Goal: Task Accomplishment & Management: Manage account settings

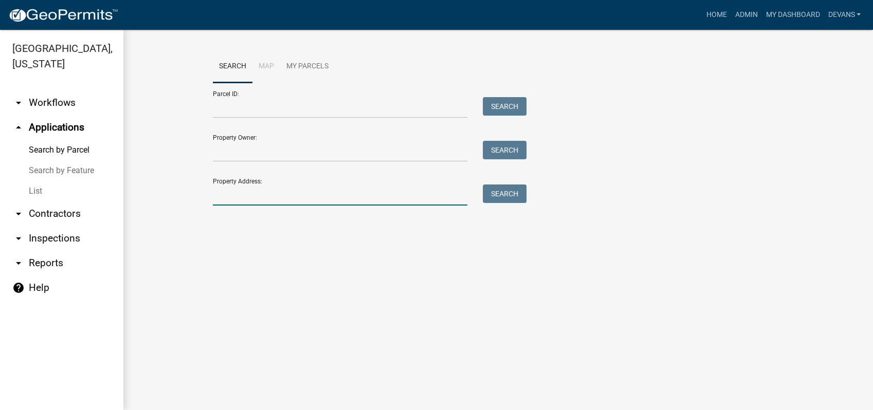
click at [236, 196] on input "Property Address:" at bounding box center [340, 194] width 254 height 21
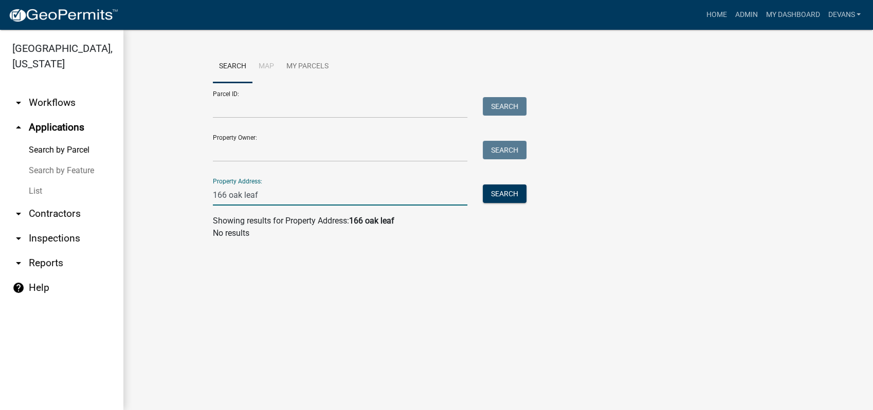
type input "166 oak leaf"
click at [40, 122] on link "arrow_drop_up Applications" at bounding box center [61, 127] width 123 height 25
click at [37, 189] on link "List" at bounding box center [61, 191] width 123 height 21
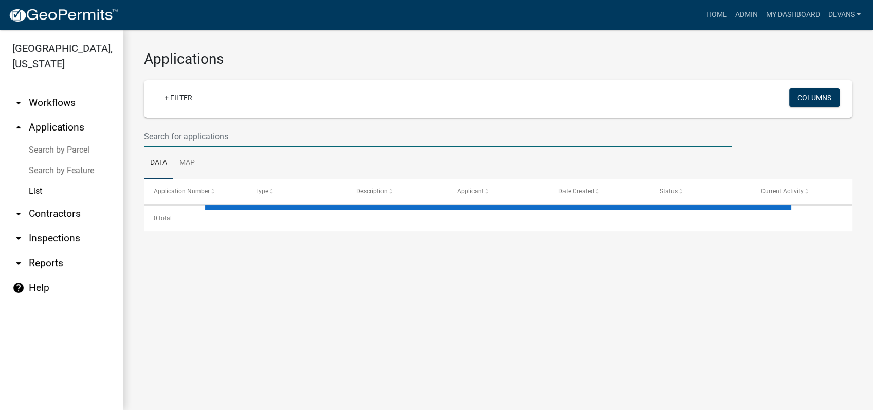
select select "1: 25"
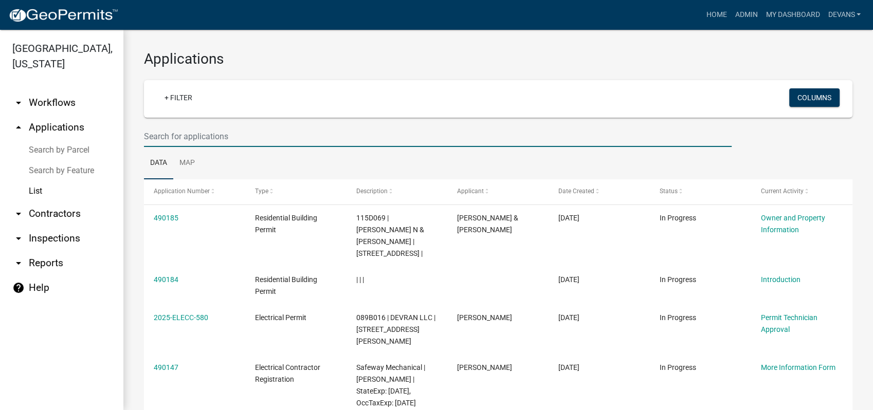
click at [206, 135] on input "text" at bounding box center [437, 136] width 587 height 21
click at [52, 117] on link "arrow_drop_up Applications" at bounding box center [61, 127] width 123 height 25
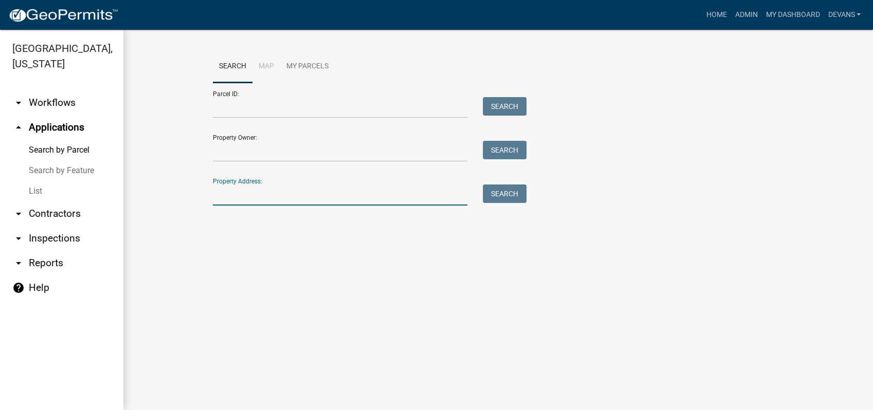
click at [233, 200] on input "Property Address:" at bounding box center [340, 194] width 254 height 21
type input "166 oak leaf"
click at [506, 191] on button "Search" at bounding box center [505, 193] width 44 height 18
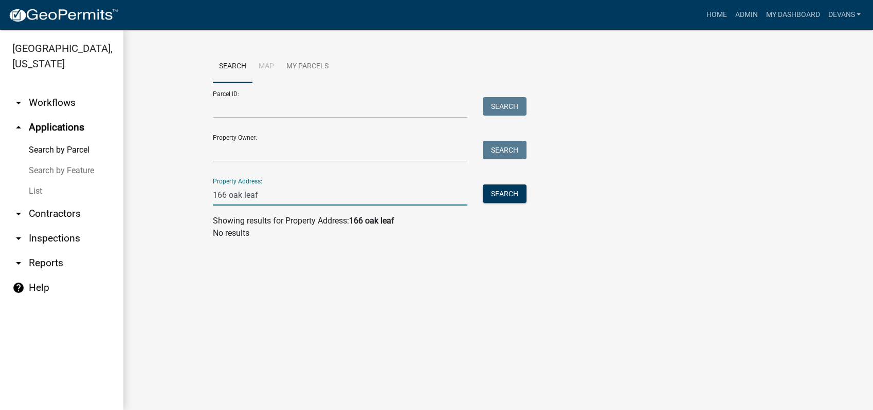
drag, startPoint x: 271, startPoint y: 197, endPoint x: 122, endPoint y: 191, distance: 149.1
click at [151, 193] on wm-workflow-application-search-view "Search Map My Parcels Parcel ID: Search Property Owner: Search Property Address…" at bounding box center [498, 148] width 708 height 197
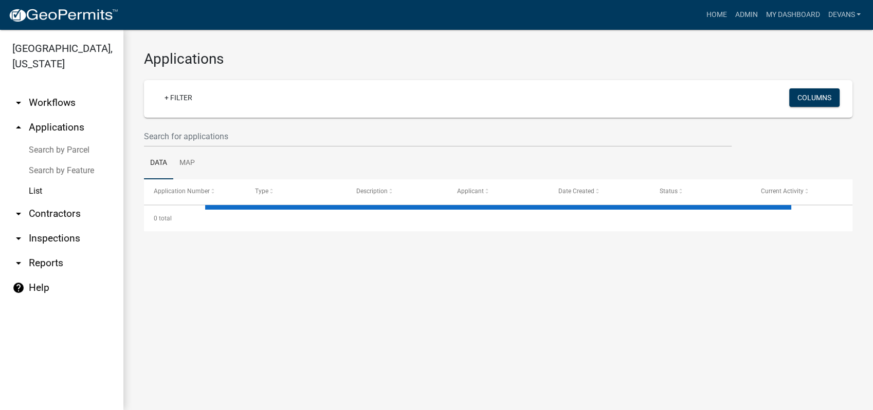
select select "1: 25"
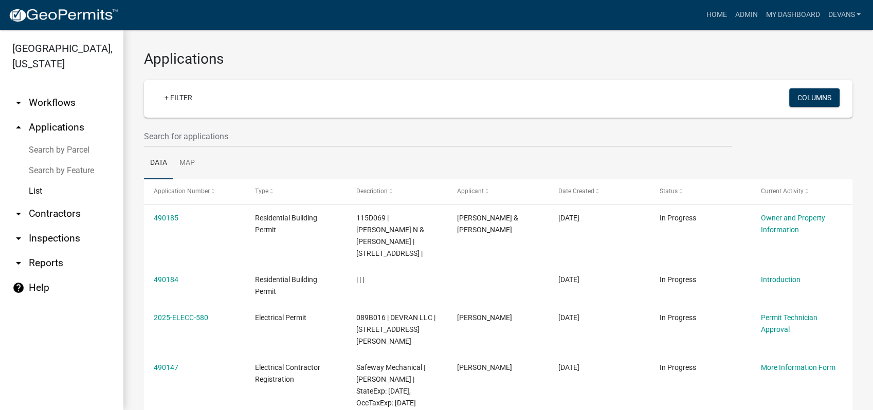
click at [46, 124] on link "arrow_drop_up Applications" at bounding box center [61, 127] width 123 height 25
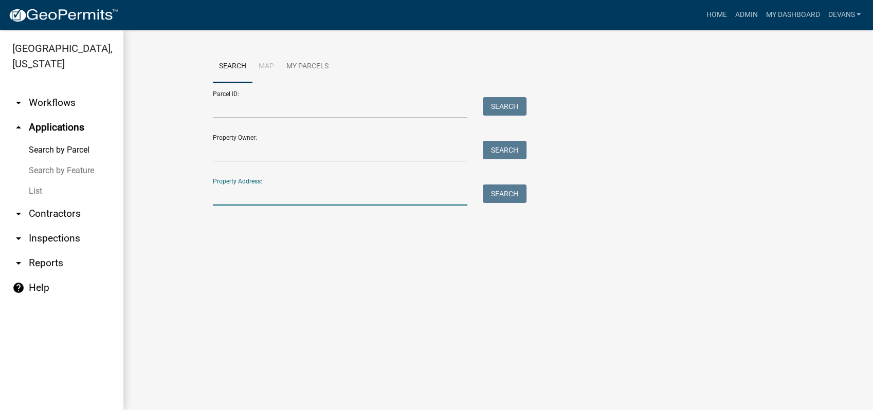
click at [255, 202] on input "Property Address:" at bounding box center [340, 194] width 254 height 21
type input "m"
click at [252, 158] on input "Property Owner:" at bounding box center [340, 151] width 254 height 21
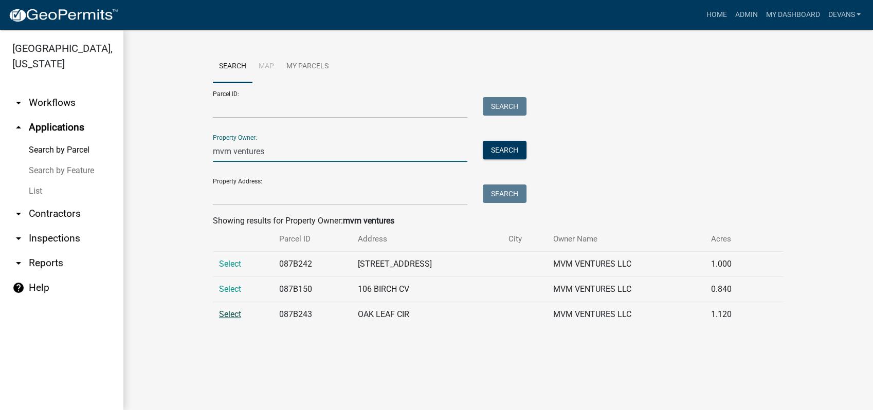
type input "mvm ventures"
click at [228, 313] on span "Select" at bounding box center [230, 314] width 22 height 10
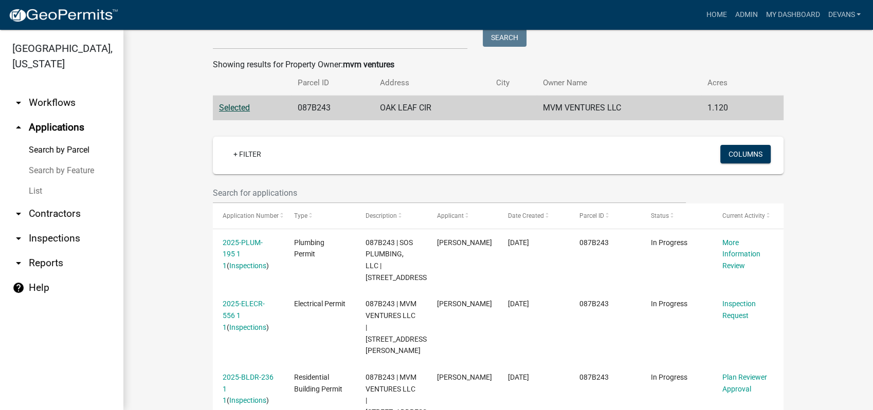
scroll to position [228, 0]
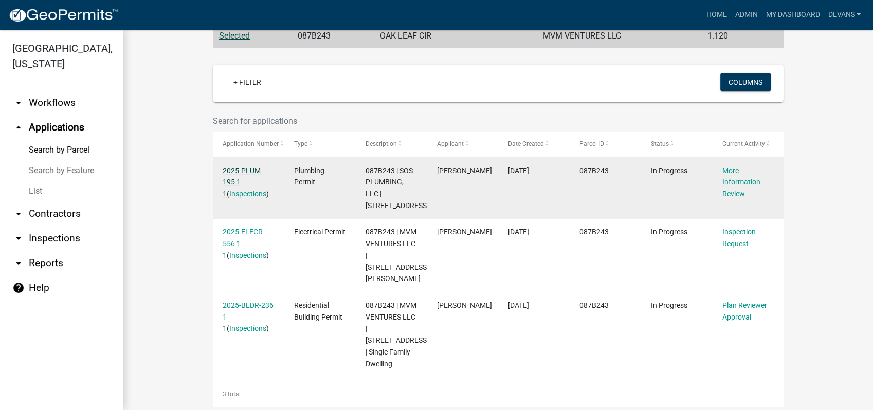
click at [238, 173] on link "2025-PLUM-195 1 1" at bounding box center [243, 182] width 40 height 32
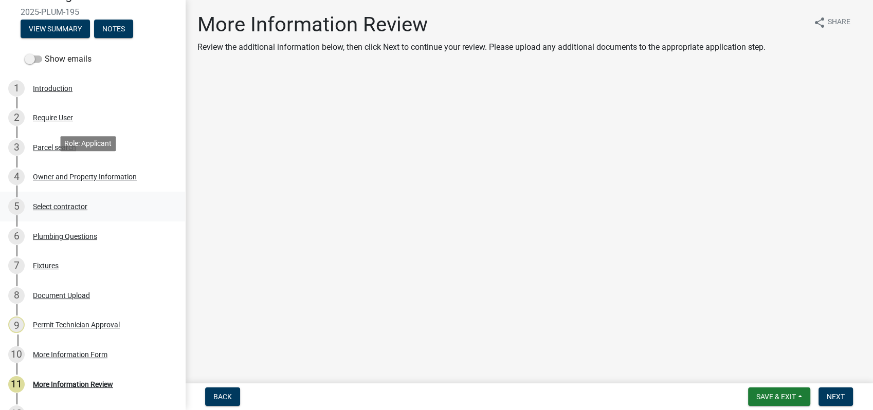
scroll to position [191, 0]
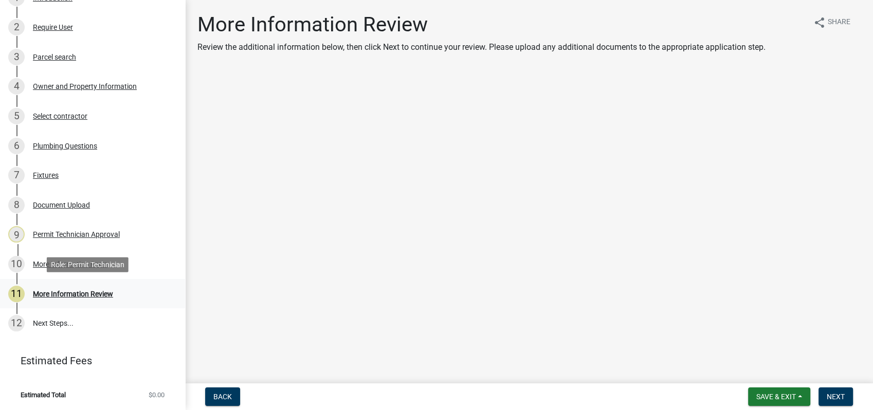
click at [86, 292] on div "More Information Review" at bounding box center [73, 293] width 80 height 7
click at [67, 268] on div "10 More Information Form" at bounding box center [88, 264] width 160 height 16
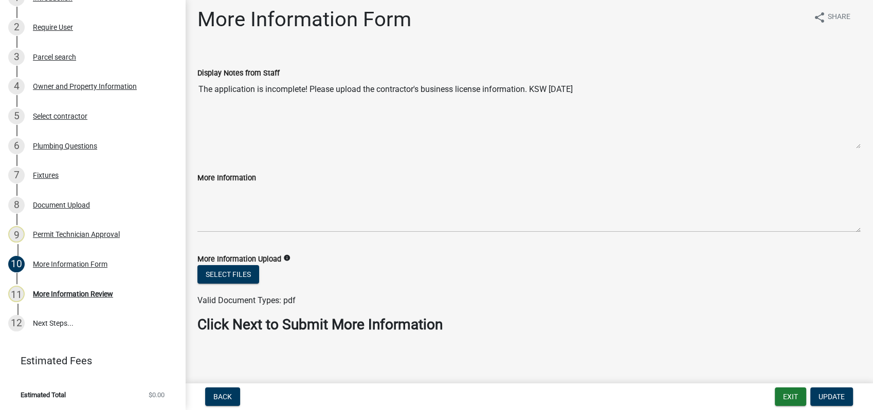
scroll to position [7, 0]
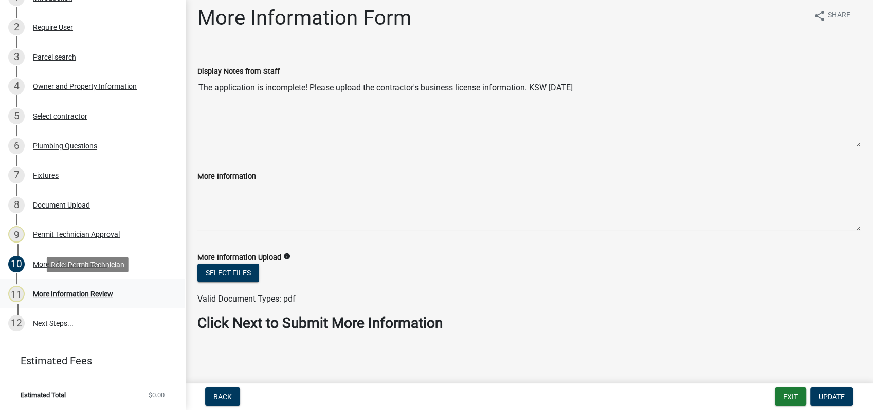
click at [80, 288] on div "11 More Information Review" at bounding box center [88, 294] width 160 height 16
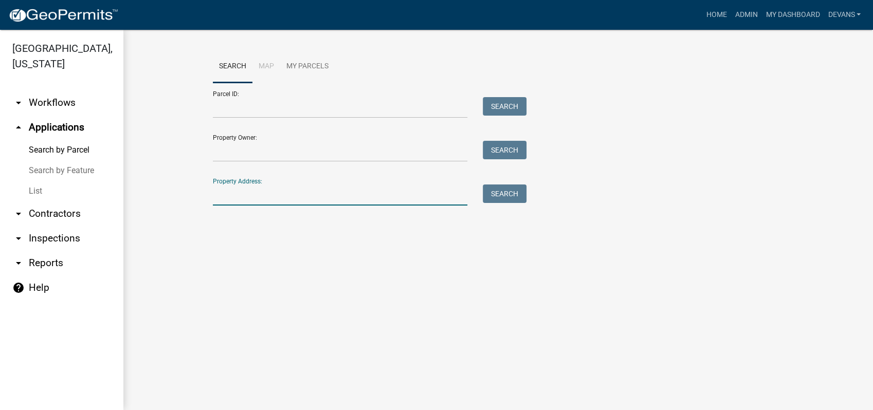
click at [291, 203] on input "Property Address:" at bounding box center [340, 194] width 254 height 21
click at [34, 185] on link "List" at bounding box center [61, 191] width 123 height 21
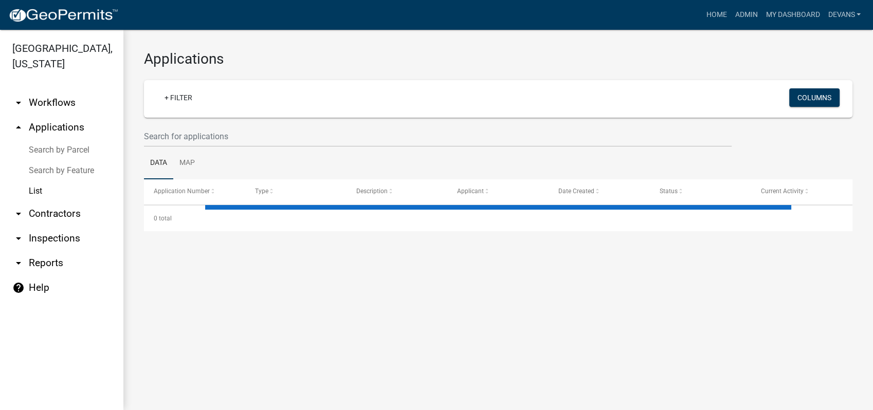
select select "1: 25"
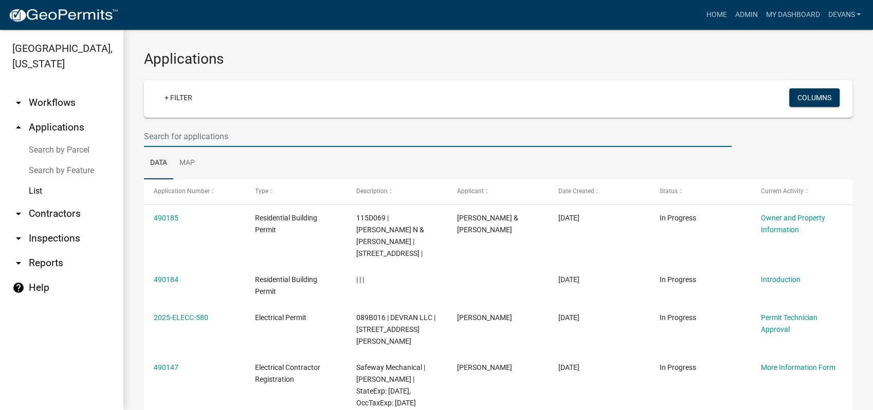
click at [176, 137] on input "text" at bounding box center [437, 136] width 587 height 21
click at [46, 125] on link "arrow_drop_up Applications" at bounding box center [61, 127] width 123 height 25
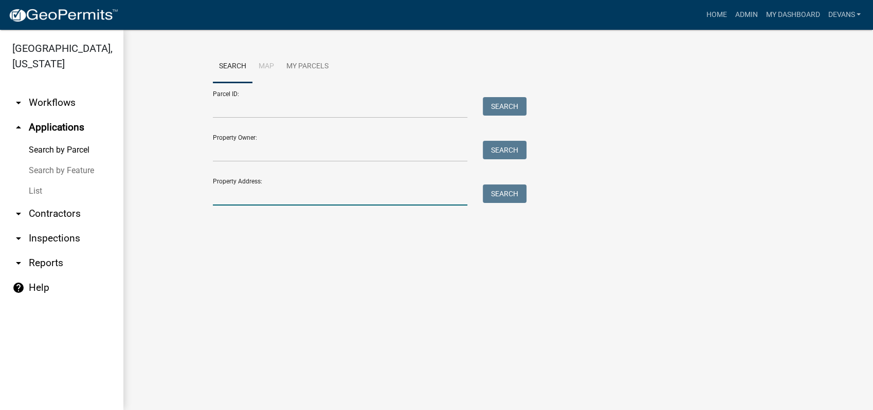
click at [242, 195] on input "Property Address:" at bounding box center [340, 194] width 254 height 21
click at [218, 159] on input "Property Owner:" at bounding box center [340, 151] width 254 height 21
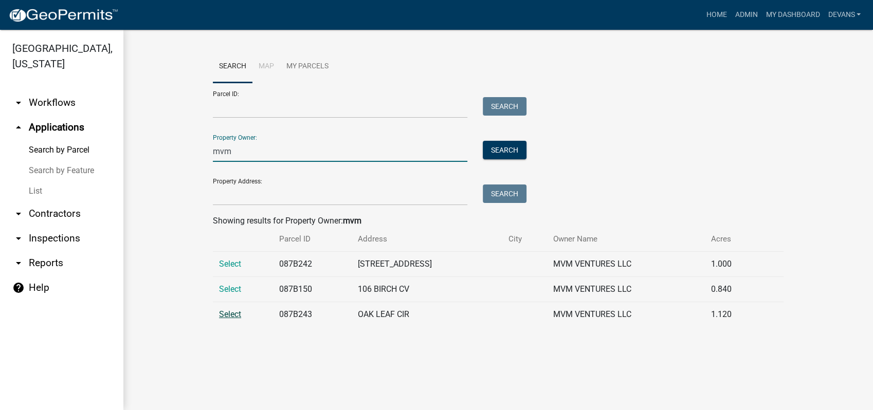
type input "mvm"
click at [231, 310] on span "Select" at bounding box center [230, 314] width 22 height 10
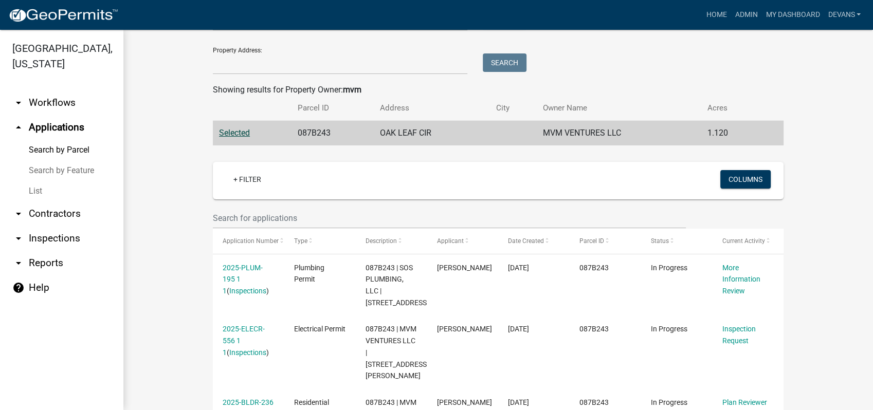
scroll to position [171, 0]
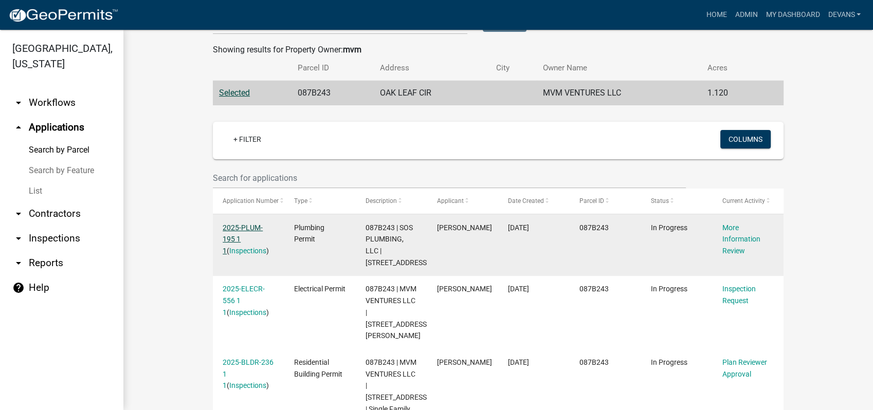
click at [238, 226] on link "2025-PLUM-195 1 1" at bounding box center [243, 240] width 40 height 32
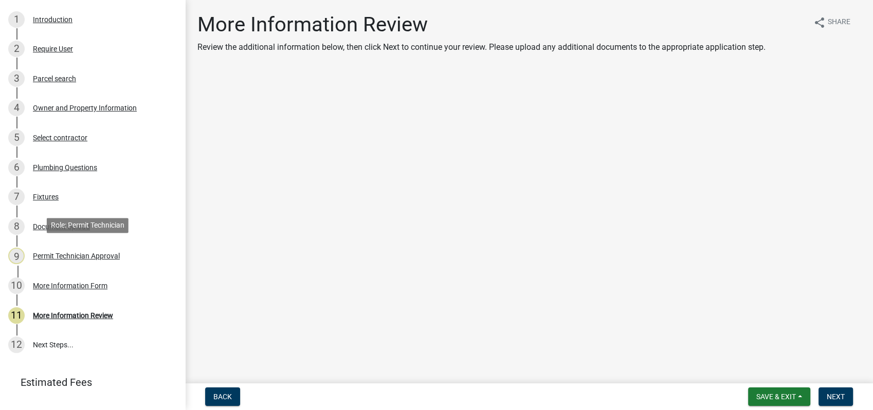
scroll to position [171, 0]
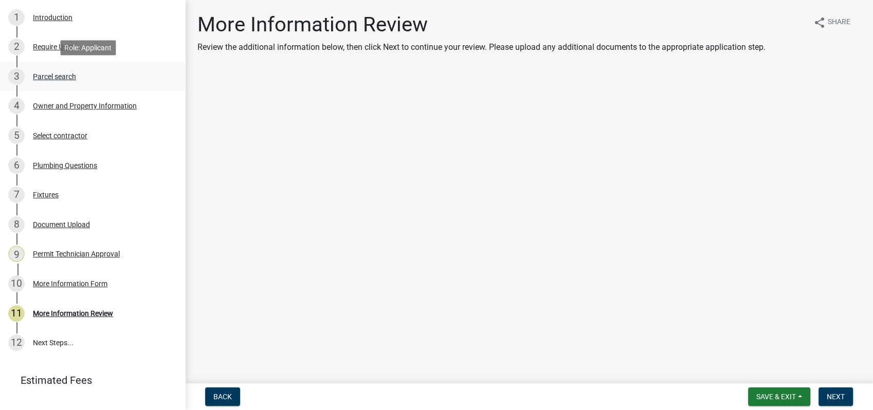
click at [65, 75] on div "Parcel search" at bounding box center [54, 76] width 43 height 7
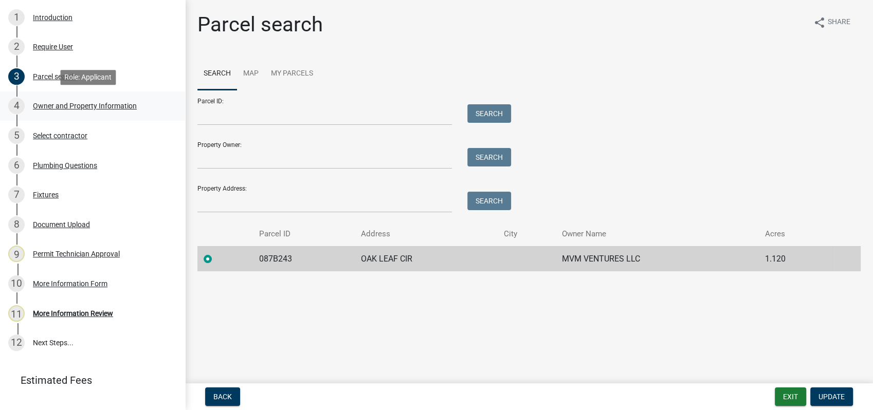
click at [69, 107] on div "Owner and Property Information" at bounding box center [85, 105] width 104 height 7
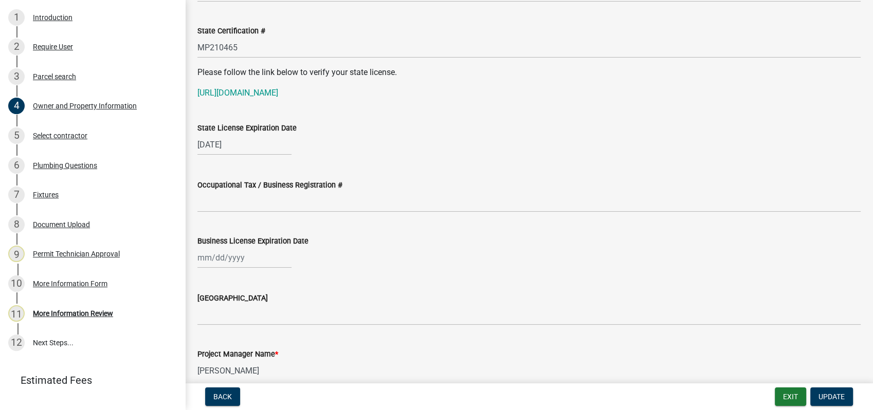
scroll to position [1256, 0]
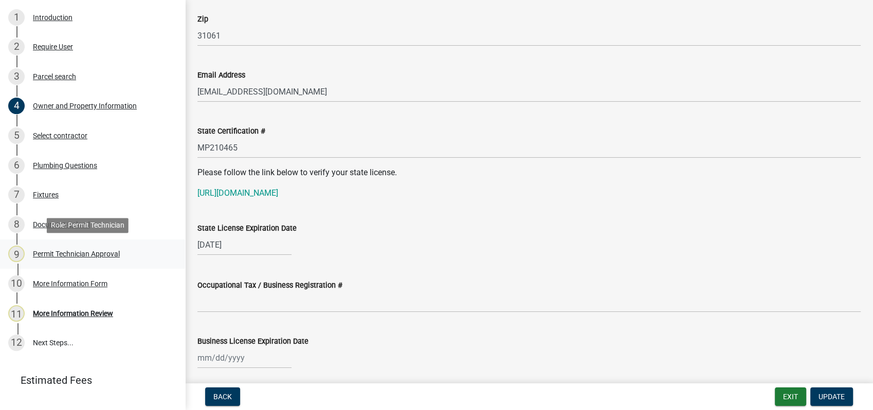
click at [70, 252] on div "Permit Technician Approval" at bounding box center [76, 253] width 87 height 7
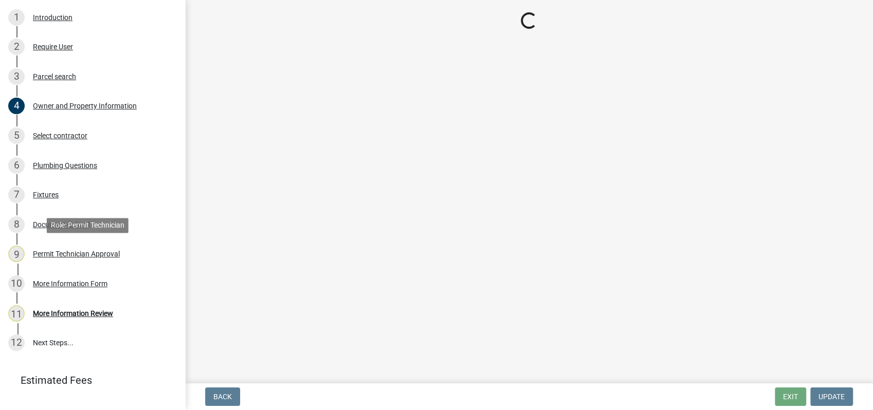
scroll to position [0, 0]
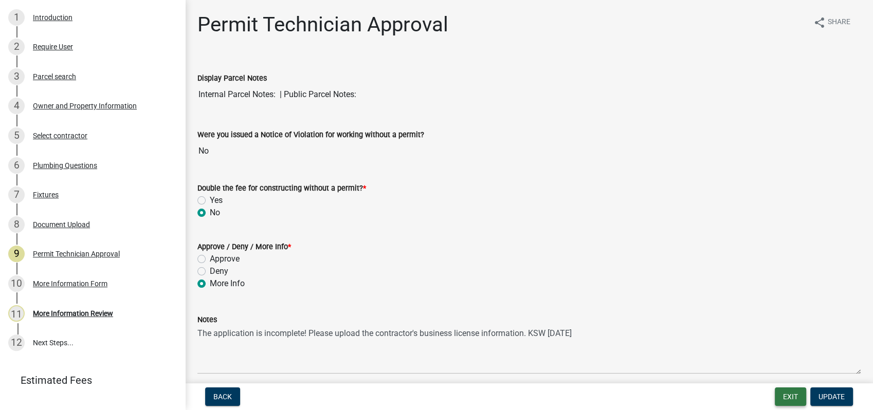
click at [794, 396] on button "Exit" at bounding box center [789, 396] width 31 height 18
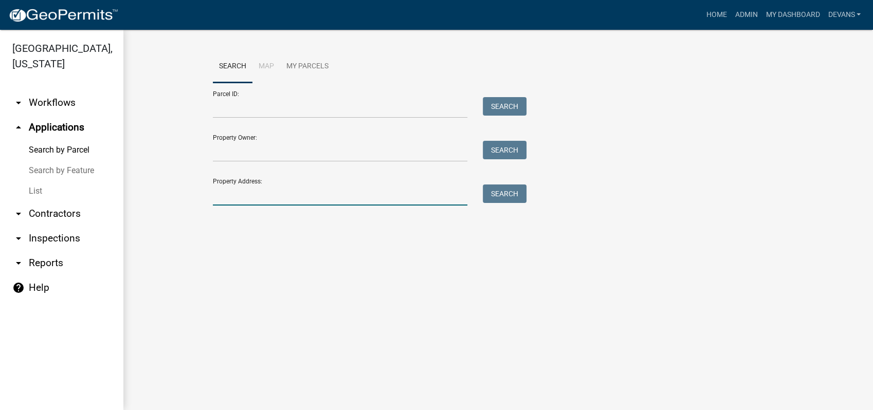
click at [230, 195] on input "Property Address:" at bounding box center [340, 194] width 254 height 21
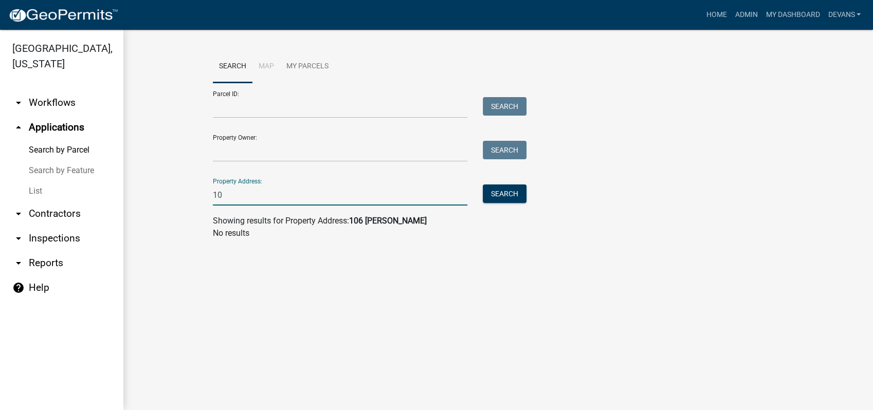
type input "1"
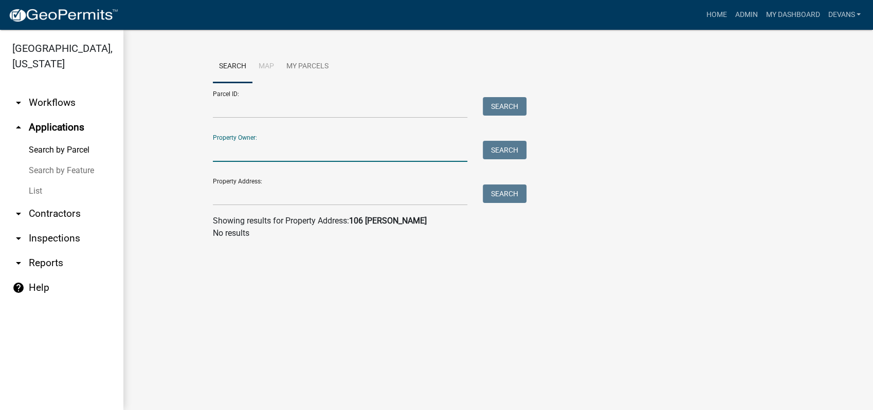
click at [233, 152] on input "Property Owner:" at bounding box center [340, 151] width 254 height 21
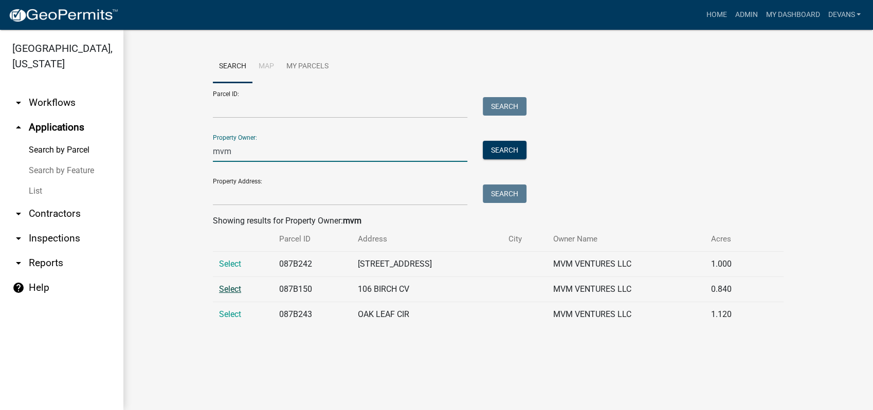
type input "mvm"
click at [222, 290] on span "Select" at bounding box center [230, 289] width 22 height 10
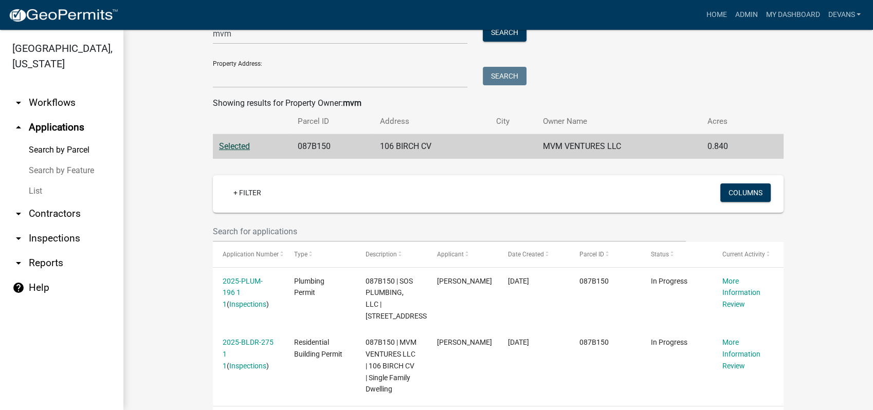
scroll to position [171, 0]
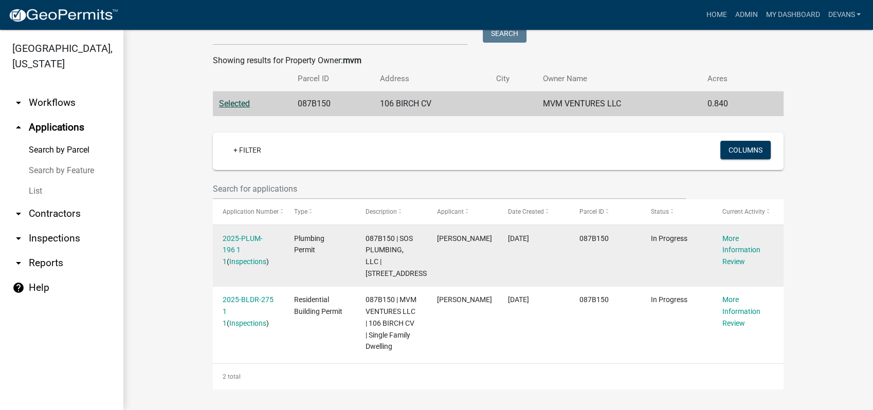
click at [243, 225] on datatable-body-cell "2025-PLUM-196 1 1 ( Inspections )" at bounding box center [248, 256] width 71 height 62
click at [238, 234] on link "2025-PLUM-196 1 1" at bounding box center [243, 250] width 40 height 32
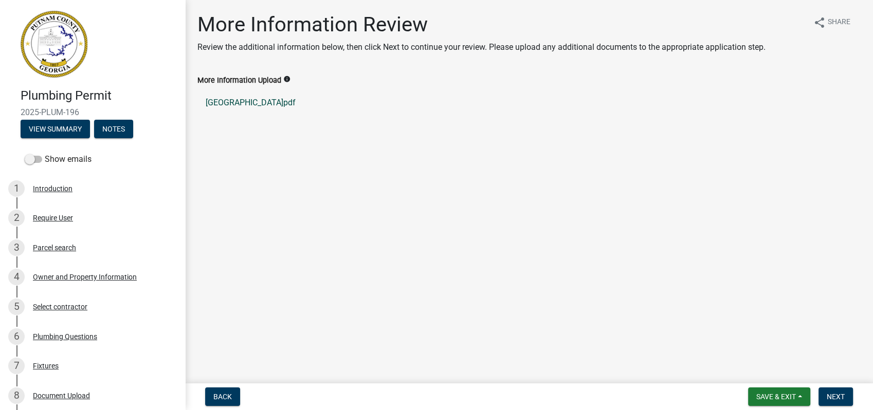
click at [222, 95] on link "Baldwin County.pdf" at bounding box center [528, 102] width 663 height 25
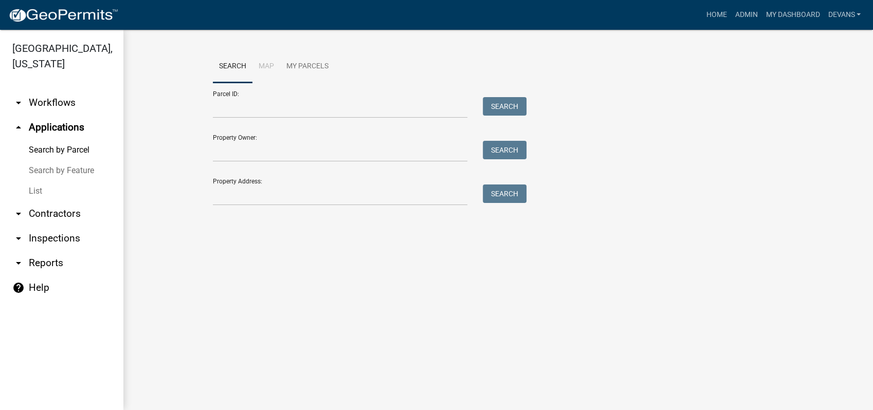
click at [32, 188] on link "List" at bounding box center [61, 191] width 123 height 21
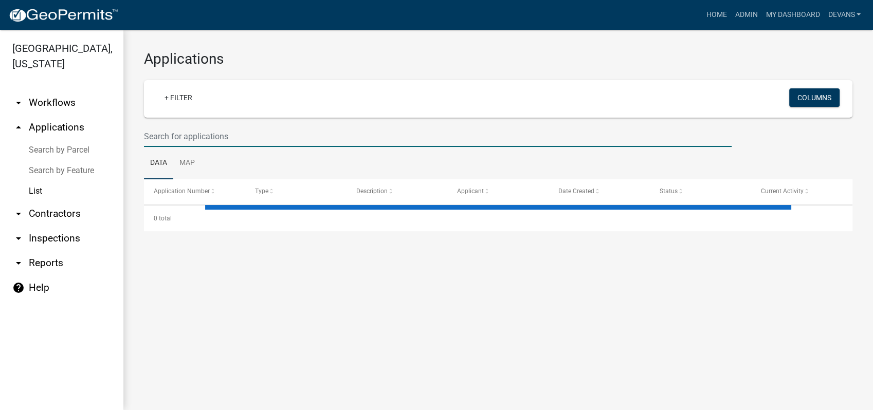
click at [198, 129] on input "text" at bounding box center [437, 136] width 587 height 21
select select "1: 25"
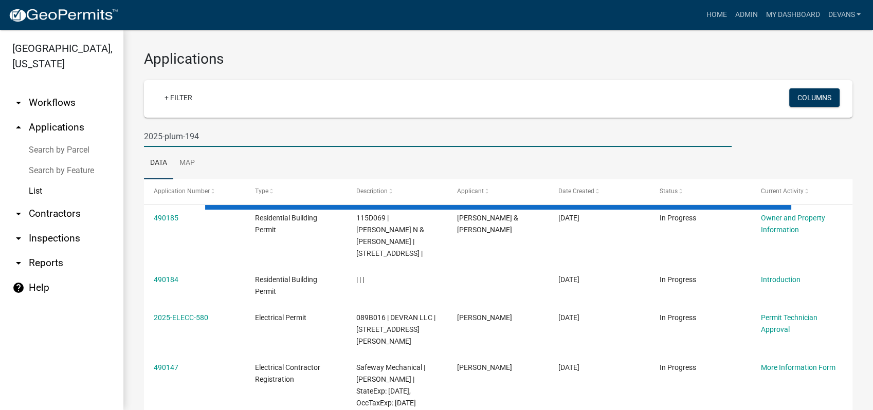
type input "2025-plum-194"
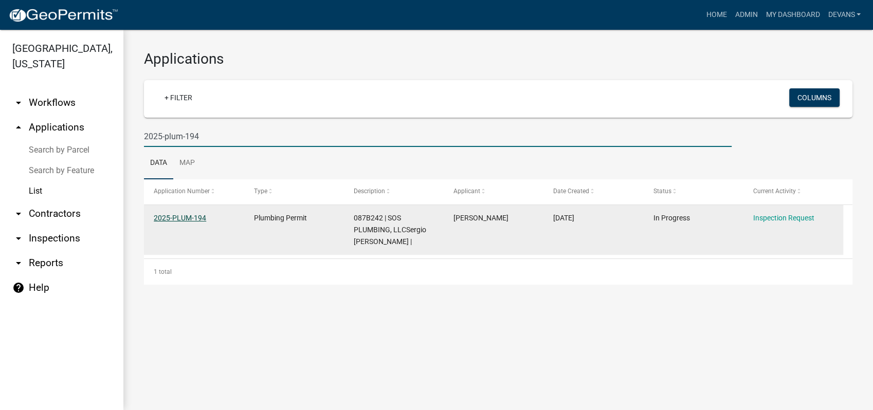
click at [176, 217] on link "2025-PLUM-194" at bounding box center [180, 218] width 52 height 8
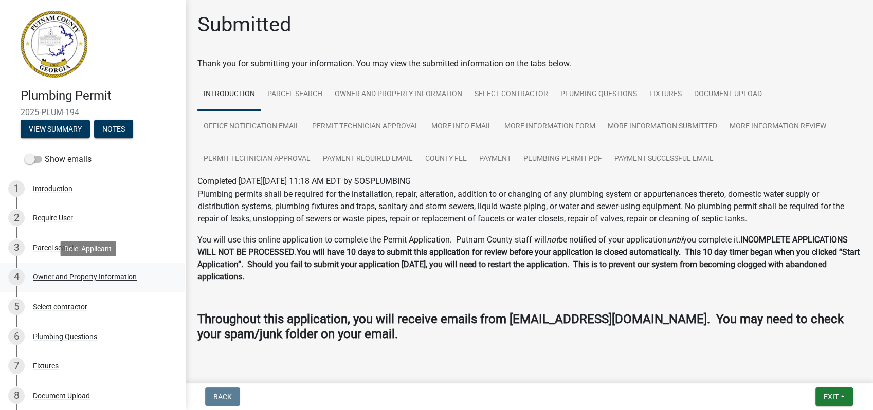
click at [76, 274] on div "Owner and Property Information" at bounding box center [85, 276] width 104 height 7
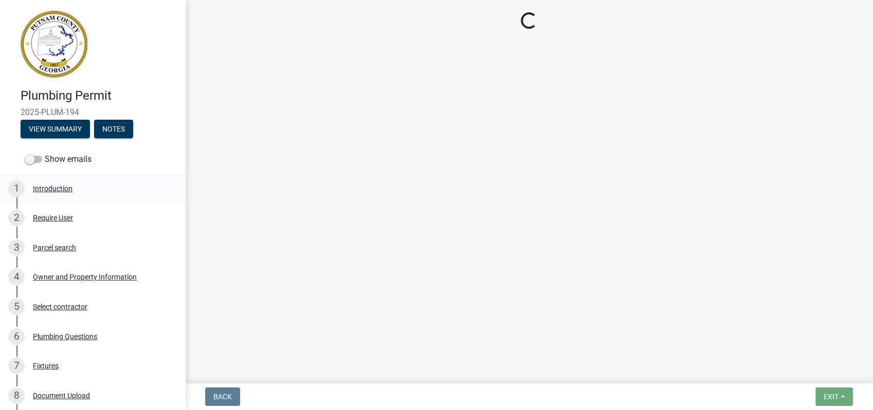
select select "34fe85c2-5f76-4343-b6bb-8ca387e0bed7"
select select "83394b22-4a11-496c-8e5c-75ade2e72faf"
select select "295c155f-de53-4b68-9fdd-08c8883e9b6f"
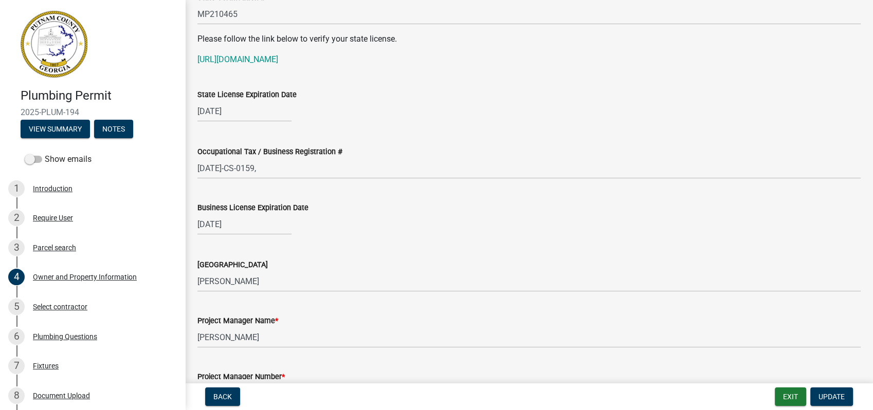
scroll to position [1370, 0]
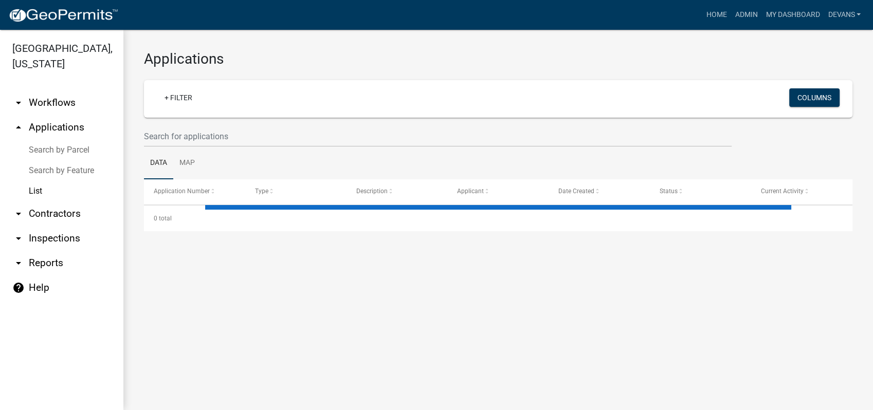
select select "1: 25"
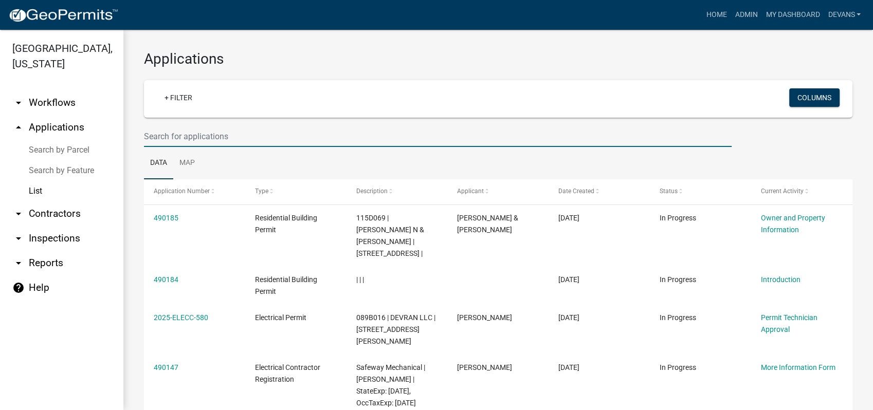
click at [214, 132] on input "text" at bounding box center [437, 136] width 587 height 21
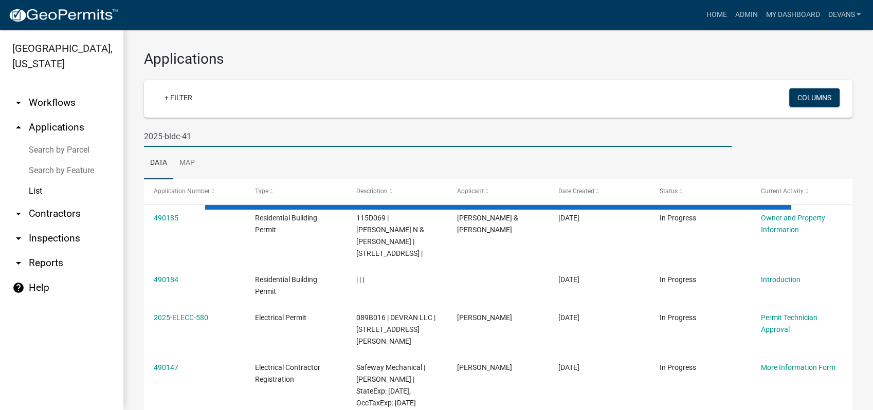
type input "2025-bldc-41"
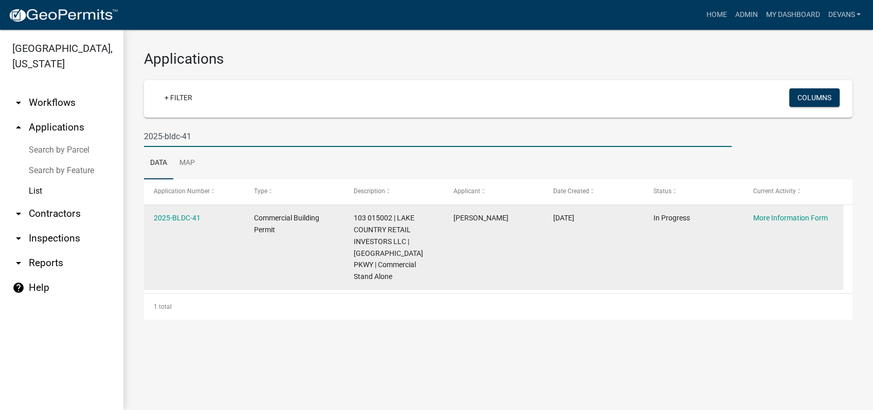
click at [177, 211] on datatable-body-cell "2025-BLDC-41" at bounding box center [194, 247] width 100 height 85
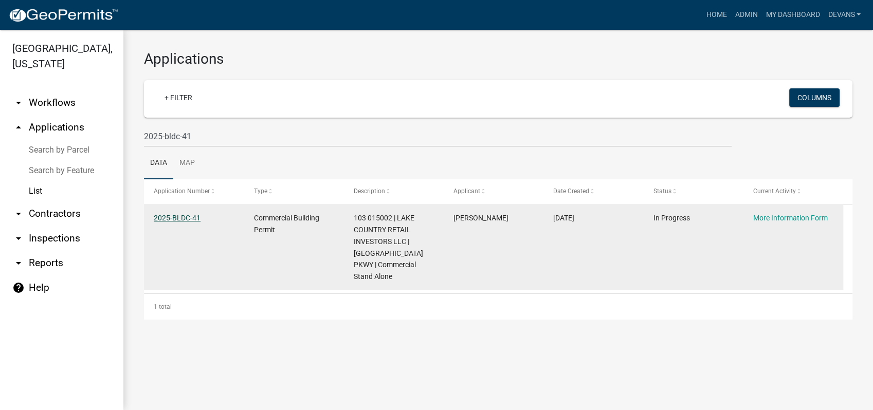
click at [179, 215] on link "2025-BLDC-41" at bounding box center [177, 218] width 47 height 8
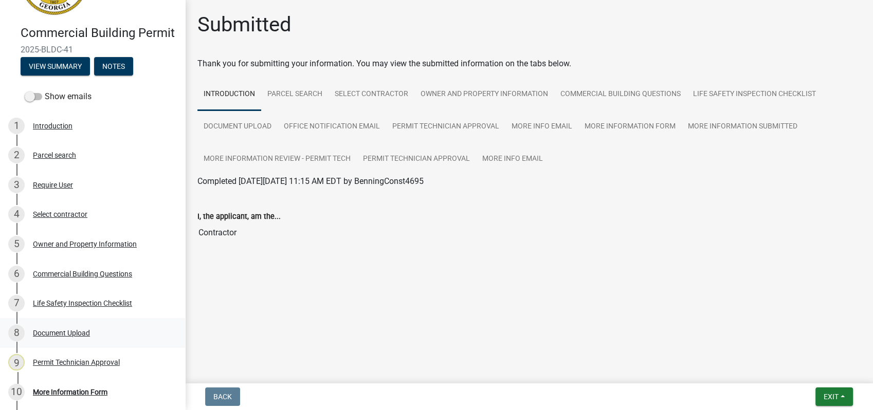
scroll to position [206, 0]
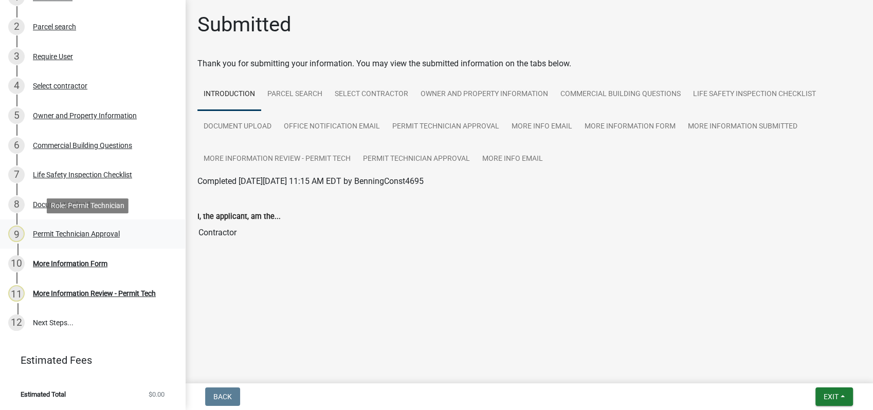
click at [77, 232] on div "Permit Technician Approval" at bounding box center [76, 233] width 87 height 7
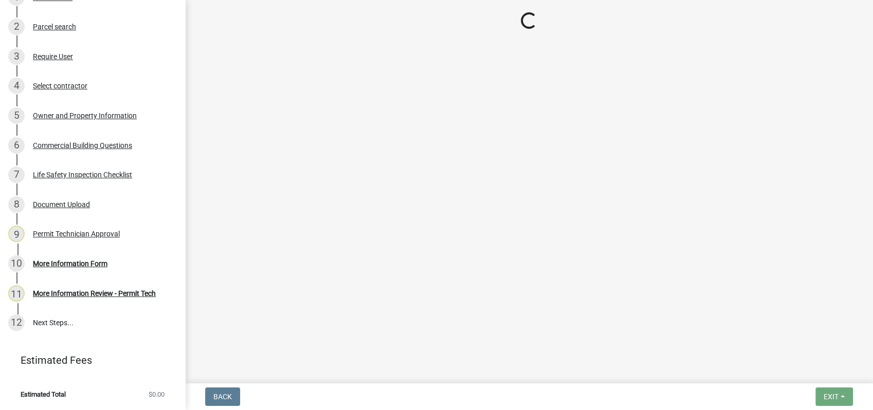
select select "a11fa51f-b34d-496b-ab35-5fd1b53a4648"
select select "83394b22-4a11-496c-8e5c-75ade2e72faf"
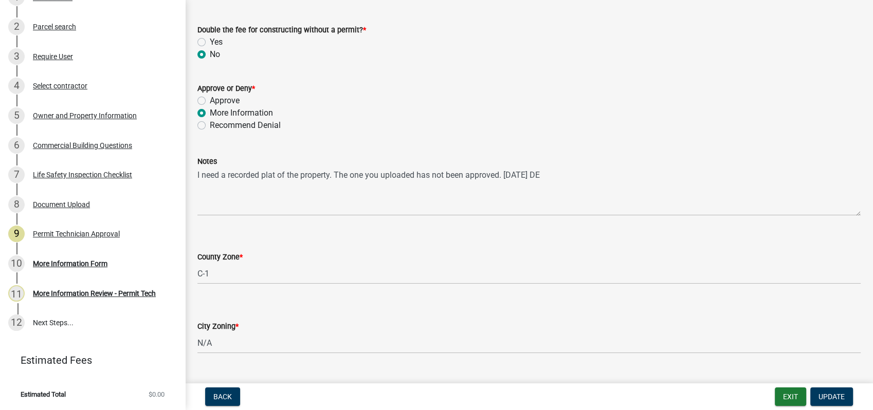
scroll to position [171, 0]
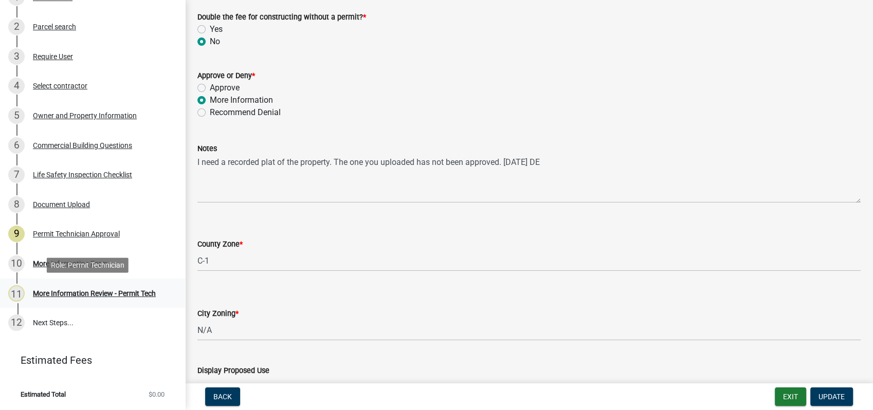
click at [88, 293] on div "More Information Review - Permit Tech" at bounding box center [94, 293] width 123 height 7
click at [48, 260] on div "More Information Form" at bounding box center [70, 263] width 75 height 7
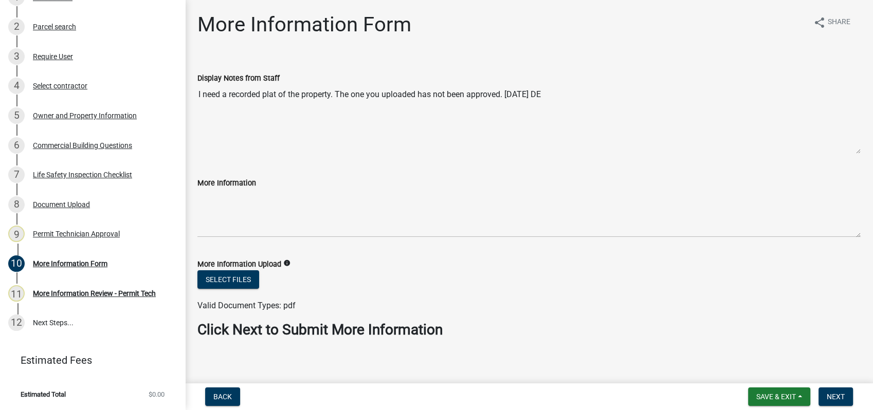
scroll to position [7, 0]
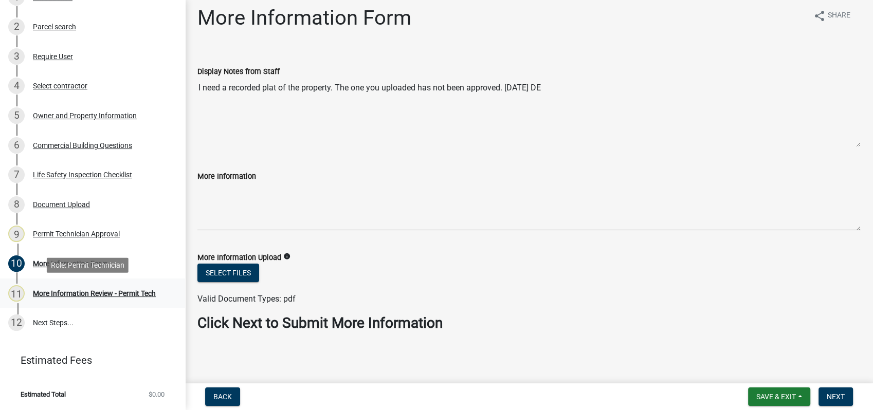
click at [97, 288] on div "11 More Information Review - Permit Tech" at bounding box center [88, 293] width 160 height 16
click at [100, 118] on div "Owner and Property Information" at bounding box center [85, 115] width 104 height 7
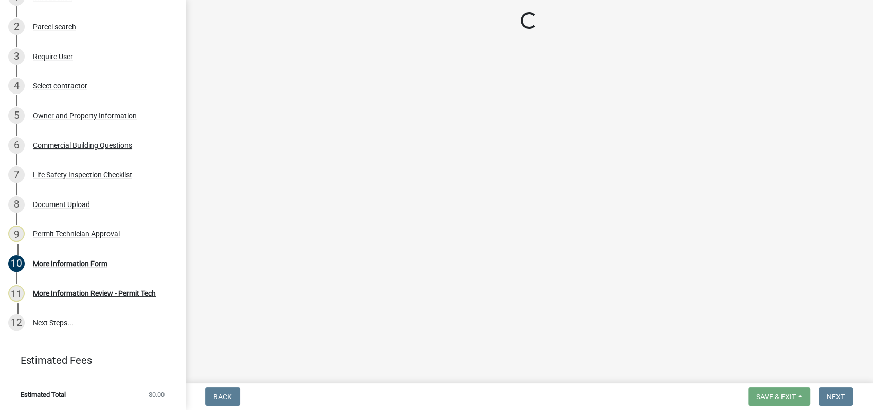
select select "a11fa51f-b34d-496b-ab35-5fd1b53a4648"
select select "83394b22-4a11-496c-8e5c-75ade2e72faf"
select select "469c5908-2854-42d5-89ed-bee7fc26529e"
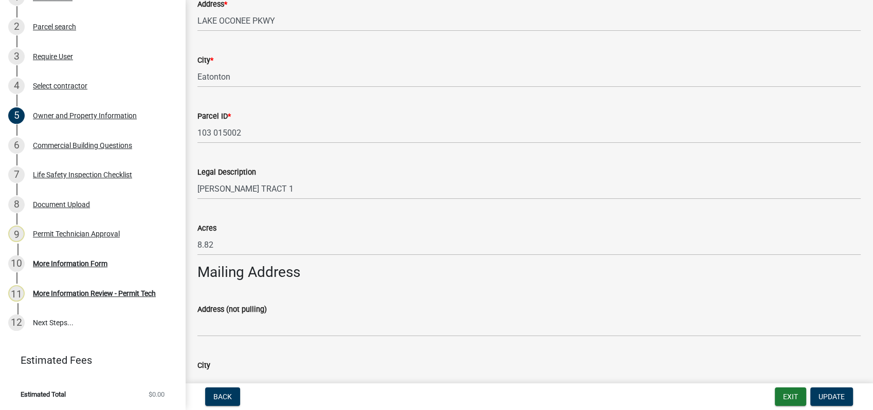
scroll to position [399, 0]
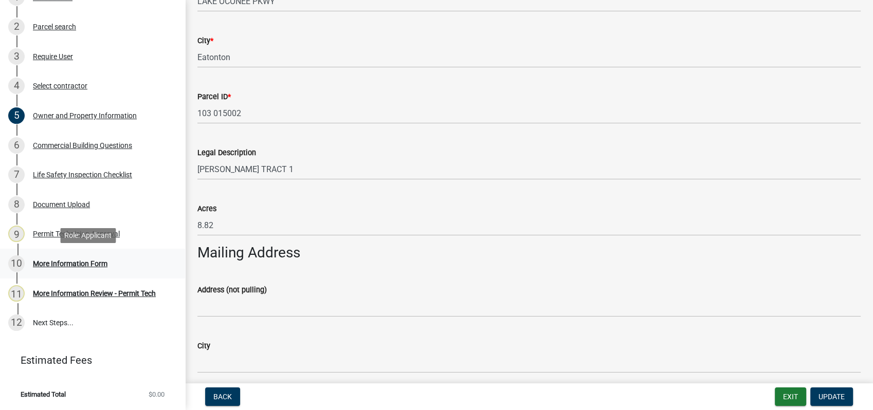
click at [73, 263] on div "More Information Form" at bounding box center [70, 263] width 75 height 7
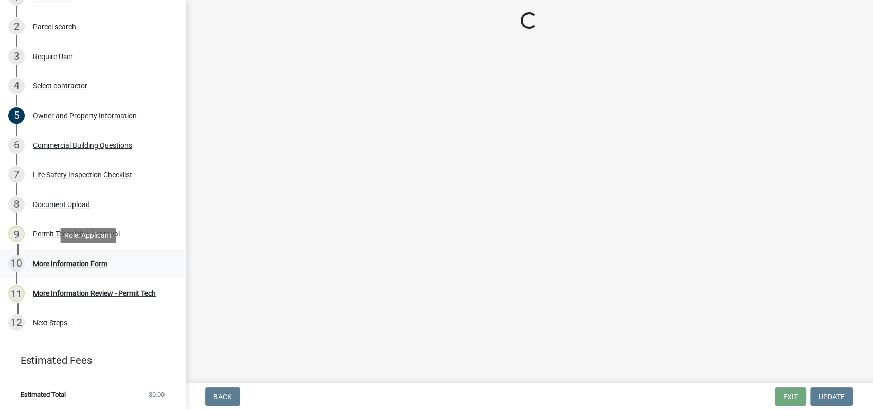
scroll to position [0, 0]
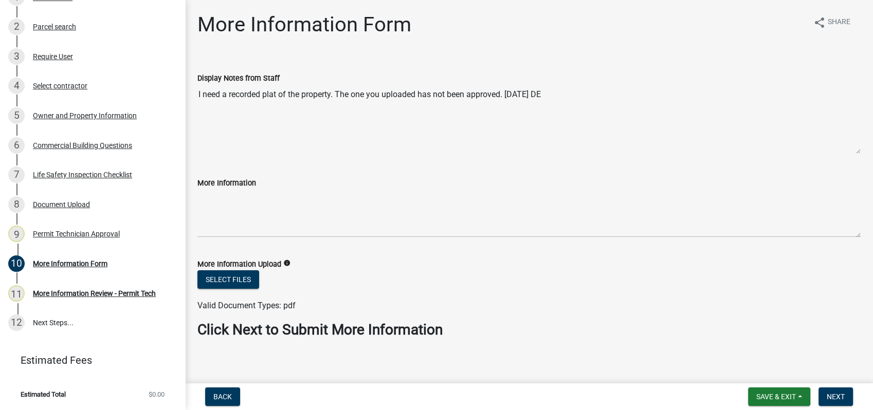
click at [502, 94] on textarea "I need a recorded plat of the property. The one you uploaded has not been appro…" at bounding box center [528, 119] width 663 height 70
drag, startPoint x: 505, startPoint y: 93, endPoint x: 191, endPoint y: 92, distance: 314.5
click at [191, 92] on div "Display Notes from Staff I need a recorded plat of the property. The one you up…" at bounding box center [529, 106] width 678 height 97
drag, startPoint x: 191, startPoint y: 92, endPoint x: 250, endPoint y: 94, distance: 59.1
click at [838, 396] on span "Next" at bounding box center [835, 397] width 18 height 8
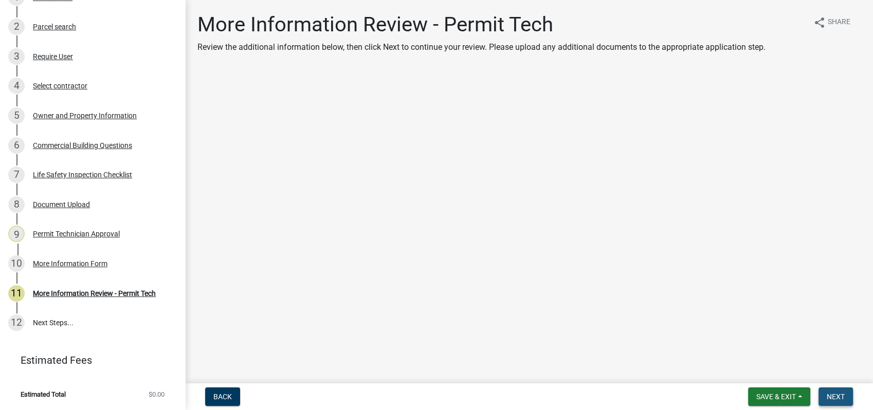
click at [842, 398] on span "Next" at bounding box center [835, 397] width 18 height 8
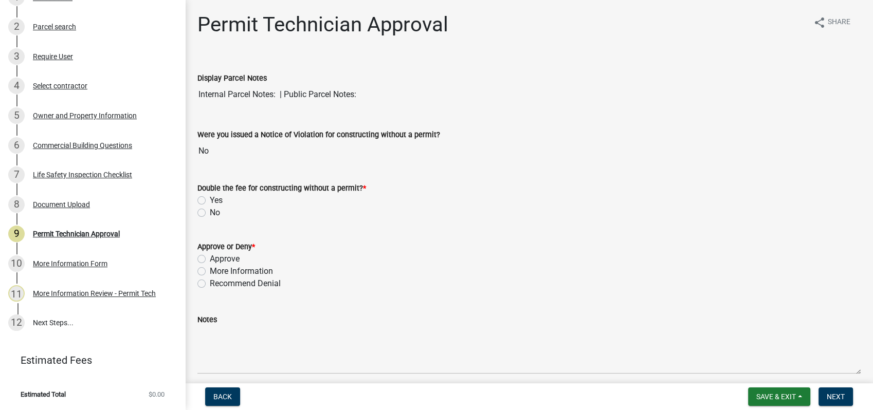
click at [210, 270] on label "More Information" at bounding box center [241, 271] width 63 height 12
click at [210, 270] on input "More Information" at bounding box center [213, 268] width 7 height 7
radio input "true"
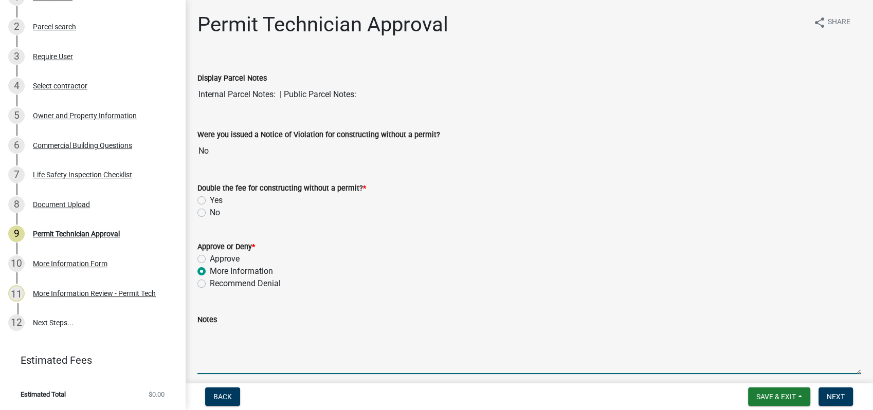
paste textarea "I need a recorded plat of the property. The one you uploaded has not been appro…"
click at [528, 337] on textarea "I need a recorded plat of the property. The one you uploaded has not been appro…" at bounding box center [528, 350] width 663 height 48
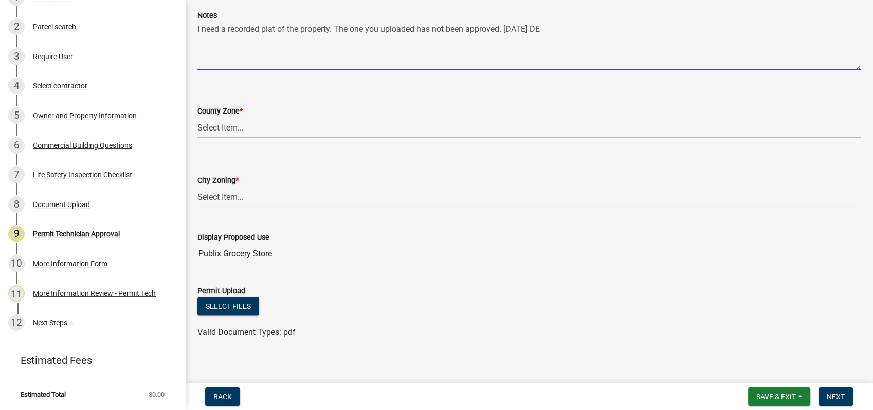
scroll to position [312, 0]
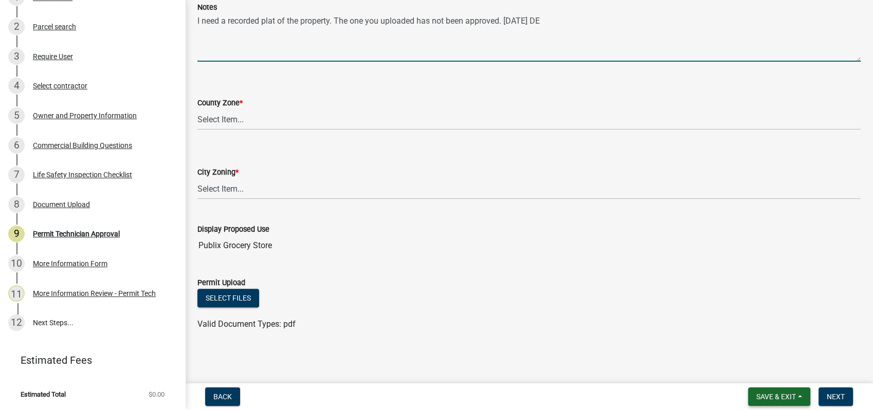
type textarea "I need a recorded plat of the property. The one you uploaded has not been appro…"
click at [764, 390] on button "Save & Exit" at bounding box center [779, 396] width 62 height 18
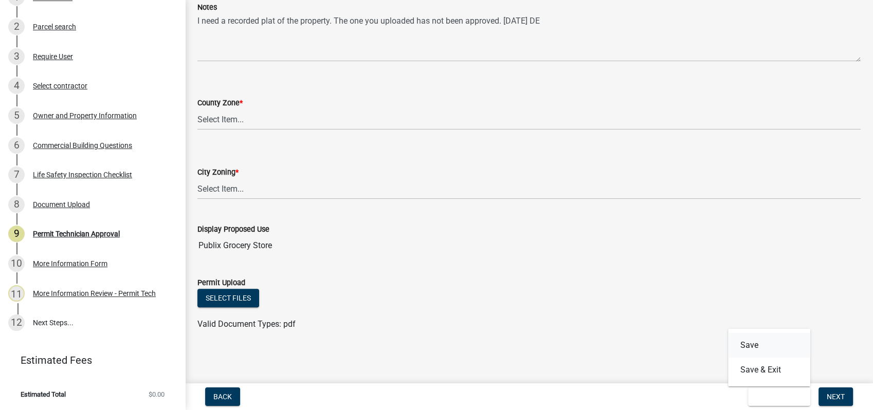
click at [753, 337] on button "Save" at bounding box center [769, 345] width 82 height 25
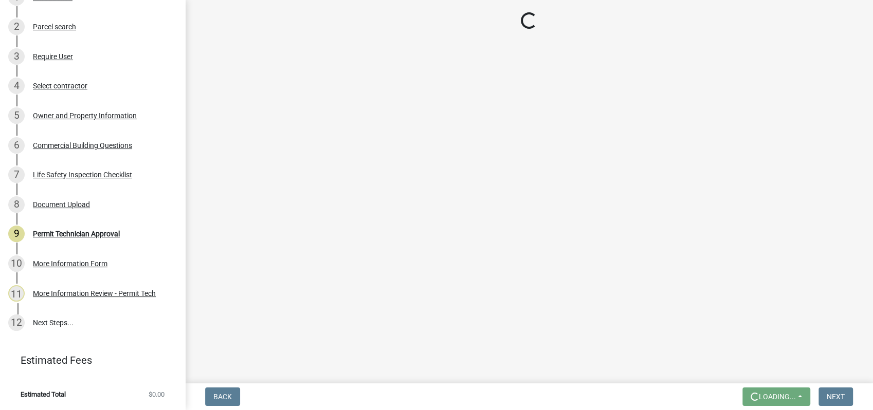
scroll to position [0, 0]
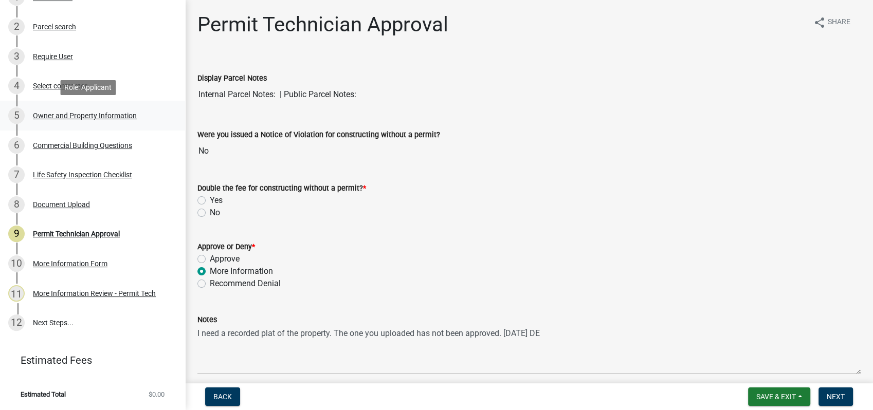
click at [90, 113] on div "Owner and Property Information" at bounding box center [85, 115] width 104 height 7
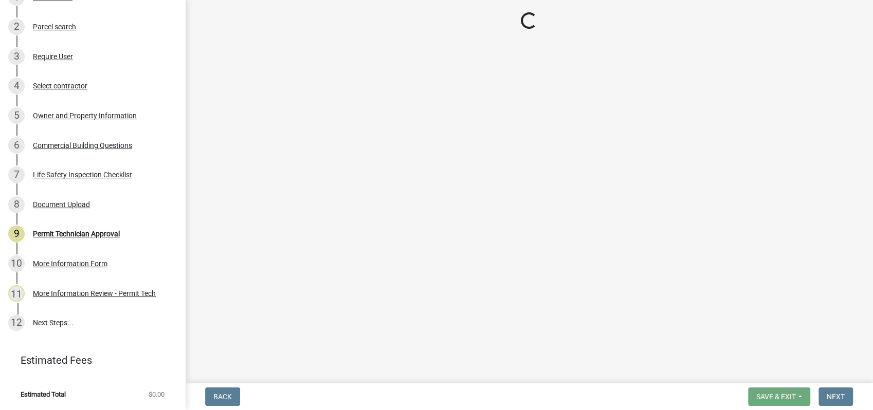
select select "a11fa51f-b34d-496b-ab35-5fd1b53a4648"
select select "83394b22-4a11-496c-8e5c-75ade2e72faf"
select select "469c5908-2854-42d5-89ed-bee7fc26529e"
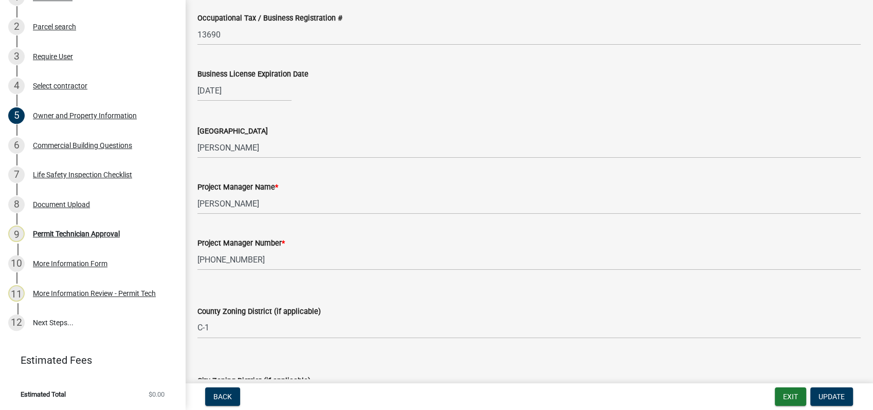
scroll to position [1656, 0]
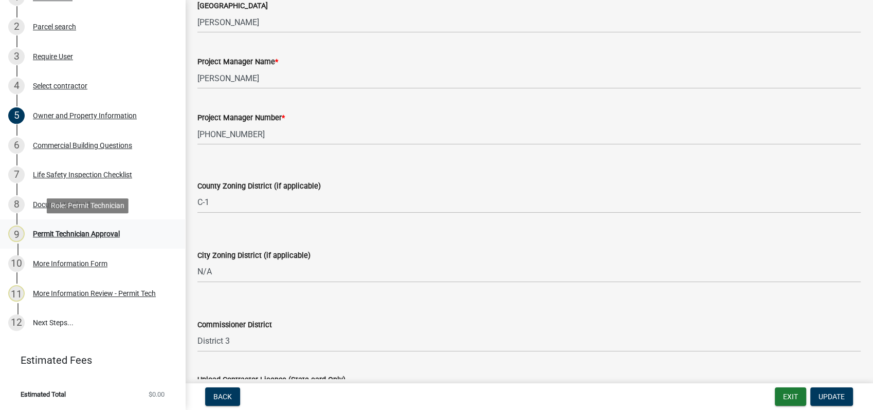
click at [44, 235] on div "Permit Technician Approval" at bounding box center [76, 233] width 87 height 7
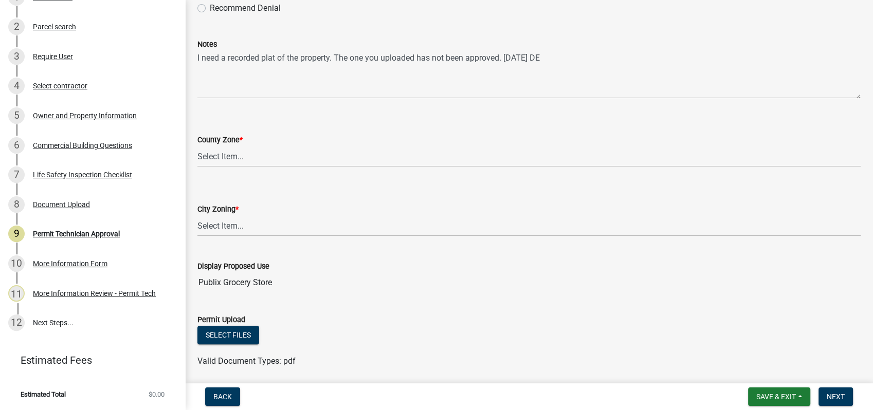
scroll to position [312, 0]
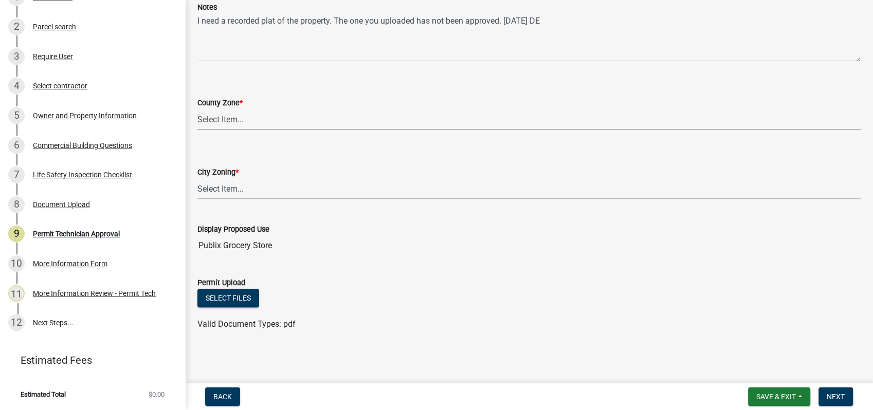
click at [216, 121] on select "Select Item... AG-1 R-1R R-1 R-2 MHP RM-1 RM-3 C-1 C-2 I-M PUD N/A" at bounding box center [528, 119] width 663 height 21
click at [197, 109] on select "Select Item... AG-1 R-1R R-1 R-2 MHP RM-1 RM-3 C-1 C-2 I-M PUD N/A" at bounding box center [528, 119] width 663 height 21
select select "a11fa51f-b34d-496b-ab35-5fd1b53a4648"
click at [219, 182] on select "Select Item... A-1 A-2 R-1 R-2 R-3 R-4 MHP C-1 C-2 I-1 I-2 DB FH H-P N/A" at bounding box center [528, 188] width 663 height 21
click at [197, 178] on select "Select Item... A-1 A-2 R-1 R-2 R-3 R-4 MHP C-1 C-2 I-1 I-2 DB FH H-P N/A" at bounding box center [528, 188] width 663 height 21
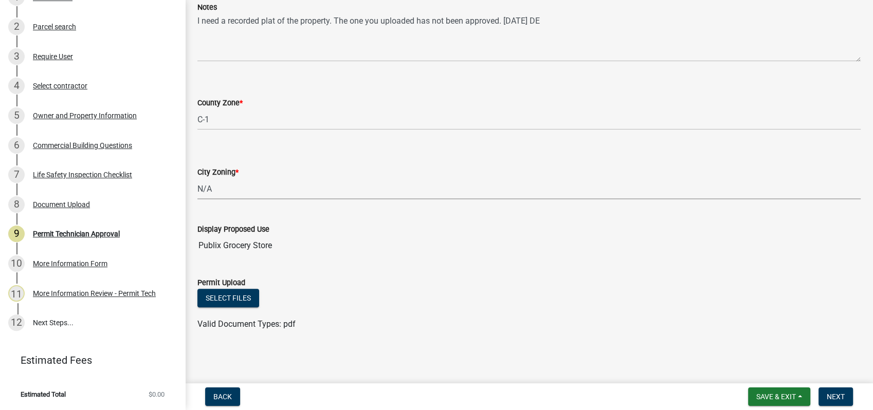
select select "83394b22-4a11-496c-8e5c-75ade2e72faf"
click at [835, 399] on span "Next" at bounding box center [835, 397] width 18 height 8
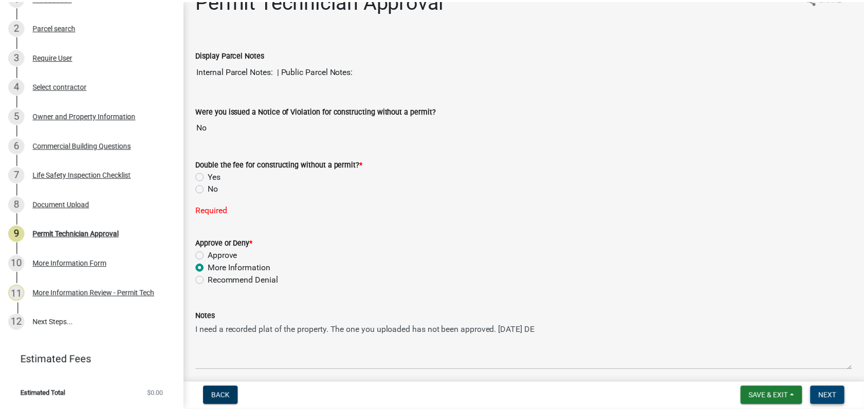
scroll to position [0, 0]
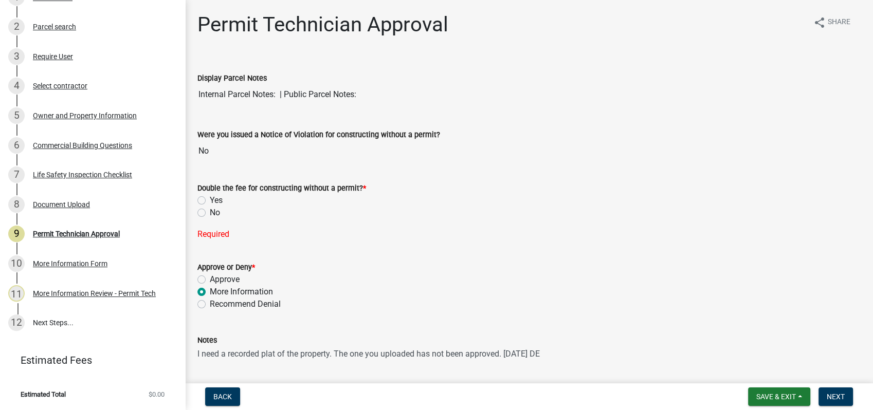
click at [210, 210] on label "No" at bounding box center [215, 213] width 10 height 12
click at [210, 210] on input "No" at bounding box center [213, 210] width 7 height 7
radio input "true"
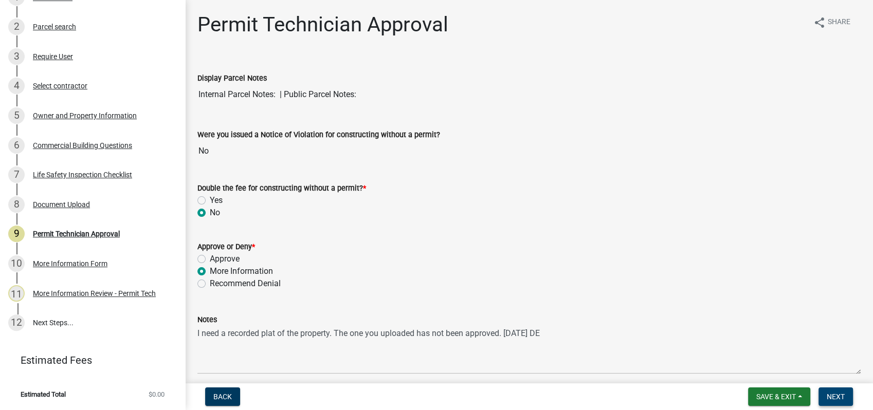
click at [839, 394] on span "Next" at bounding box center [835, 397] width 18 height 8
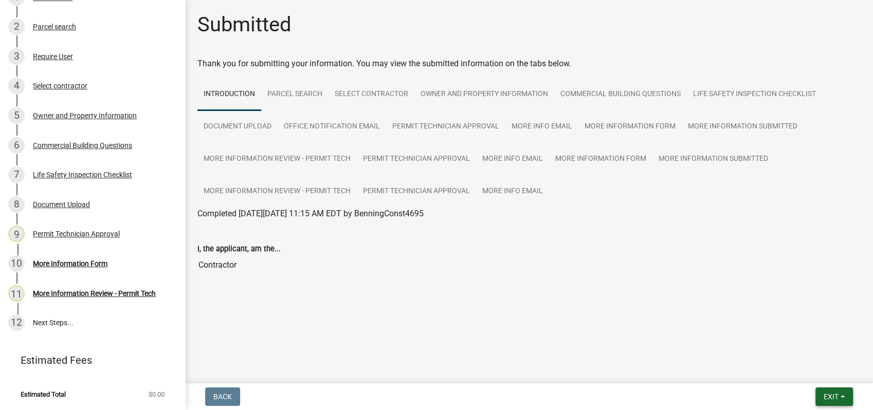
click at [823, 399] on span "Exit" at bounding box center [830, 397] width 15 height 8
click at [826, 372] on button "Save & Exit" at bounding box center [811, 370] width 82 height 25
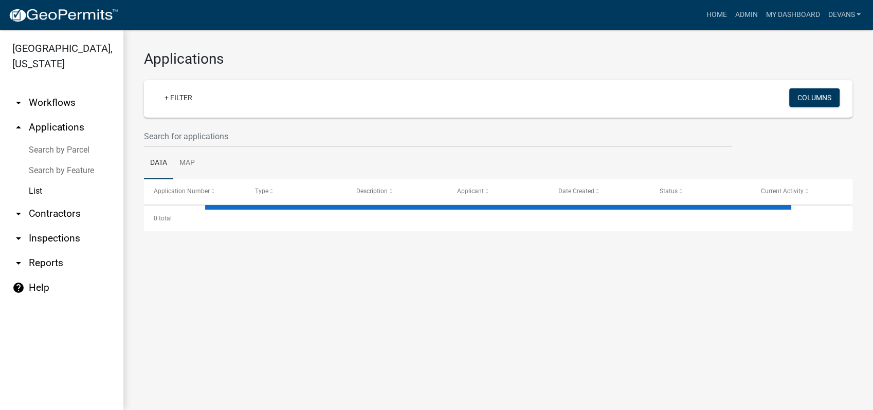
select select "1: 25"
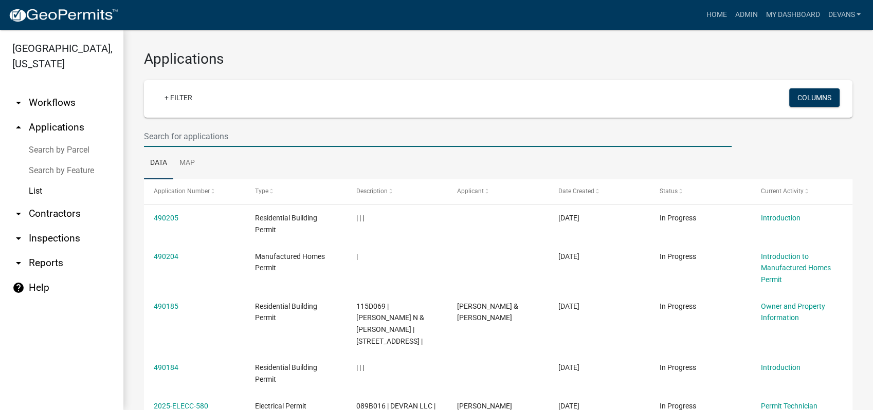
click at [213, 140] on input "text" at bounding box center [437, 136] width 587 height 21
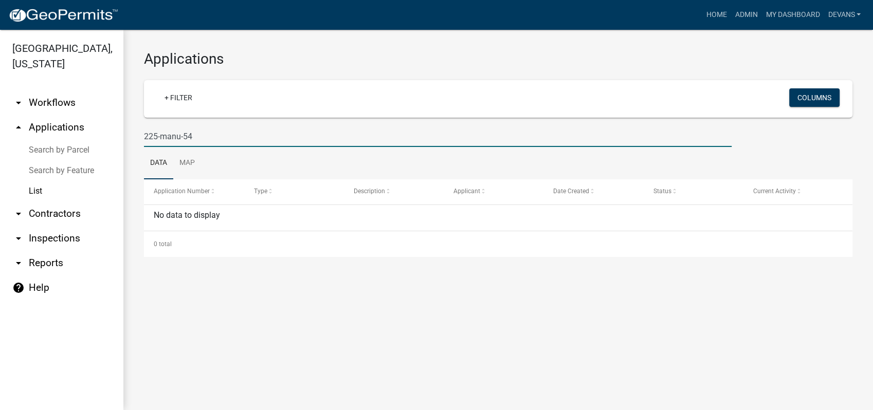
drag, startPoint x: 201, startPoint y: 141, endPoint x: 112, endPoint y: 140, distance: 88.9
click at [112, 140] on div "Putnam County, Georgia arrow_drop_down Workflows List arrow_drop_up Application…" at bounding box center [436, 220] width 873 height 380
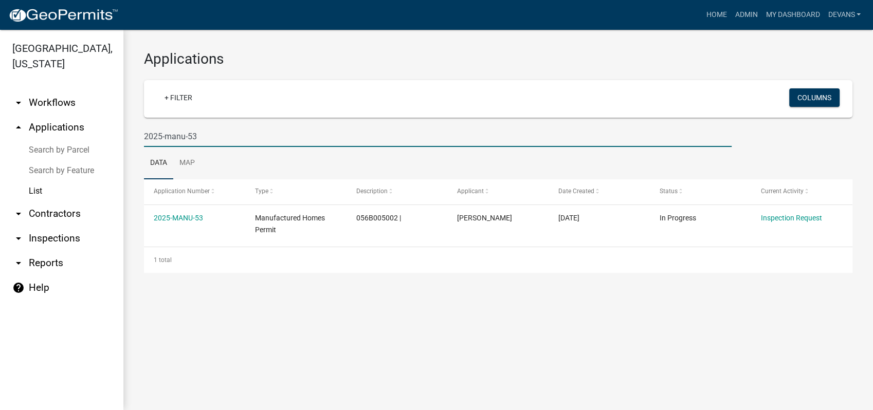
click at [206, 138] on input "2025-manu-53" at bounding box center [437, 136] width 587 height 21
drag, startPoint x: 206, startPoint y: 138, endPoint x: 168, endPoint y: 137, distance: 38.6
click at [168, 137] on input "2025-manu-53" at bounding box center [437, 136] width 587 height 21
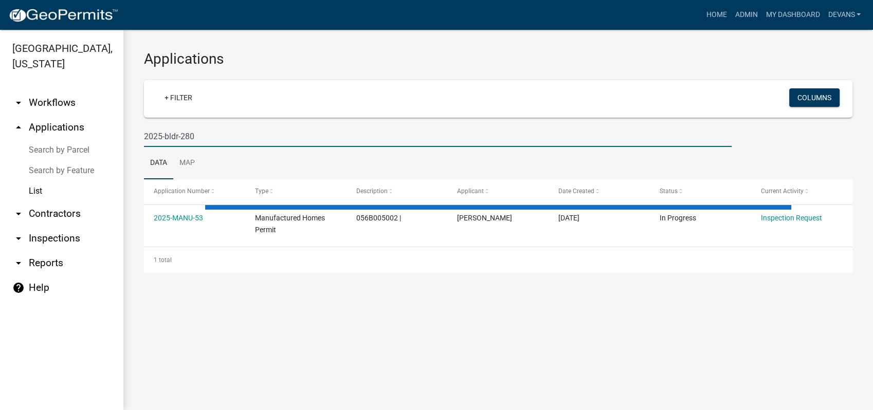
type input "2025-bldr-280"
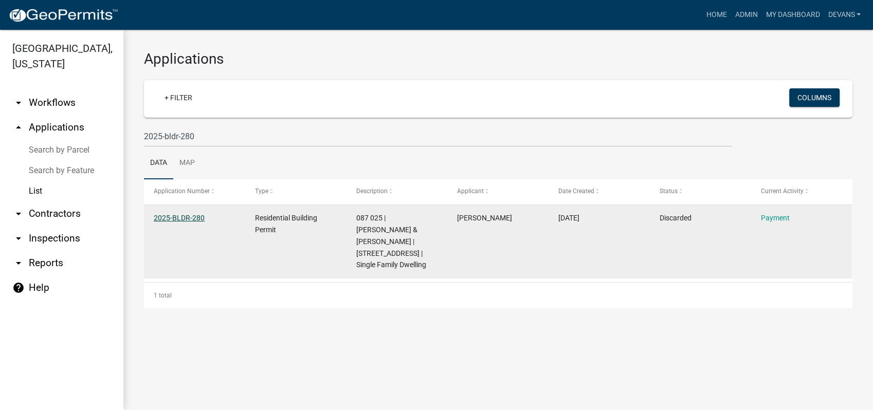
click at [184, 216] on link "2025-BLDR-280" at bounding box center [179, 218] width 51 height 8
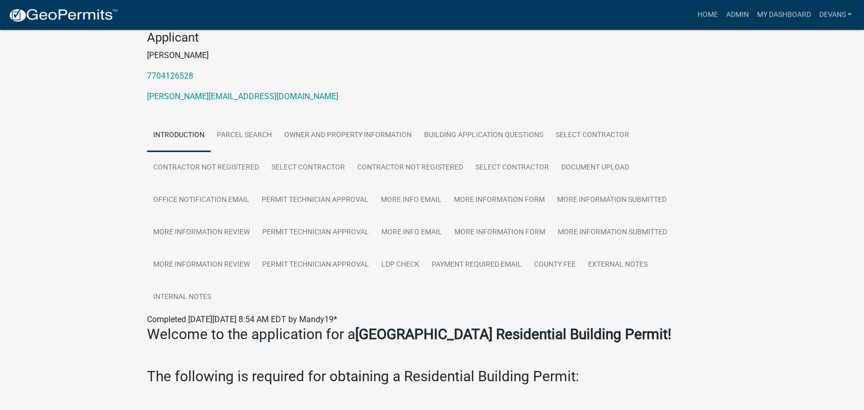
scroll to position [171, 0]
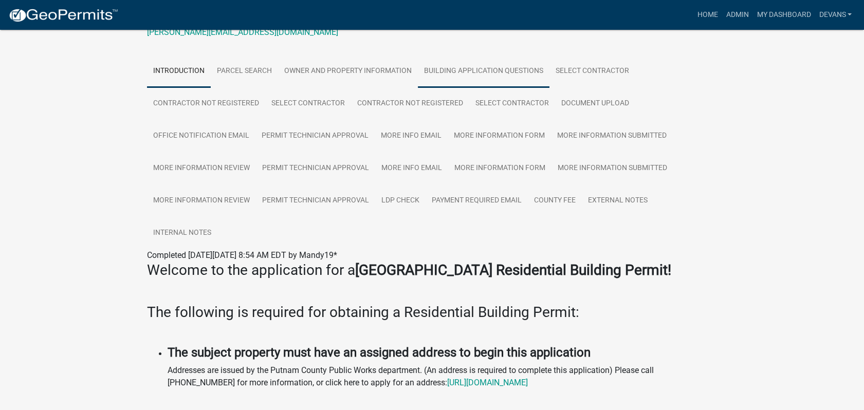
click at [470, 71] on link "Building Application Questions" at bounding box center [484, 71] width 132 height 33
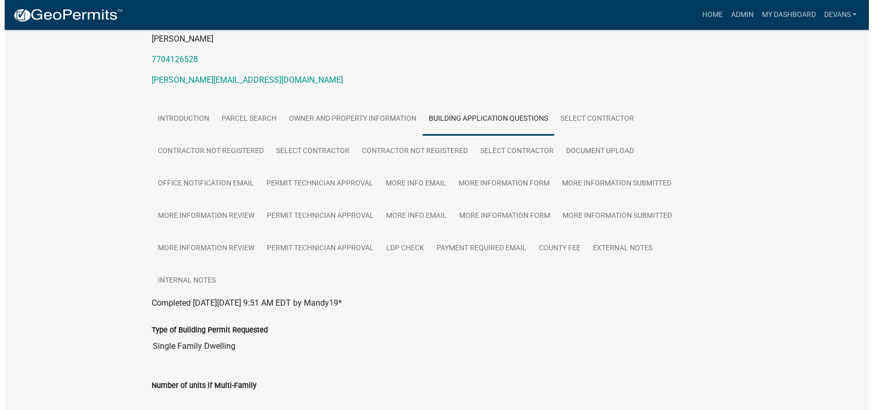
scroll to position [0, 0]
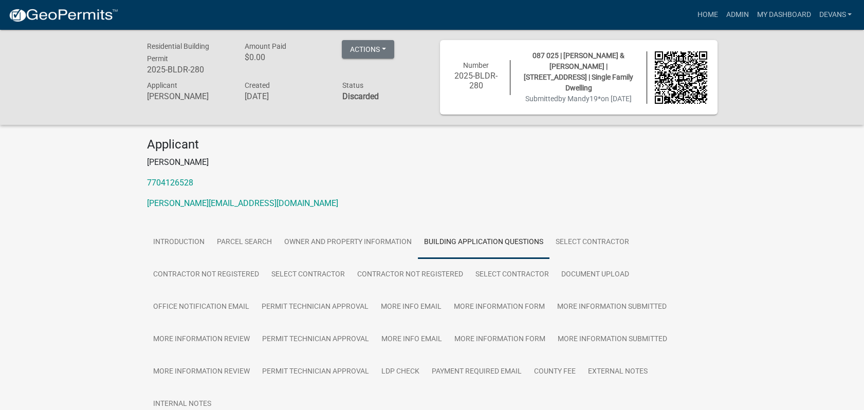
click at [82, 23] on link at bounding box center [63, 15] width 110 height 22
click at [721, 16] on link "Admin" at bounding box center [736, 15] width 31 height 20
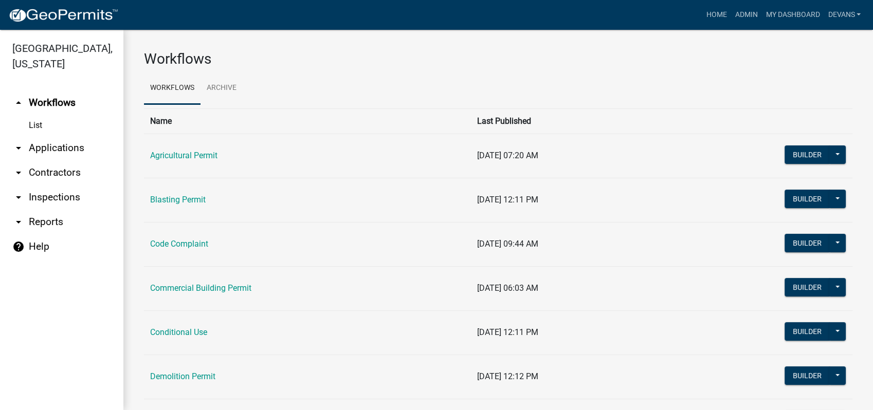
click at [43, 148] on link "arrow_drop_down Applications" at bounding box center [61, 148] width 123 height 25
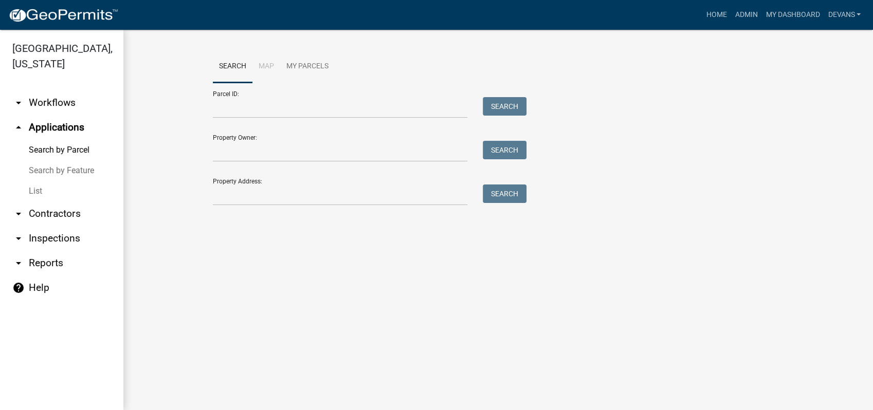
click at [27, 191] on link "List" at bounding box center [61, 191] width 123 height 21
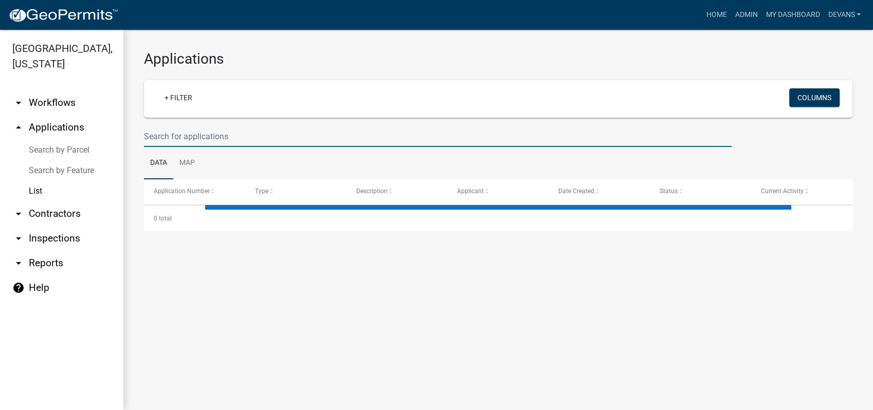
click at [195, 143] on input "text" at bounding box center [437, 136] width 587 height 21
select select "1: 25"
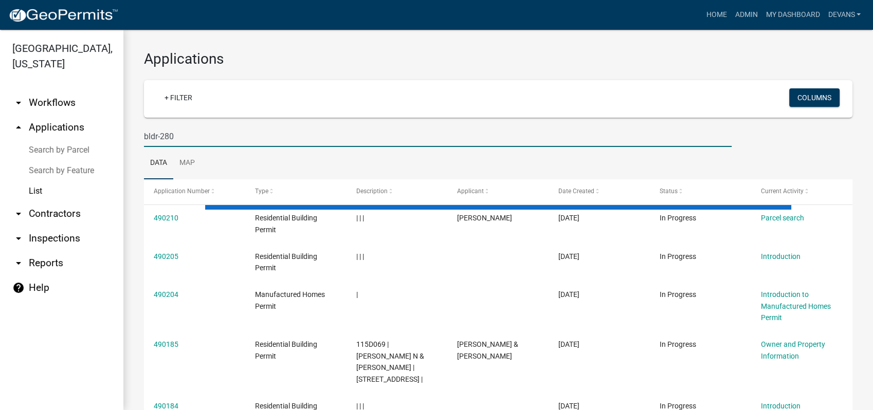
type input "bldr-280"
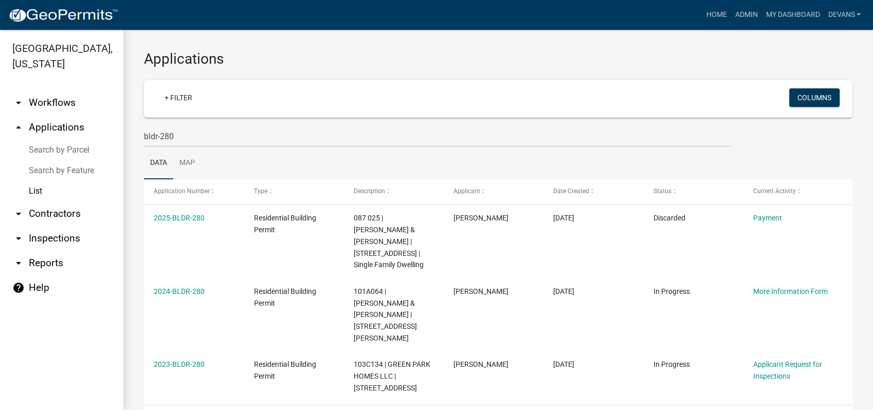
click at [47, 234] on link "arrow_drop_down Inspections" at bounding box center [61, 238] width 123 height 25
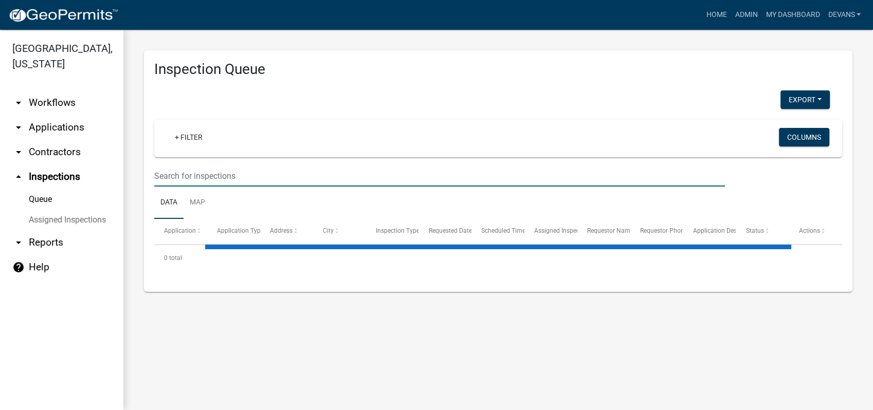
click at [180, 177] on input "text" at bounding box center [439, 175] width 570 height 21
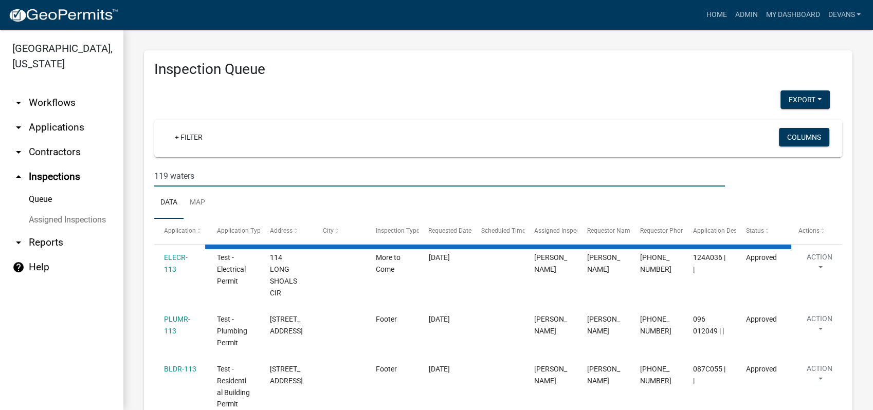
click at [215, 183] on input "119 waters" at bounding box center [439, 175] width 570 height 21
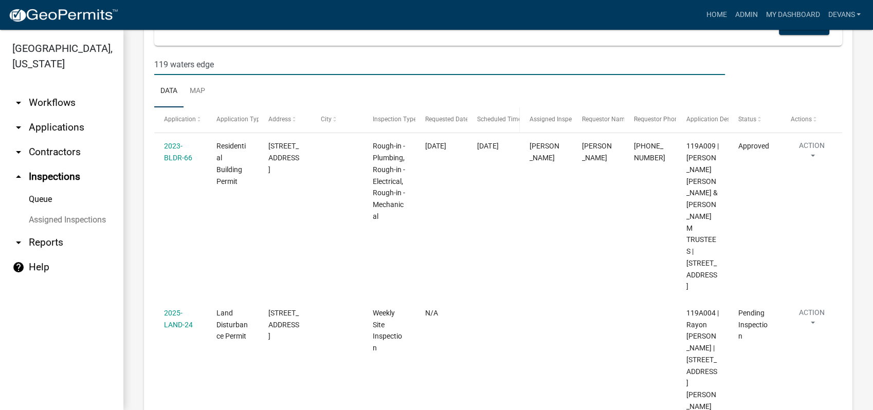
scroll to position [114, 0]
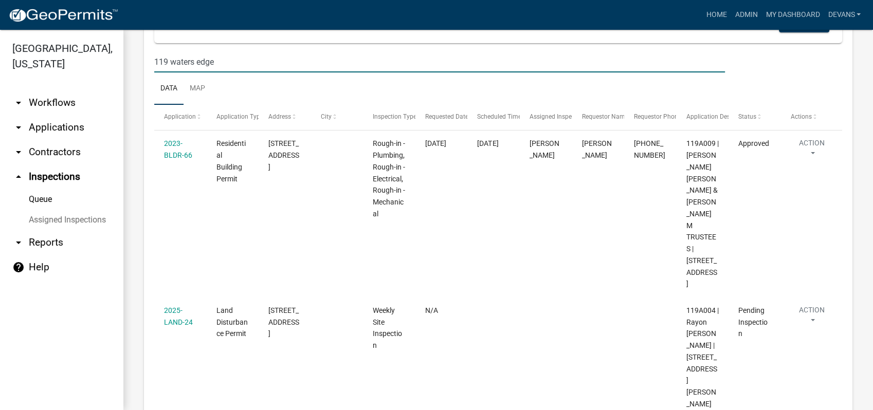
type input "119 waters edge"
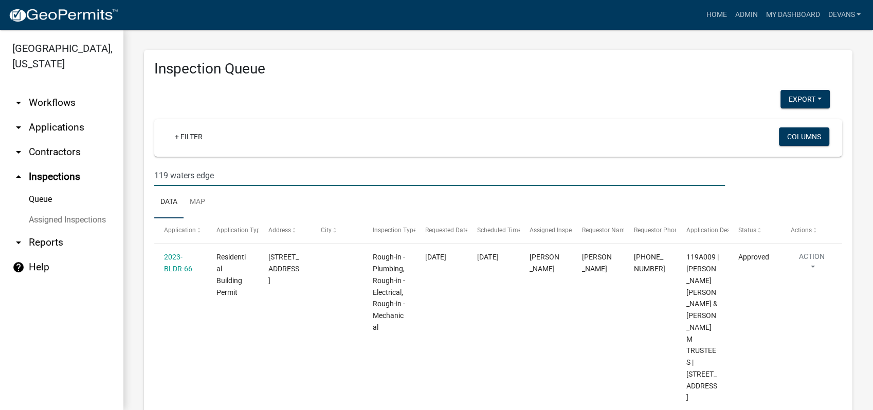
scroll to position [0, 0]
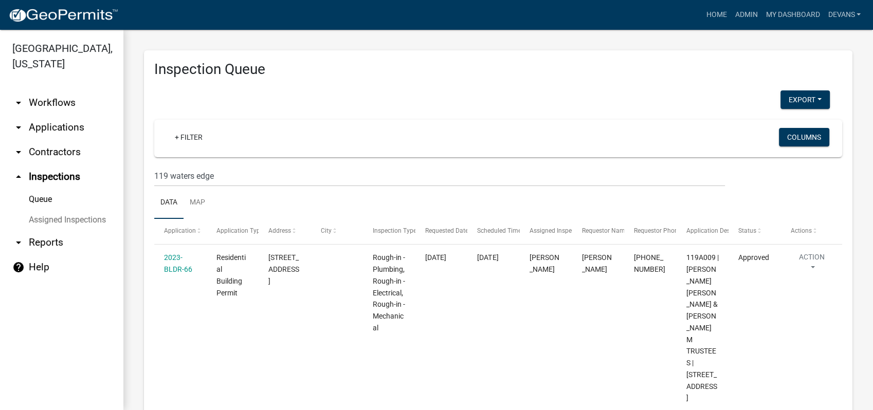
click at [66, 128] on link "arrow_drop_down Applications" at bounding box center [61, 127] width 123 height 25
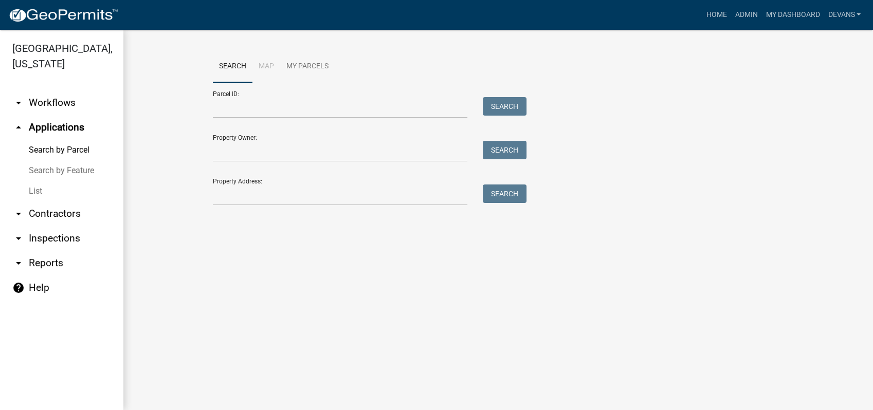
click at [39, 190] on link "List" at bounding box center [61, 191] width 123 height 21
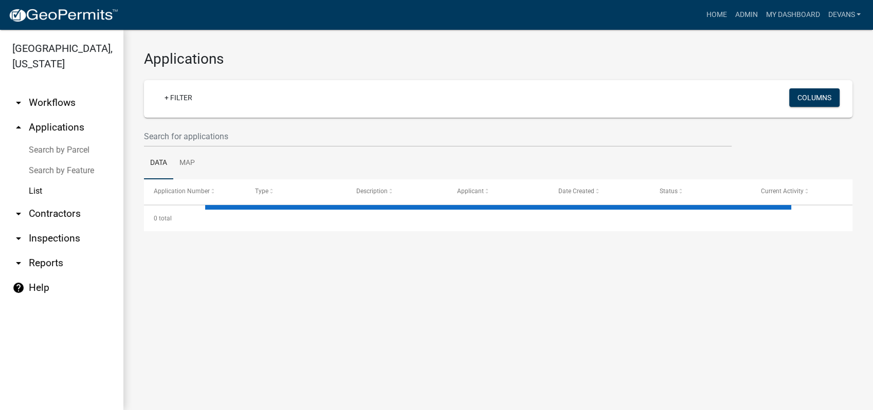
select select "1: 25"
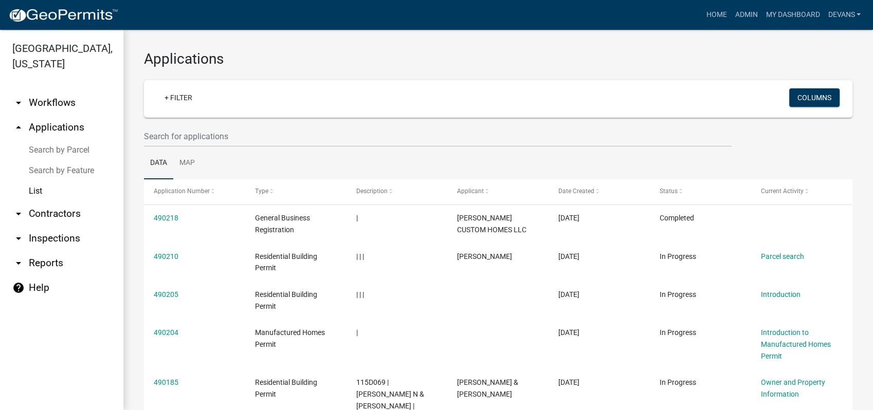
click at [59, 124] on link "arrow_drop_up Applications" at bounding box center [61, 127] width 123 height 25
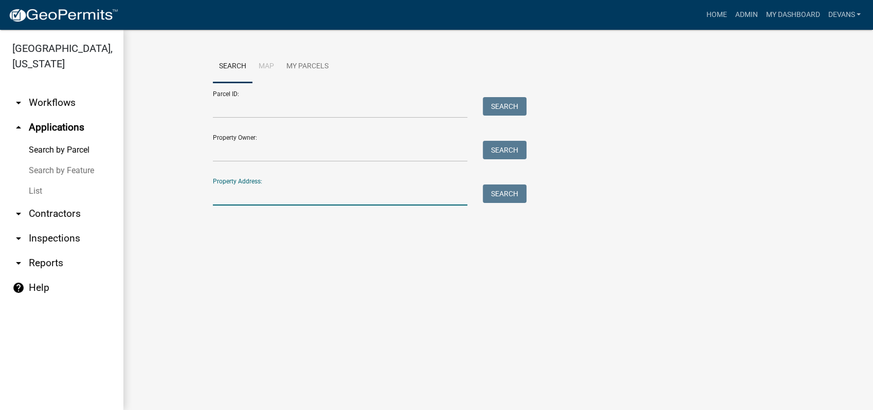
click at [229, 190] on input "Property Address:" at bounding box center [340, 194] width 254 height 21
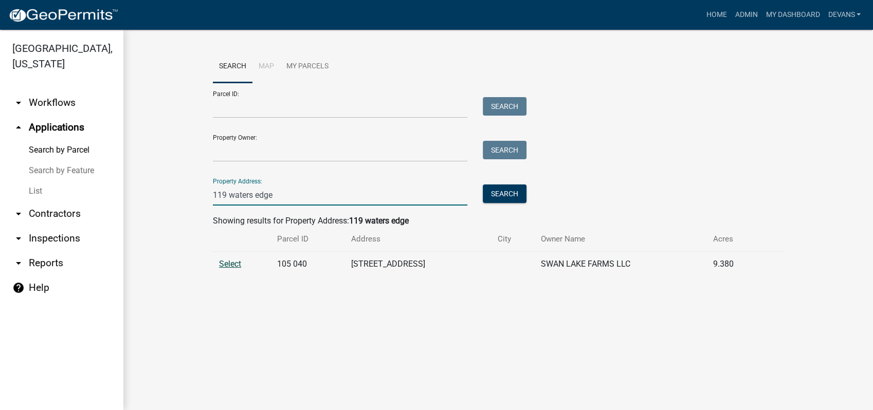
type input "119 waters edge"
click at [231, 265] on span "Select" at bounding box center [230, 264] width 22 height 10
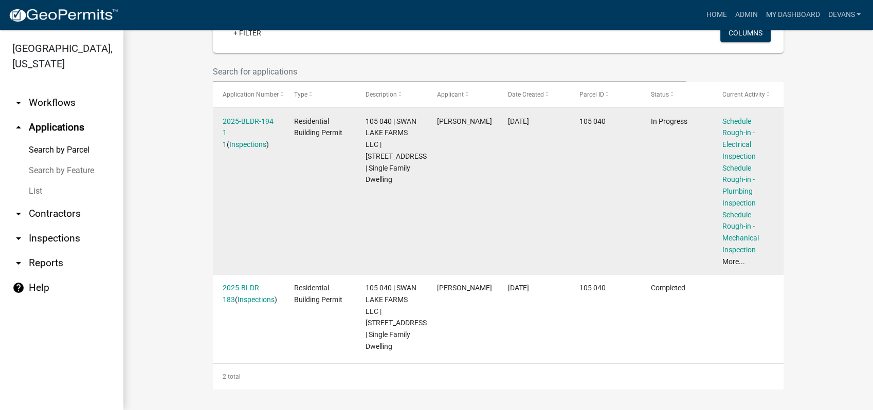
scroll to position [288, 0]
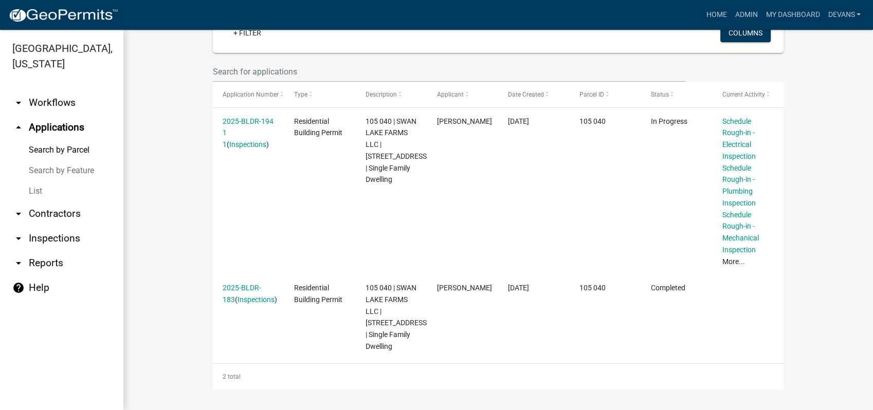
click at [48, 239] on link "arrow_drop_down Inspections" at bounding box center [61, 238] width 123 height 25
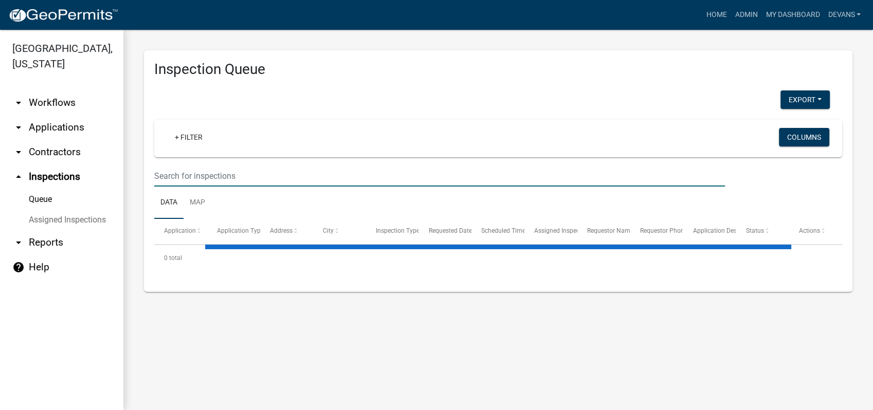
click at [183, 170] on input "text" at bounding box center [439, 175] width 570 height 21
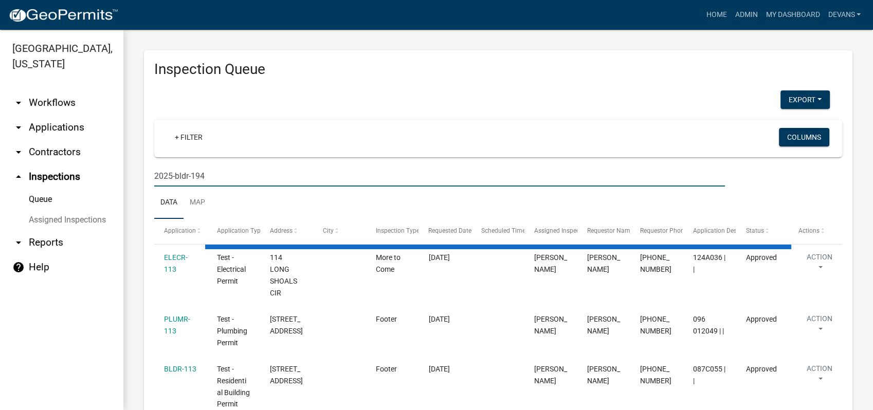
type input "2025-bldr-194"
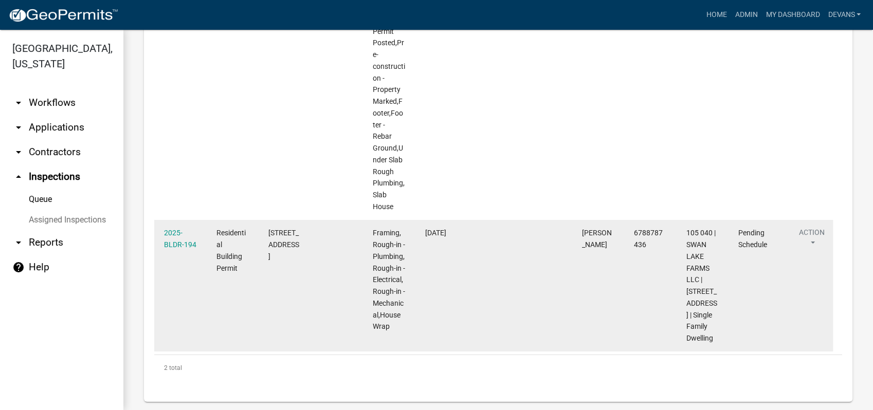
scroll to position [402, 0]
click at [173, 230] on link "2025-BLDR-194" at bounding box center [180, 238] width 32 height 20
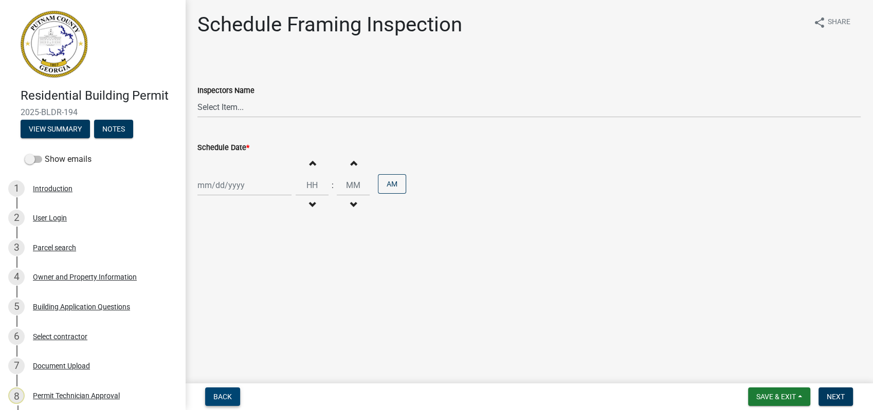
click at [229, 397] on span "Back" at bounding box center [222, 397] width 18 height 8
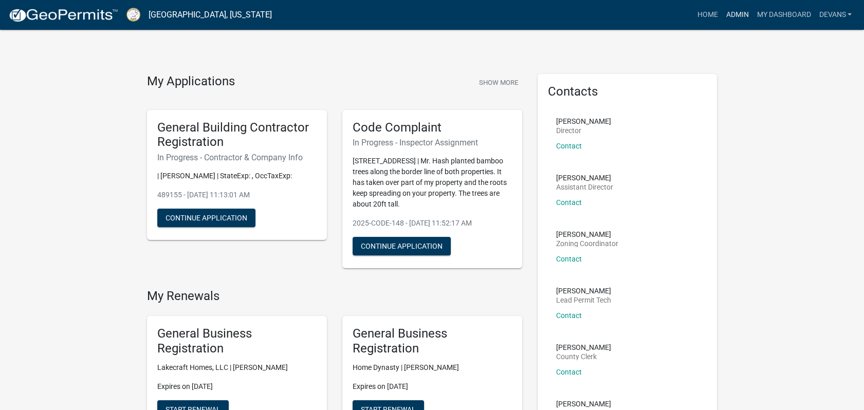
click at [732, 10] on link "Admin" at bounding box center [736, 15] width 31 height 20
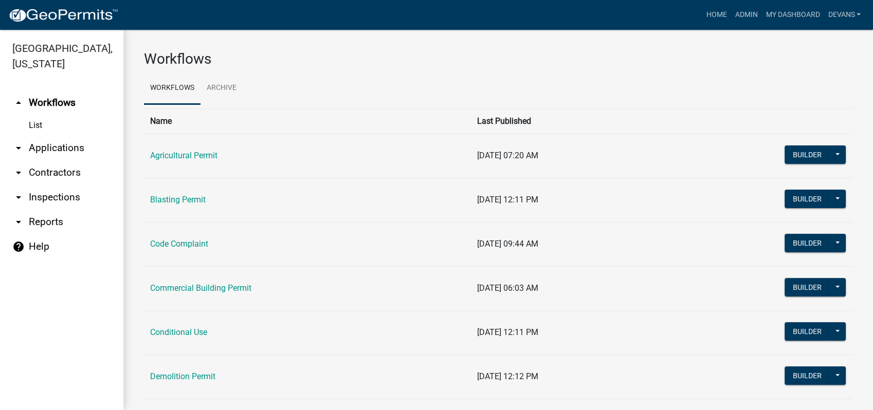
click at [45, 147] on link "arrow_drop_down Applications" at bounding box center [61, 148] width 123 height 25
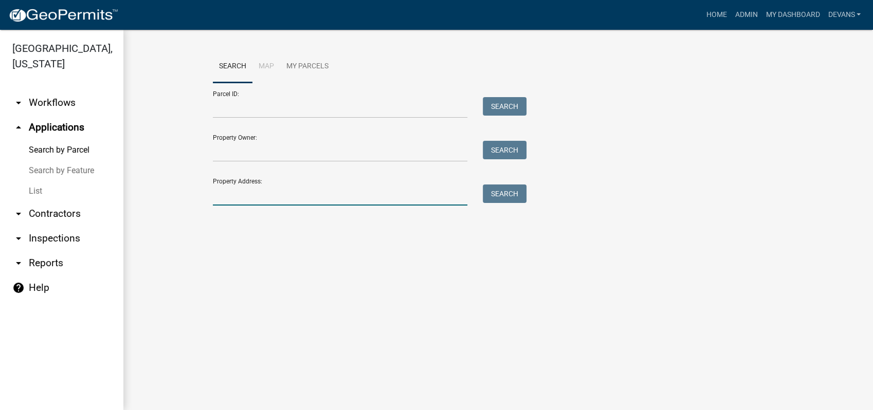
click at [255, 194] on input "Property Address:" at bounding box center [340, 194] width 254 height 21
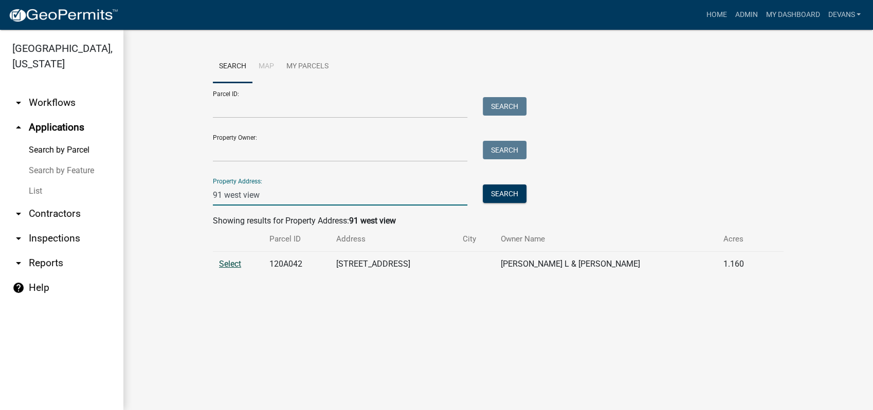
type input "91 west view"
click at [226, 259] on span "Select" at bounding box center [230, 264] width 22 height 10
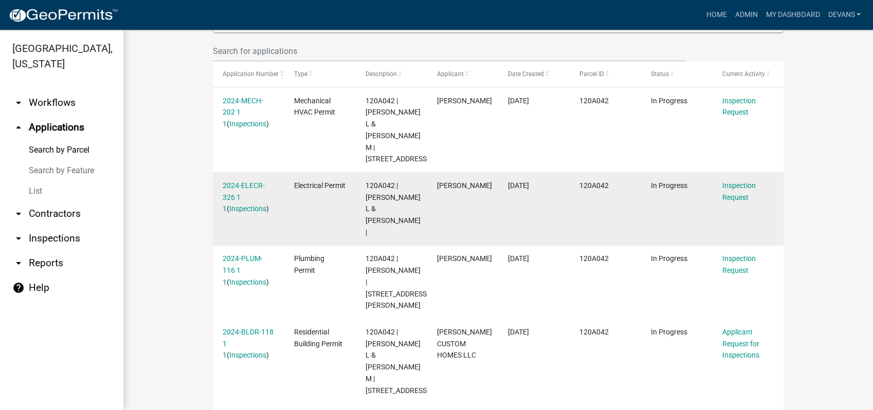
scroll to position [399, 0]
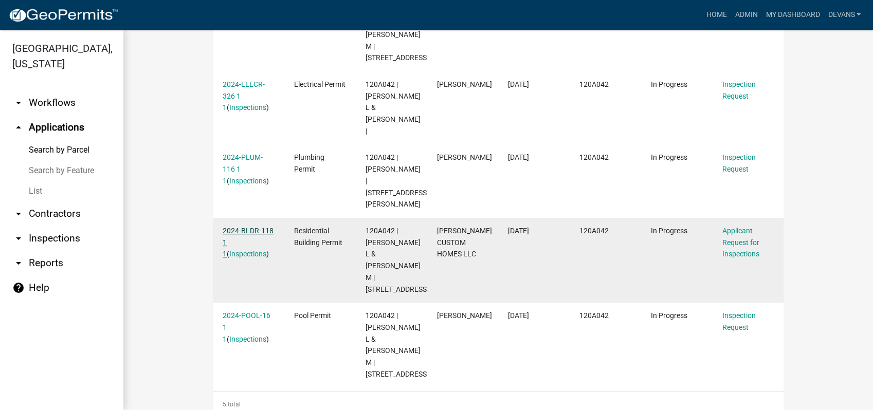
click at [243, 227] on link "2024-BLDR-118 1 1" at bounding box center [248, 243] width 51 height 32
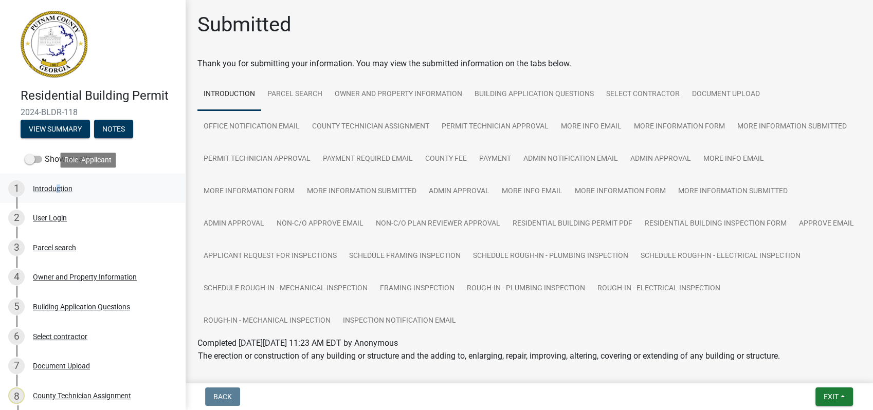
click at [53, 189] on div "Introduction" at bounding box center [53, 188] width 40 height 7
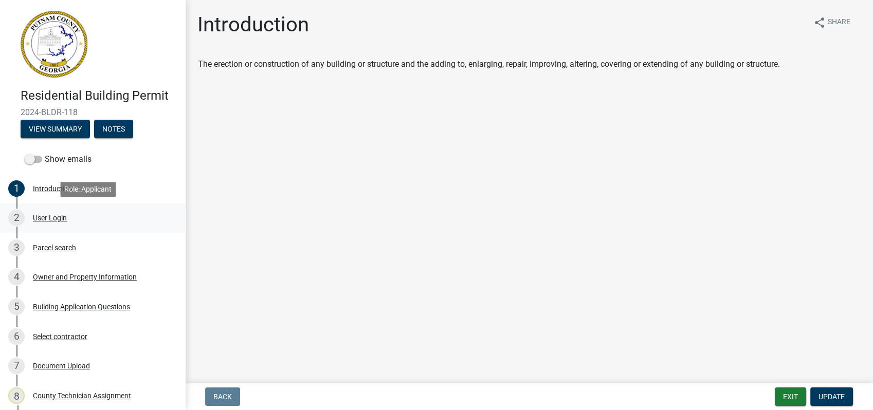
click at [62, 212] on div "2 User Login" at bounding box center [88, 218] width 160 height 16
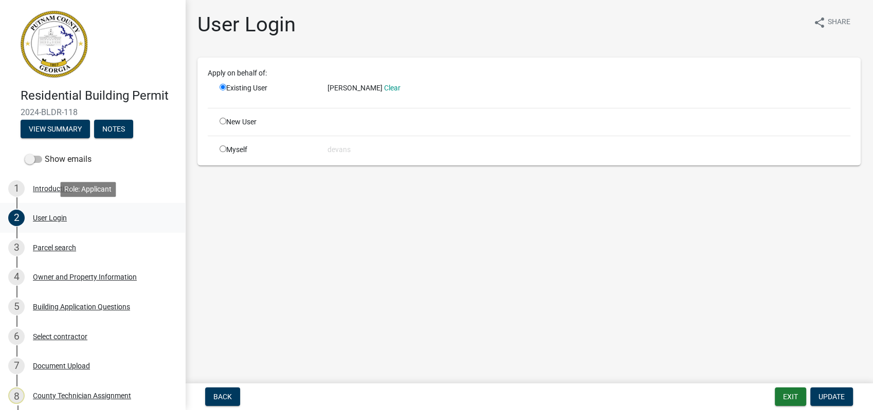
click at [50, 212] on div "2 User Login" at bounding box center [88, 218] width 160 height 16
click at [57, 218] on div "User Login" at bounding box center [50, 217] width 34 height 7
click at [60, 123] on button "View Summary" at bounding box center [55, 129] width 69 height 18
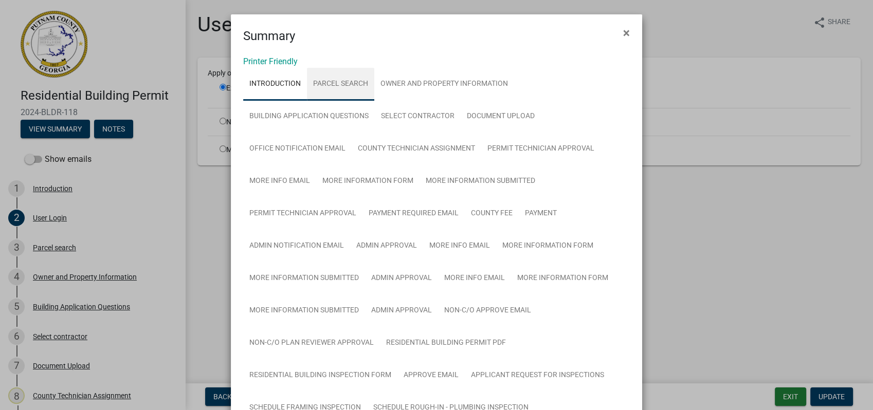
drag, startPoint x: 320, startPoint y: 80, endPoint x: 355, endPoint y: 78, distance: 34.5
click at [320, 80] on link "Parcel search" at bounding box center [340, 84] width 67 height 33
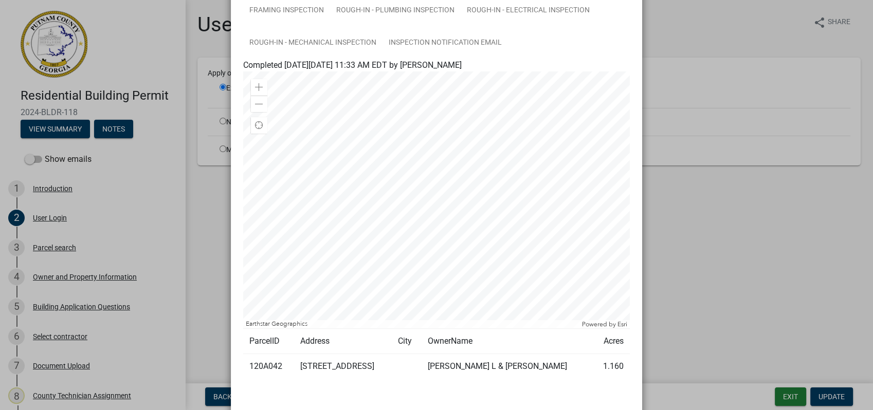
scroll to position [513, 0]
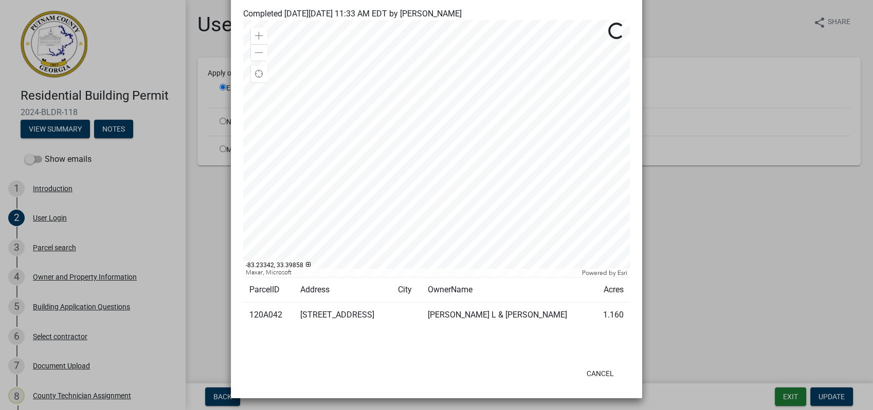
click at [784, 397] on ngb-modal-window "Summary × Printer Friendly Introduction Parcel search Owner and Property Inform…" at bounding box center [436, 205] width 873 height 410
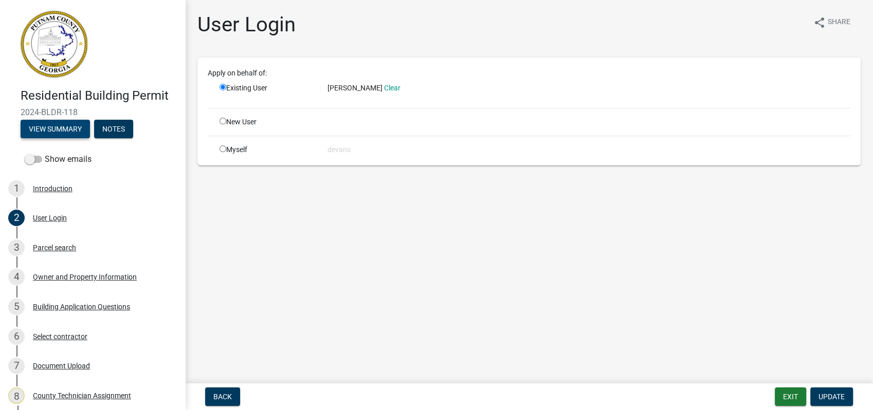
click at [59, 128] on button "View Summary" at bounding box center [55, 129] width 69 height 18
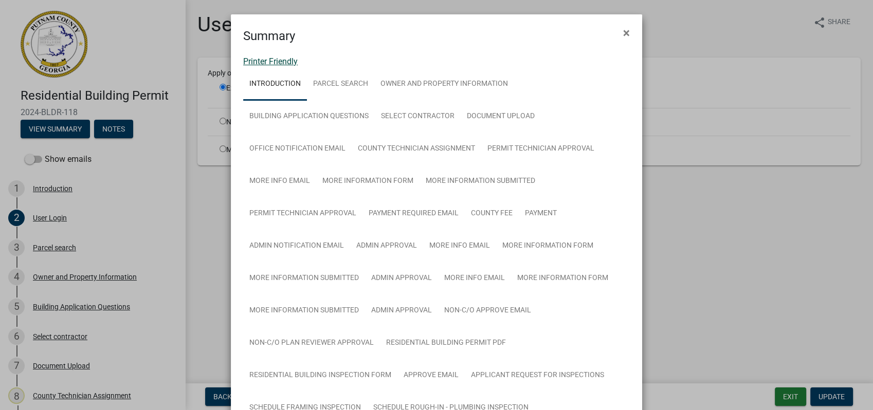
click at [280, 61] on link "Printer Friendly" at bounding box center [270, 62] width 54 height 10
click at [696, 111] on ngb-modal-window "Summary × Printer Friendly Introduction Parcel search Owner and Property Inform…" at bounding box center [436, 205] width 873 height 410
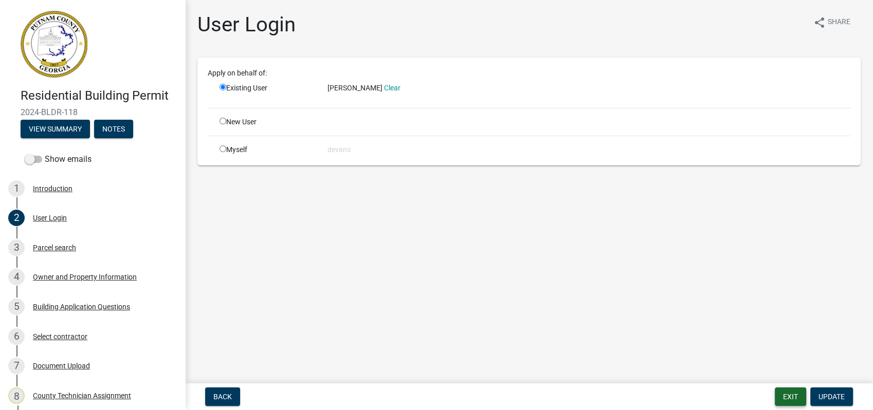
click at [798, 397] on button "Exit" at bounding box center [789, 396] width 31 height 18
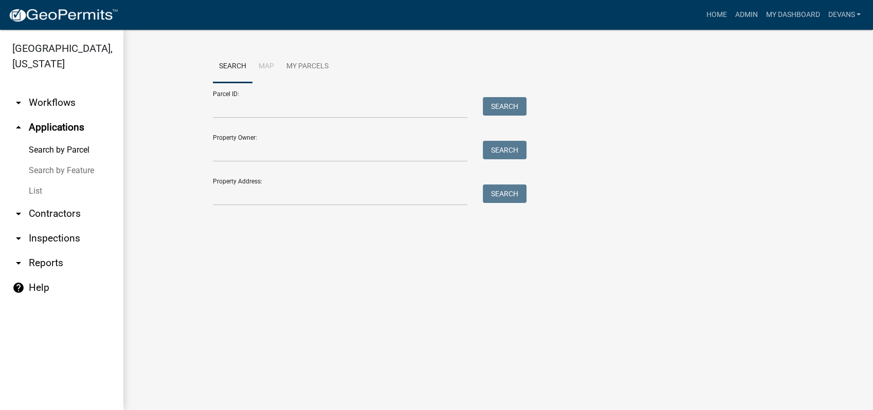
click at [28, 194] on link "List" at bounding box center [61, 191] width 123 height 21
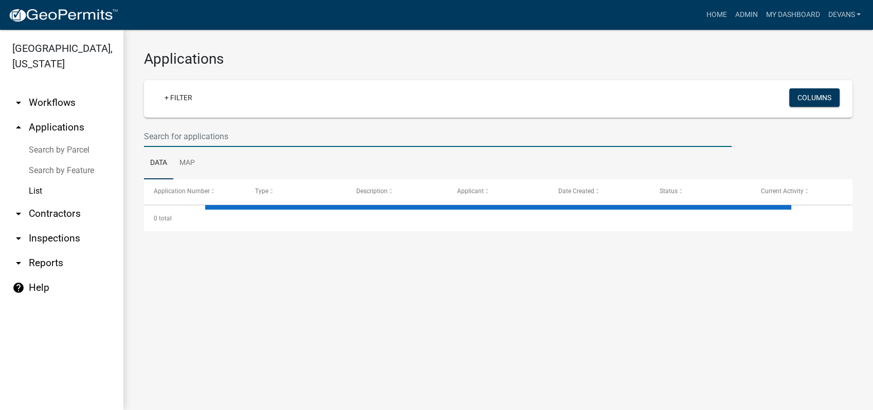
click at [190, 140] on input "text" at bounding box center [437, 136] width 587 height 21
select select "1: 25"
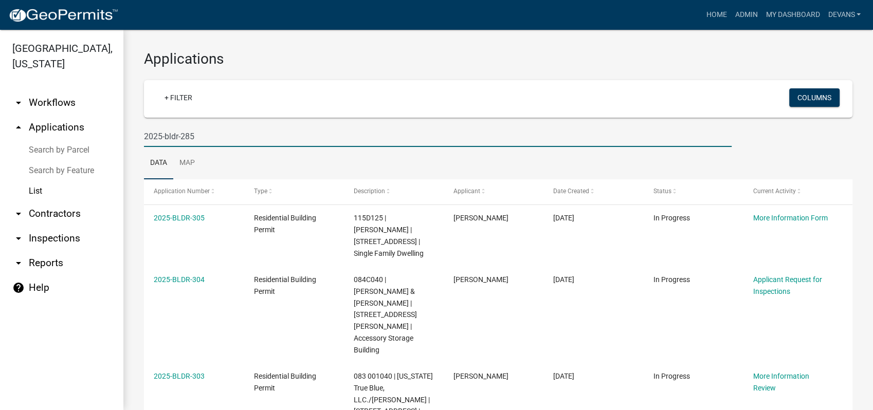
type input "2025-bldr-285"
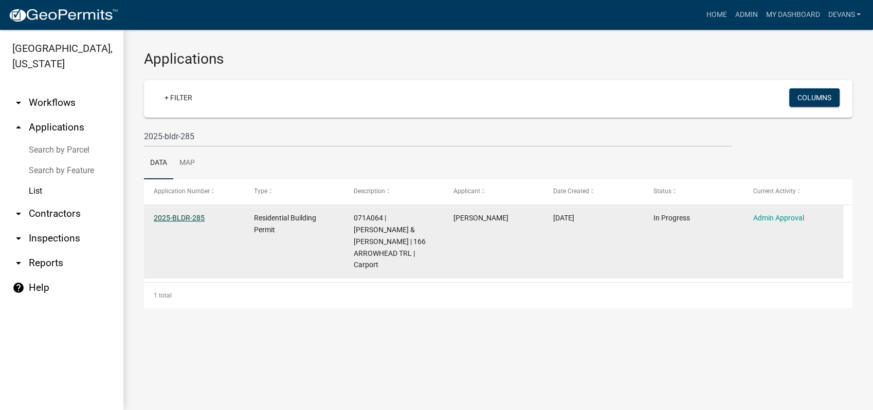
click at [174, 214] on link "2025-BLDR-285" at bounding box center [179, 218] width 51 height 8
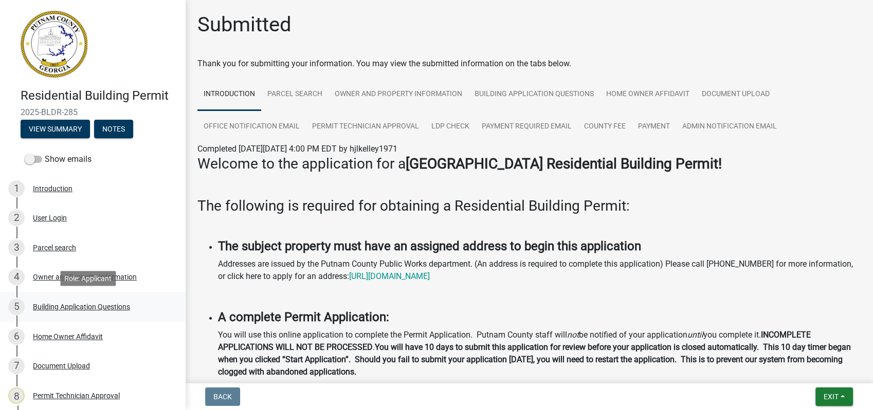
click at [65, 307] on div "Building Application Questions" at bounding box center [81, 306] width 97 height 7
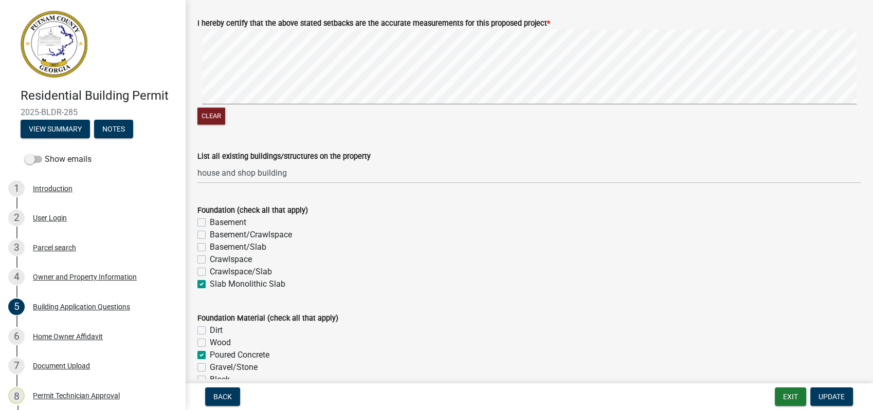
scroll to position [1656, 0]
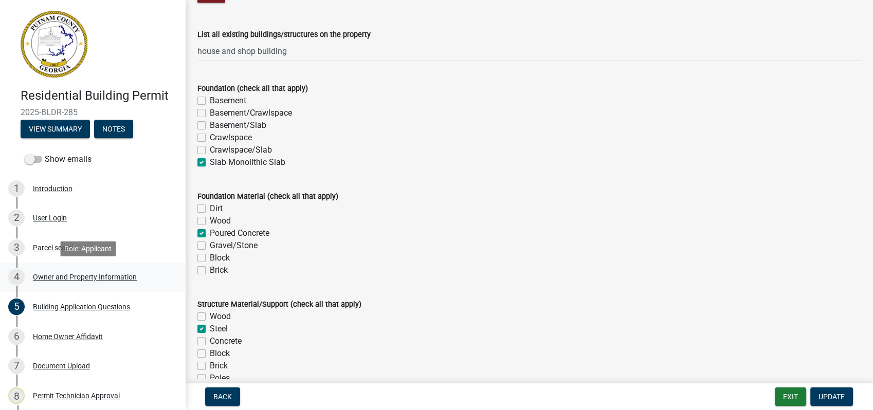
click at [57, 280] on div "Owner and Property Information" at bounding box center [85, 276] width 104 height 7
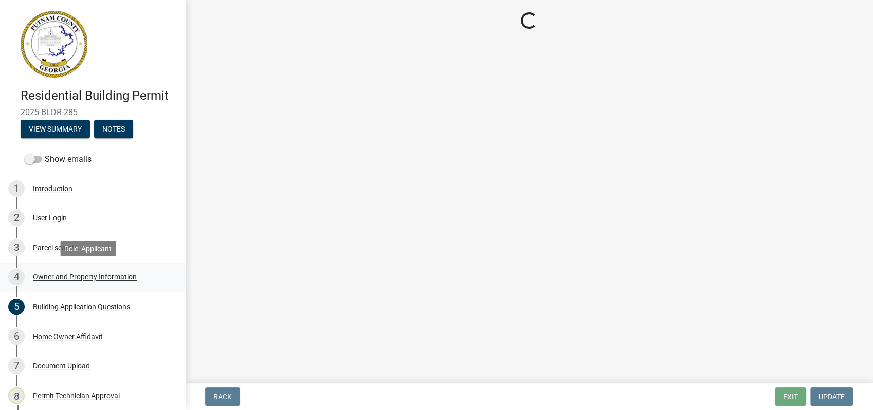
scroll to position [0, 0]
select select "34fe85c2-5f76-4343-b6bb-8ca387e0bed7"
select select "83394b22-4a11-496c-8e5c-75ade2e72faf"
select select "ece5c1a9-df30-4702-9587-5deee23533b7"
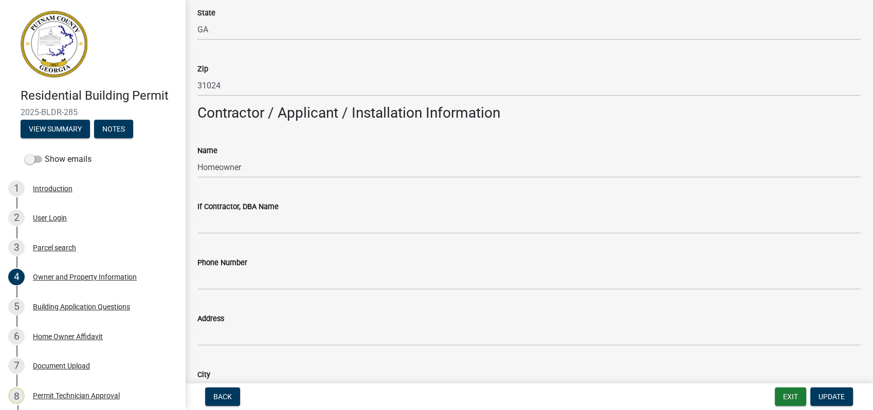
scroll to position [628, 0]
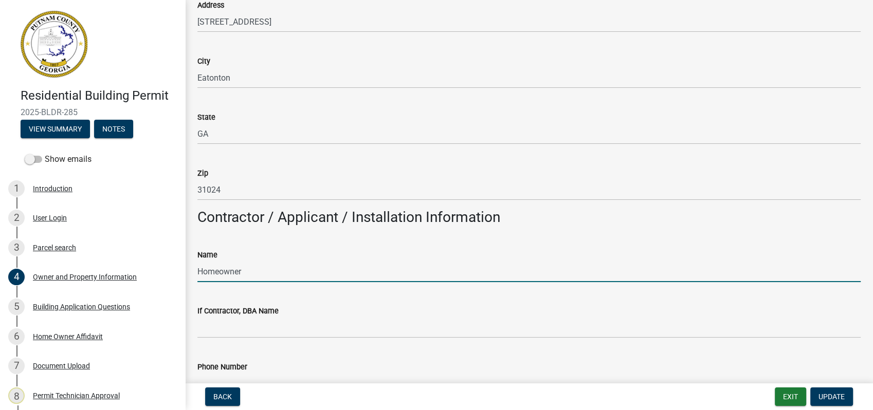
click at [439, 281] on input "Homeowner" at bounding box center [528, 271] width 663 height 21
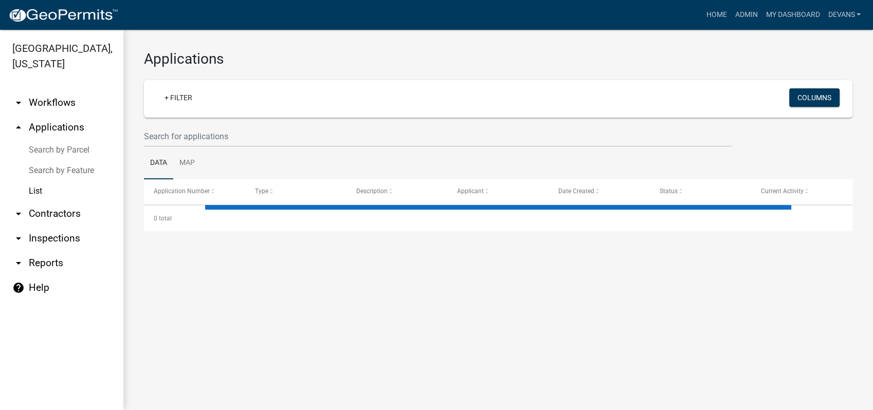
select select "1: 25"
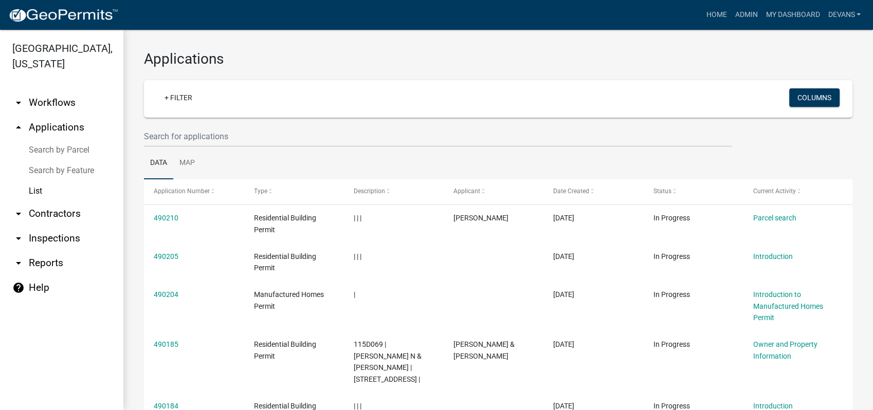
click at [72, 123] on link "arrow_drop_up Applications" at bounding box center [61, 127] width 123 height 25
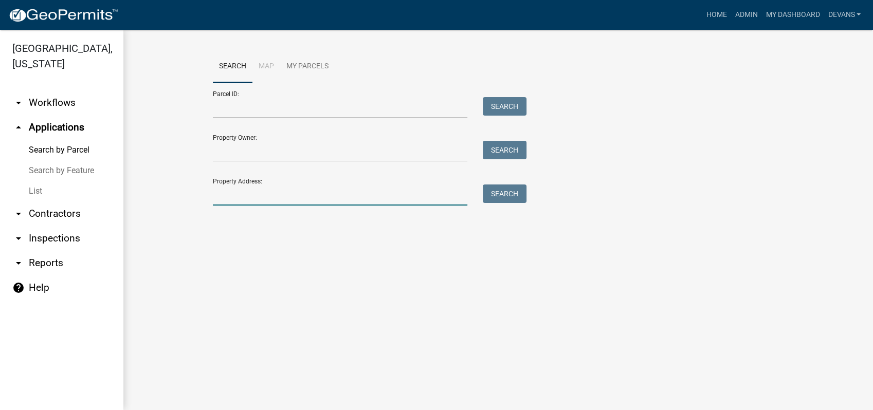
click at [264, 202] on input "Property Address:" at bounding box center [340, 194] width 254 height 21
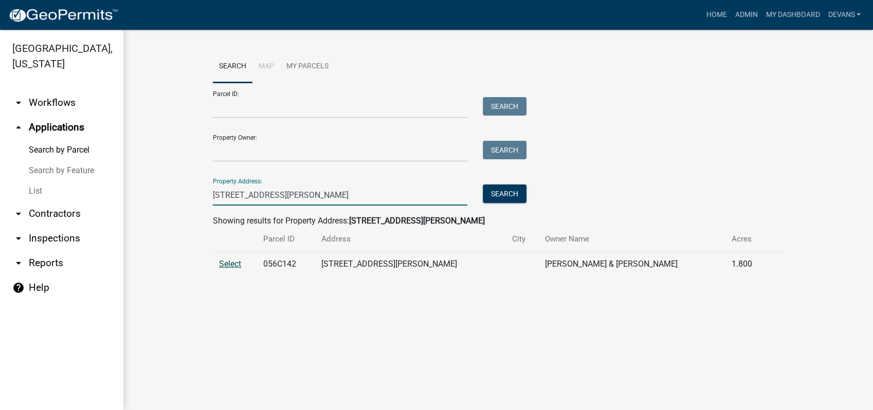
type input "202 thomas dr"
click at [223, 263] on span "Select" at bounding box center [230, 264] width 22 height 10
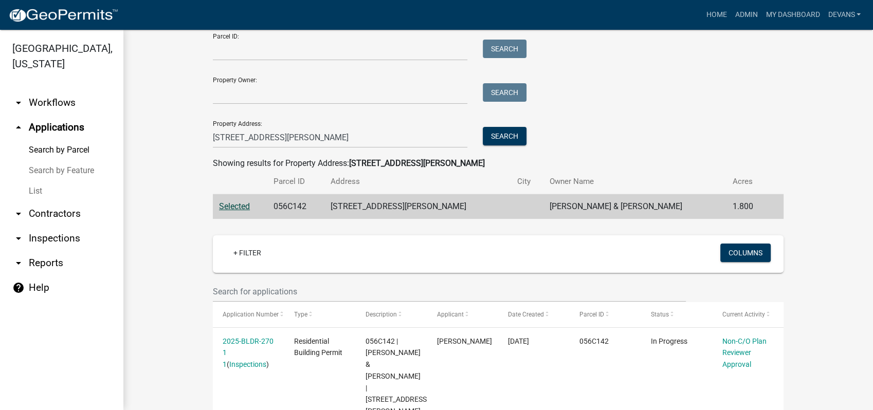
scroll to position [122, 0]
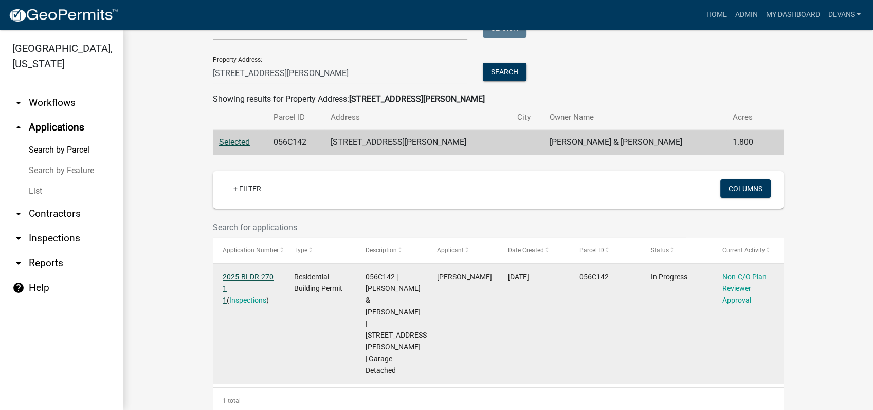
click at [243, 274] on link "2025-BLDR-270 1 1" at bounding box center [248, 289] width 51 height 32
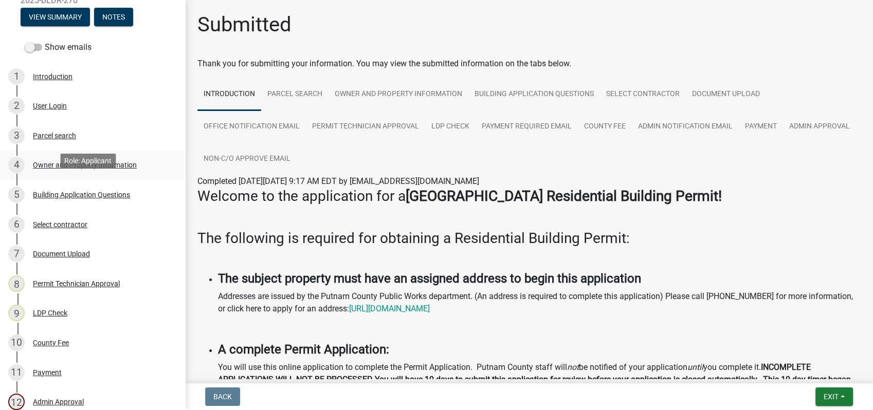
scroll to position [102, 0]
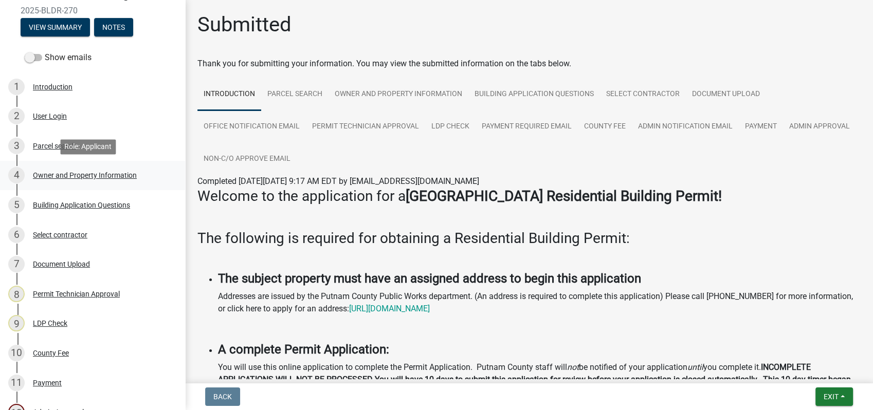
click at [69, 179] on div "4 Owner and Property Information" at bounding box center [88, 175] width 160 height 16
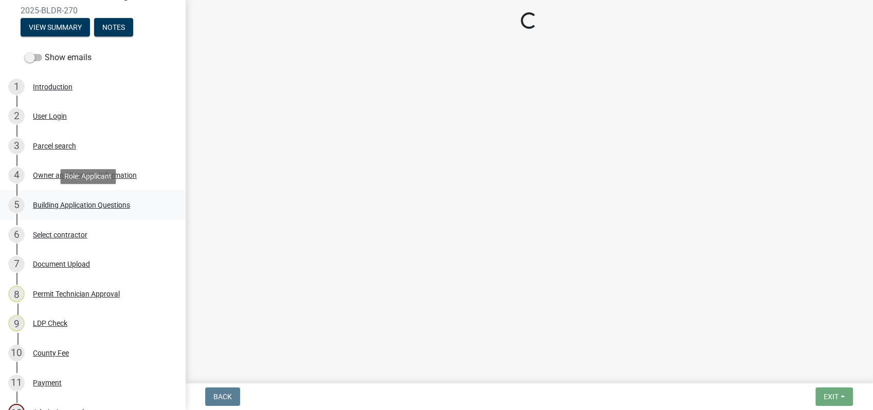
select select "78bfdc44-73ff-456e-a557-d4c99b9c08be"
select select "83394b22-4a11-496c-8e5c-75ade2e72faf"
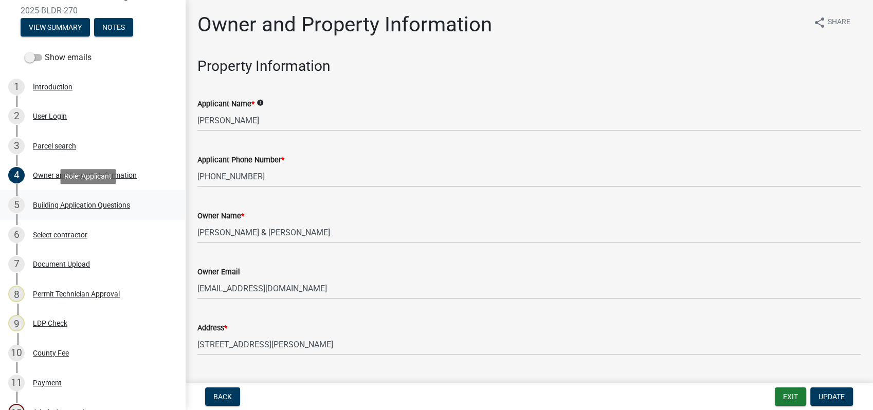
click at [88, 205] on div "Building Application Questions" at bounding box center [81, 204] width 97 height 7
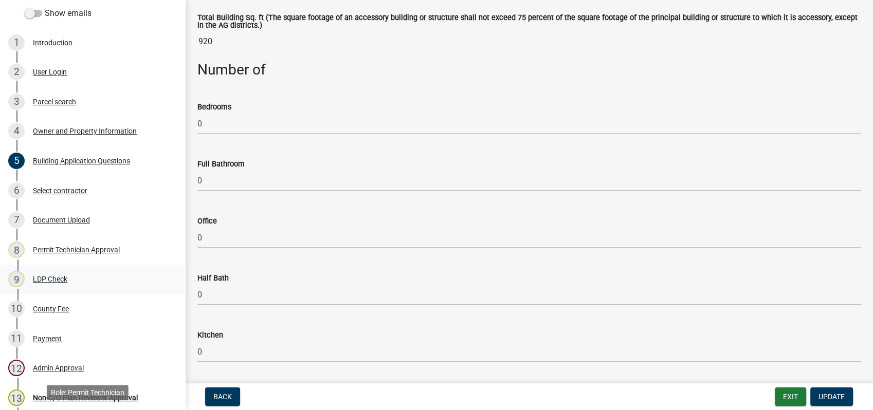
scroll to position [0, 0]
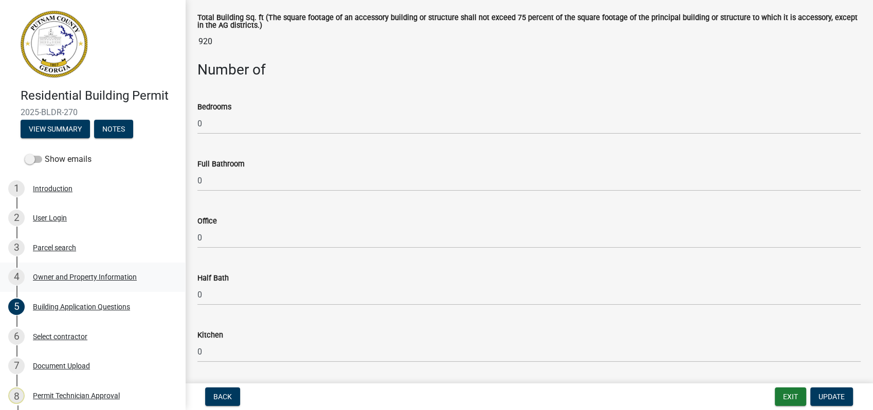
click at [85, 271] on div "4 Owner and Property Information" at bounding box center [88, 277] width 160 height 16
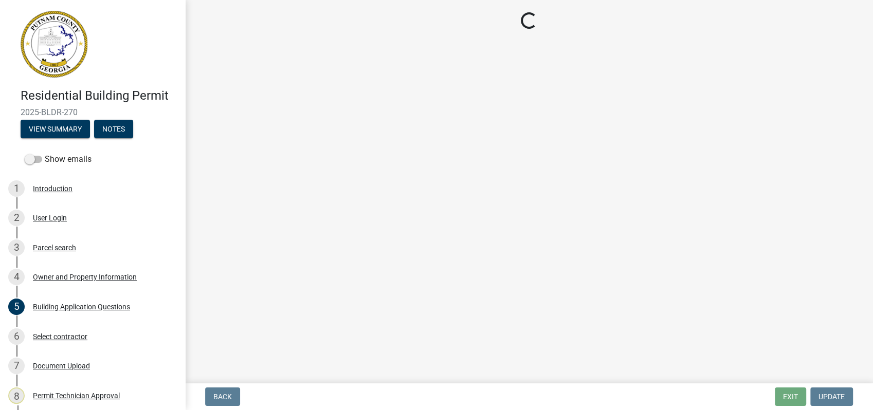
select select "78bfdc44-73ff-456e-a557-d4c99b9c08be"
select select "83394b22-4a11-496c-8e5c-75ade2e72faf"
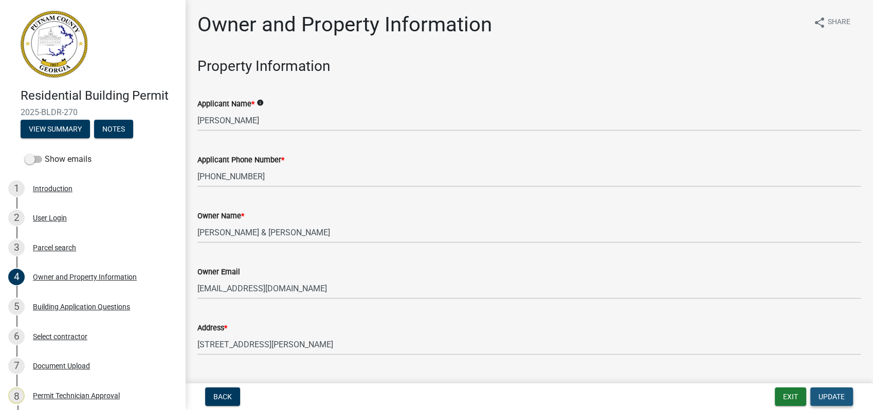
click at [832, 395] on span "Update" at bounding box center [831, 397] width 26 height 8
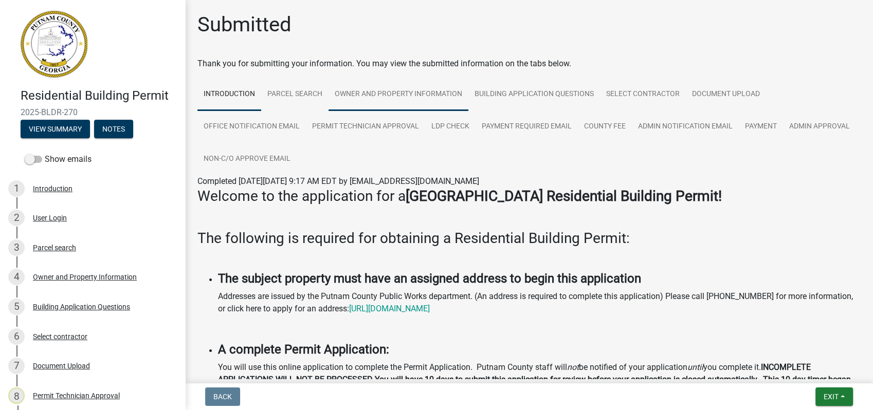
click at [396, 93] on link "Owner and Property Information" at bounding box center [398, 94] width 140 height 33
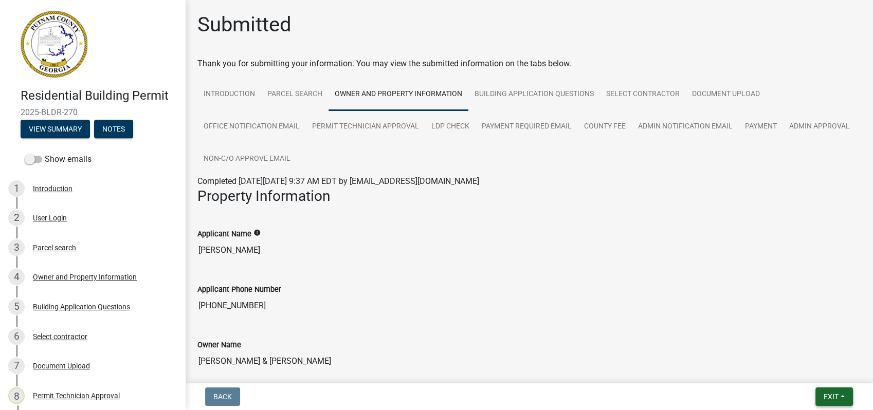
click at [831, 389] on button "Exit" at bounding box center [834, 396] width 38 height 18
click at [824, 361] on button "Save & Exit" at bounding box center [811, 370] width 82 height 25
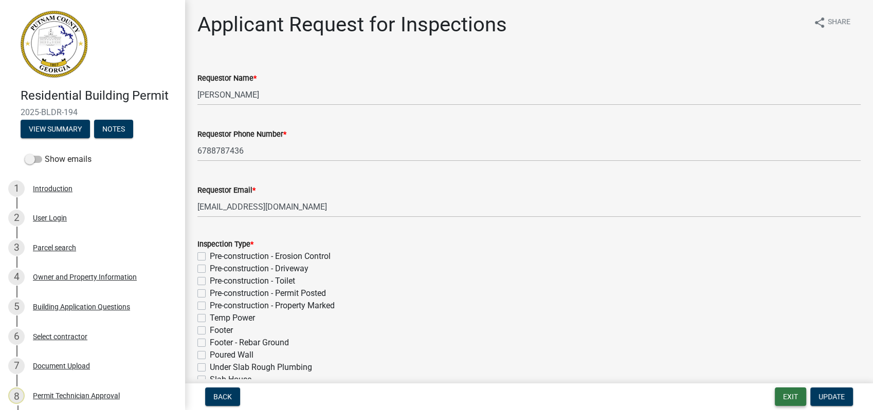
click at [780, 397] on button "Exit" at bounding box center [789, 396] width 31 height 18
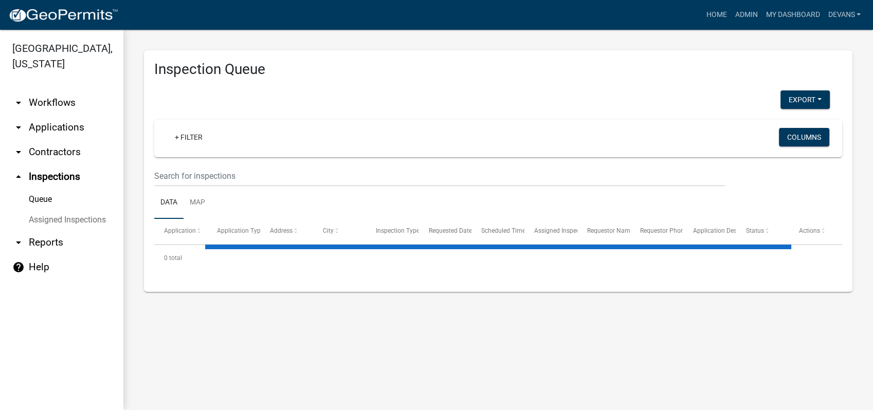
click at [63, 128] on link "arrow_drop_down Applications" at bounding box center [61, 127] width 123 height 25
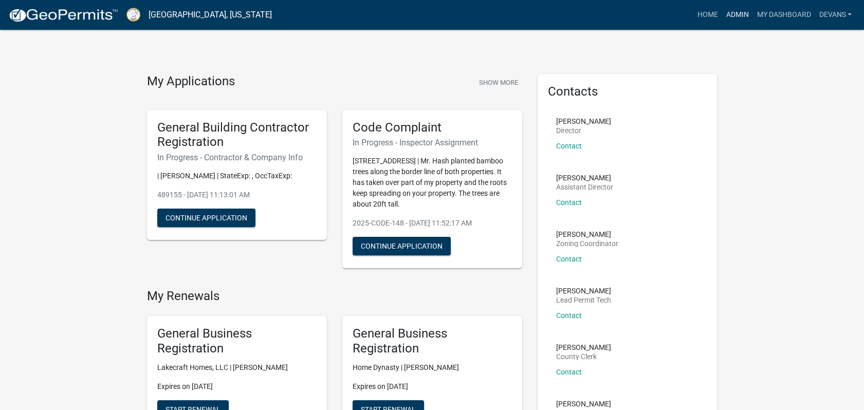
click at [747, 13] on link "Admin" at bounding box center [736, 15] width 31 height 20
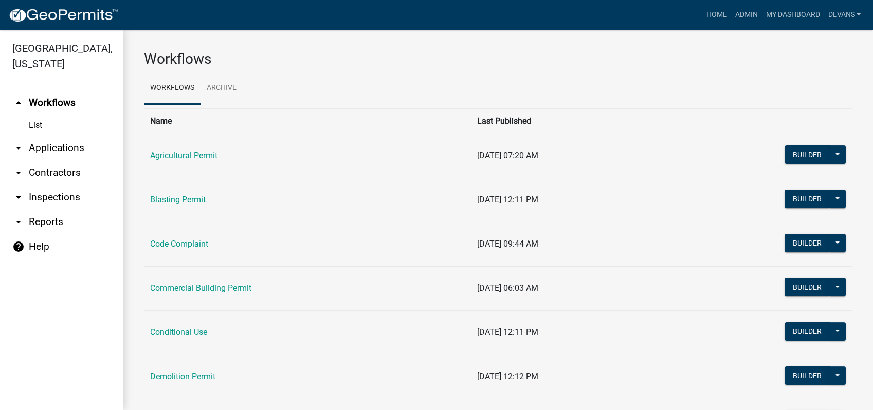
click at [61, 153] on link "arrow_drop_down Applications" at bounding box center [61, 148] width 123 height 25
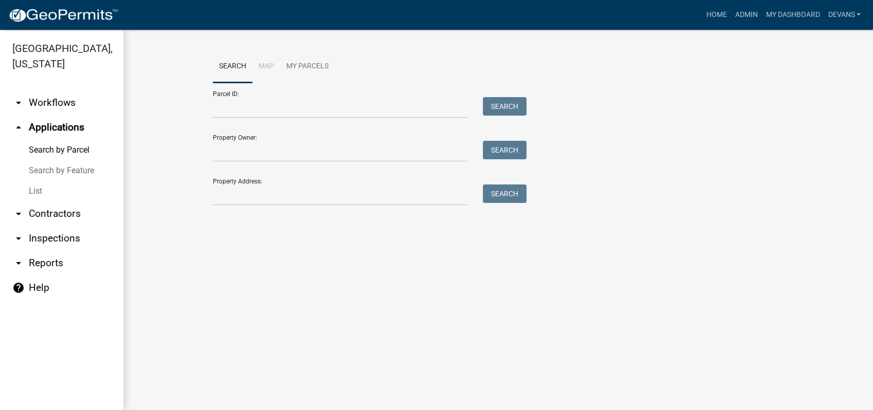
click at [41, 187] on link "List" at bounding box center [61, 191] width 123 height 21
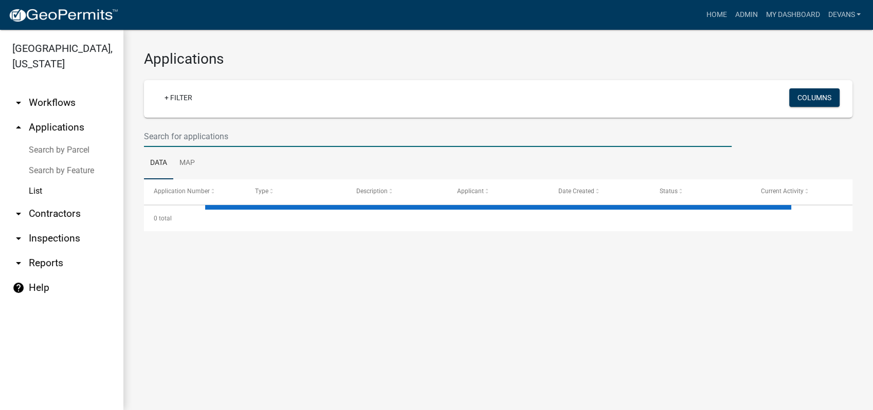
click at [264, 127] on input "text" at bounding box center [437, 136] width 587 height 21
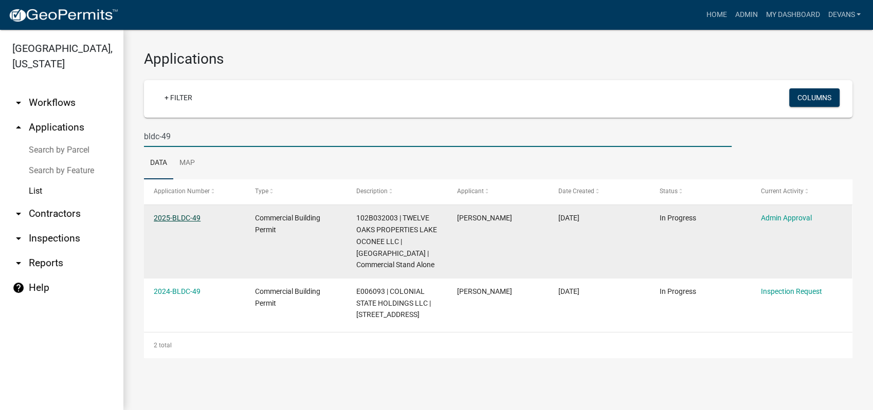
type input "bldc-49"
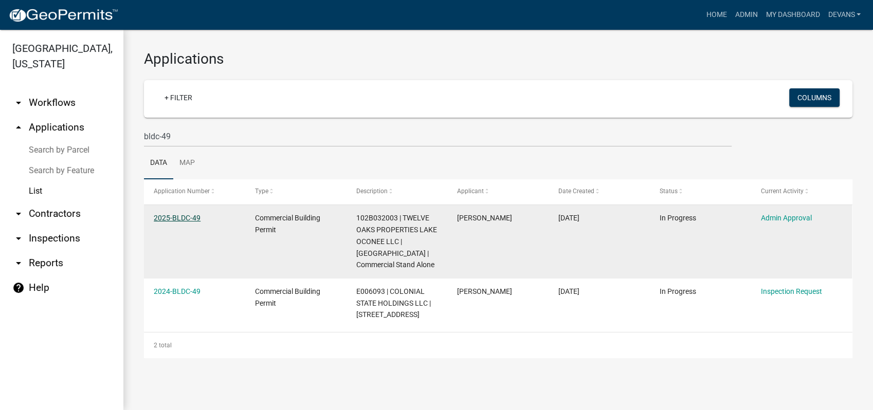
click at [180, 216] on link "2025-BLDC-49" at bounding box center [177, 218] width 47 height 8
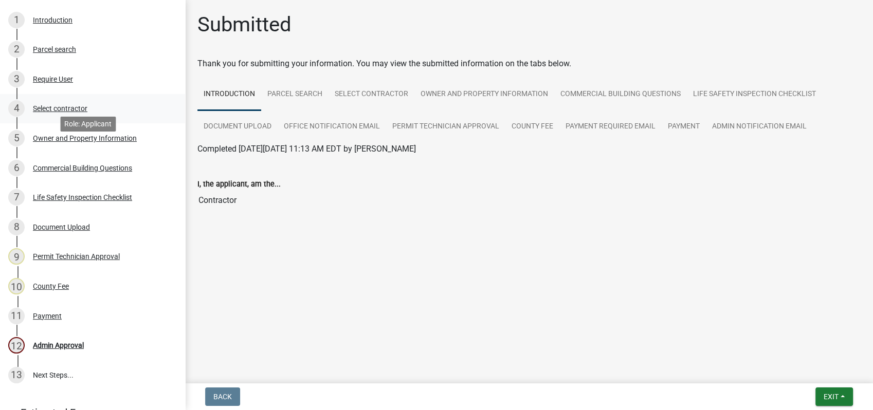
scroll to position [228, 0]
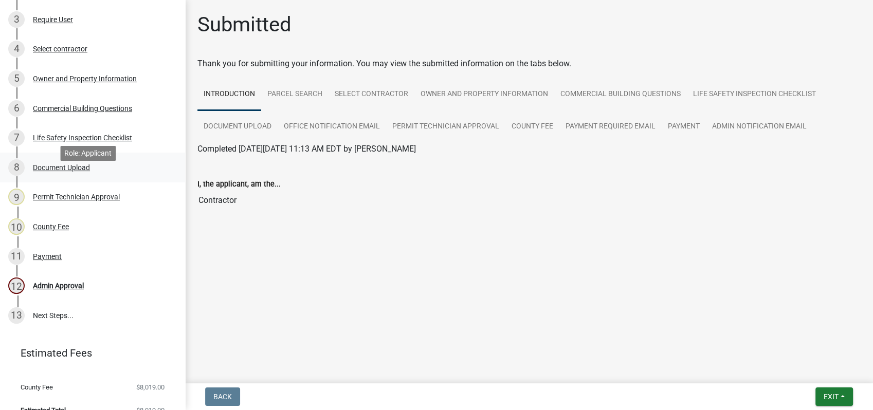
click at [71, 171] on div "Document Upload" at bounding box center [61, 167] width 57 height 7
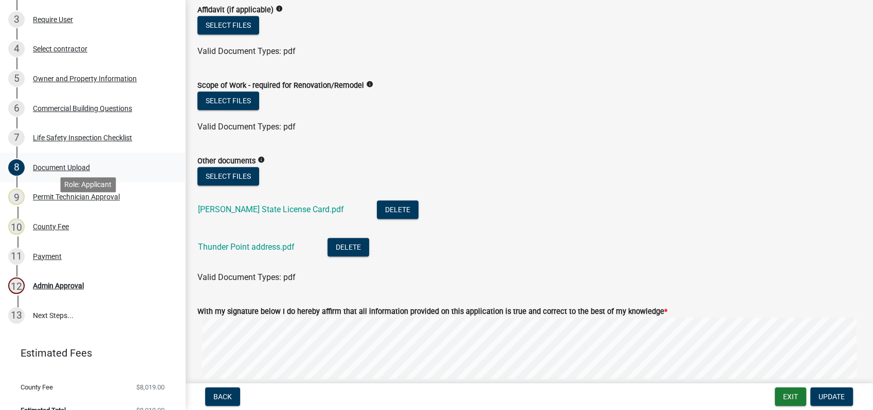
scroll to position [57, 0]
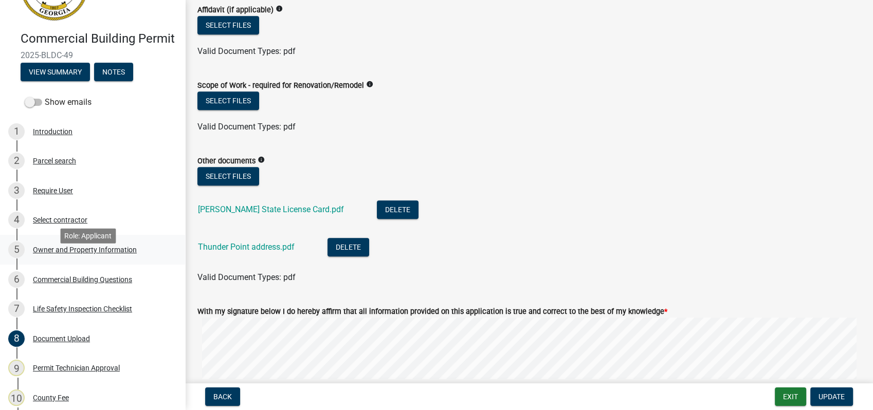
click at [76, 253] on div "Owner and Property Information" at bounding box center [85, 249] width 104 height 7
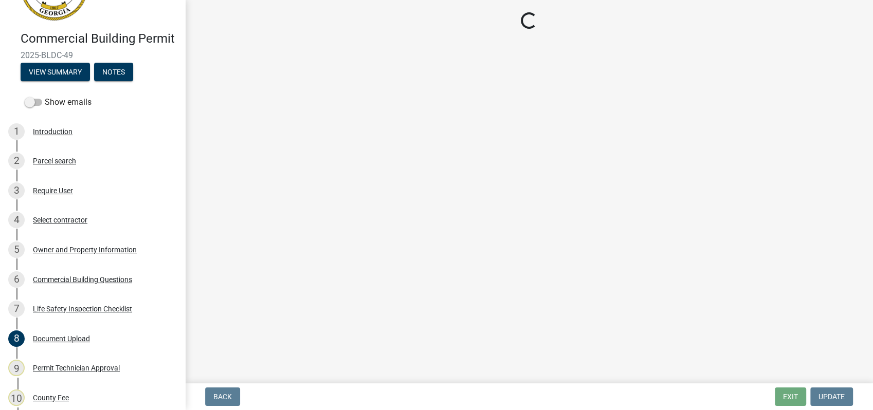
select select "a11fa51f-b34d-496b-ab35-5fd1b53a4648"
select select "83394b22-4a11-496c-8e5c-75ade2e72faf"
select select "469c5908-2854-42d5-89ed-bee7fc26529e"
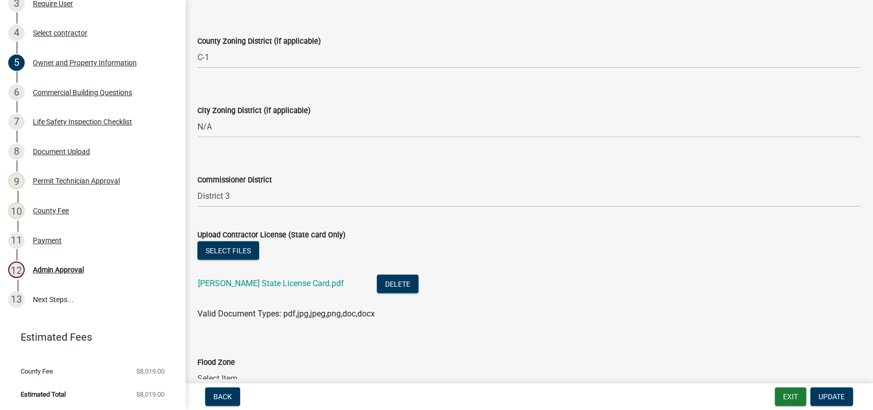
scroll to position [1859, 0]
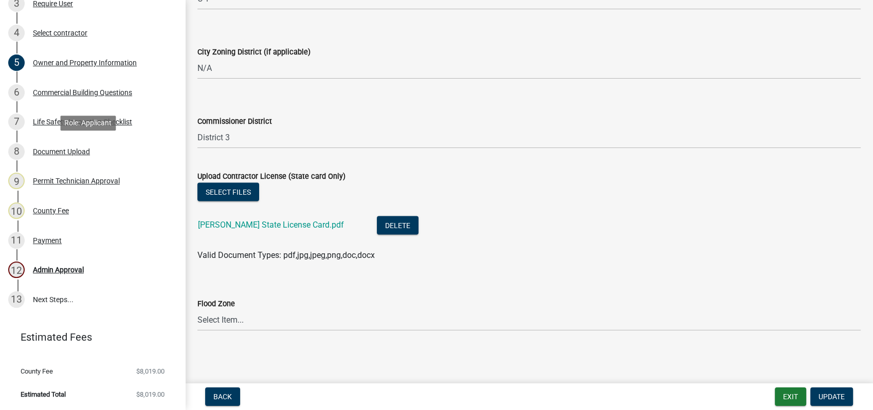
click at [58, 153] on div "Document Upload" at bounding box center [61, 151] width 57 height 7
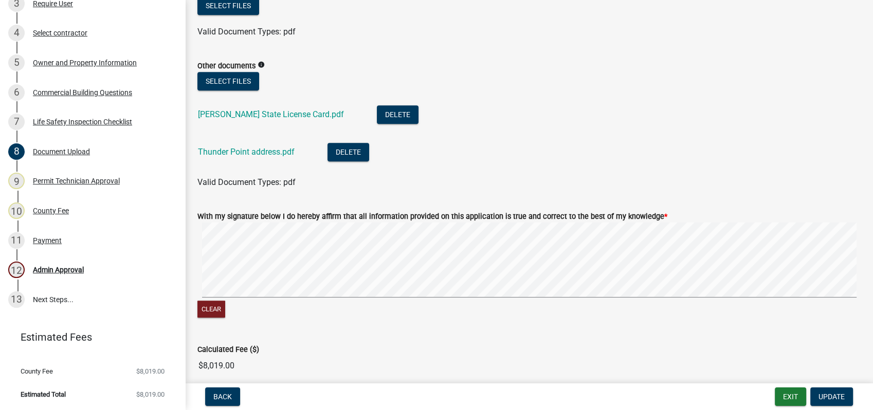
scroll to position [1135, 0]
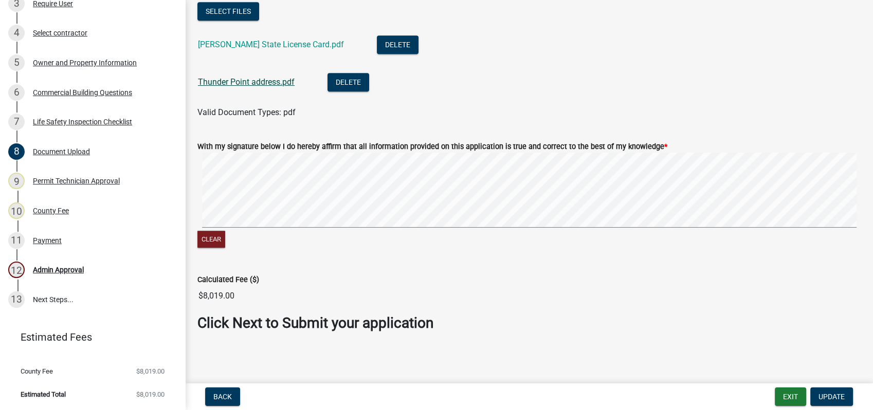
click at [236, 83] on link "Thunder Point address.pdf" at bounding box center [246, 82] width 97 height 10
click at [80, 61] on div "Owner and Property Information" at bounding box center [85, 62] width 104 height 7
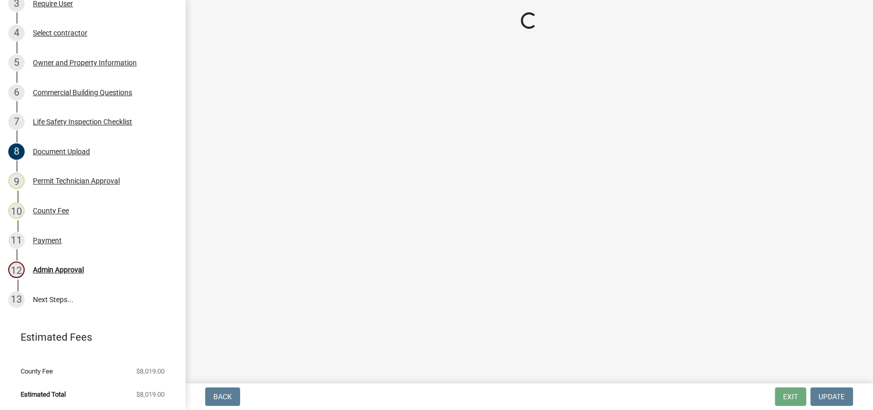
select select "a11fa51f-b34d-496b-ab35-5fd1b53a4648"
select select "83394b22-4a11-496c-8e5c-75ade2e72faf"
select select "469c5908-2854-42d5-89ed-bee7fc26529e"
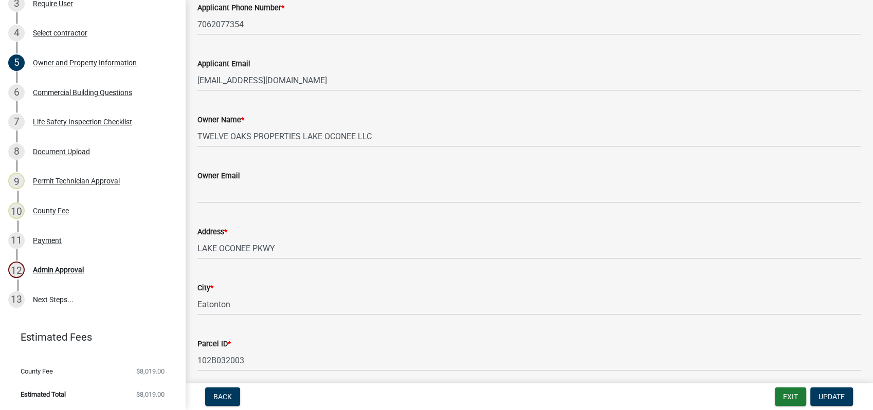
scroll to position [171, 0]
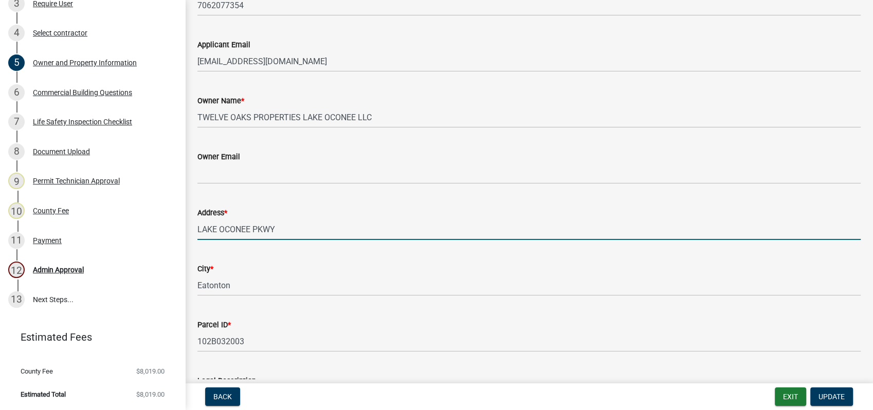
click at [197, 230] on input "LAKE OCONEE PKWY" at bounding box center [528, 229] width 663 height 21
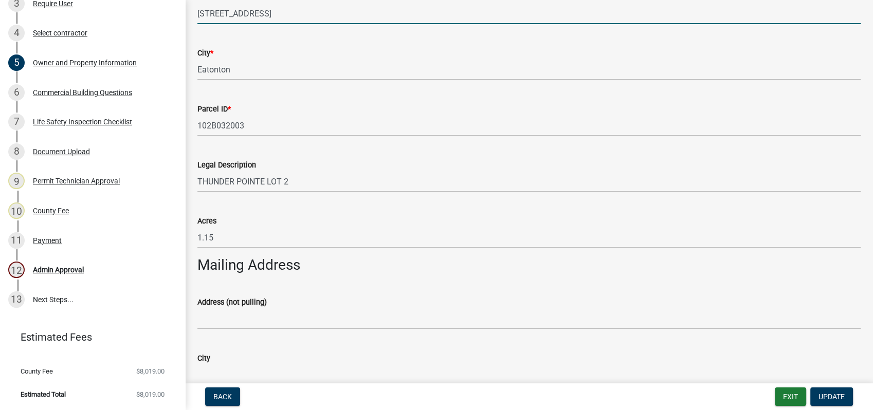
scroll to position [456, 0]
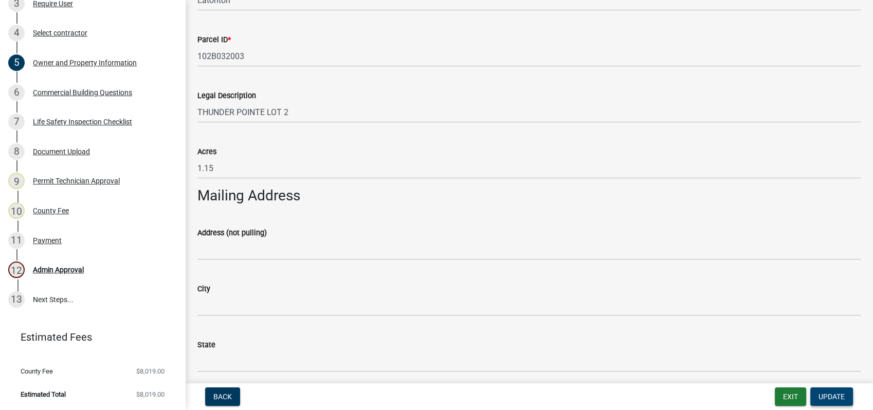
type input "109 Thunder Point Dr."
click at [828, 394] on span "Update" at bounding box center [831, 397] width 26 height 8
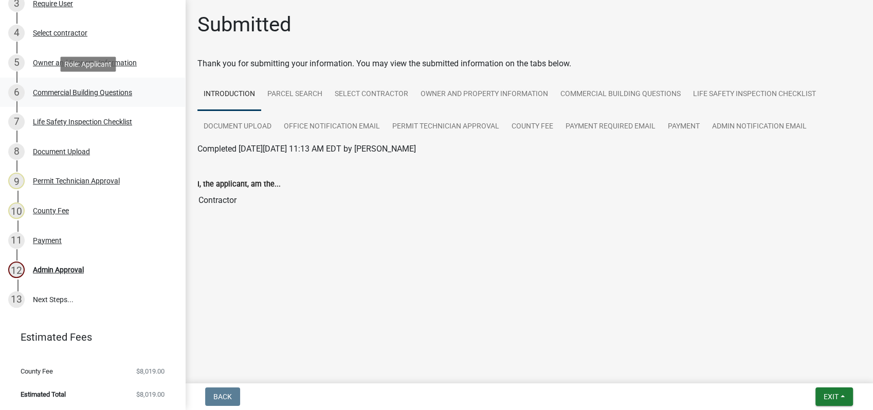
click at [92, 89] on div "Commercial Building Questions" at bounding box center [82, 92] width 99 height 7
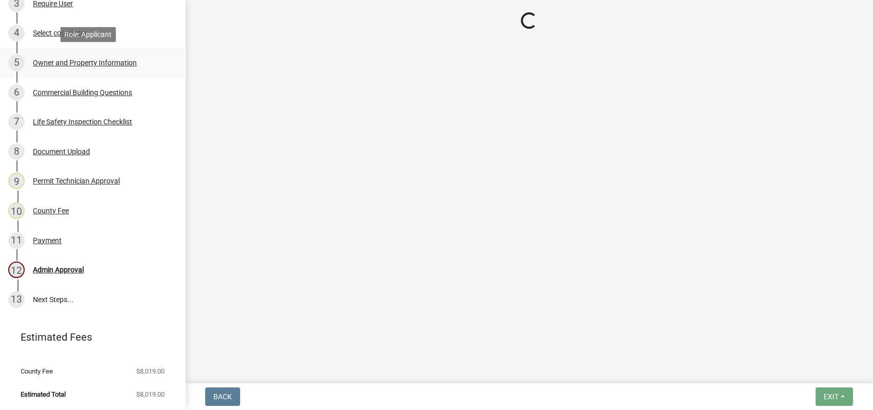
select select "a2980a8e-1e7c-4bd1-9958-7ae80455de28"
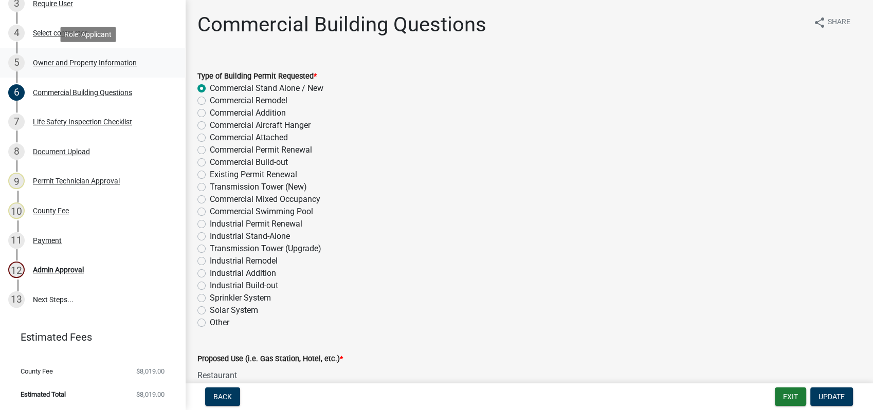
click at [82, 59] on div "Owner and Property Information" at bounding box center [85, 62] width 104 height 7
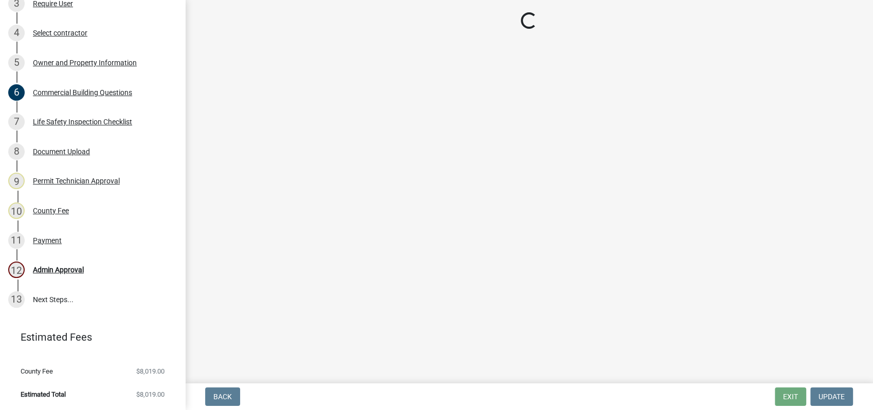
select select "a11fa51f-b34d-496b-ab35-5fd1b53a4648"
select select "83394b22-4a11-496c-8e5c-75ade2e72faf"
select select "469c5908-2854-42d5-89ed-bee7fc26529e"
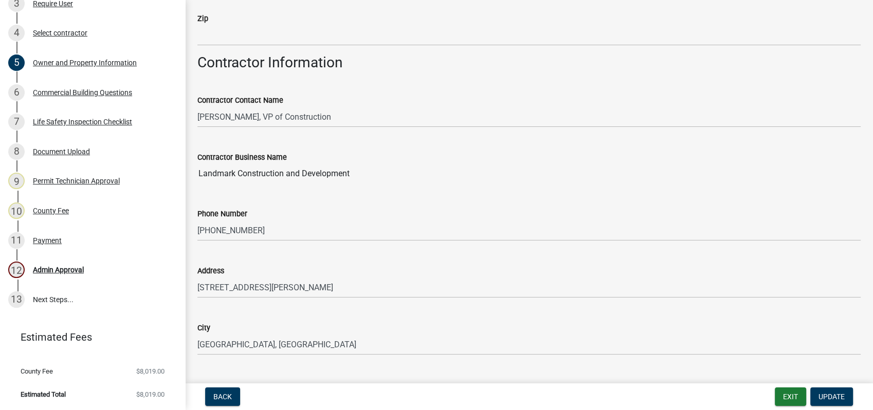
scroll to position [856, 0]
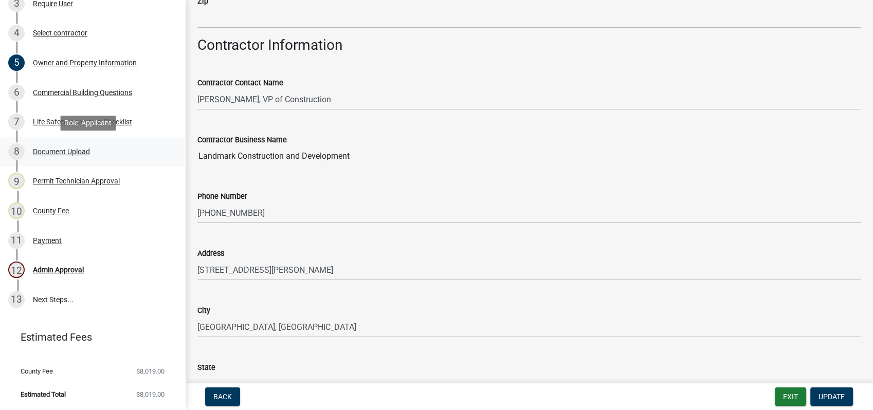
click at [62, 154] on div "Document Upload" at bounding box center [61, 151] width 57 height 7
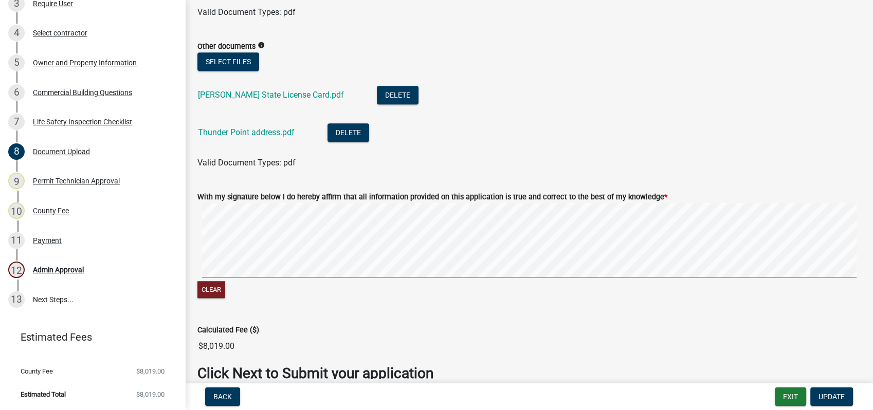
scroll to position [1135, 0]
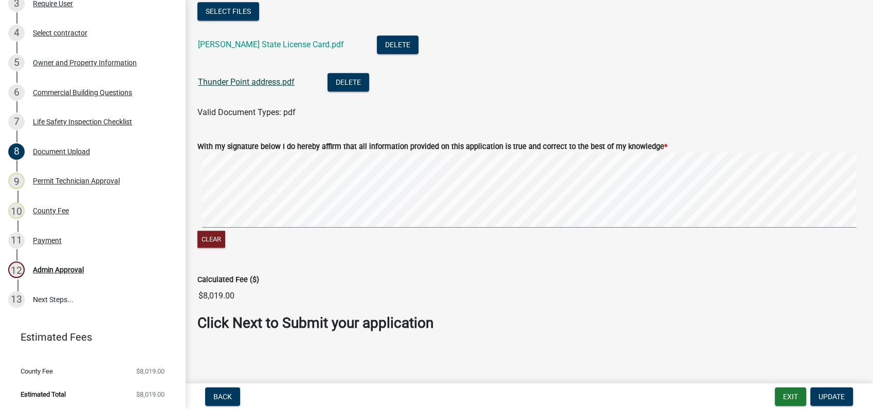
click at [263, 79] on link "Thunder Point address.pdf" at bounding box center [246, 82] width 97 height 10
click at [81, 60] on div "Owner and Property Information" at bounding box center [85, 62] width 104 height 7
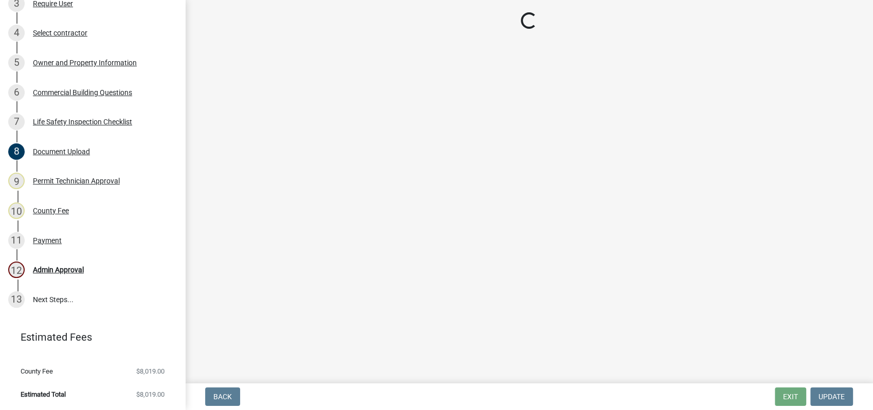
select select "a11fa51f-b34d-496b-ab35-5fd1b53a4648"
select select "83394b22-4a11-496c-8e5c-75ade2e72faf"
select select "469c5908-2854-42d5-89ed-bee7fc26529e"
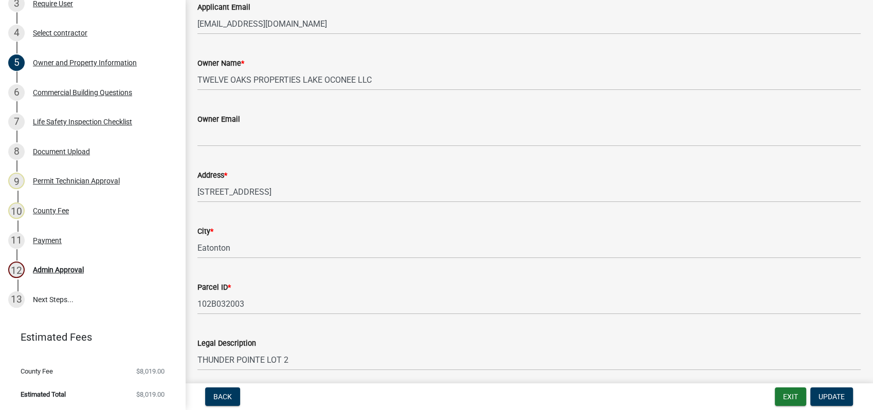
scroll to position [228, 0]
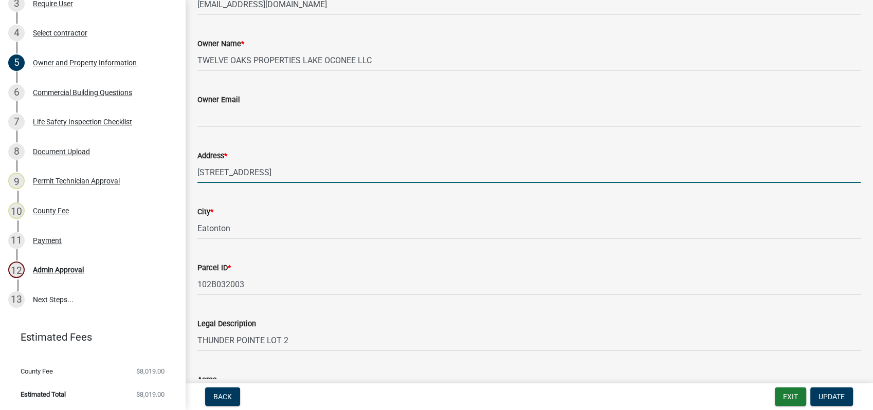
click at [263, 173] on input "109 Thunder Point Dr." at bounding box center [528, 172] width 663 height 21
type input "109 Thunder Pointe Dr."
click at [822, 392] on button "Update" at bounding box center [831, 396] width 43 height 18
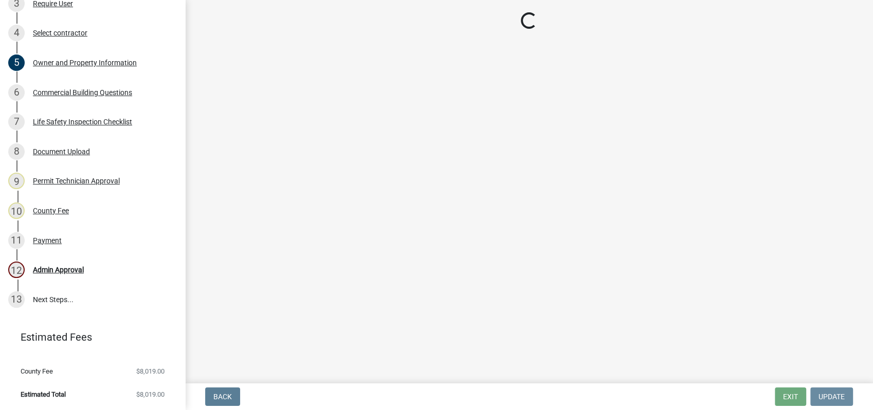
scroll to position [0, 0]
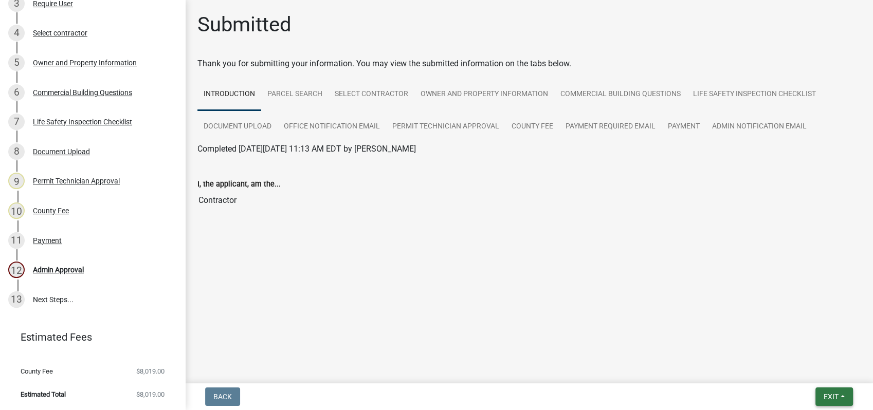
click at [826, 397] on span "Exit" at bounding box center [830, 397] width 15 height 8
click at [801, 372] on button "Save & Exit" at bounding box center [811, 370] width 82 height 25
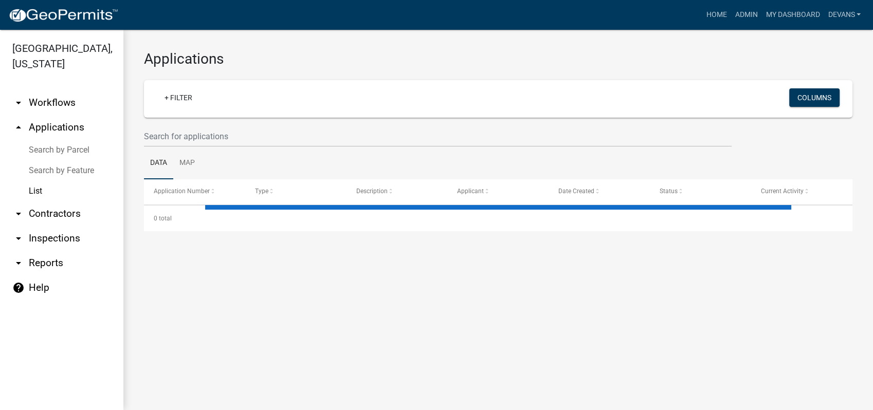
select select "1: 25"
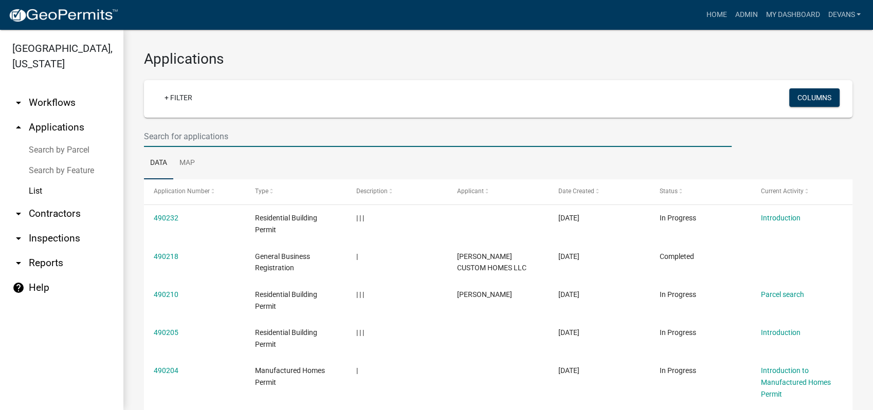
click at [183, 141] on input "text" at bounding box center [437, 136] width 587 height 21
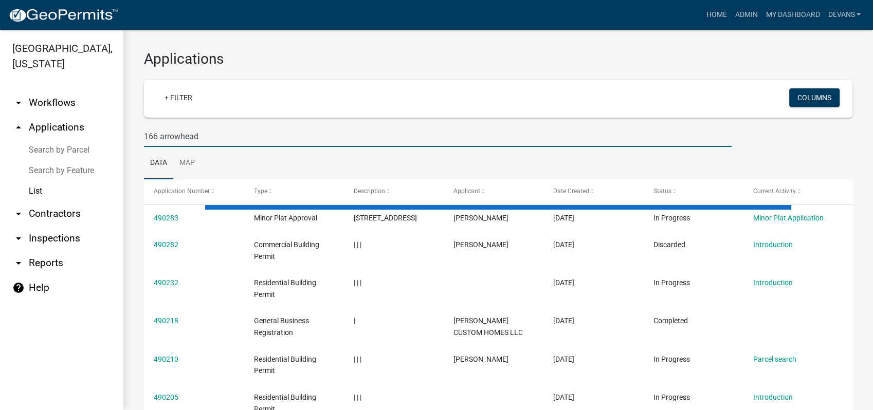
type input "166 arrowhead"
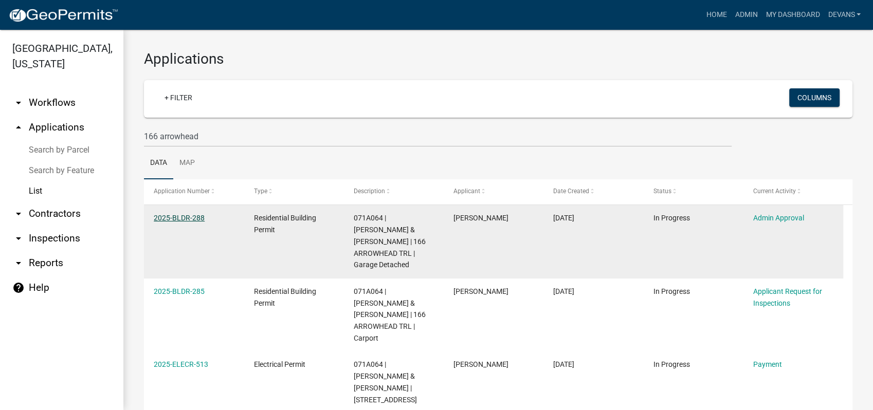
click at [173, 220] on link "2025-BLDR-288" at bounding box center [179, 218] width 51 height 8
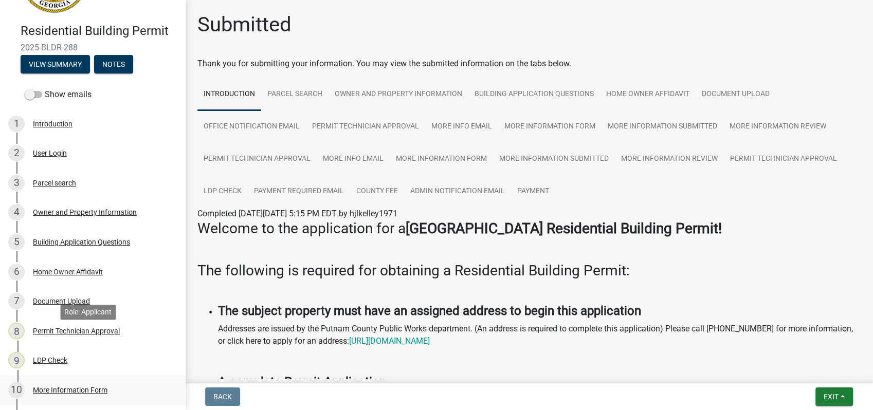
scroll to position [114, 0]
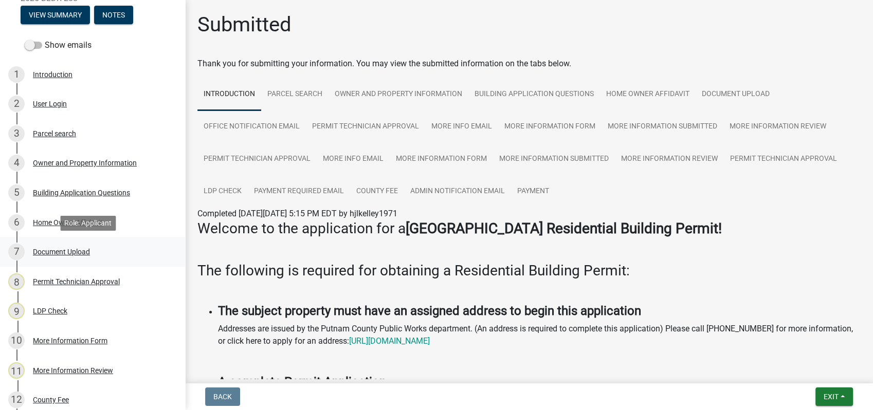
click at [46, 242] on link "7 Document Upload" at bounding box center [92, 252] width 185 height 30
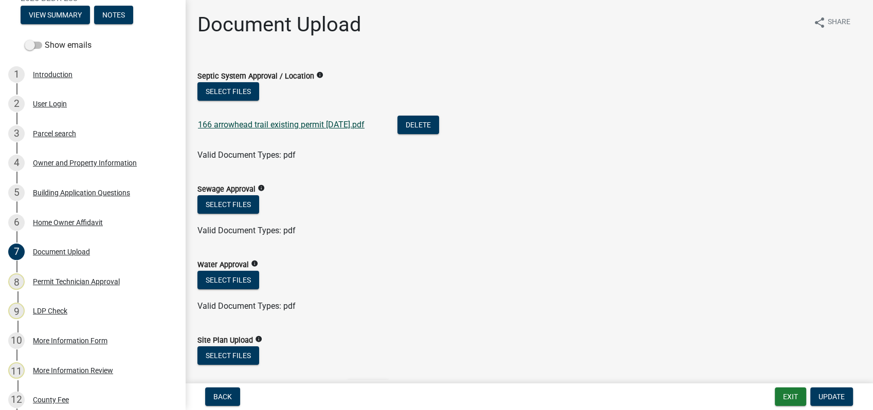
click at [274, 123] on link "166 arrowhead trail existing permit 9-30-2025.pdf" at bounding box center [281, 125] width 166 height 10
click at [793, 388] on button "Exit" at bounding box center [789, 396] width 31 height 18
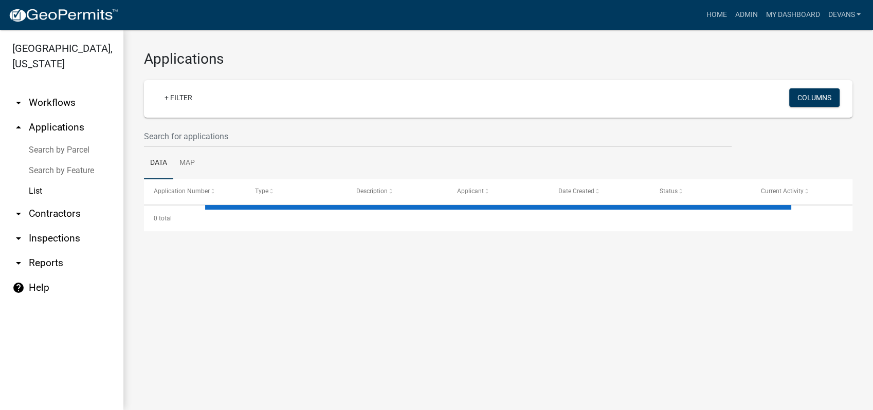
select select "1: 25"
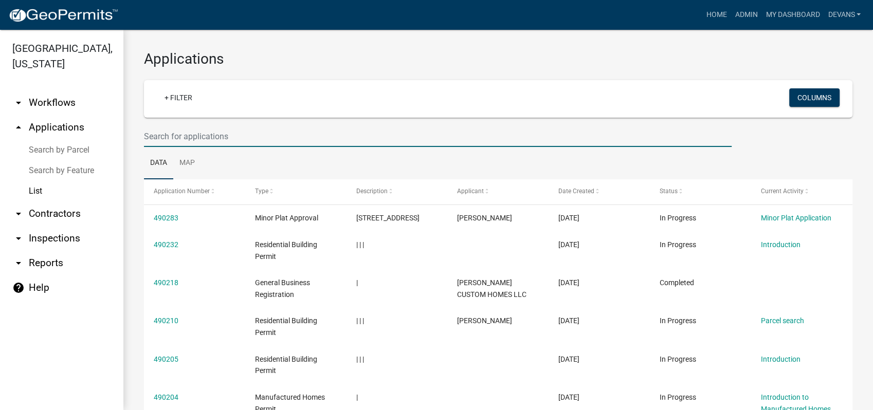
click at [166, 145] on input "text" at bounding box center [437, 136] width 587 height 21
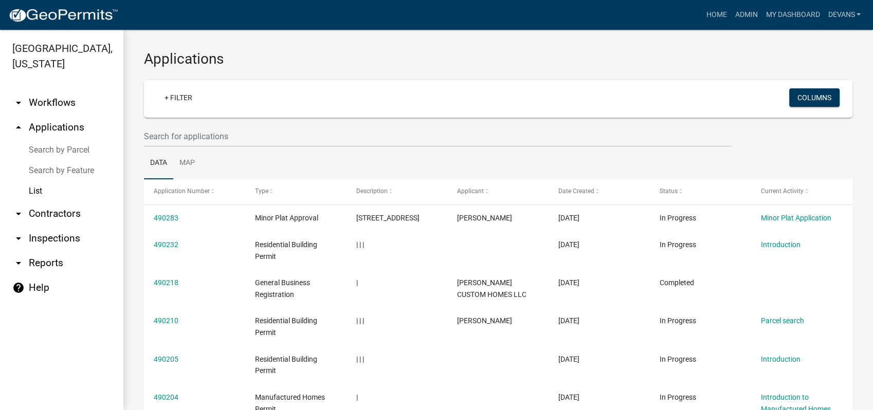
click at [32, 190] on link "List" at bounding box center [61, 191] width 123 height 21
click at [49, 123] on link "arrow_drop_up Applications" at bounding box center [61, 127] width 123 height 25
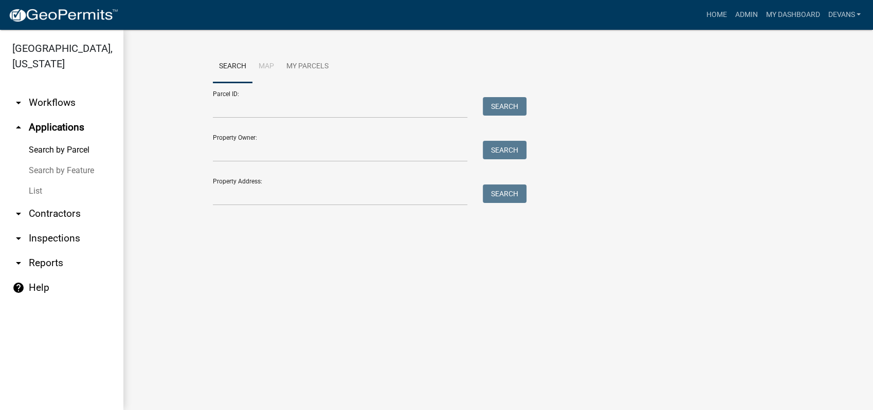
click at [34, 190] on link "List" at bounding box center [61, 191] width 123 height 21
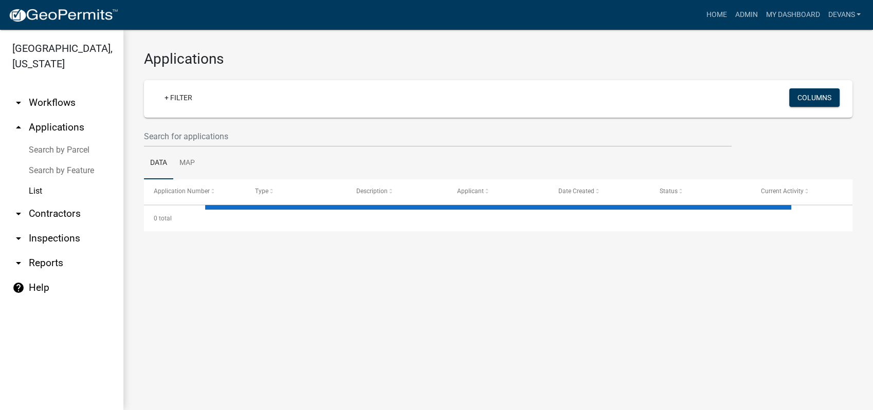
select select "1: 25"
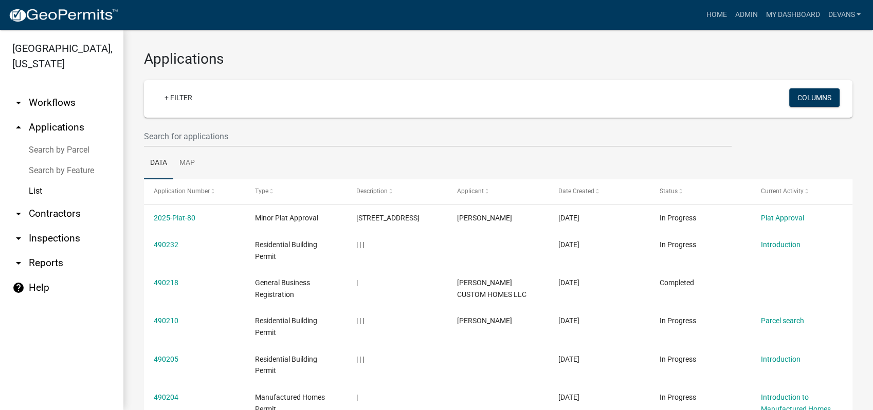
click at [31, 190] on link "List" at bounding box center [61, 191] width 123 height 21
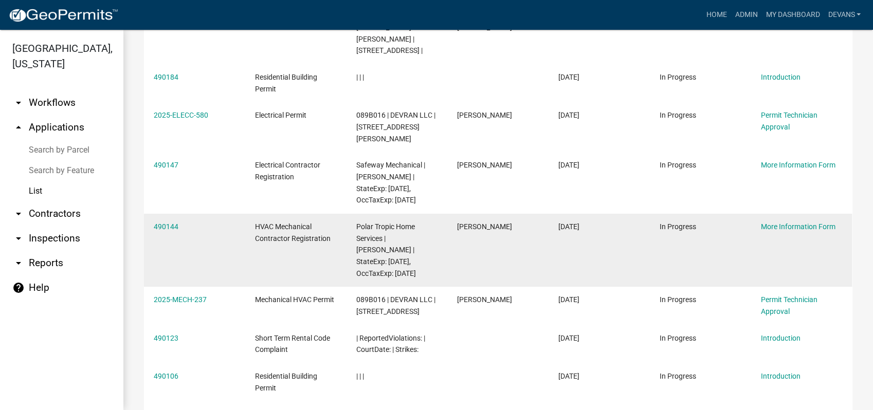
scroll to position [456, 0]
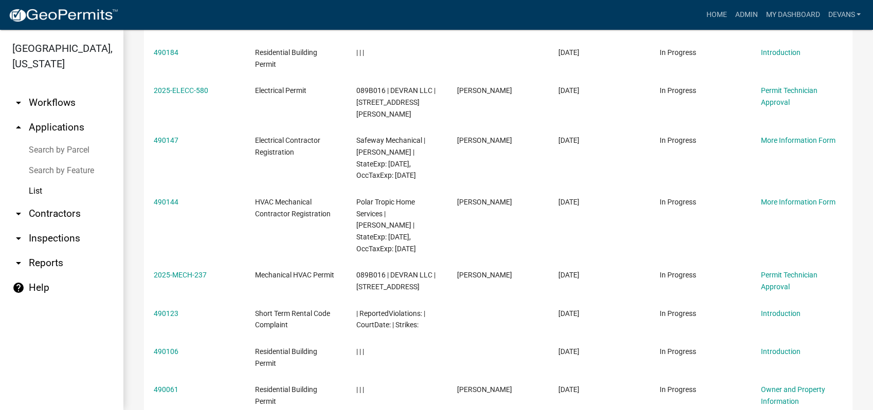
click at [25, 197] on link "List" at bounding box center [61, 191] width 123 height 21
click at [29, 190] on link "List" at bounding box center [61, 191] width 123 height 21
click at [70, 123] on link "arrow_drop_up Applications" at bounding box center [61, 127] width 123 height 25
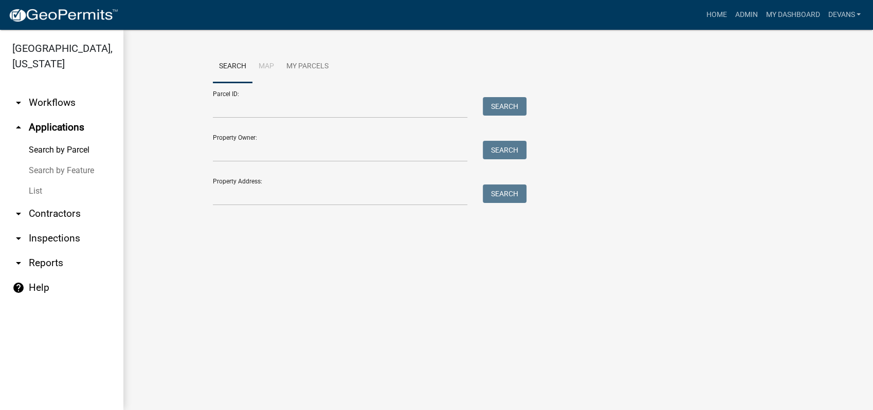
click at [36, 124] on link "arrow_drop_up Applications" at bounding box center [61, 127] width 123 height 25
click at [35, 189] on link "List" at bounding box center [61, 191] width 123 height 21
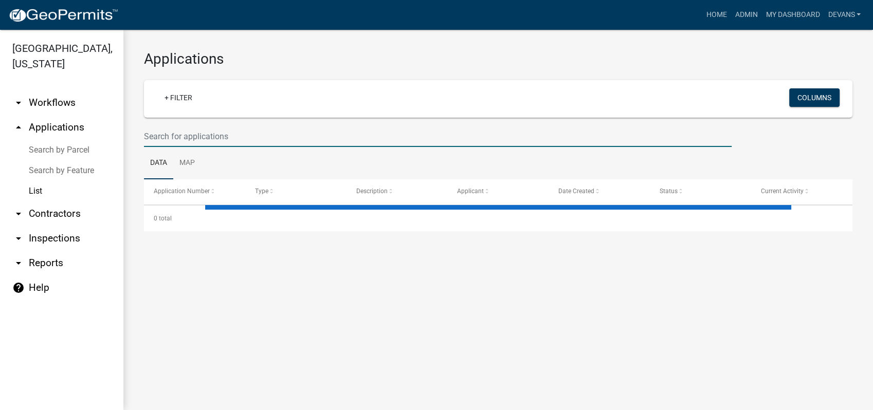
click at [168, 136] on input "text" at bounding box center [437, 136] width 587 height 21
type input "202"
select select "1: 25"
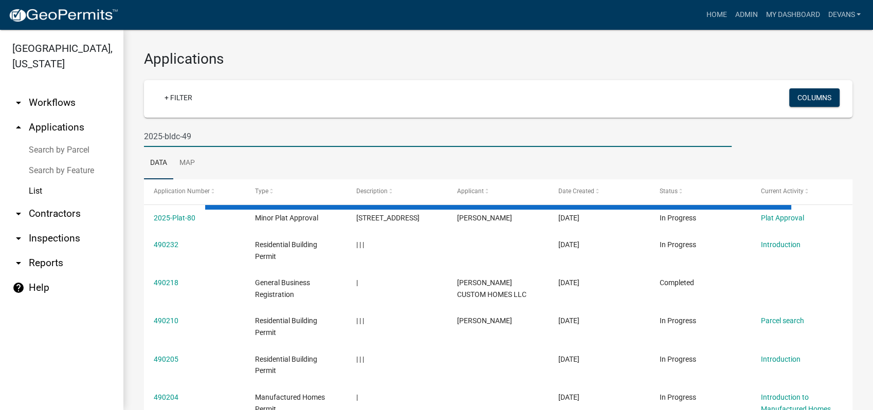
type input "2025-bldc-49"
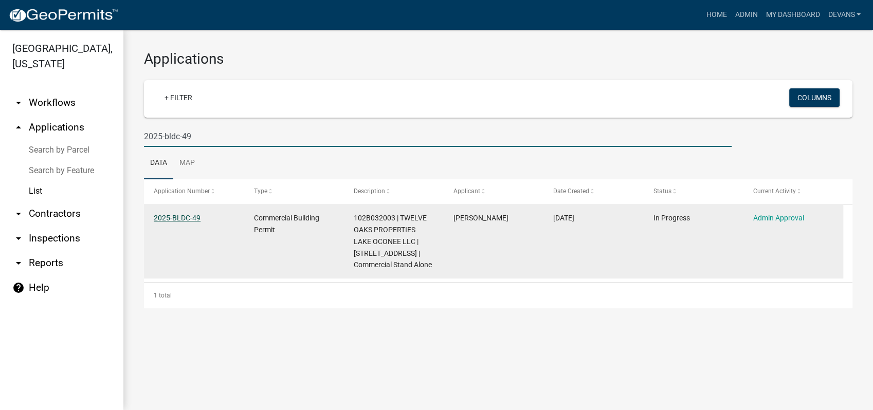
click at [187, 216] on link "2025-BLDC-49" at bounding box center [177, 218] width 47 height 8
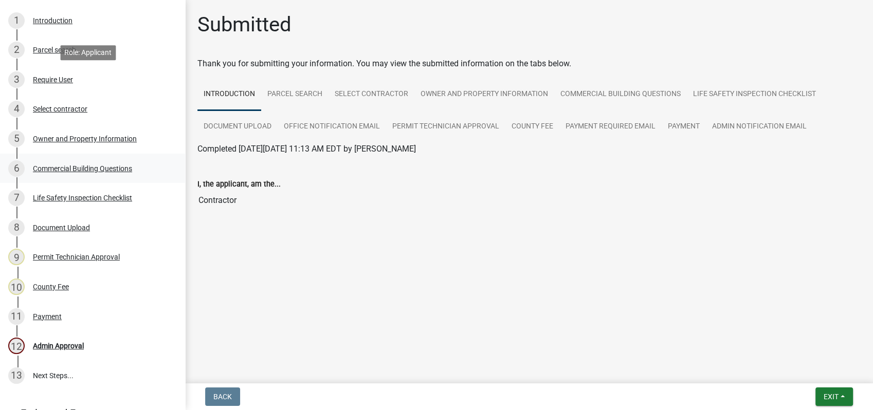
scroll to position [171, 0]
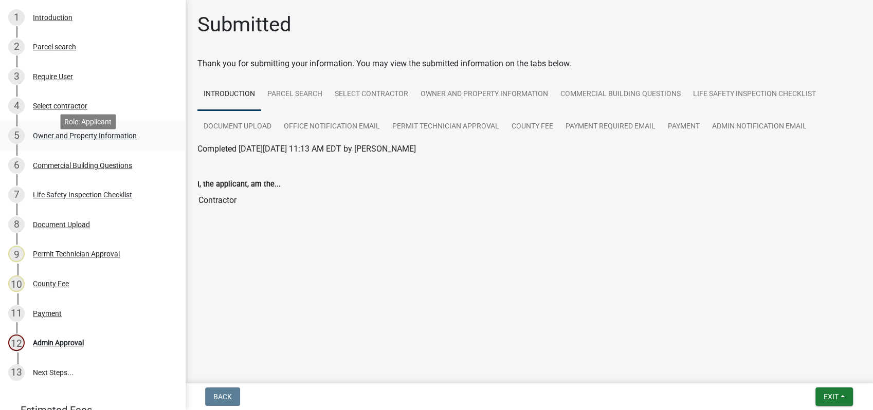
click at [61, 144] on div "5 Owner and Property Information" at bounding box center [88, 135] width 160 height 16
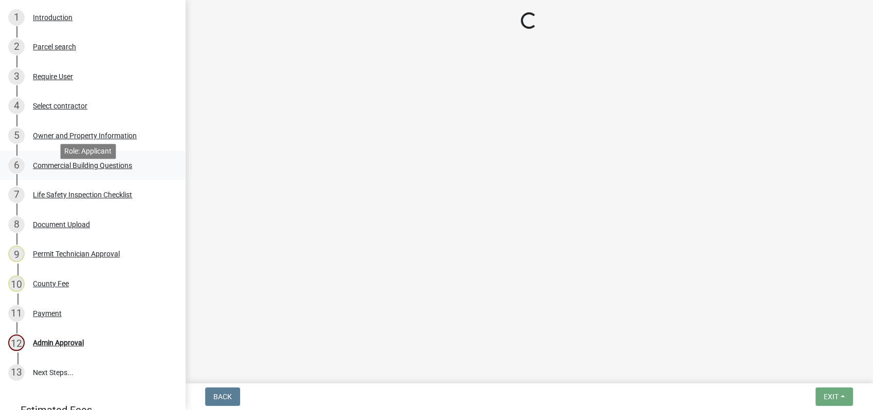
select select "a11fa51f-b34d-496b-ab35-5fd1b53a4648"
select select "83394b22-4a11-496c-8e5c-75ade2e72faf"
select select "469c5908-2854-42d5-89ed-bee7fc26529e"
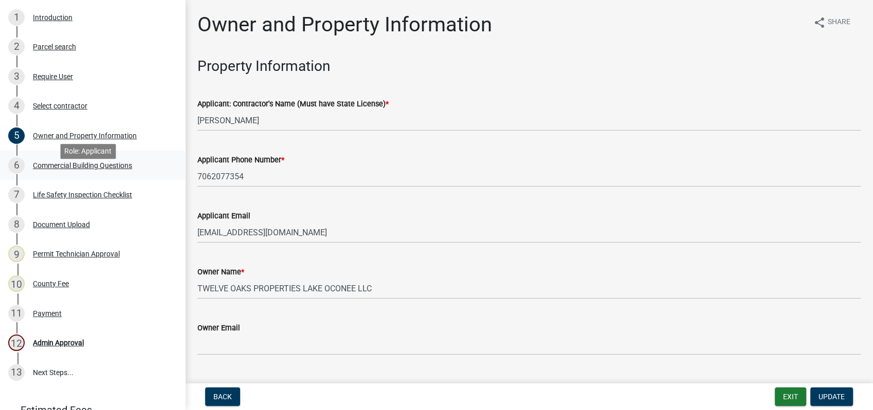
click at [82, 169] on div "Commercial Building Questions" at bounding box center [82, 165] width 99 height 7
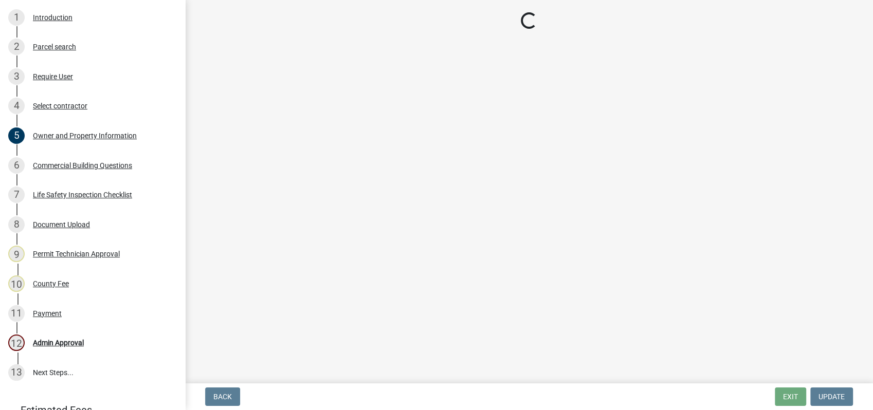
select select "a2980a8e-1e7c-4bd1-9958-7ae80455de28"
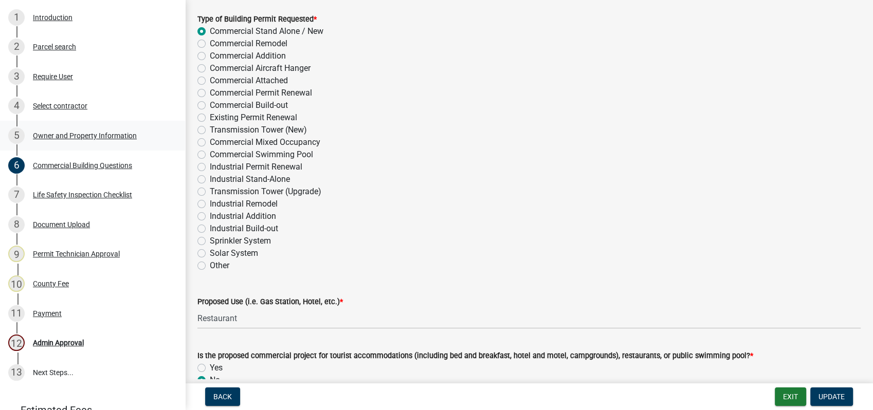
click at [77, 144] on div "5 Owner and Property Information" at bounding box center [88, 135] width 160 height 16
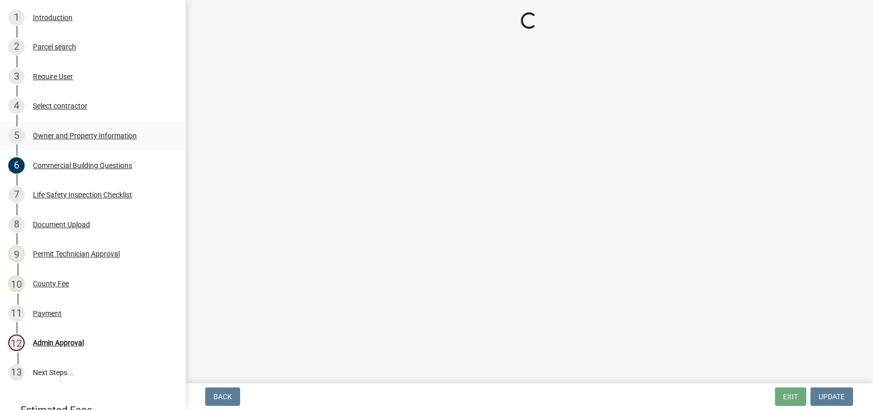
scroll to position [0, 0]
select select "a11fa51f-b34d-496b-ab35-5fd1b53a4648"
select select "83394b22-4a11-496c-8e5c-75ade2e72faf"
select select "469c5908-2854-42d5-89ed-bee7fc26529e"
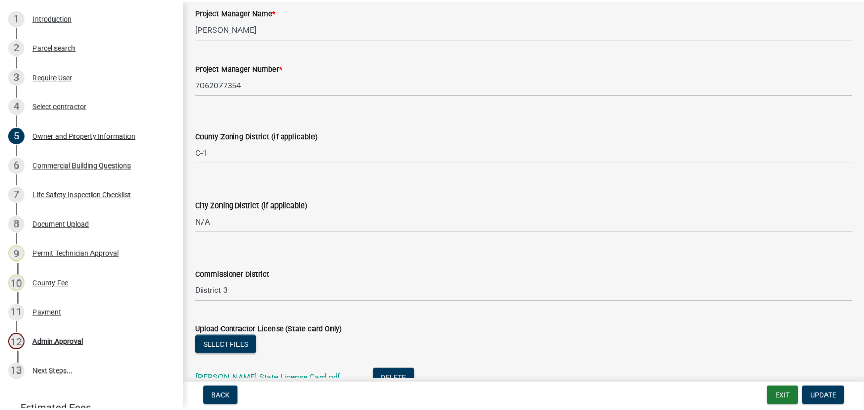
scroll to position [1688, 0]
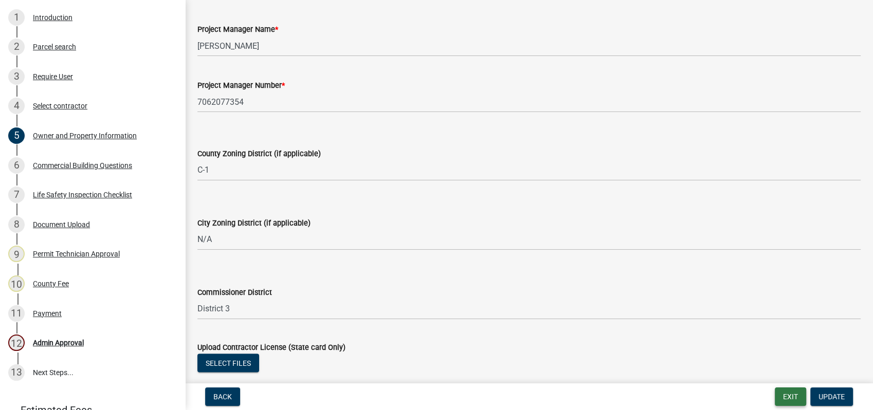
click at [783, 392] on button "Exit" at bounding box center [789, 396] width 31 height 18
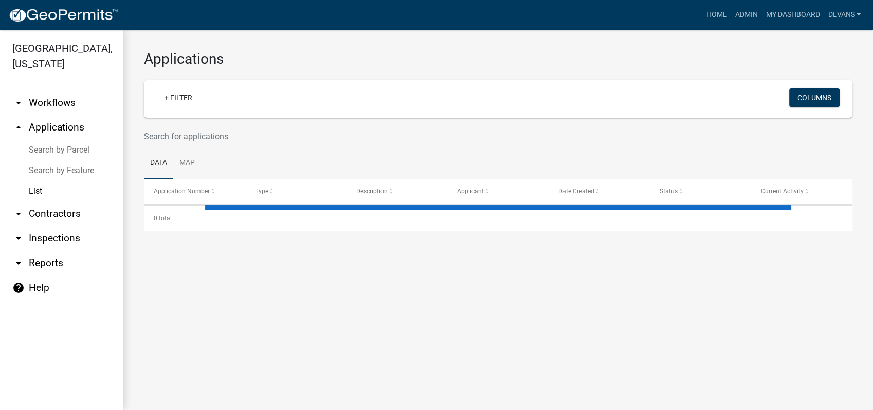
select select "1: 25"
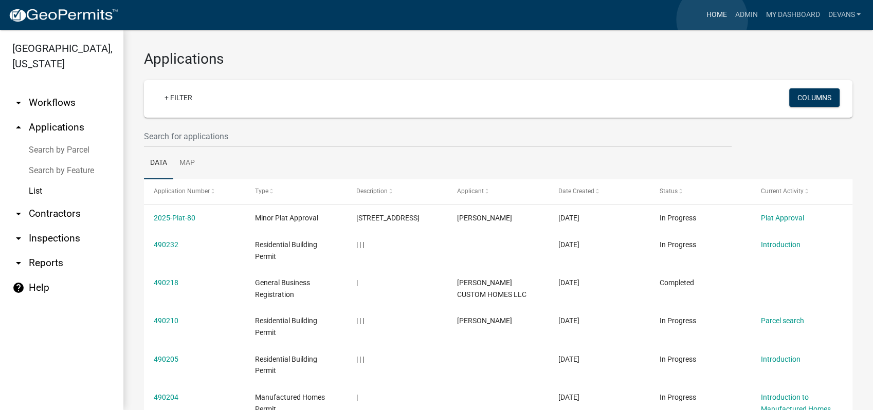
click at [712, 20] on link "Home" at bounding box center [715, 15] width 29 height 20
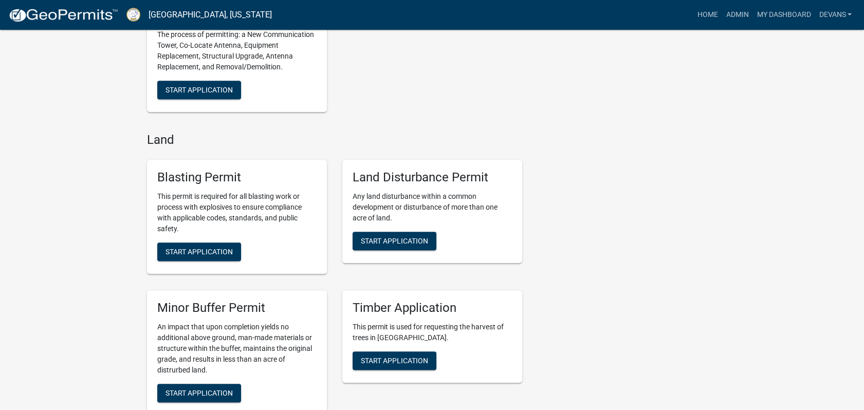
scroll to position [1941, 0]
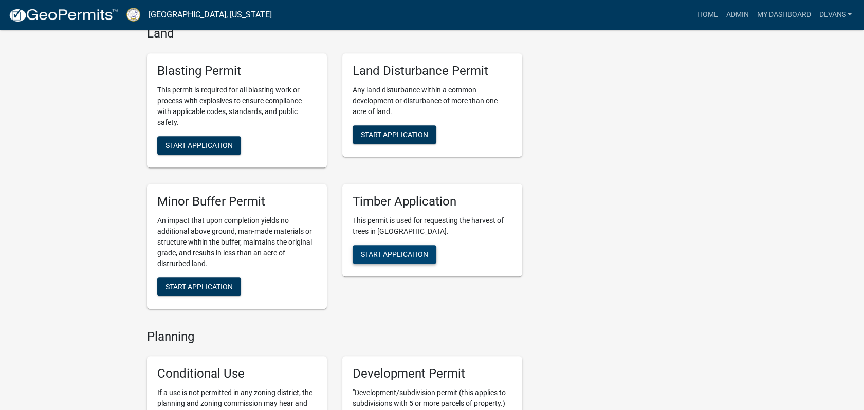
click at [405, 248] on button "Start Application" at bounding box center [395, 254] width 84 height 18
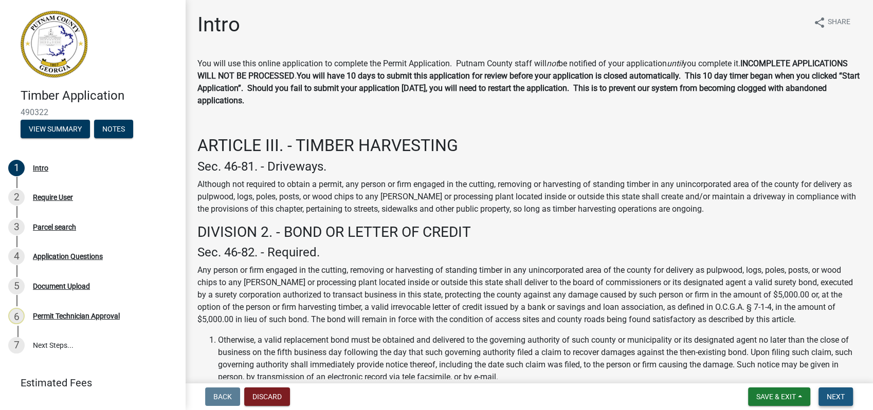
click at [839, 395] on span "Next" at bounding box center [835, 397] width 18 height 8
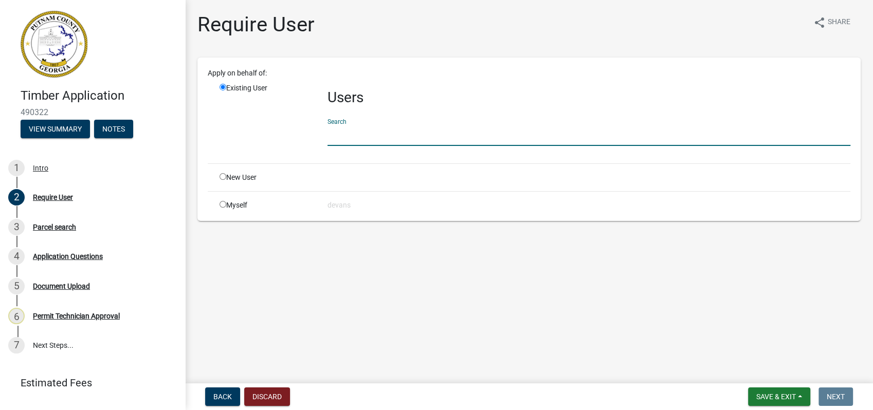
click at [378, 136] on input "text" at bounding box center [588, 135] width 523 height 21
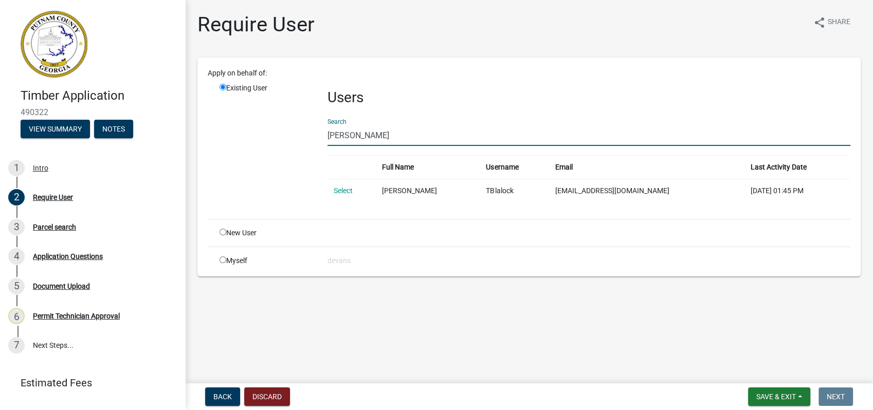
type input "tim blalock"
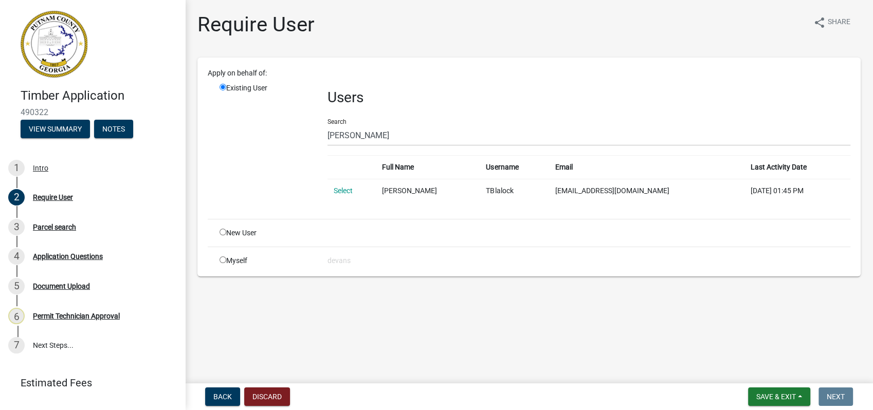
click at [344, 184] on td "Select" at bounding box center [351, 191] width 48 height 24
click at [344, 187] on link "Select" at bounding box center [343, 191] width 19 height 8
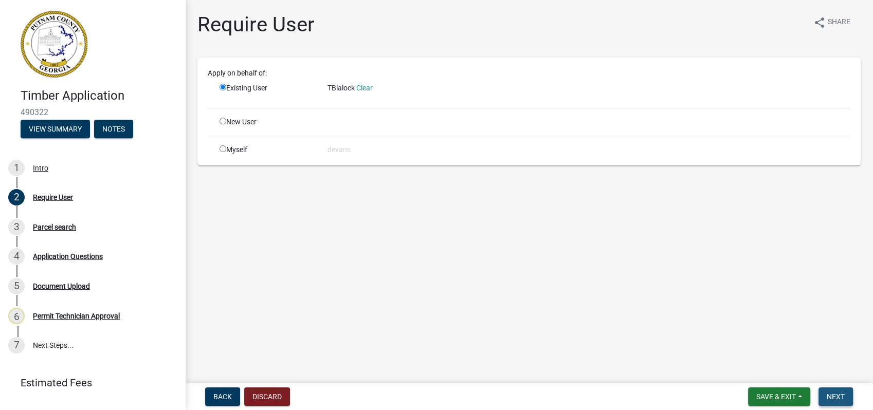
click at [820, 392] on button "Next" at bounding box center [835, 396] width 34 height 18
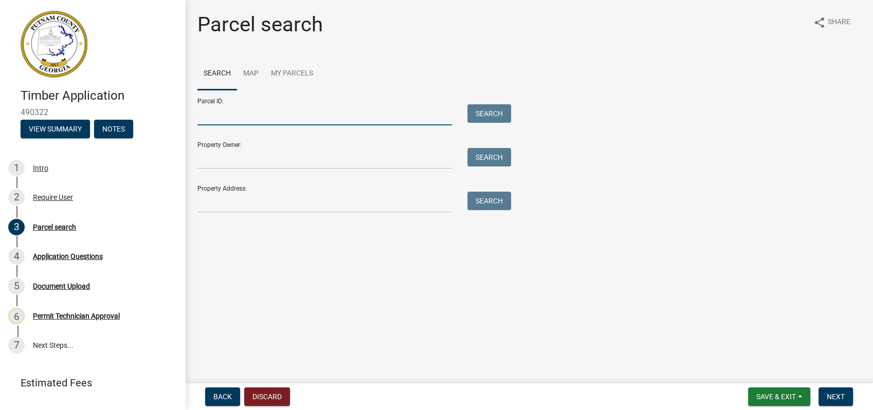
click at [234, 116] on input "Parcel ID:" at bounding box center [324, 114] width 254 height 21
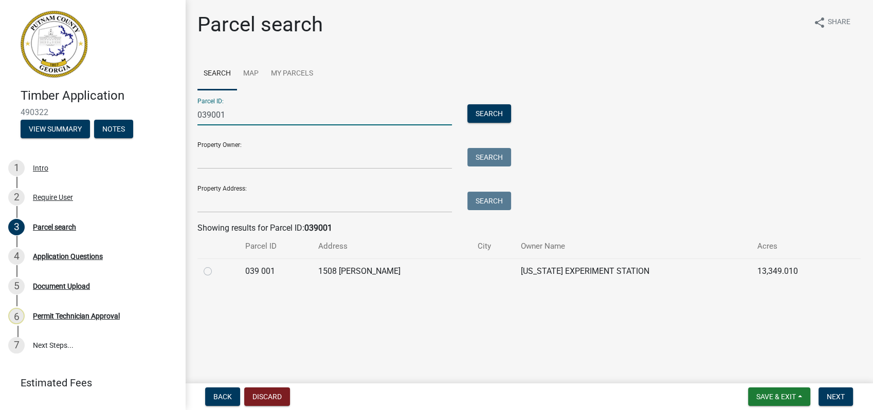
type input "039001"
click at [203, 267] on div at bounding box center [217, 271] width 29 height 12
click at [216, 265] on label at bounding box center [216, 265] width 0 height 0
click at [216, 268] on 001 "radio" at bounding box center [219, 268] width 7 height 7
radio 001 "true"
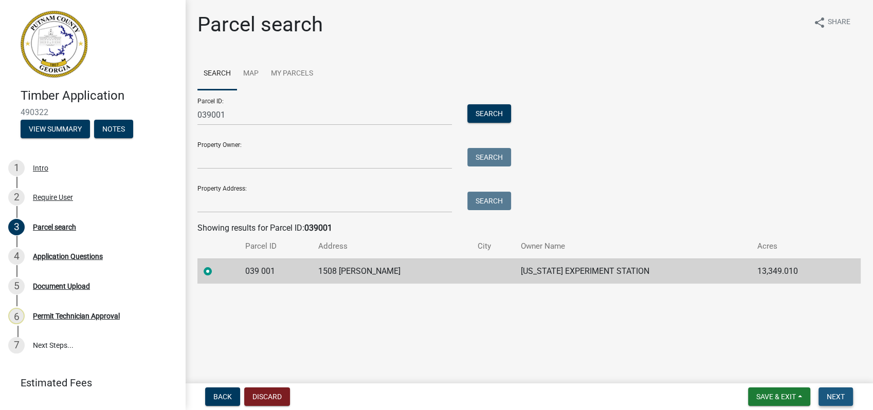
click at [836, 390] on button "Next" at bounding box center [835, 396] width 34 height 18
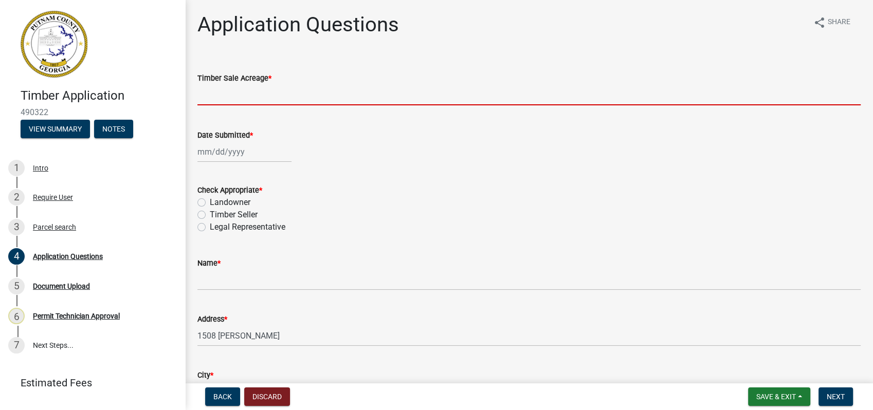
click at [219, 103] on input "text" at bounding box center [528, 94] width 663 height 21
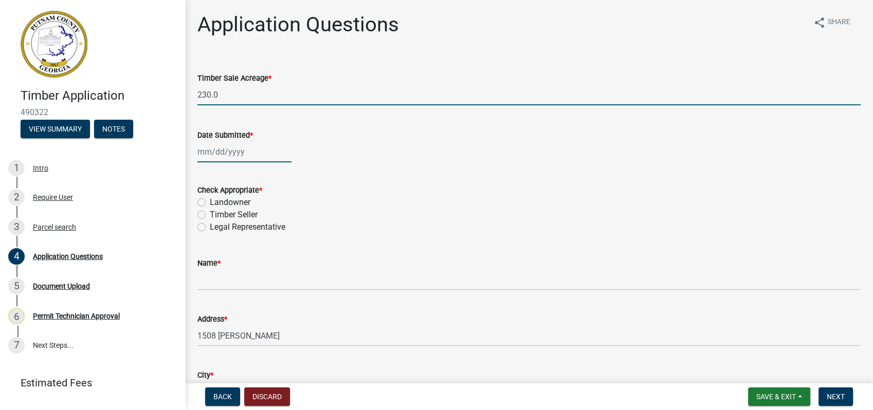
type input "230"
select select "10"
select select "2025"
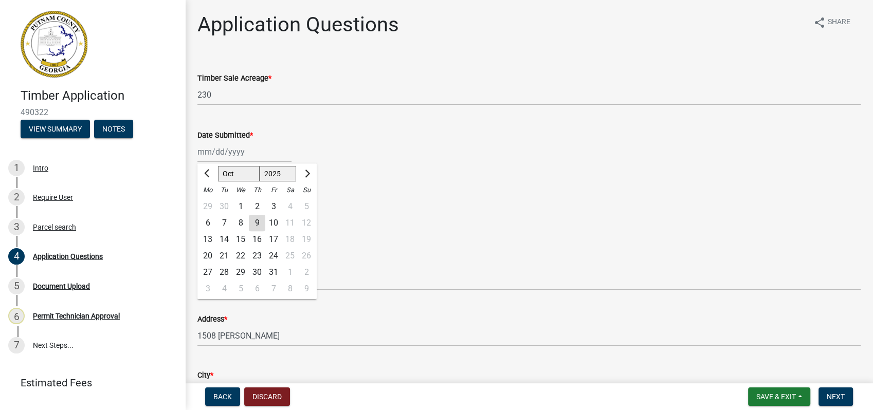
click at [230, 152] on input "Date Submitted *" at bounding box center [244, 151] width 94 height 21
click at [473, 262] on div "Name *" at bounding box center [528, 263] width 663 height 12
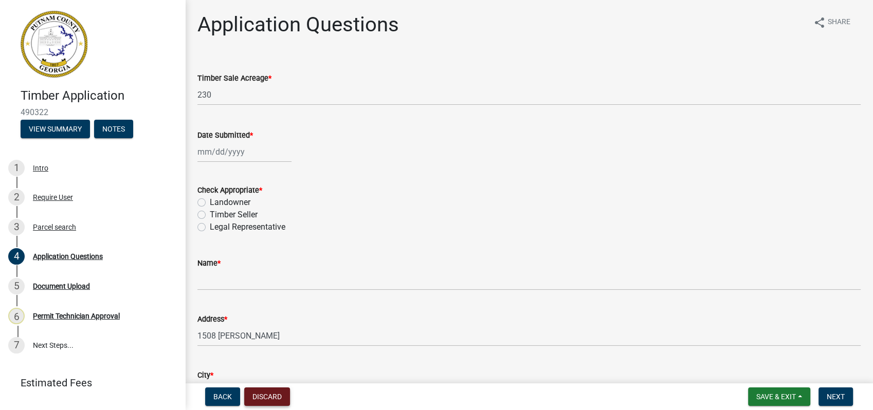
click at [257, 393] on button "Discard" at bounding box center [267, 396] width 46 height 18
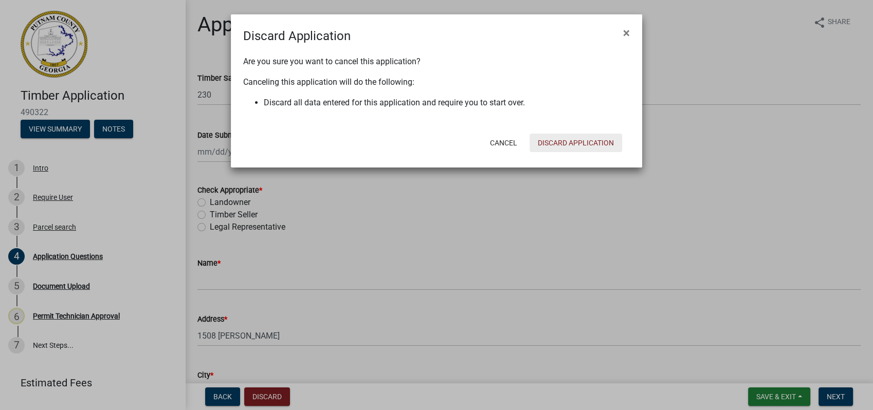
click at [568, 144] on button "Discard Application" at bounding box center [575, 143] width 92 height 18
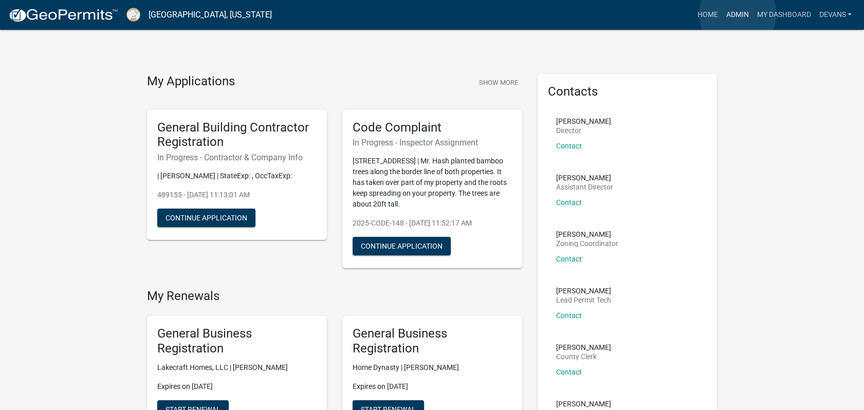
click at [737, 14] on link "Admin" at bounding box center [736, 15] width 31 height 20
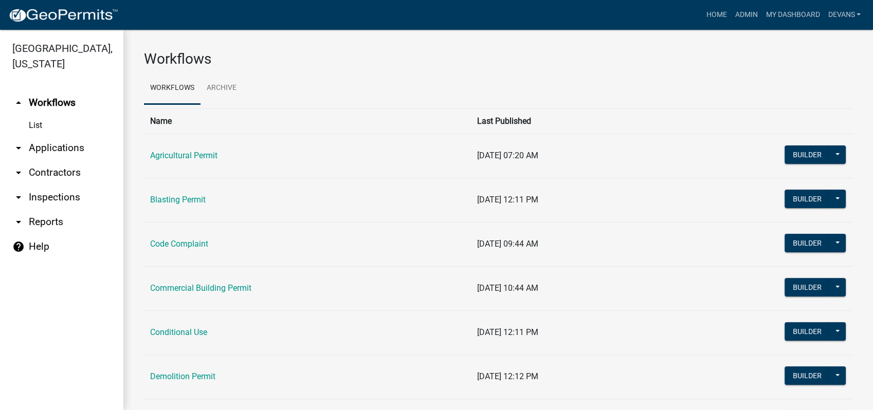
click at [62, 149] on link "arrow_drop_down Applications" at bounding box center [61, 148] width 123 height 25
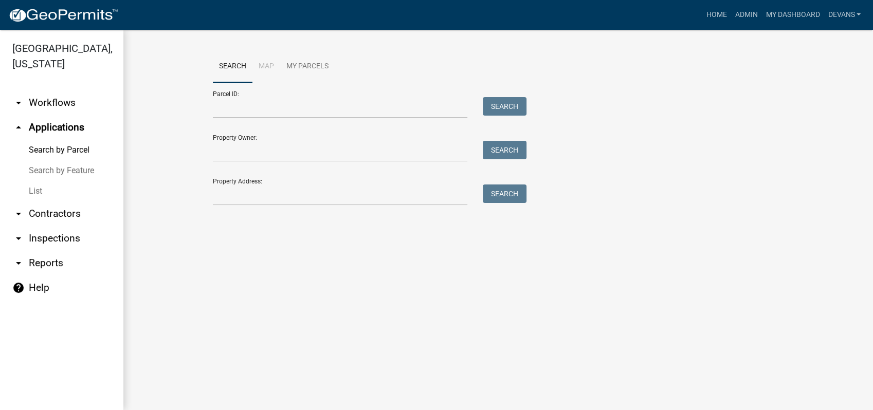
click at [35, 186] on link "List" at bounding box center [61, 191] width 123 height 21
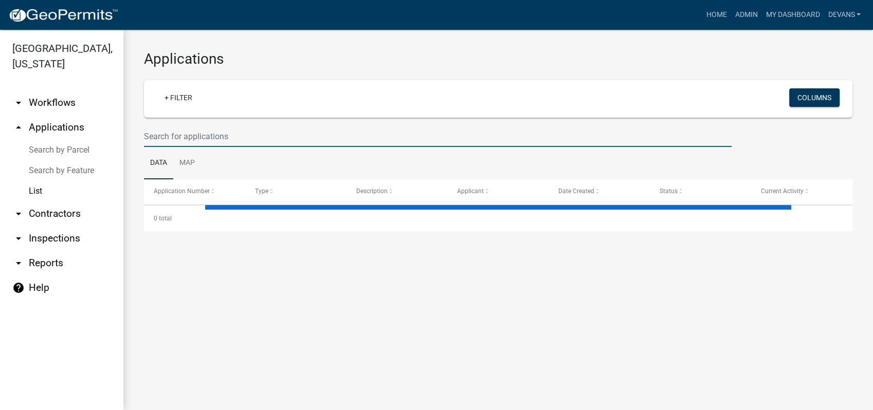
click at [215, 129] on input "text" at bounding box center [437, 136] width 587 height 21
type input "2025"
select select "1: 25"
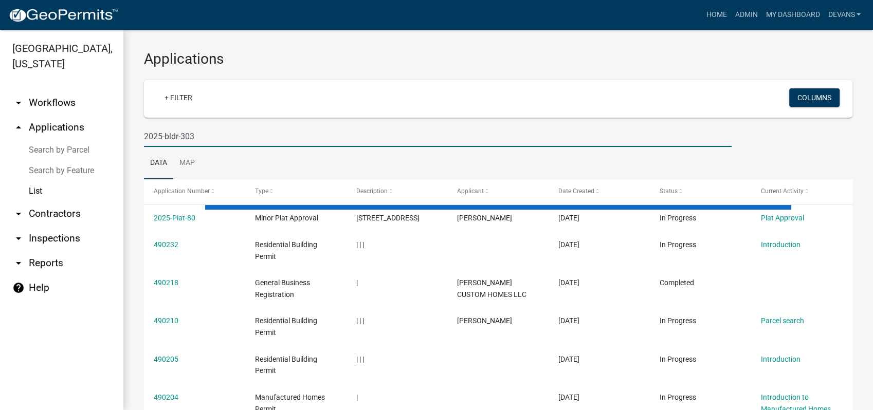
type input "2025-bldr-303"
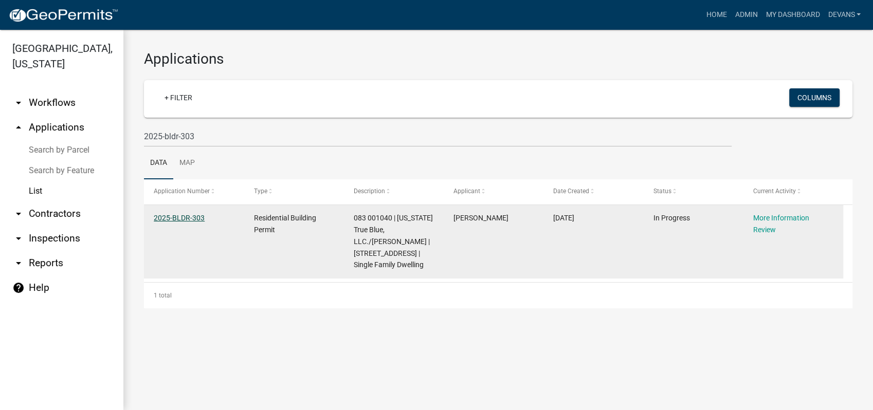
click at [159, 216] on link "2025-BLDR-303" at bounding box center [179, 218] width 51 height 8
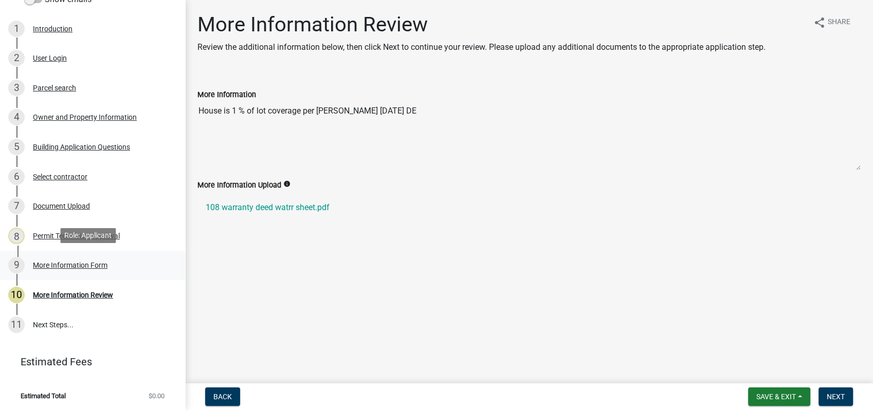
scroll to position [161, 0]
click at [79, 231] on div "Permit Technician Approval" at bounding box center [76, 234] width 87 height 7
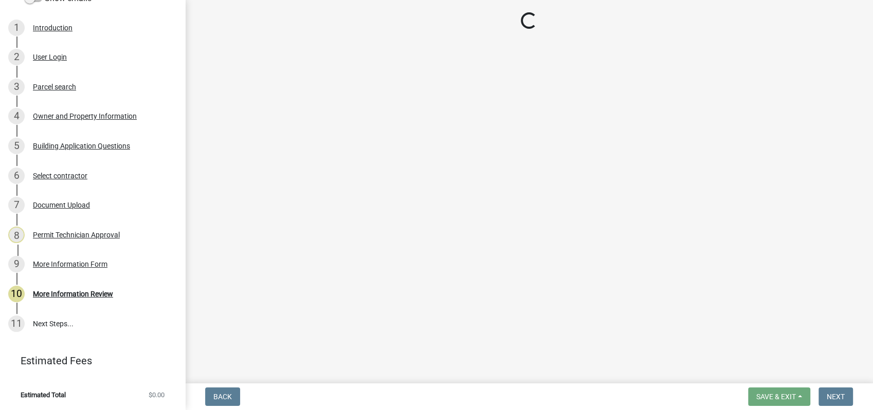
select select "34fe85c2-5f76-4343-b6bb-8ca387e0bed7"
select select "83394b22-4a11-496c-8e5c-75ade2e72faf"
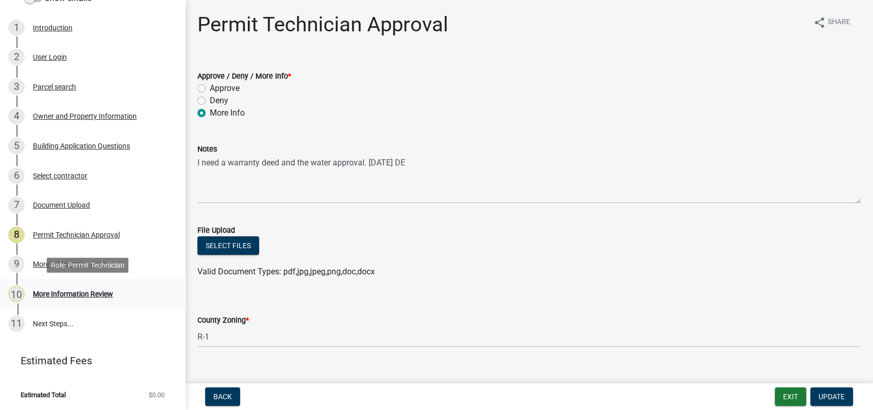
click at [84, 300] on div "10 More Information Review" at bounding box center [88, 294] width 160 height 16
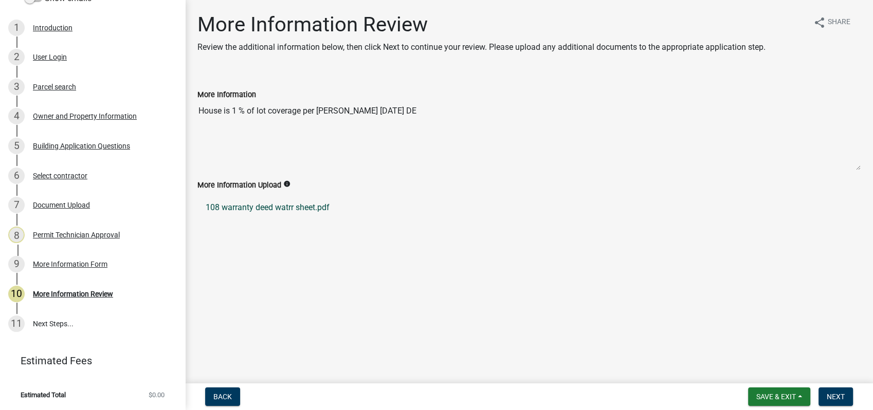
click at [276, 202] on link "108 warranty deed watrr sheet.pdf" at bounding box center [528, 207] width 663 height 25
click at [64, 206] on div "Document Upload" at bounding box center [61, 204] width 57 height 7
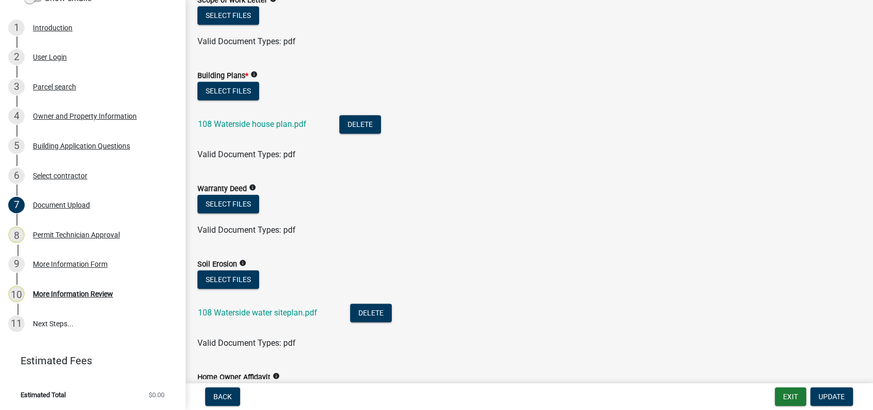
scroll to position [628, 0]
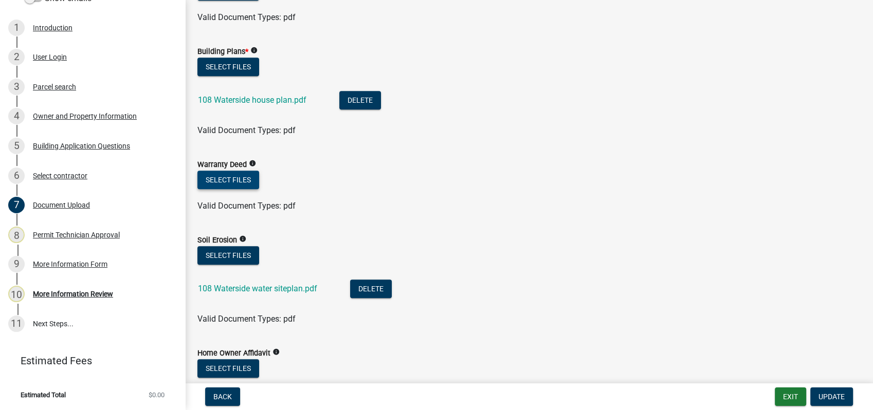
click at [217, 182] on button "Select files" at bounding box center [228, 180] width 62 height 18
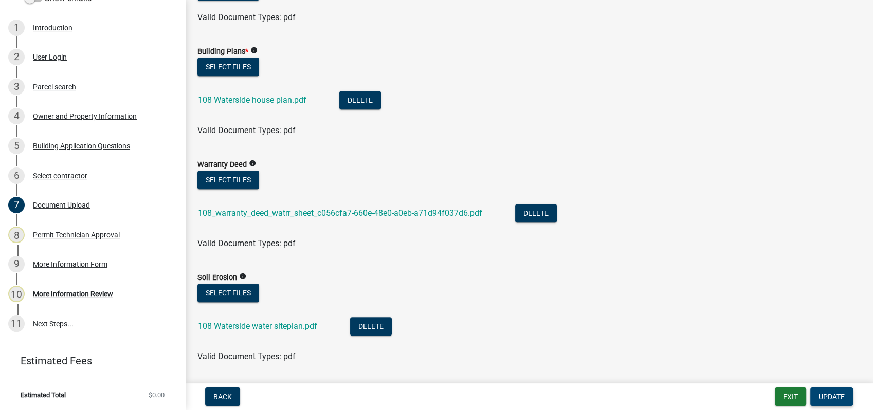
click at [830, 395] on span "Update" at bounding box center [831, 397] width 26 height 8
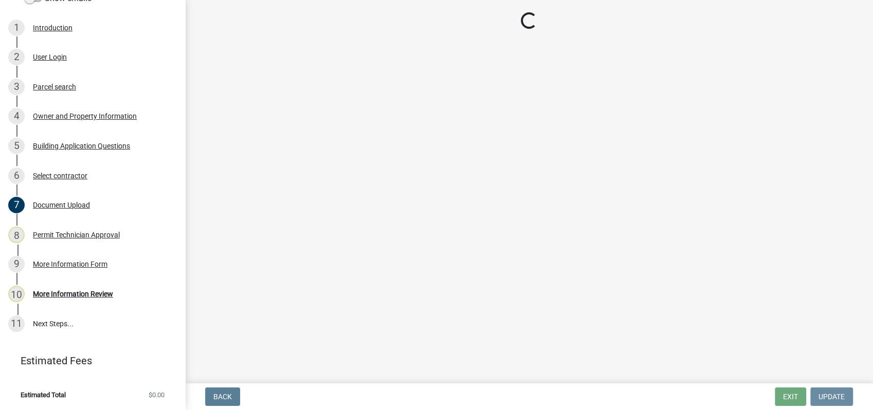
scroll to position [0, 0]
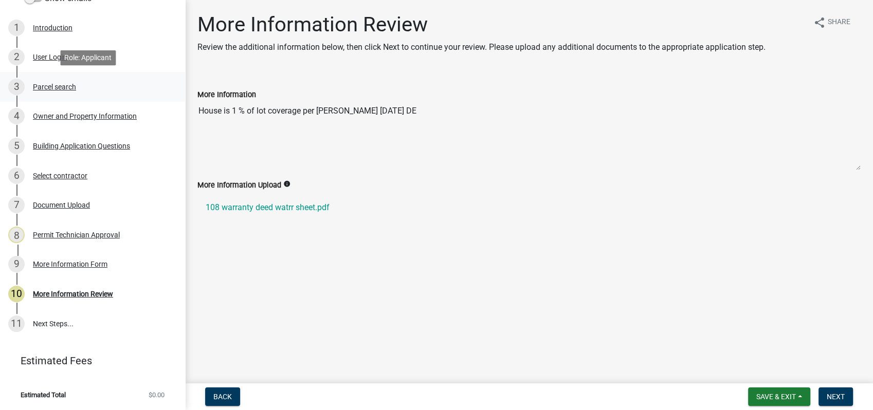
click at [51, 83] on div "Parcel search" at bounding box center [54, 86] width 43 height 7
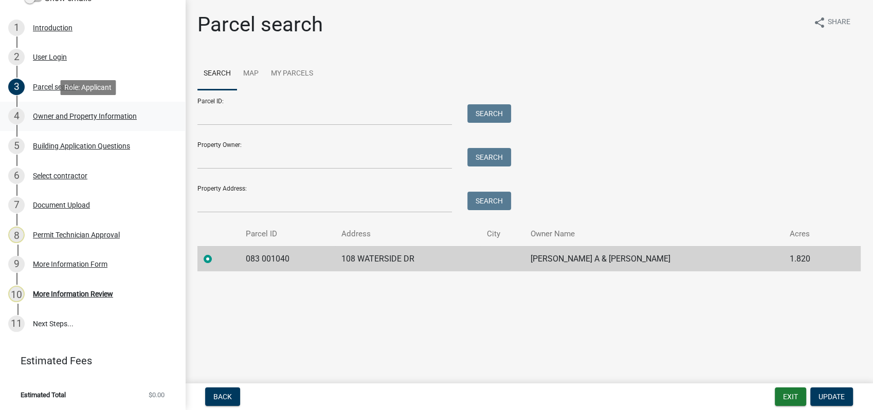
click at [84, 116] on div "Owner and Property Information" at bounding box center [85, 116] width 104 height 7
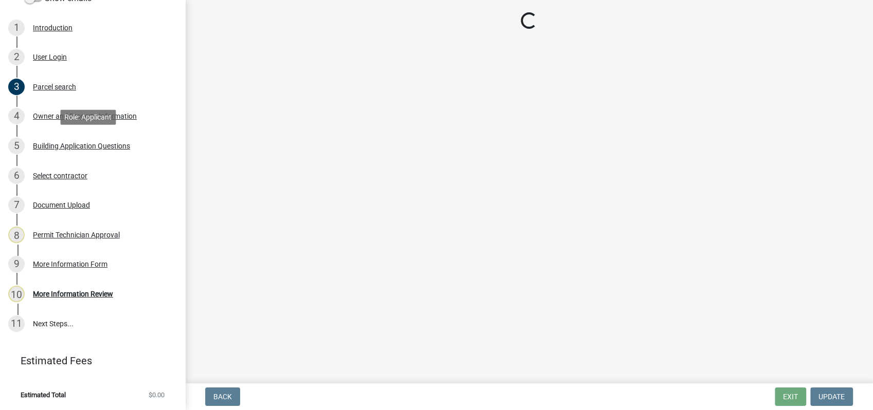
select select "34fe85c2-5f76-4343-b6bb-8ca387e0bed7"
select select "83394b22-4a11-496c-8e5c-75ade2e72faf"
select select "295c155f-de53-4b68-9fdd-08c8883e9b6f"
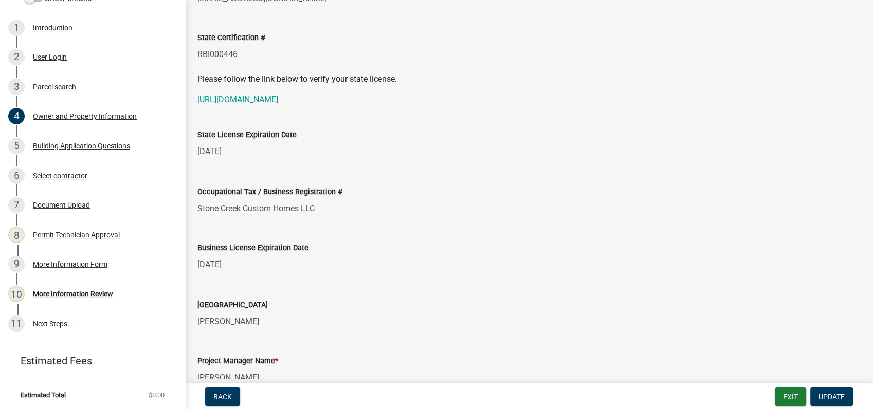
scroll to position [1313, 0]
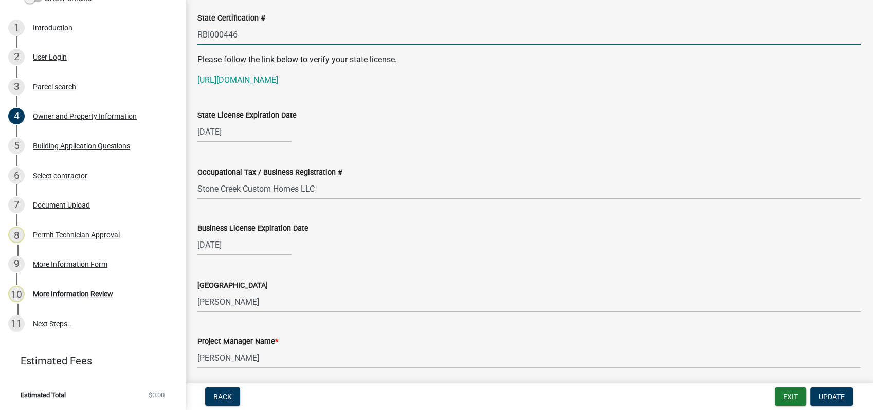
drag, startPoint x: 243, startPoint y: 36, endPoint x: 192, endPoint y: 35, distance: 50.4
click at [192, 35] on div "State Certification # RBI000446" at bounding box center [529, 21] width 678 height 48
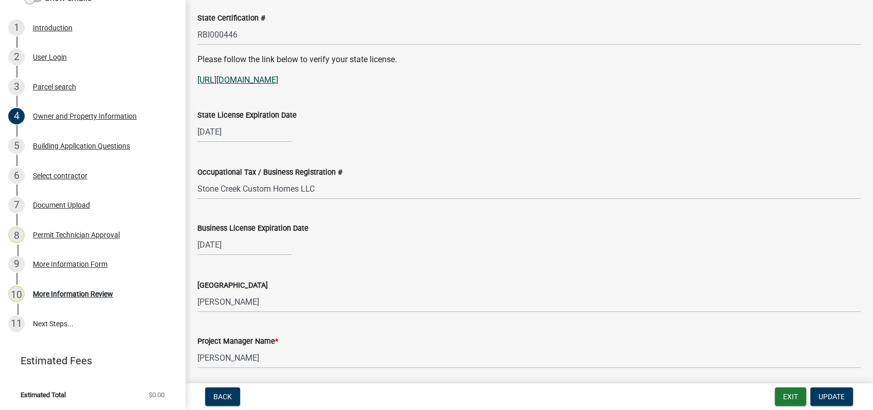
click at [265, 79] on link "[URL][DOMAIN_NAME]" at bounding box center [237, 80] width 81 height 10
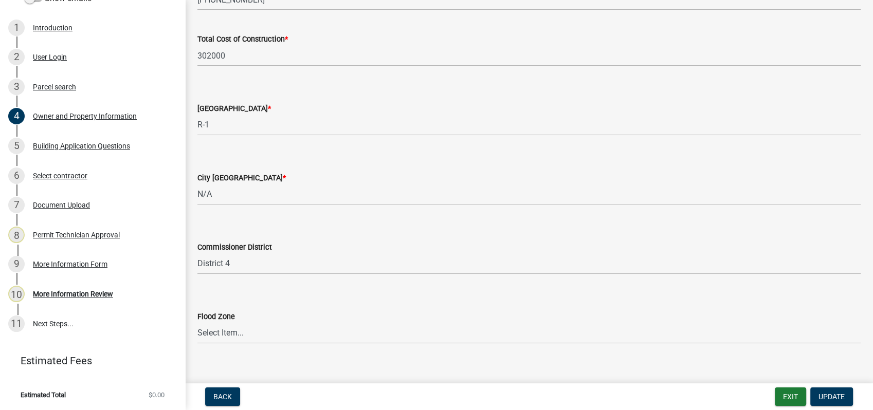
scroll to position [1740, 0]
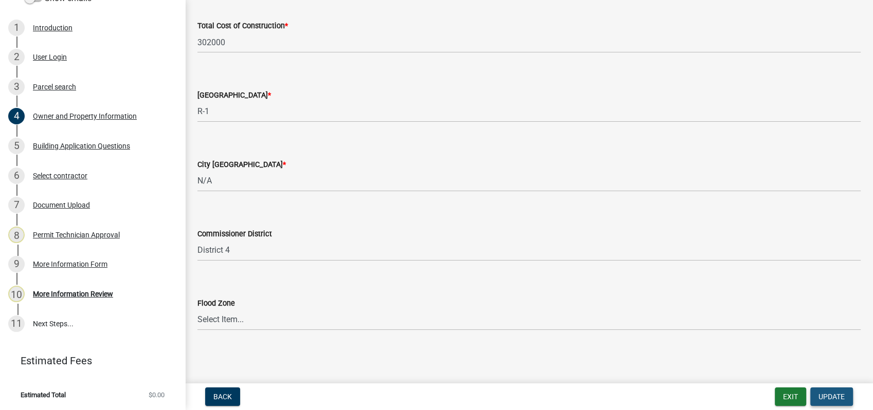
click at [830, 398] on span "Update" at bounding box center [831, 397] width 26 height 8
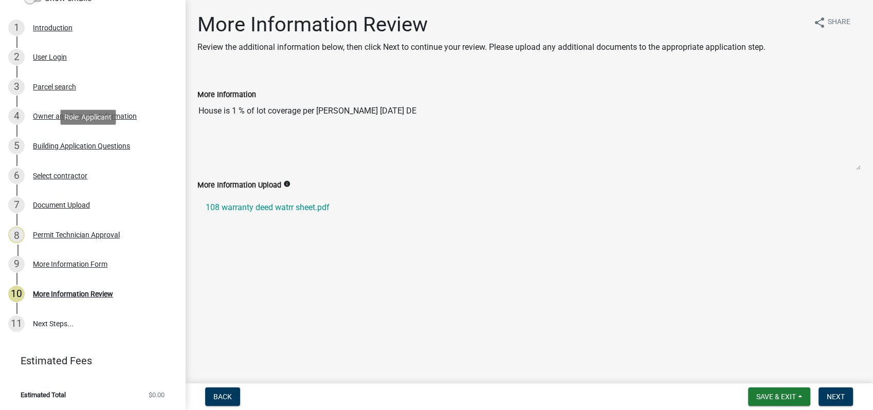
click at [53, 145] on div "Building Application Questions" at bounding box center [81, 145] width 97 height 7
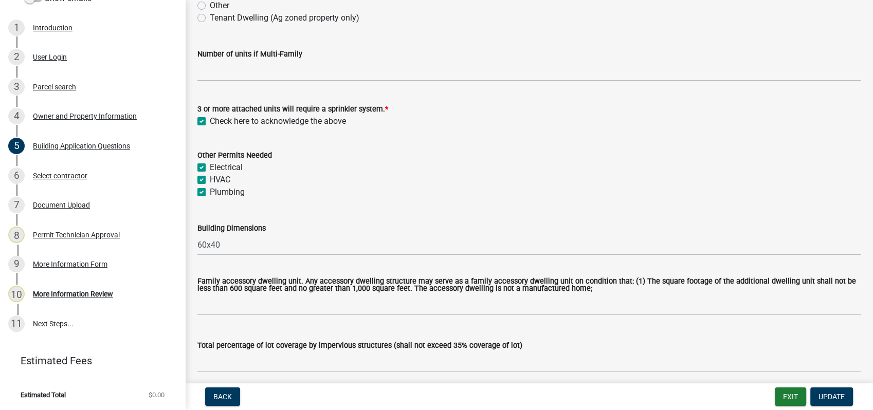
scroll to position [399, 0]
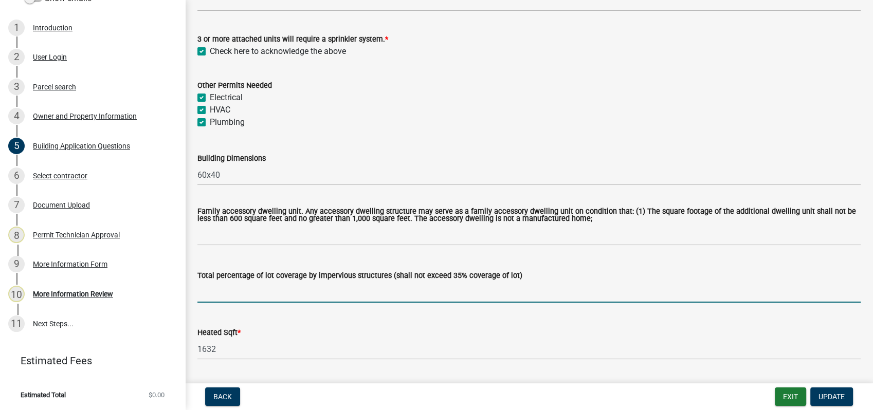
click at [212, 298] on input "text" at bounding box center [528, 292] width 663 height 21
type input "1"
drag, startPoint x: 440, startPoint y: 198, endPoint x: 465, endPoint y: 204, distance: 24.8
click at [465, 204] on div "Family accessory dwelling unit. Any accessory dwelling structure may serve as a…" at bounding box center [528, 220] width 663 height 52
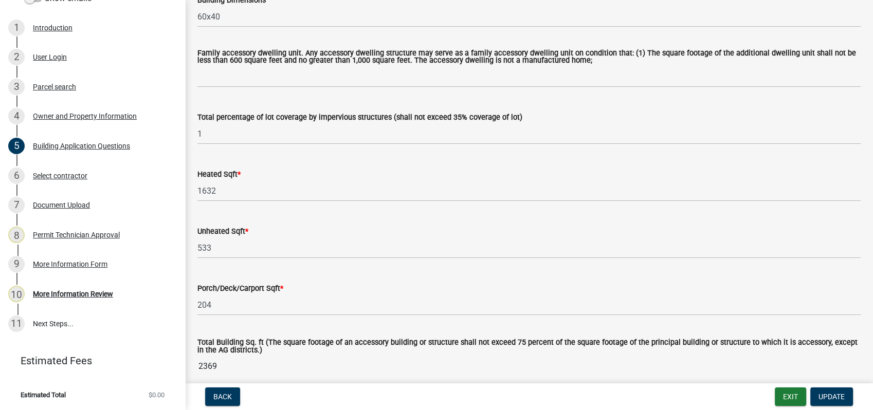
scroll to position [571, 0]
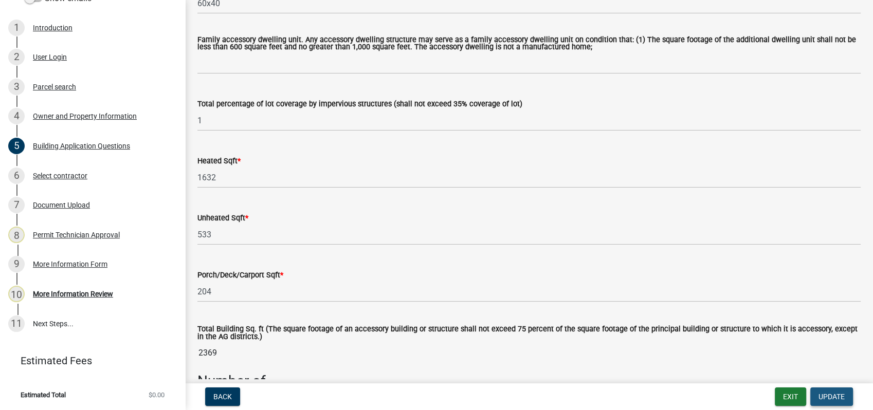
click at [825, 396] on span "Update" at bounding box center [831, 397] width 26 height 8
click at [816, 394] on button "Update" at bounding box center [831, 396] width 43 height 18
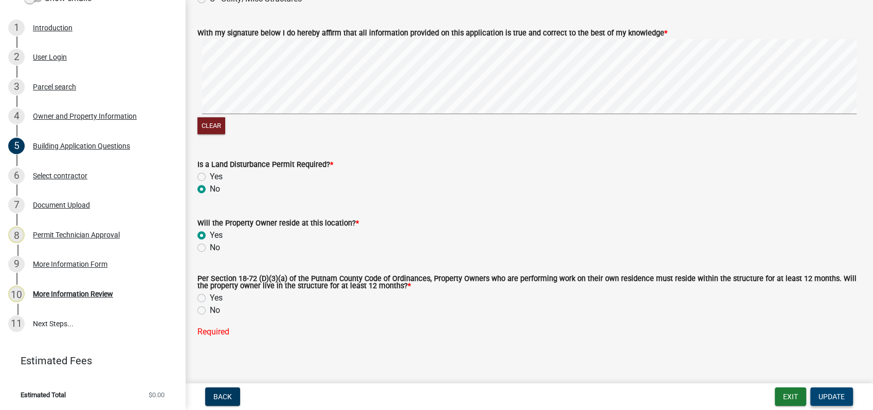
scroll to position [4472, 0]
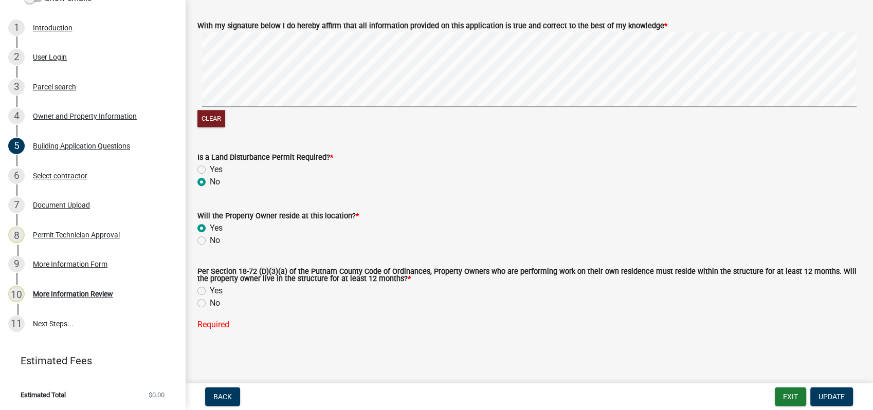
click at [210, 304] on label "No" at bounding box center [215, 303] width 10 height 12
click at [210, 304] on input "No" at bounding box center [213, 300] width 7 height 7
radio input "true"
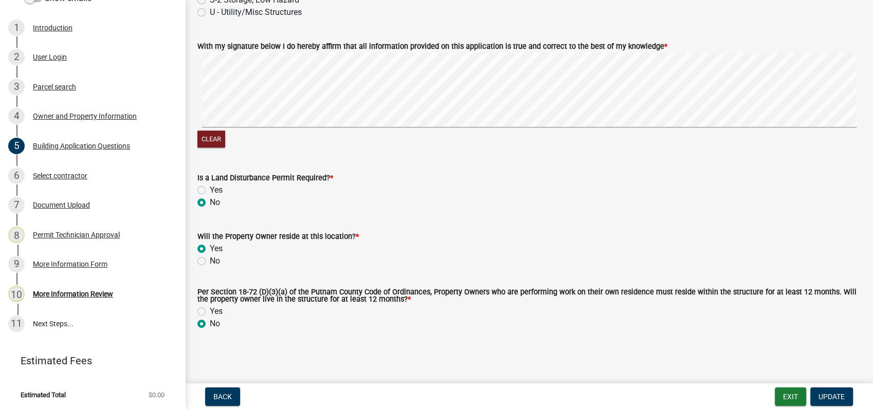
scroll to position [4451, 0]
click at [210, 311] on label "Yes" at bounding box center [216, 311] width 13 height 12
click at [210, 311] on input "Yes" at bounding box center [213, 308] width 7 height 7
radio input "true"
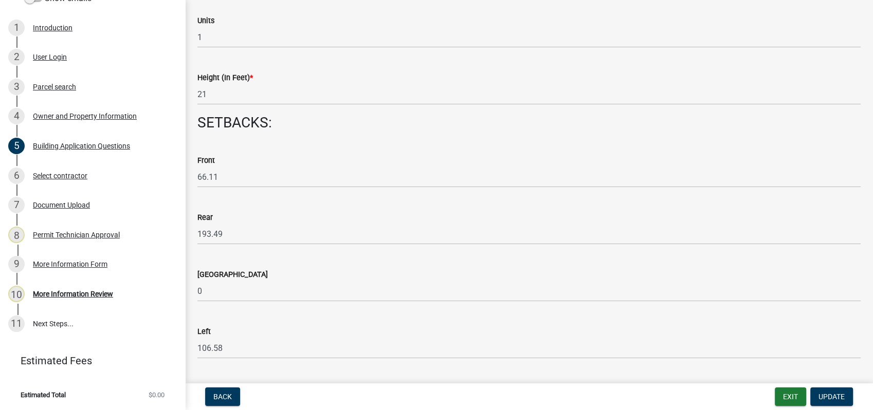
scroll to position [1139, 0]
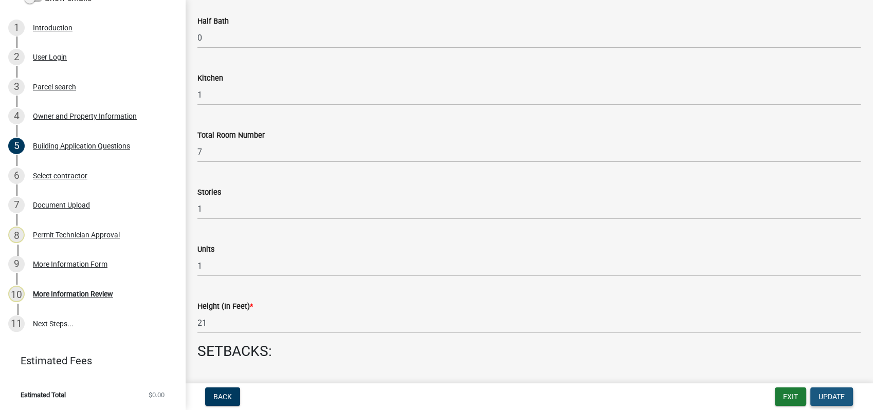
click at [832, 396] on span "Update" at bounding box center [831, 397] width 26 height 8
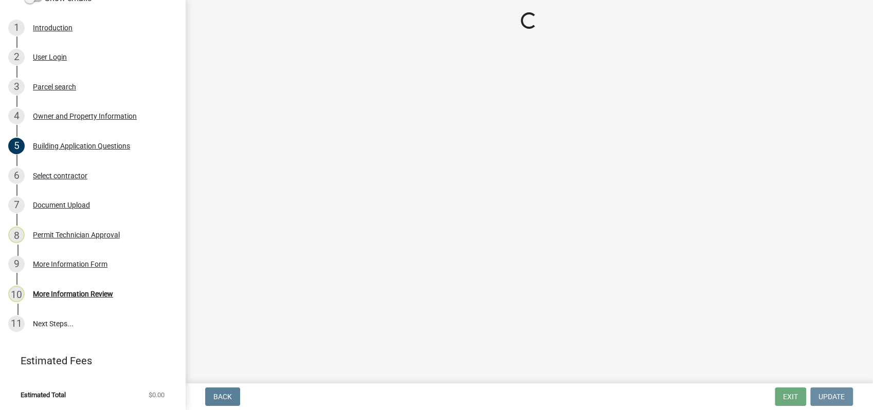
scroll to position [0, 0]
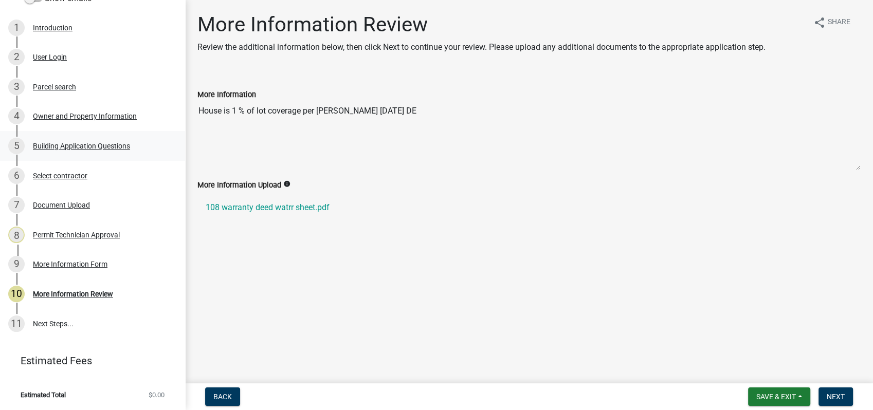
click at [72, 145] on div "Building Application Questions" at bounding box center [81, 145] width 97 height 7
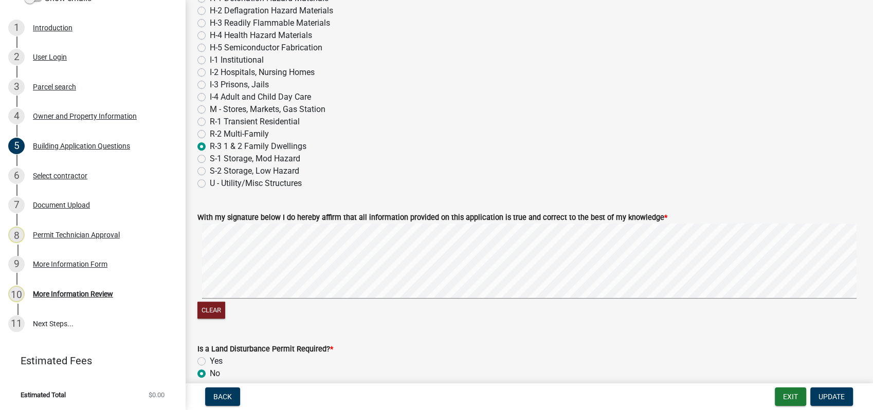
scroll to position [4451, 0]
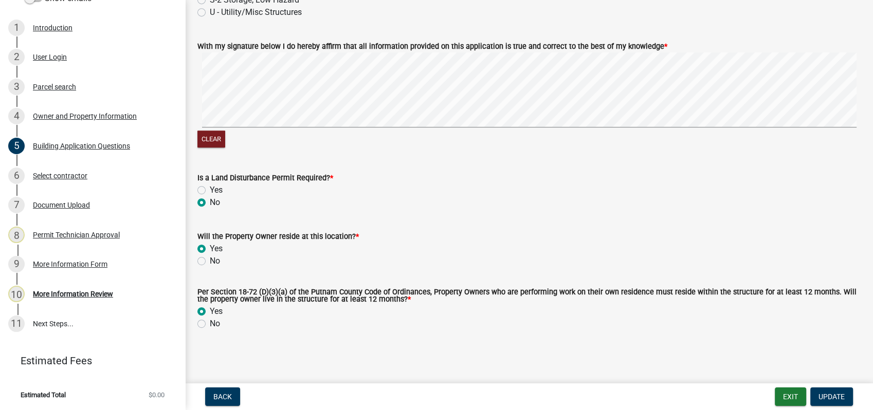
click at [210, 322] on label "No" at bounding box center [215, 324] width 10 height 12
click at [210, 322] on input "No" at bounding box center [213, 321] width 7 height 7
radio input "true"
click at [826, 392] on button "Update" at bounding box center [831, 396] width 43 height 18
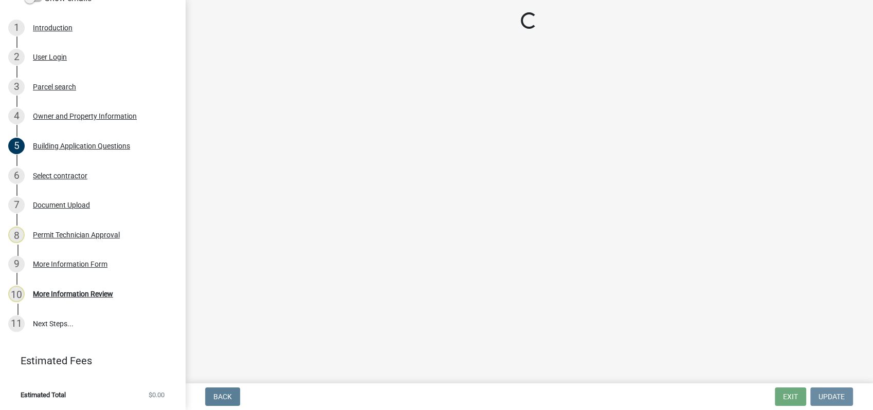
scroll to position [0, 0]
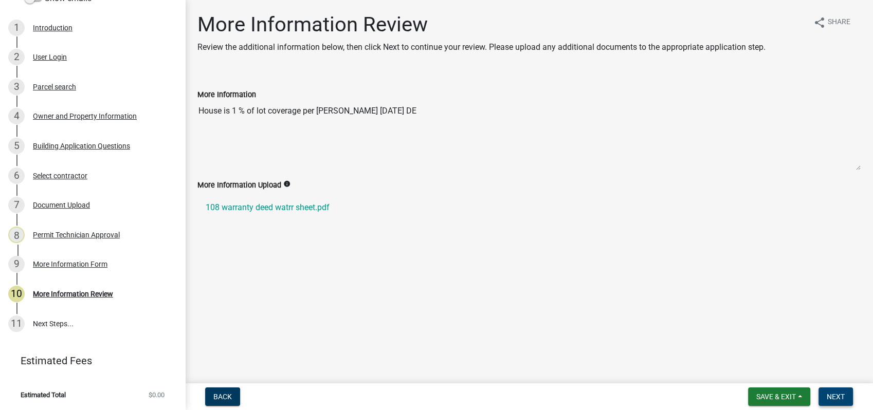
click at [830, 393] on span "Next" at bounding box center [835, 397] width 18 height 8
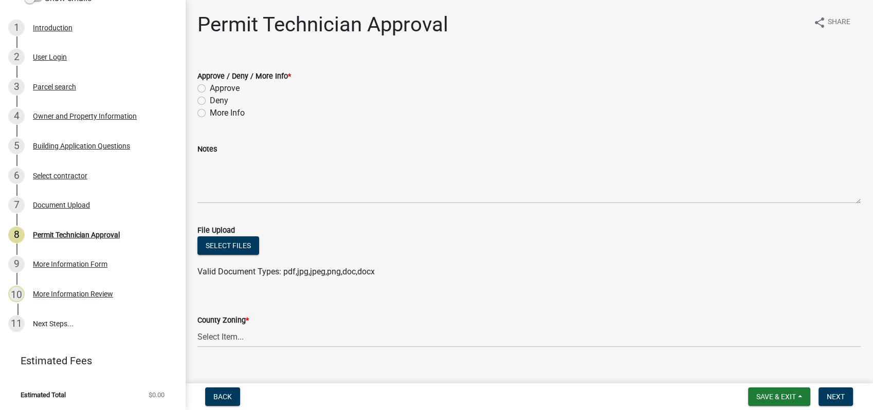
drag, startPoint x: 190, startPoint y: 121, endPoint x: 502, endPoint y: 134, distance: 312.7
click at [502, 134] on div "Notes" at bounding box center [528, 165] width 663 height 75
click at [210, 110] on label "More Info" at bounding box center [227, 113] width 35 height 12
click at [210, 110] on input "More Info" at bounding box center [213, 110] width 7 height 7
radio input "true"
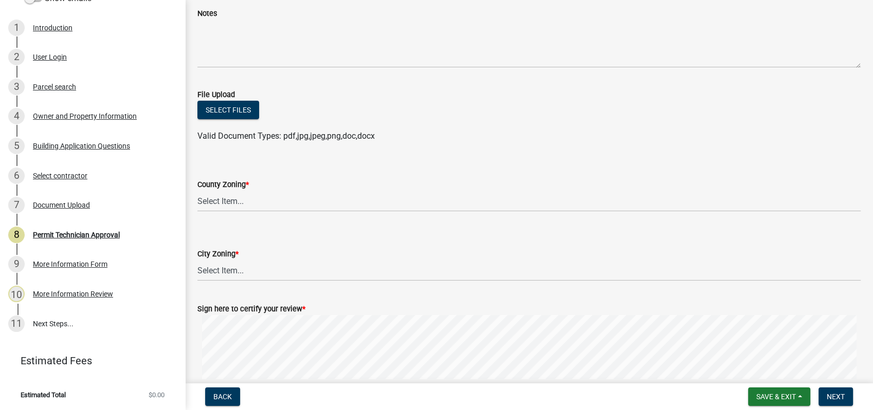
scroll to position [218, 0]
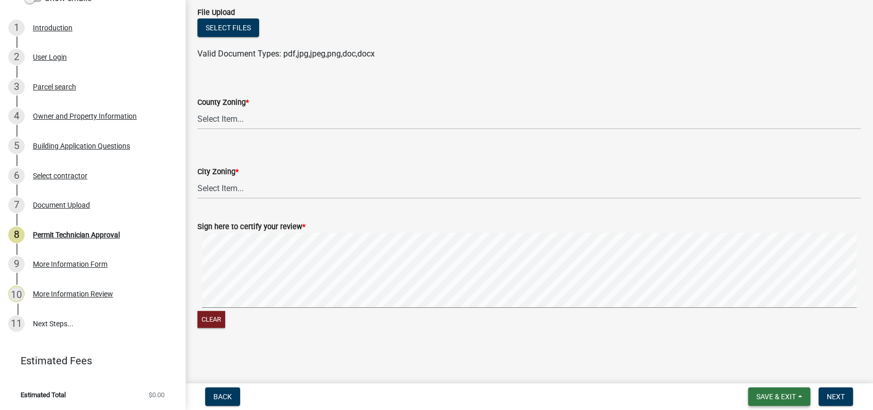
click at [774, 397] on span "Save & Exit" at bounding box center [776, 397] width 40 height 8
click at [744, 347] on button "Save" at bounding box center [769, 345] width 82 height 25
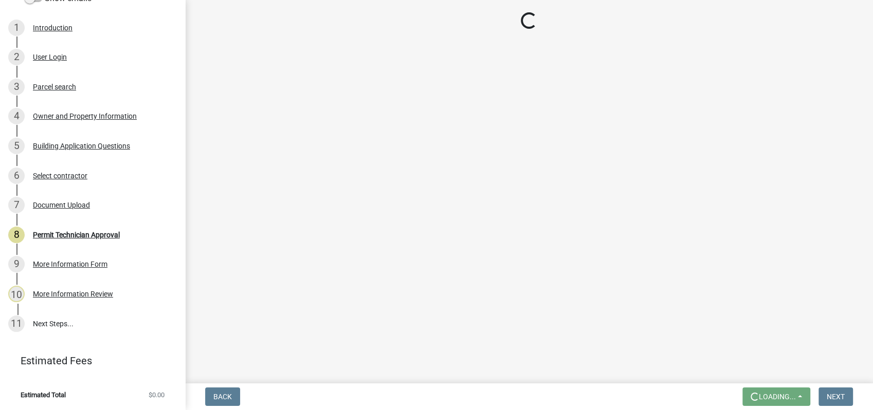
scroll to position [0, 0]
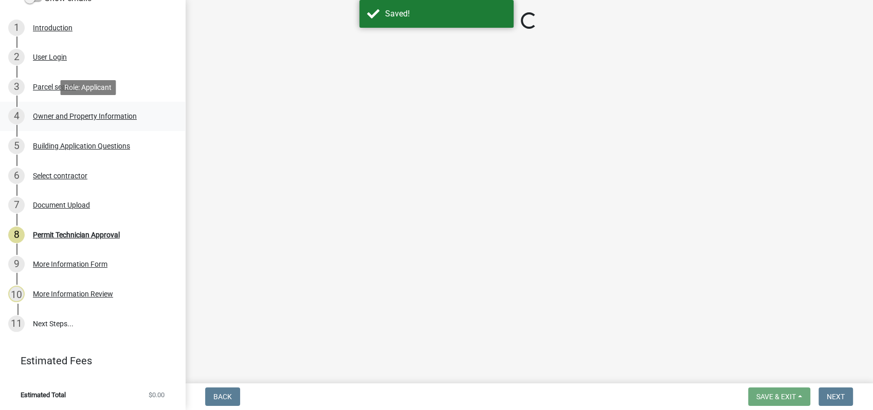
click at [89, 118] on div "Owner and Property Information" at bounding box center [85, 116] width 104 height 7
select select "34fe85c2-5f76-4343-b6bb-8ca387e0bed7"
select select "83394b22-4a11-496c-8e5c-75ade2e72faf"
select select "295c155f-de53-4b68-9fdd-08c8883e9b6f"
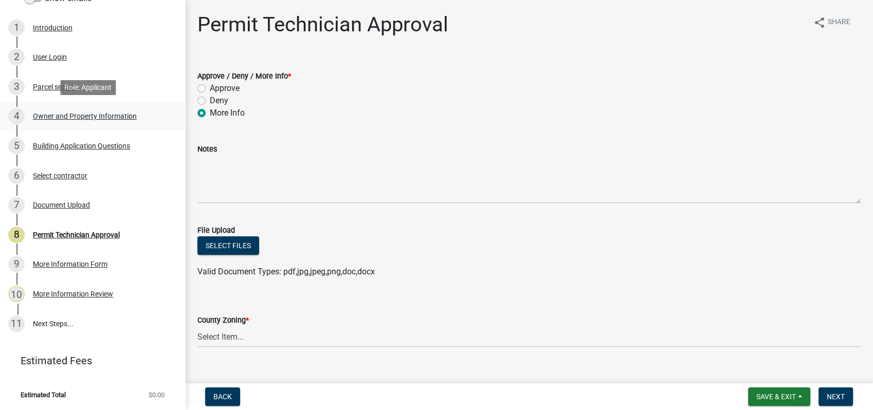
click at [88, 115] on div "Owner and Property Information" at bounding box center [85, 116] width 104 height 7
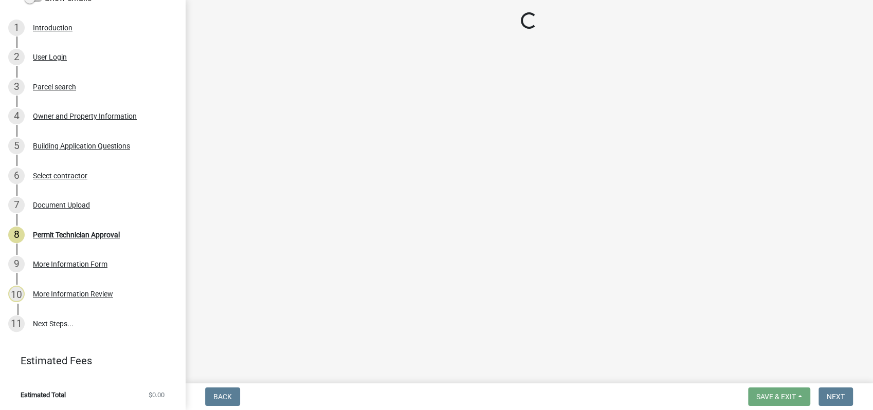
select select "34fe85c2-5f76-4343-b6bb-8ca387e0bed7"
select select "83394b22-4a11-496c-8e5c-75ade2e72faf"
select select "295c155f-de53-4b68-9fdd-08c8883e9b6f"
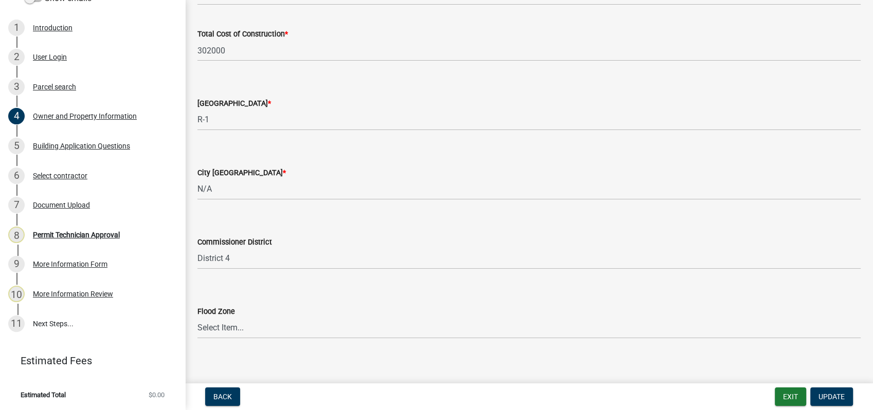
scroll to position [1740, 0]
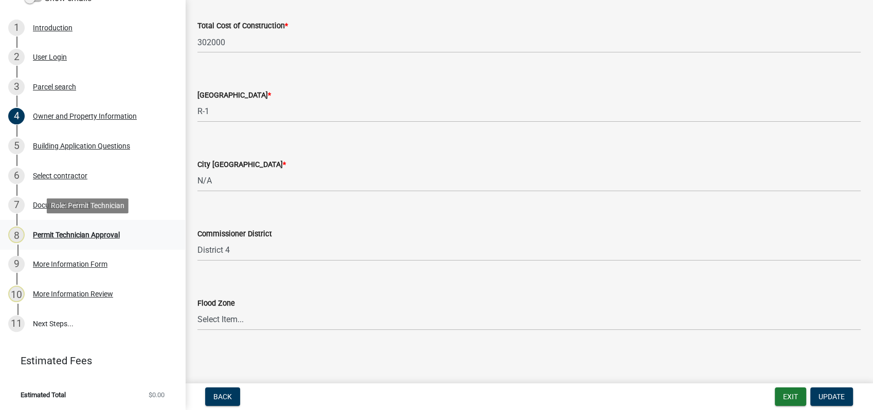
click at [71, 227] on div "8 Permit Technician Approval" at bounding box center [88, 235] width 160 height 16
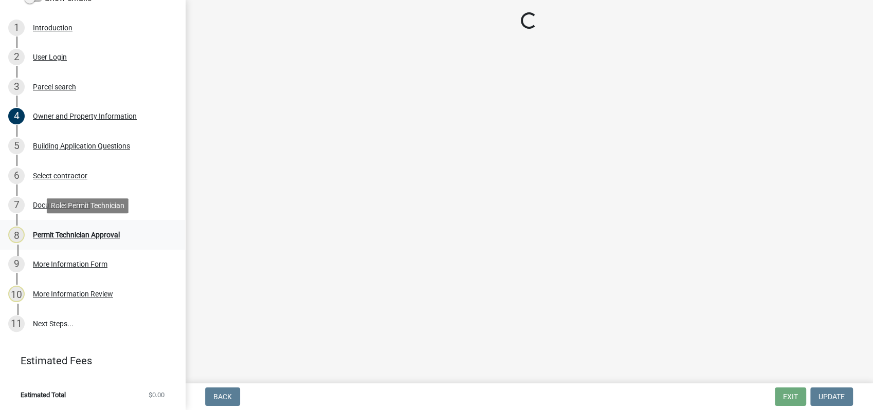
scroll to position [0, 0]
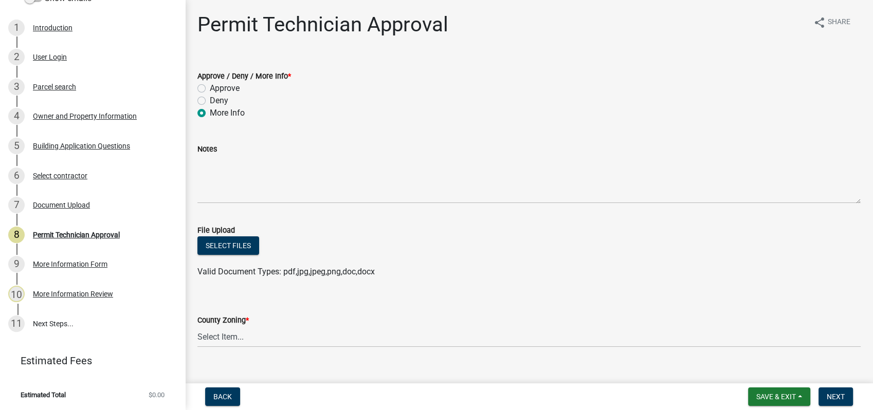
click at [210, 86] on label "Approve" at bounding box center [225, 88] width 30 height 12
click at [210, 86] on input "Approve" at bounding box center [213, 85] width 7 height 7
radio input "true"
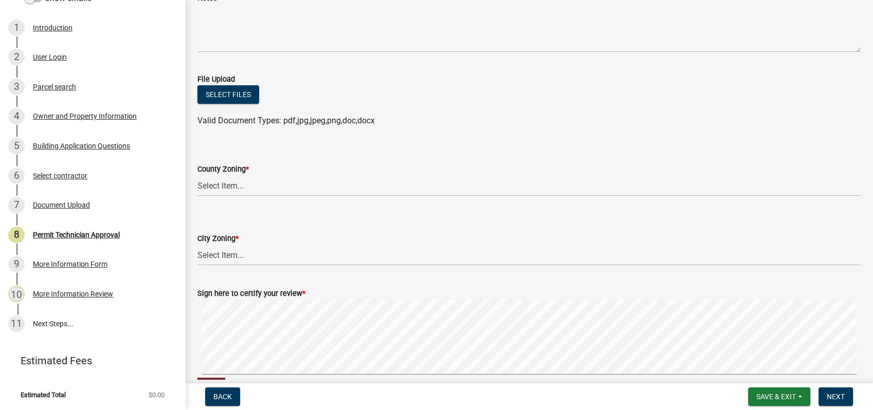
scroll to position [171, 0]
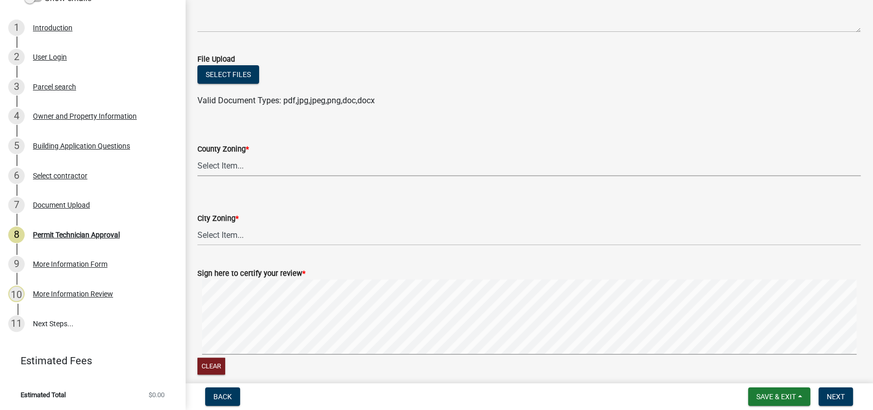
click at [223, 160] on select "Select Item... AG-1 R-1R R-1 R-2 MHP RM-1 RM-3 C-1 C-2 I-M PUD N/A" at bounding box center [528, 165] width 663 height 21
click at [197, 155] on select "Select Item... AG-1 R-1R R-1 R-2 MHP RM-1 RM-3 C-1 C-2 I-M PUD N/A" at bounding box center [528, 165] width 663 height 21
select select "34fe85c2-5f76-4343-b6bb-8ca387e0bed7"
click at [224, 233] on select "Select Item... A-1 A-2 R-1 R-2 R-3 R-4 MHP C-1 C-2 I-1 I-2 DB FH H-P N/A" at bounding box center [528, 235] width 663 height 21
click at [197, 225] on select "Select Item... A-1 A-2 R-1 R-2 R-3 R-4 MHP C-1 C-2 I-1 I-2 DB FH H-P N/A" at bounding box center [528, 235] width 663 height 21
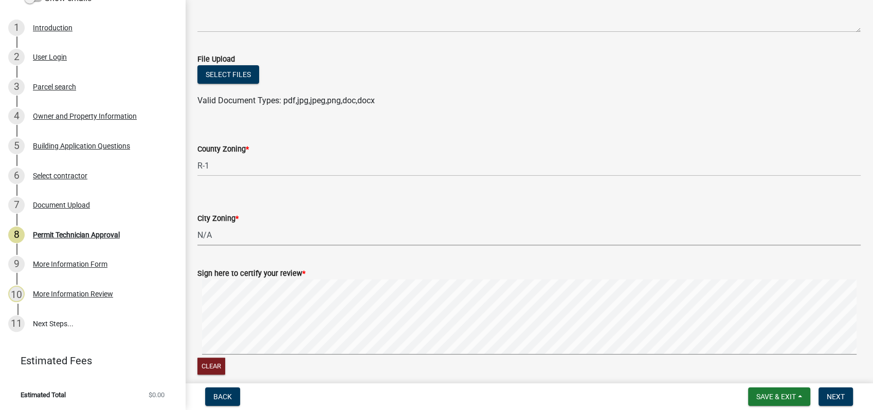
select select "83394b22-4a11-496c-8e5c-75ade2e72faf"
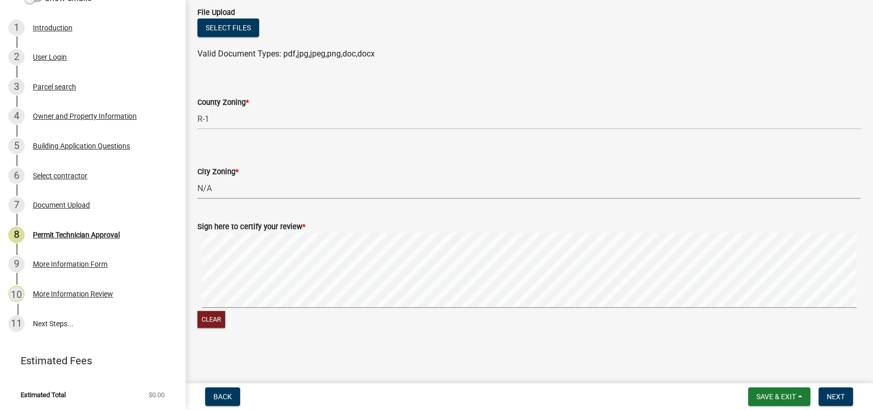
click at [377, 309] on signature-pad at bounding box center [528, 272] width 663 height 78
drag, startPoint x: 828, startPoint y: 392, endPoint x: 795, endPoint y: 377, distance: 36.3
click at [828, 391] on button "Next" at bounding box center [835, 396] width 34 height 18
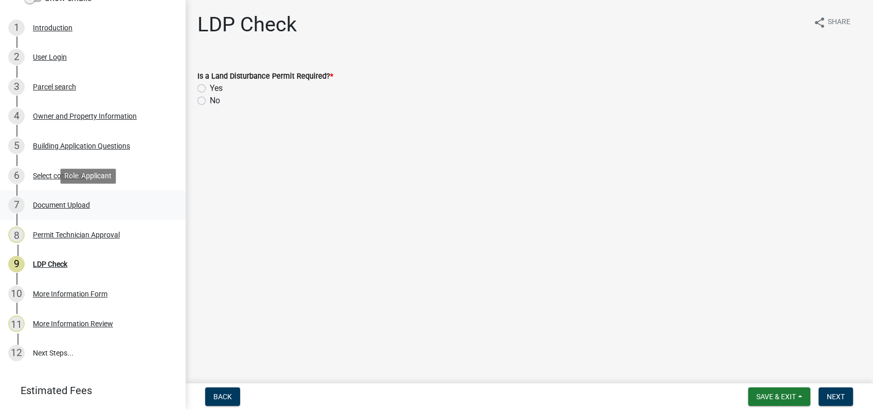
click at [80, 200] on div "7 Document Upload" at bounding box center [88, 205] width 160 height 16
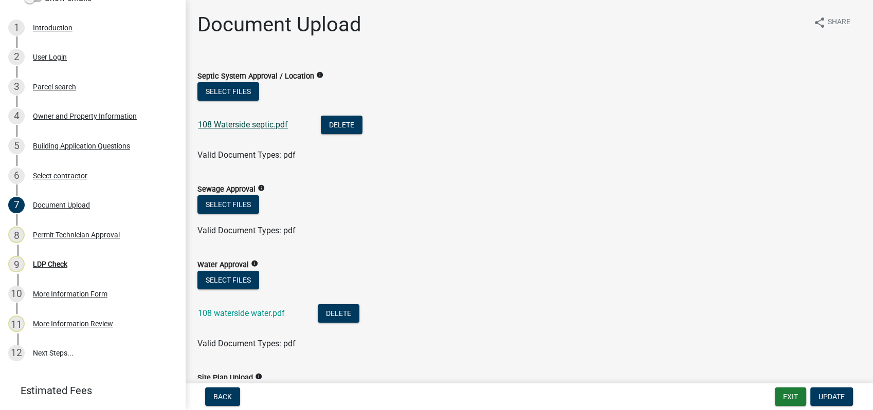
click at [253, 124] on link "108 Waterside septic.pdf" at bounding box center [243, 125] width 90 height 10
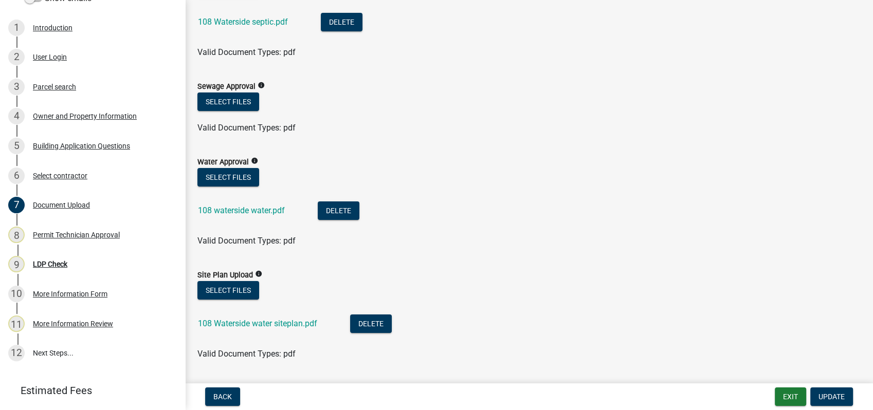
scroll to position [114, 0]
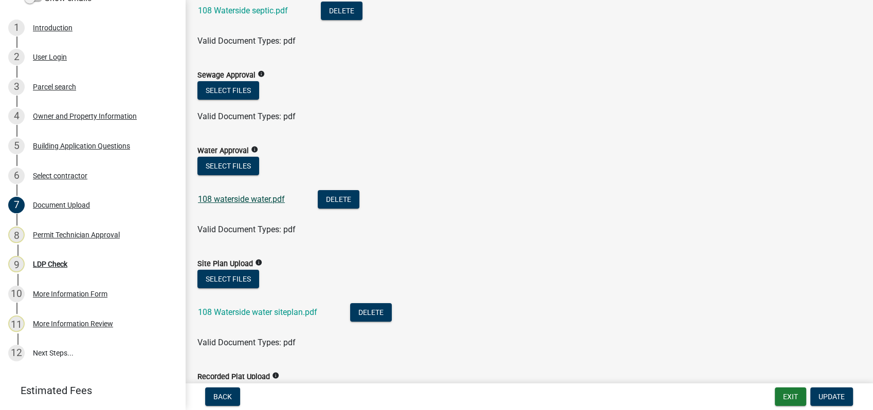
click at [228, 201] on link "108 waterside water.pdf" at bounding box center [241, 199] width 87 height 10
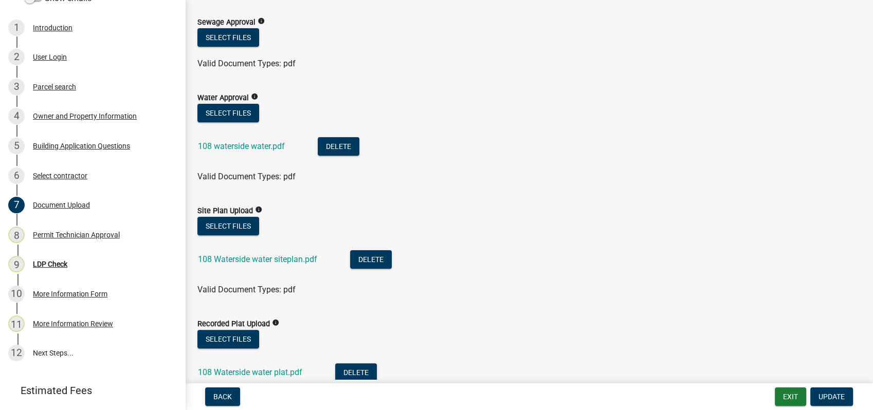
scroll to position [228, 0]
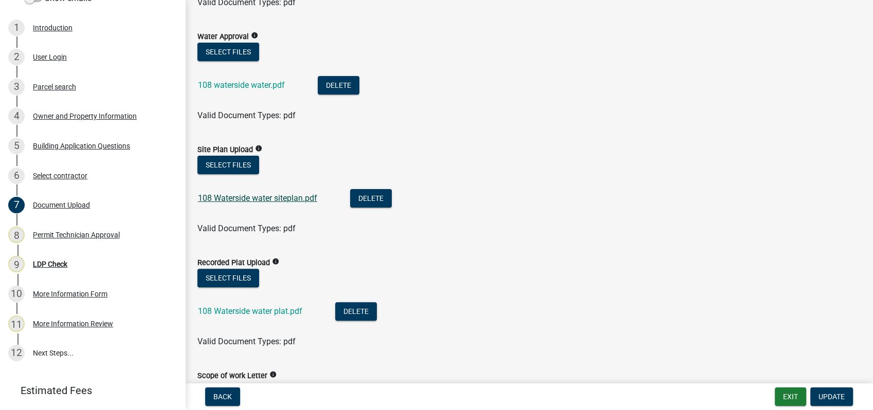
click at [240, 202] on link "108 Waterside water siteplan.pdf" at bounding box center [257, 198] width 119 height 10
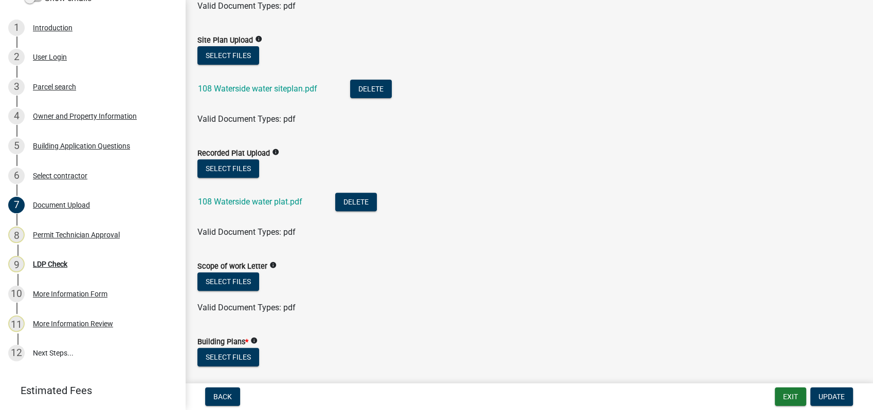
scroll to position [342, 0]
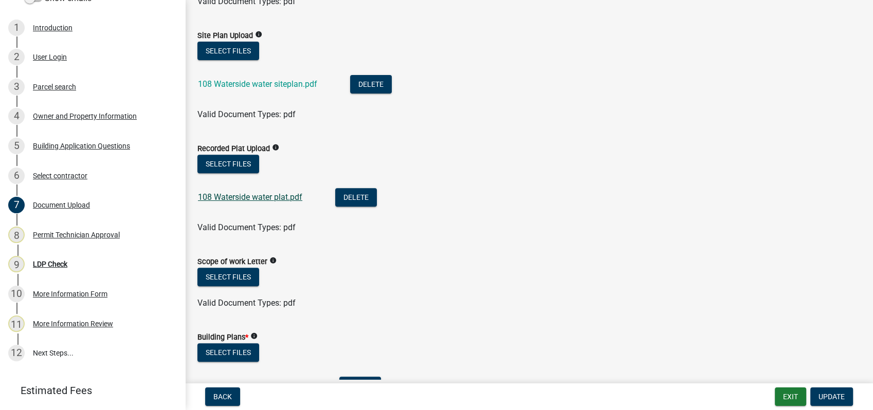
click at [280, 198] on link "108 Waterside water plat.pdf" at bounding box center [250, 197] width 104 height 10
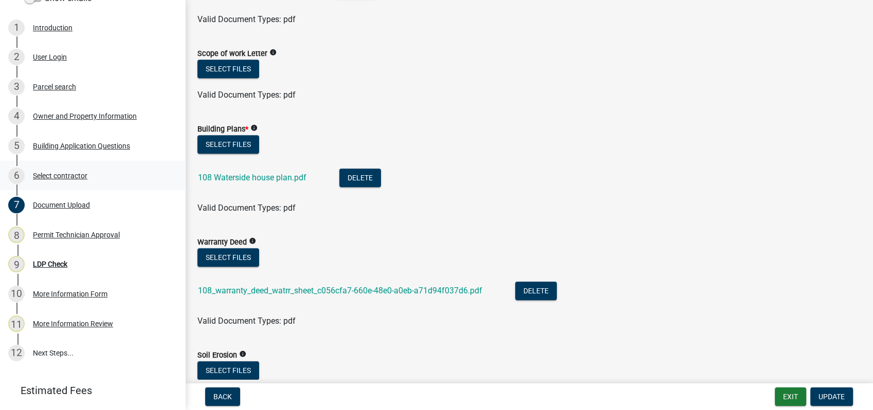
scroll to position [571, 0]
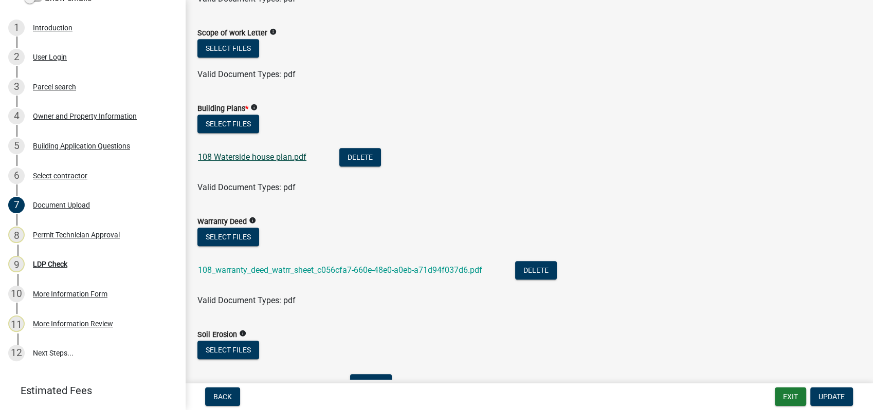
click at [232, 155] on link "108 Waterside house plan.pdf" at bounding box center [252, 157] width 108 height 10
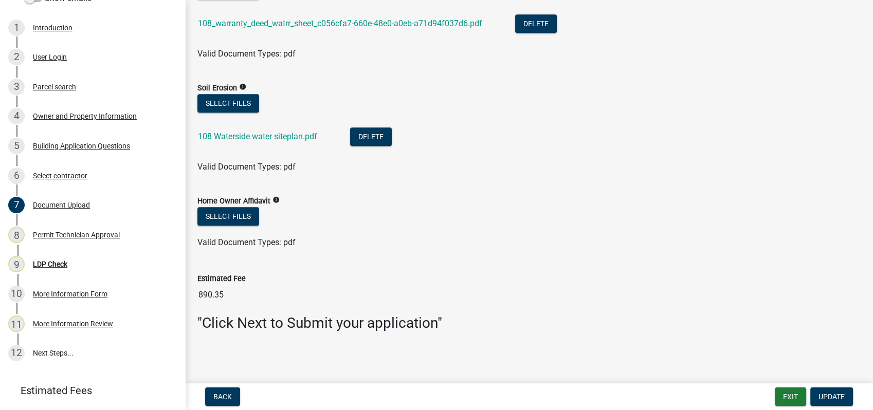
scroll to position [818, 0]
click at [263, 134] on link "108 Waterside water siteplan.pdf" at bounding box center [257, 136] width 119 height 10
click at [73, 229] on div "8 Permit Technician Approval" at bounding box center [88, 235] width 160 height 16
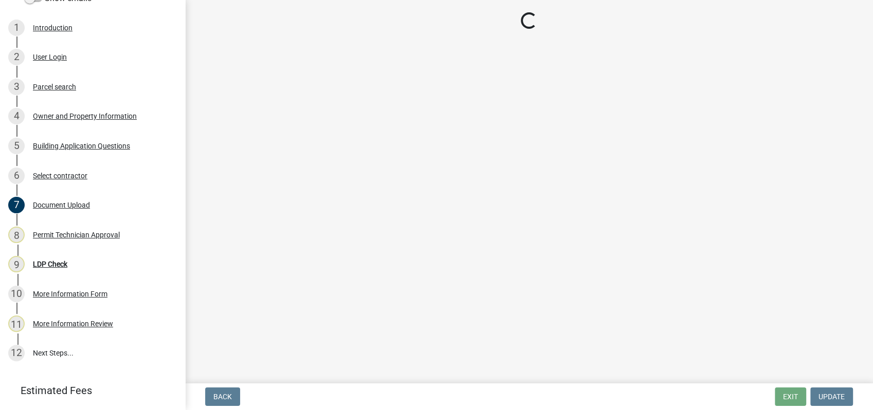
select select "34fe85c2-5f76-4343-b6bb-8ca387e0bed7"
select select "83394b22-4a11-496c-8e5c-75ade2e72faf"
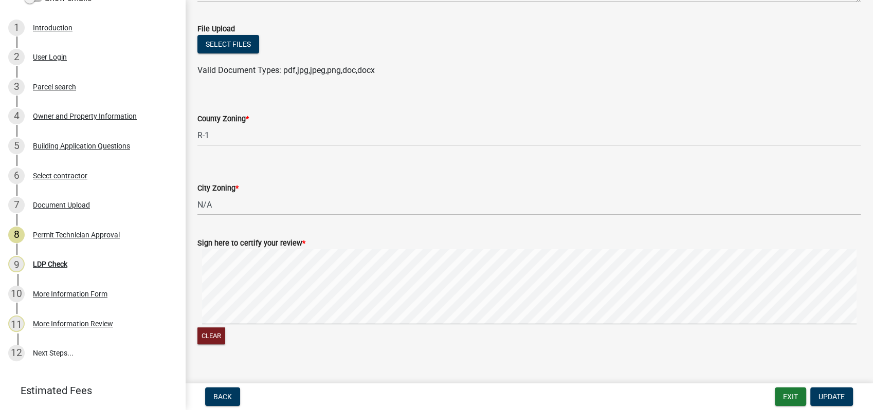
scroll to position [218, 0]
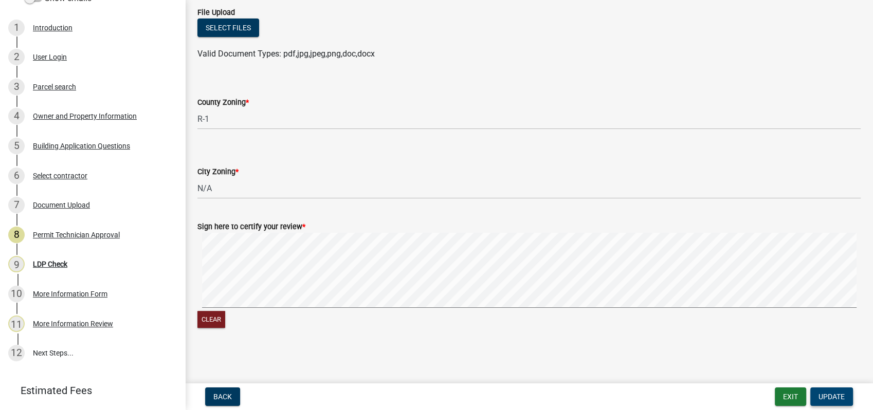
click at [827, 395] on span "Update" at bounding box center [831, 397] width 26 height 8
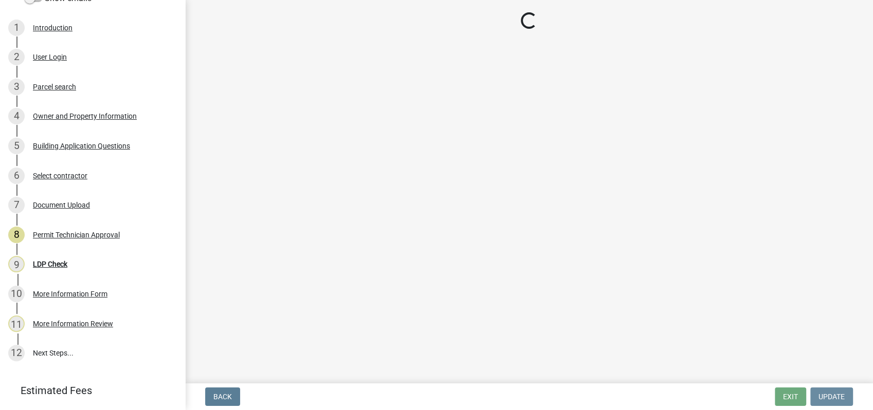
scroll to position [0, 0]
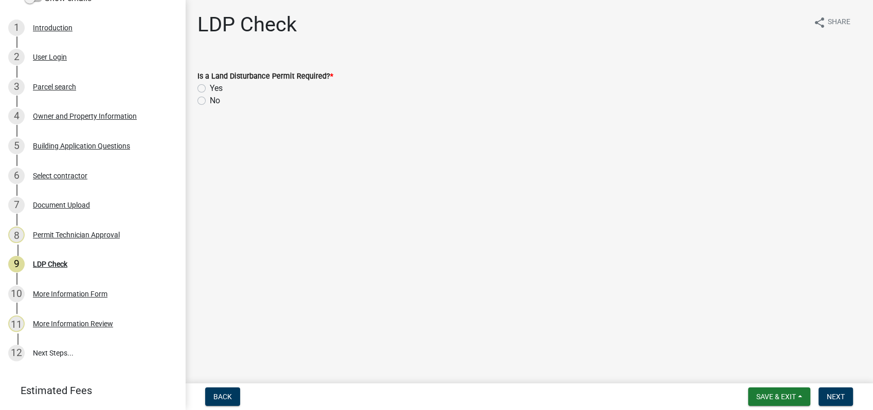
click at [210, 100] on label "No" at bounding box center [215, 101] width 10 height 12
click at [210, 100] on input "No" at bounding box center [213, 98] width 7 height 7
radio input "true"
click at [830, 395] on span "Next" at bounding box center [835, 397] width 18 height 8
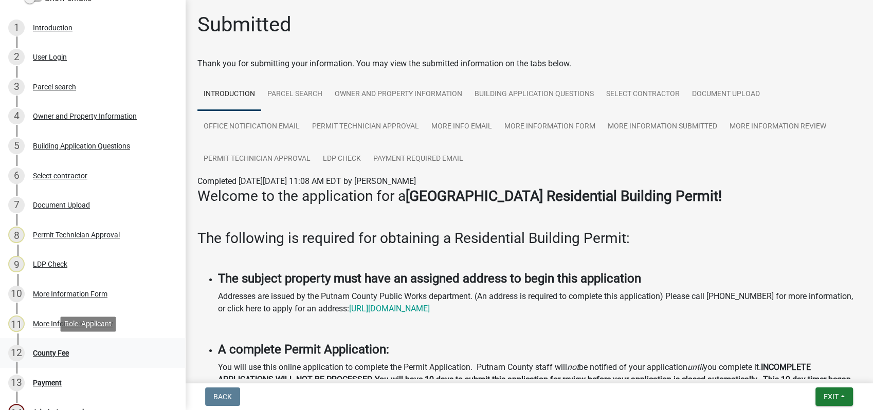
click at [45, 354] on div "County Fee" at bounding box center [51, 352] width 36 height 7
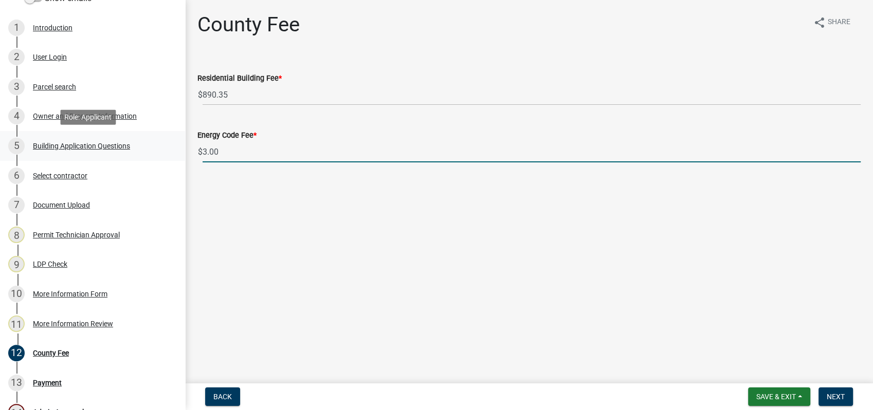
drag, startPoint x: 228, startPoint y: 150, endPoint x: 131, endPoint y: 145, distance: 97.8
click at [147, 148] on div "Residential Building Permit 2025-BLDR-303 View Summary Notes Show emails 1 Intr…" at bounding box center [436, 205] width 873 height 410
type input "0"
click at [833, 394] on span "Next" at bounding box center [835, 397] width 18 height 8
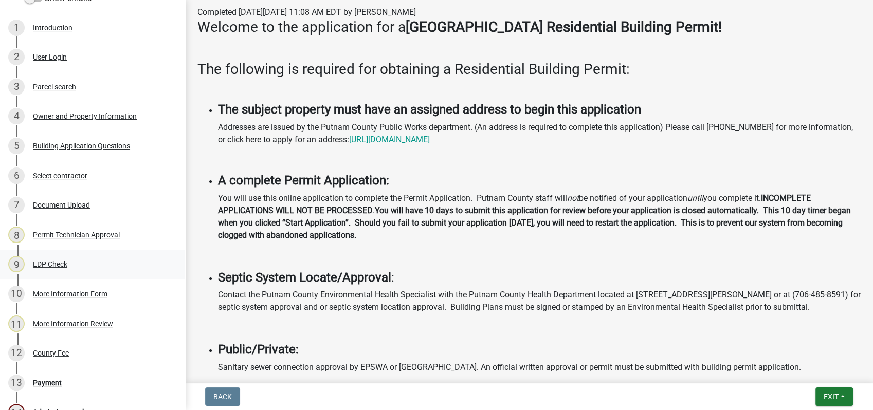
scroll to position [171, 0]
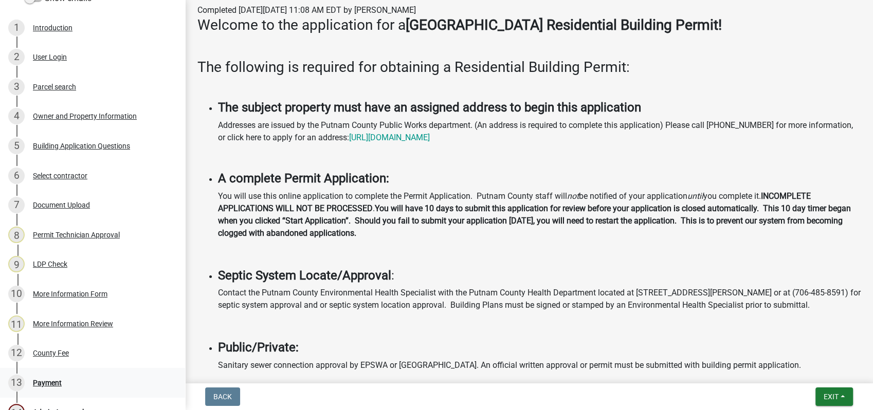
click at [31, 380] on div "13 Payment" at bounding box center [88, 383] width 160 height 16
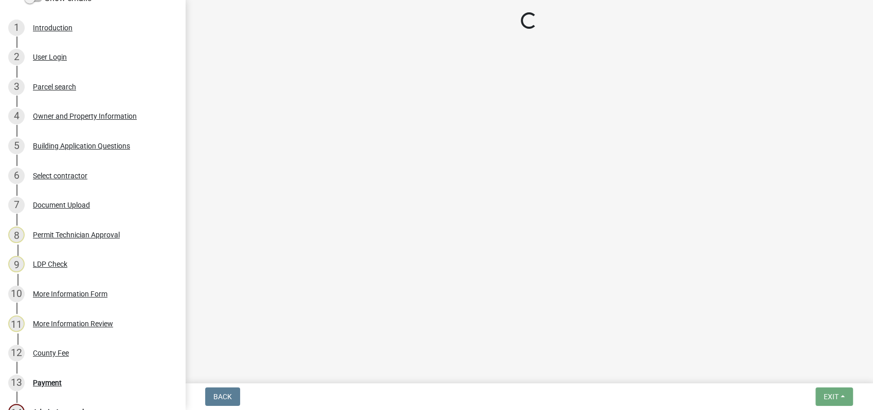
select select "3: 3"
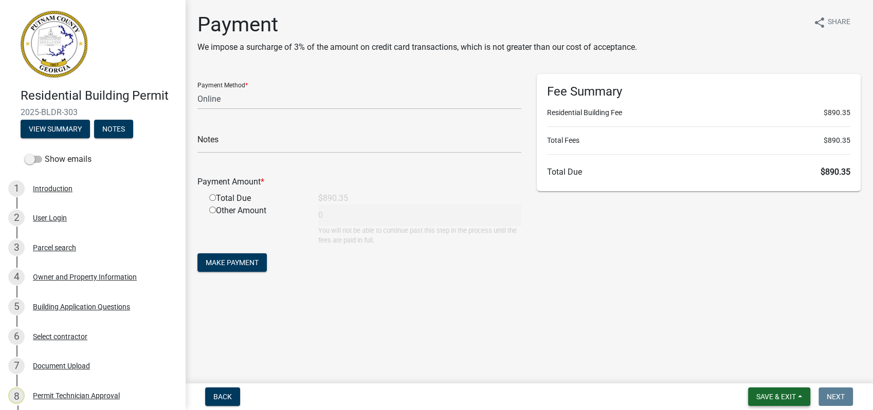
click at [775, 398] on span "Save & Exit" at bounding box center [776, 397] width 40 height 8
click at [757, 366] on button "Save & Exit" at bounding box center [769, 370] width 82 height 25
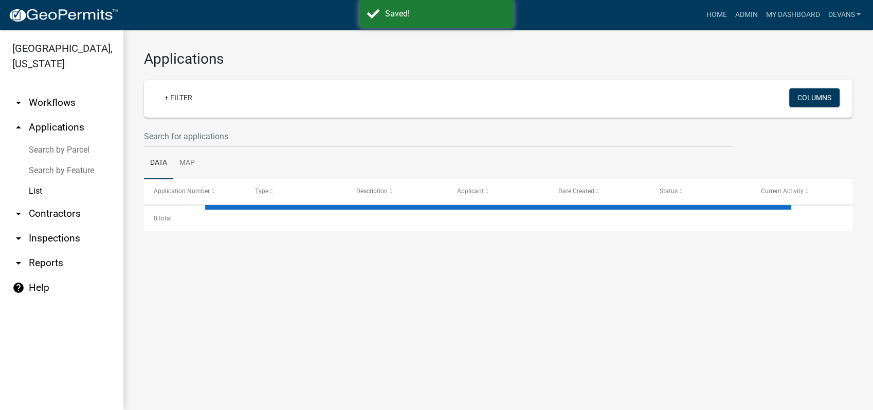
select select "1: 25"
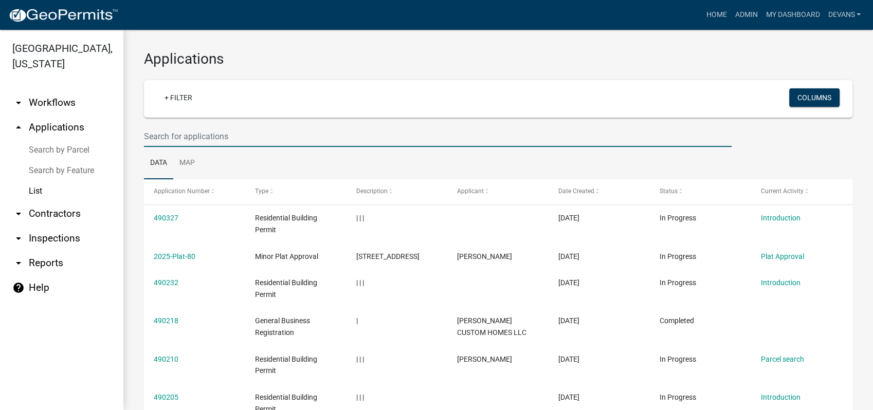
click at [186, 137] on input "text" at bounding box center [437, 136] width 587 height 21
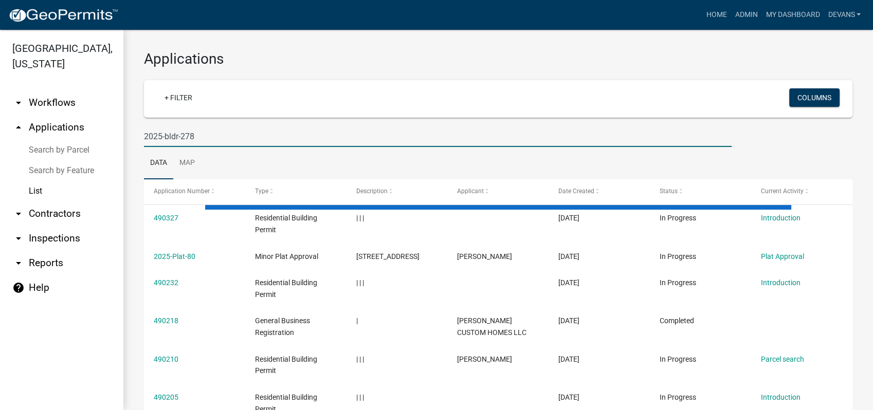
type input "2025-bldr-278"
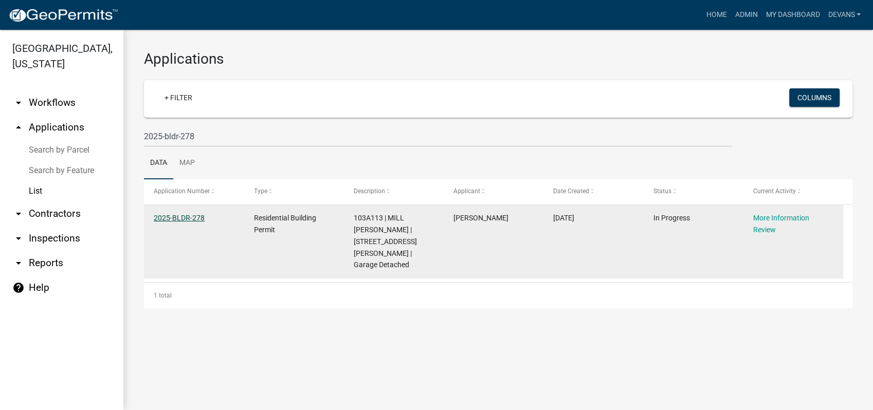
click at [192, 220] on link "2025-BLDR-278" at bounding box center [179, 218] width 51 height 8
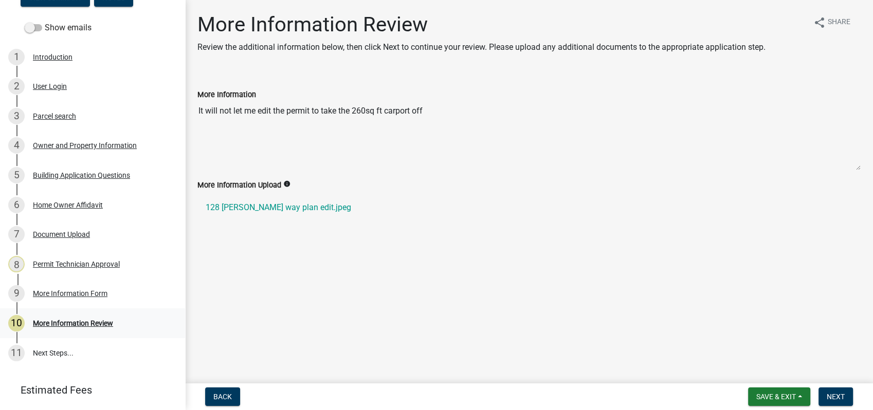
scroll to position [161, 0]
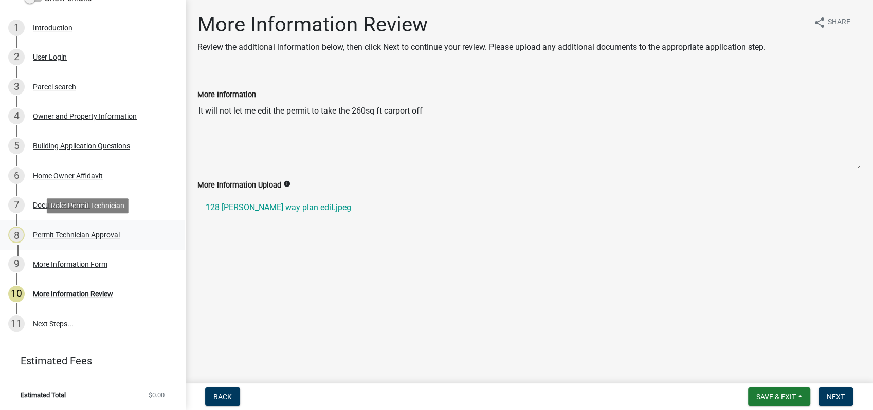
click at [65, 234] on div "Permit Technician Approval" at bounding box center [76, 234] width 87 height 7
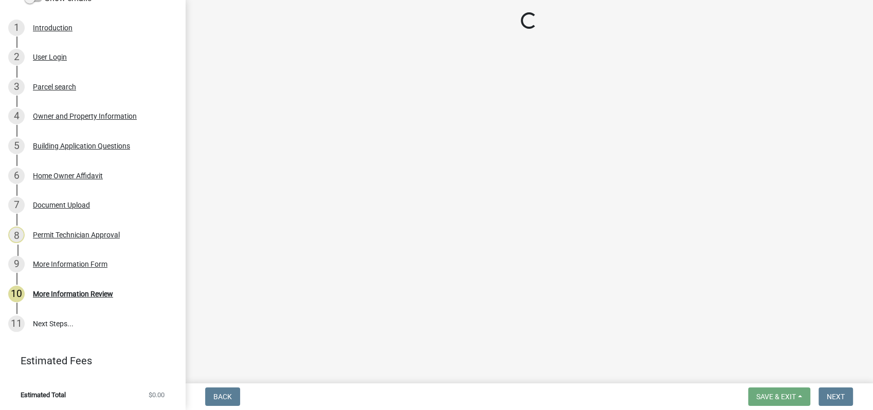
select select "a6b90f04-145f-43dc-a4e6-6d5ec8e28ec9"
select select "83394b22-4a11-496c-8e5c-75ade2e72faf"
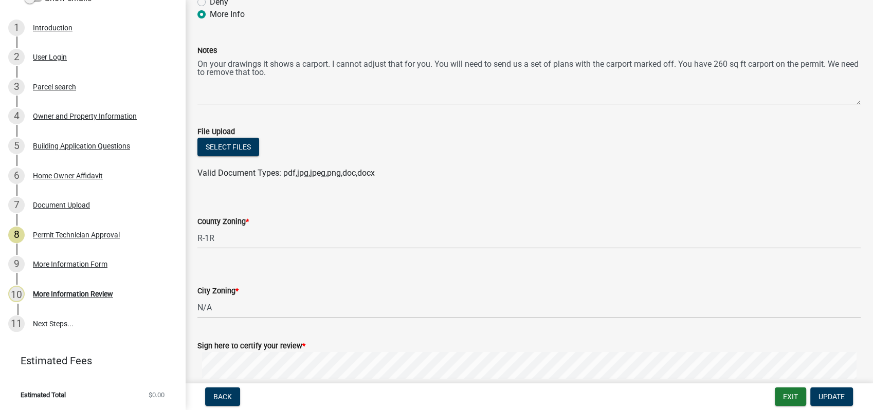
scroll to position [0, 0]
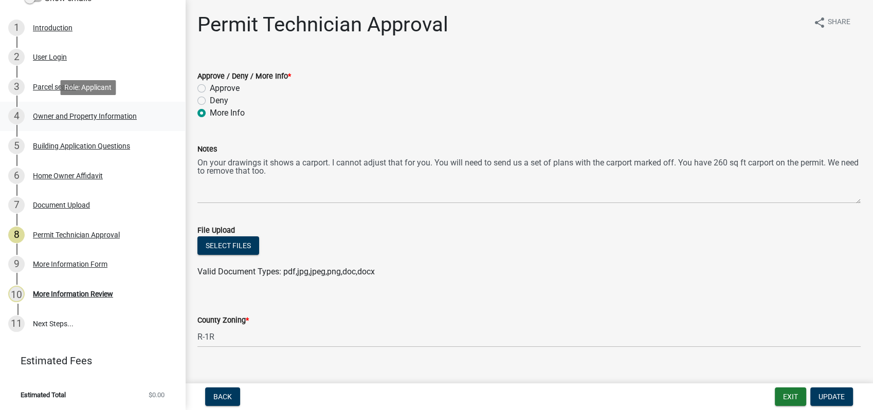
click at [66, 115] on div "Owner and Property Information" at bounding box center [85, 116] width 104 height 7
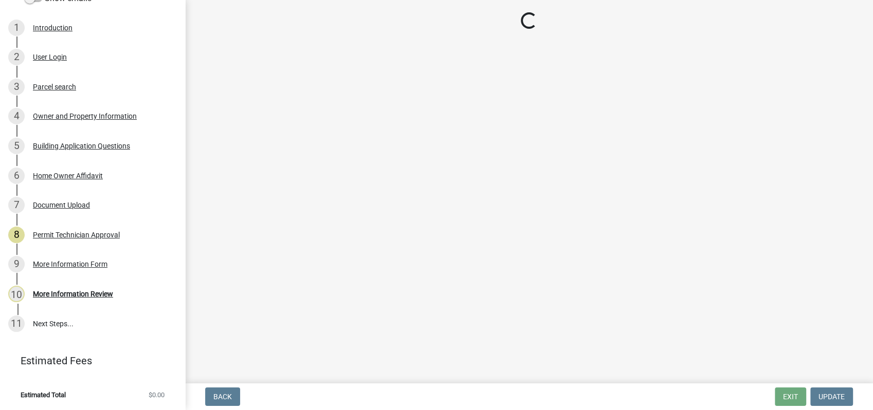
select select "a6b90f04-145f-43dc-a4e6-6d5ec8e28ec9"
select select "83394b22-4a11-496c-8e5c-75ade2e72faf"
select select "469c5908-2854-42d5-89ed-bee7fc26529e"
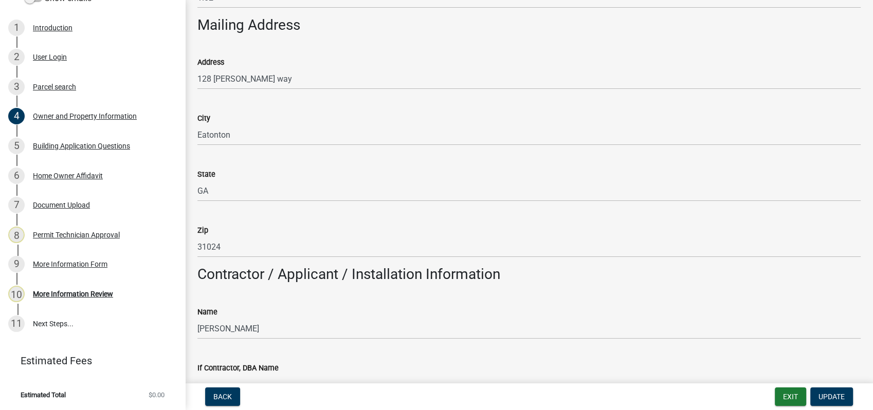
scroll to position [742, 0]
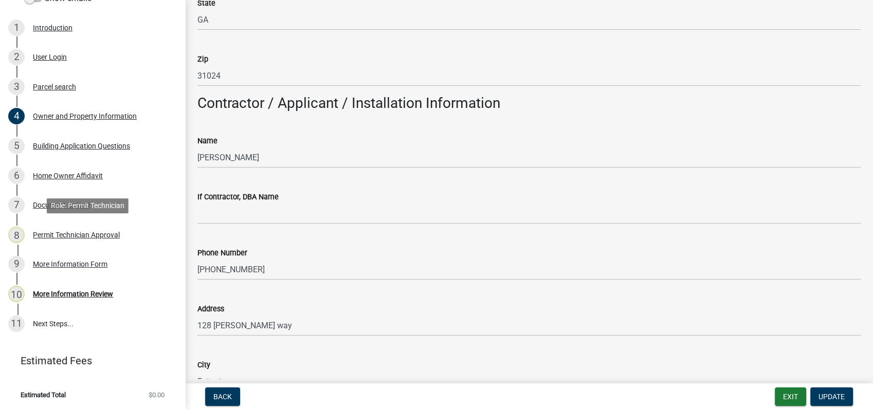
click at [75, 229] on div "8 Permit Technician Approval" at bounding box center [88, 235] width 160 height 16
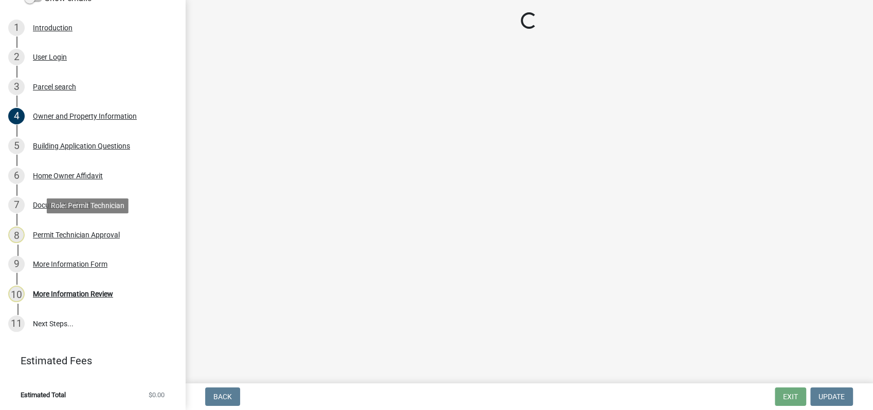
scroll to position [0, 0]
select select "a6b90f04-145f-43dc-a4e6-6d5ec8e28ec9"
select select "83394b22-4a11-496c-8e5c-75ade2e72faf"
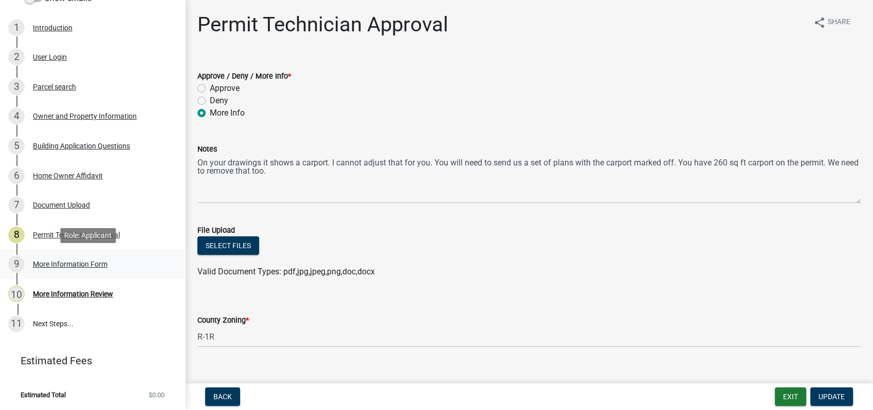
click at [79, 258] on div "9 More Information Form" at bounding box center [88, 264] width 160 height 16
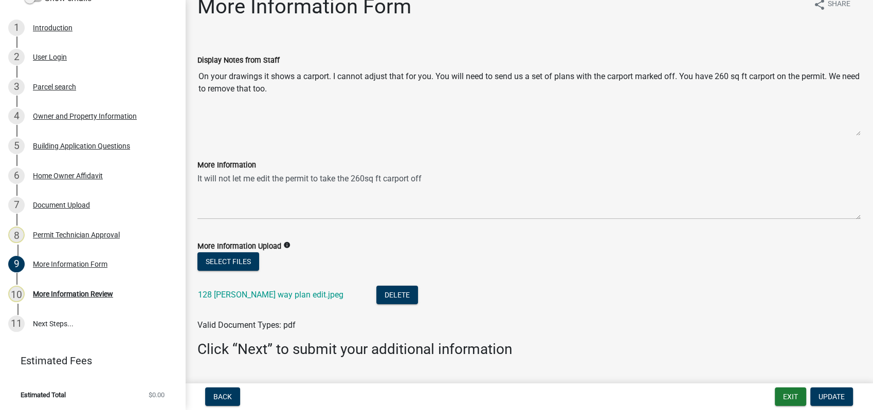
scroll to position [45, 0]
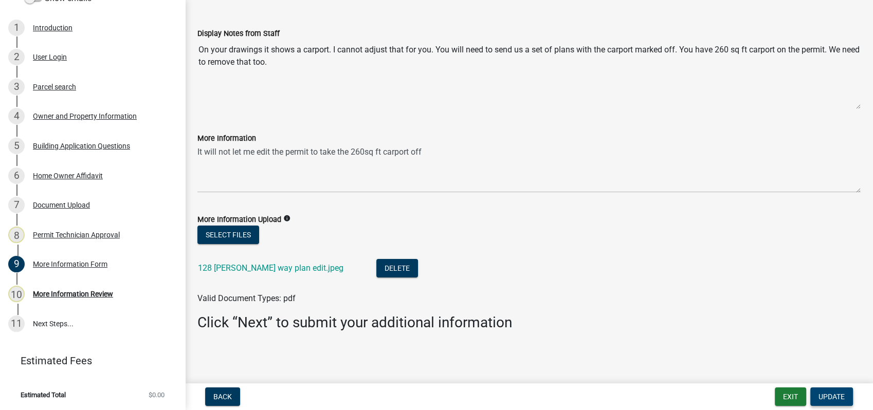
click at [834, 394] on span "Update" at bounding box center [831, 397] width 26 height 8
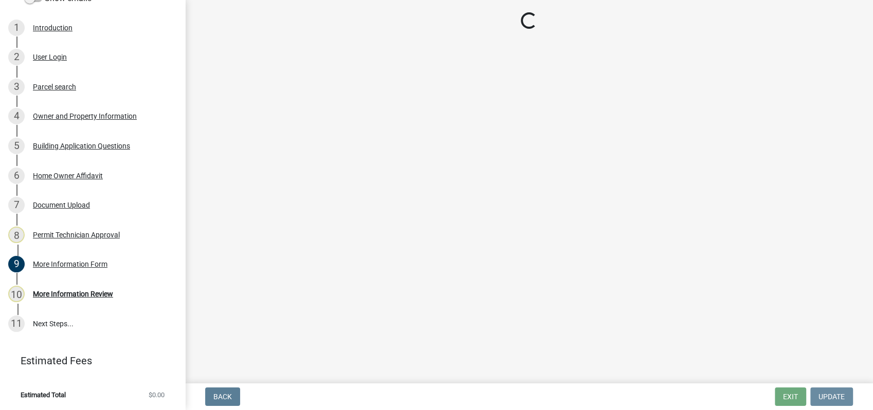
scroll to position [0, 0]
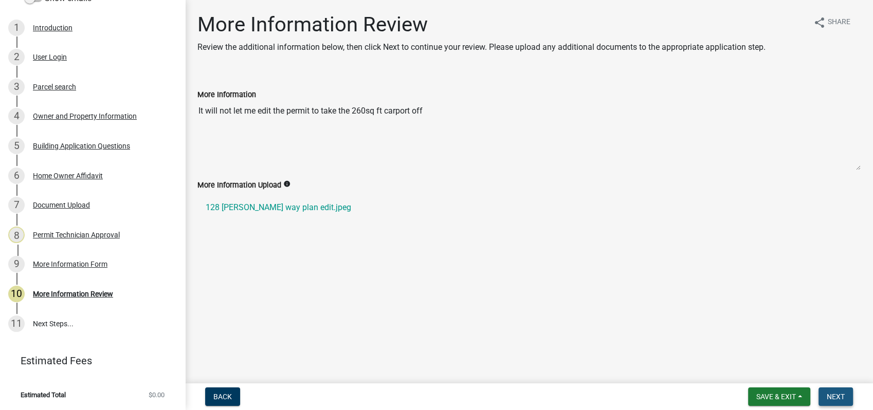
click at [826, 397] on span "Next" at bounding box center [835, 397] width 18 height 8
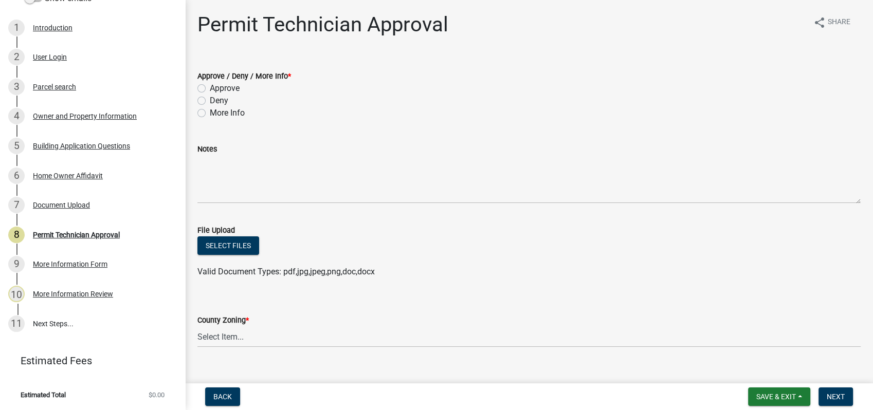
click at [210, 115] on label "More Info" at bounding box center [227, 113] width 35 height 12
click at [210, 114] on input "More Info" at bounding box center [213, 110] width 7 height 7
radio input "true"
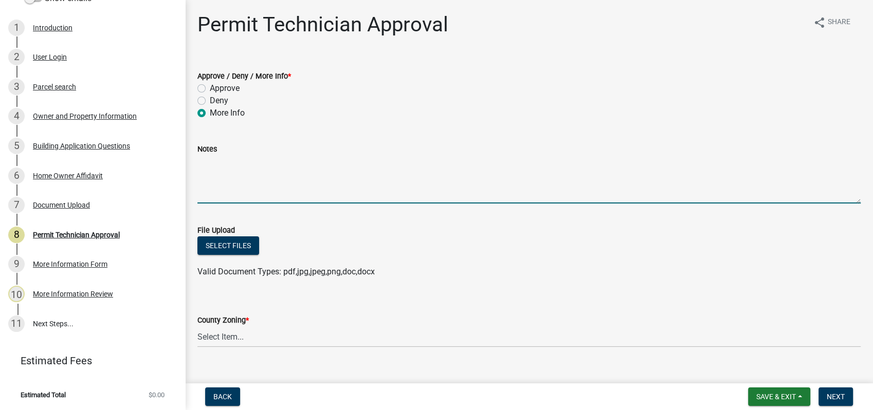
click at [219, 164] on textarea "Notes" at bounding box center [528, 179] width 663 height 48
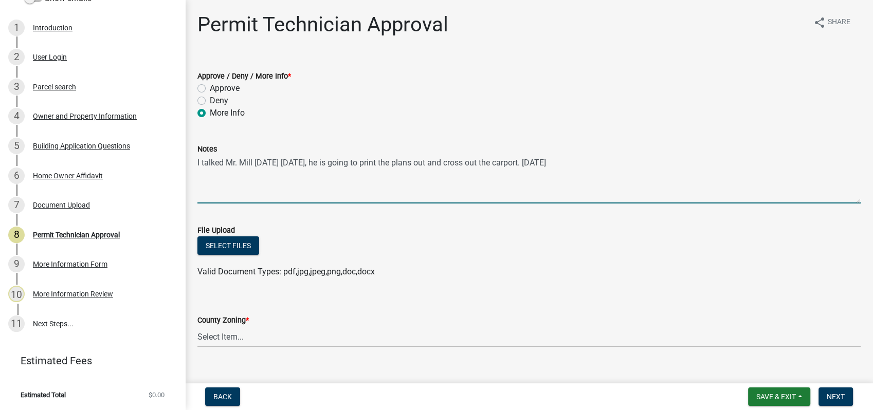
click at [311, 164] on textarea "I talked Mr. Mill yesterday 10-09-2025, he is going to print the plans out and …" at bounding box center [528, 179] width 663 height 48
click at [616, 159] on textarea "I talked Mr. Mill yesterday 10-08-2025, he is going to print the plans out and …" at bounding box center [528, 179] width 663 height 48
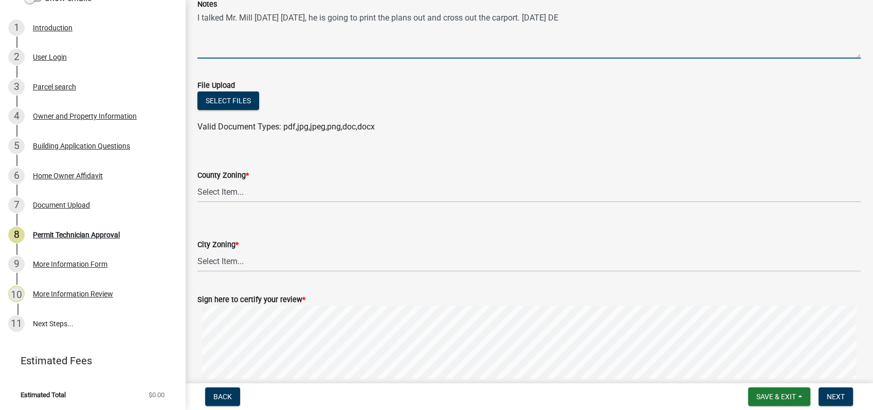
scroll to position [171, 0]
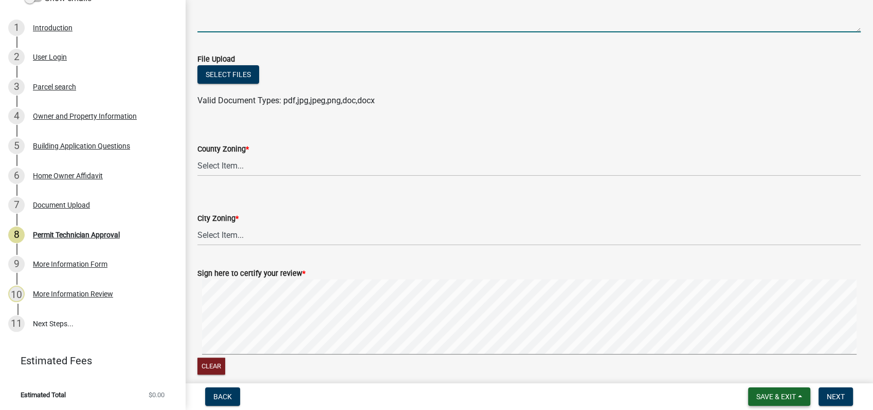
type textarea "I talked Mr. Mill yesterday 10-08-2025, he is going to print the plans out and …"
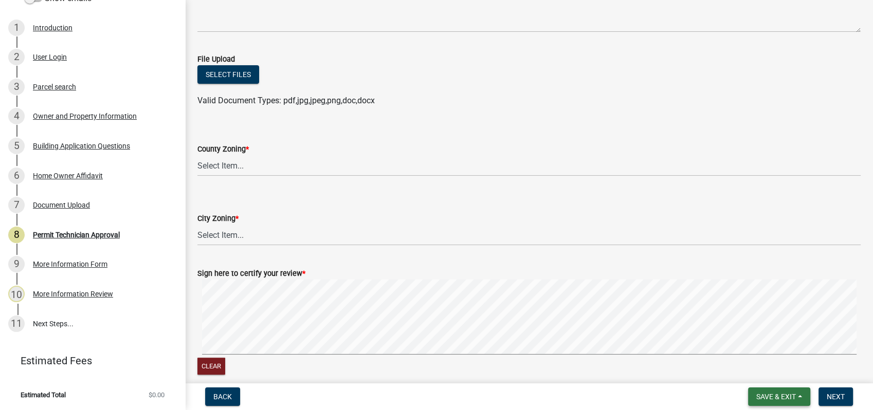
click at [786, 399] on span "Save & Exit" at bounding box center [776, 397] width 40 height 8
click at [750, 341] on button "Save" at bounding box center [769, 345] width 82 height 25
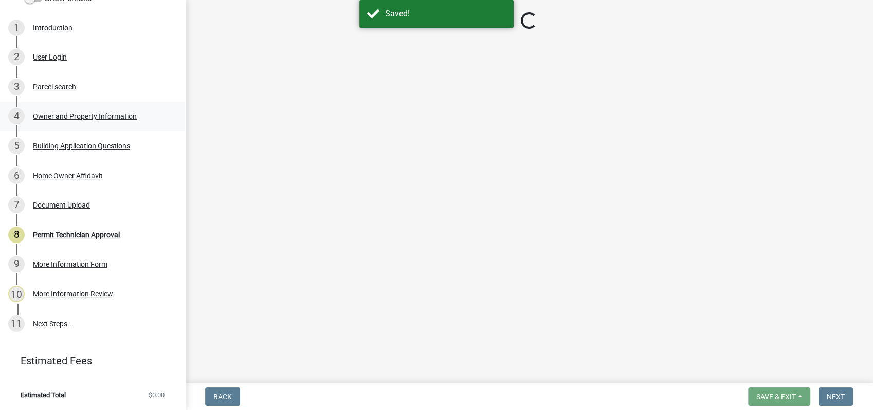
click at [84, 113] on div "Owner and Property Information" at bounding box center [85, 116] width 104 height 7
select select "a6b90f04-145f-43dc-a4e6-6d5ec8e28ec9"
select select "83394b22-4a11-496c-8e5c-75ade2e72faf"
select select "469c5908-2854-42d5-89ed-bee7fc26529e"
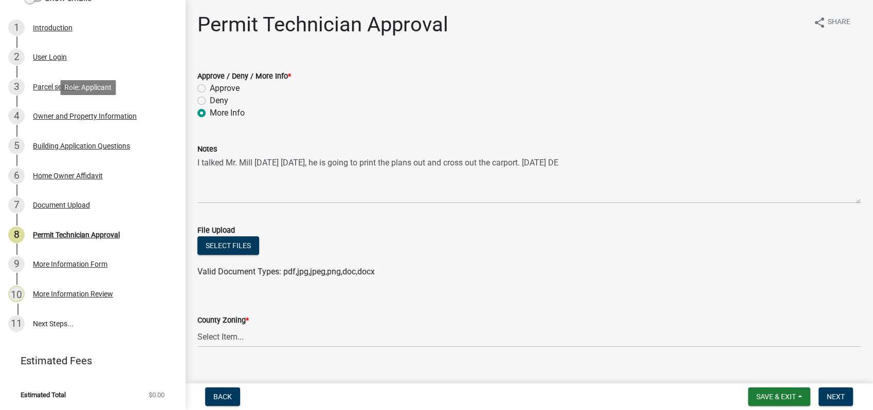
click at [68, 119] on div "Owner and Property Information" at bounding box center [85, 116] width 104 height 7
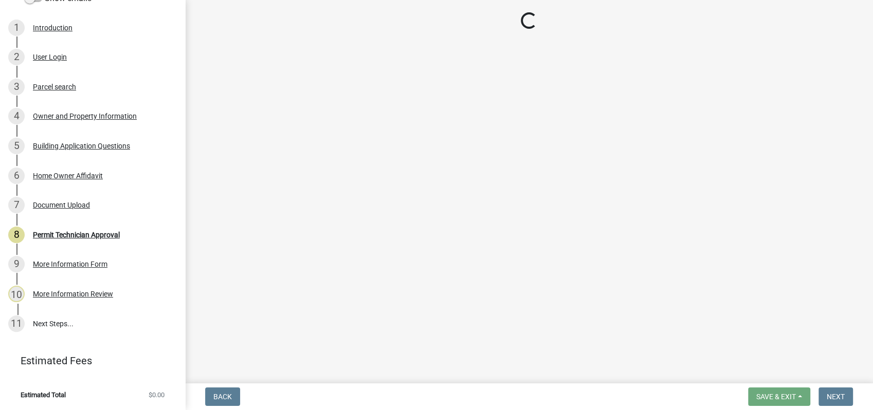
select select "a6b90f04-145f-43dc-a4e6-6d5ec8e28ec9"
select select "83394b22-4a11-496c-8e5c-75ade2e72faf"
select select "469c5908-2854-42d5-89ed-bee7fc26529e"
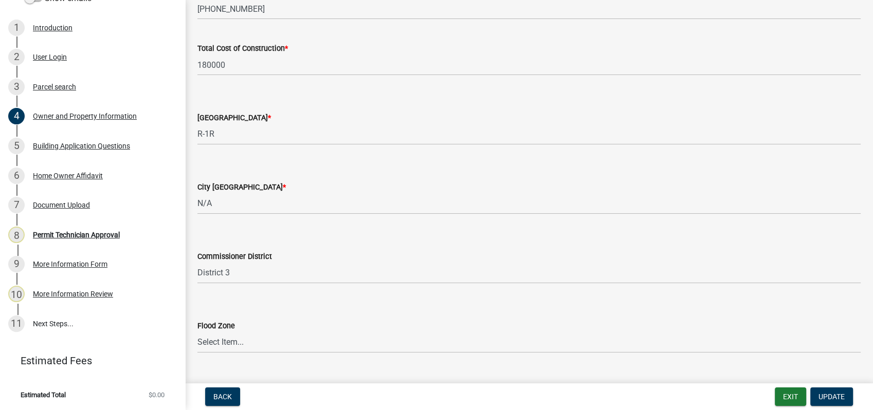
scroll to position [1740, 0]
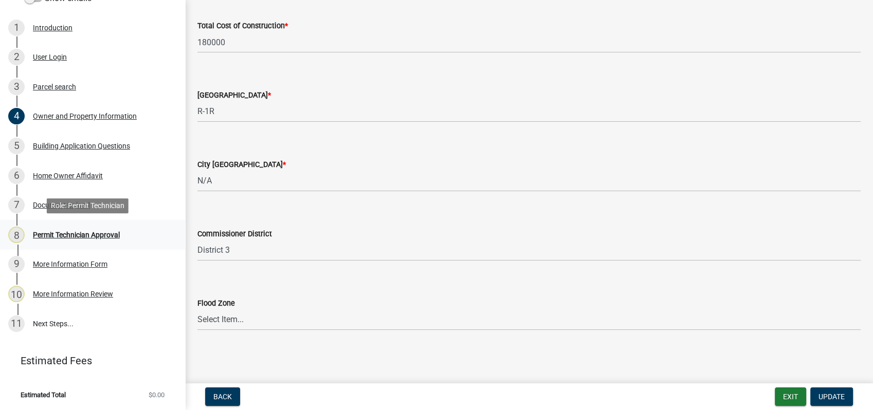
click at [77, 237] on div "Permit Technician Approval" at bounding box center [76, 234] width 87 height 7
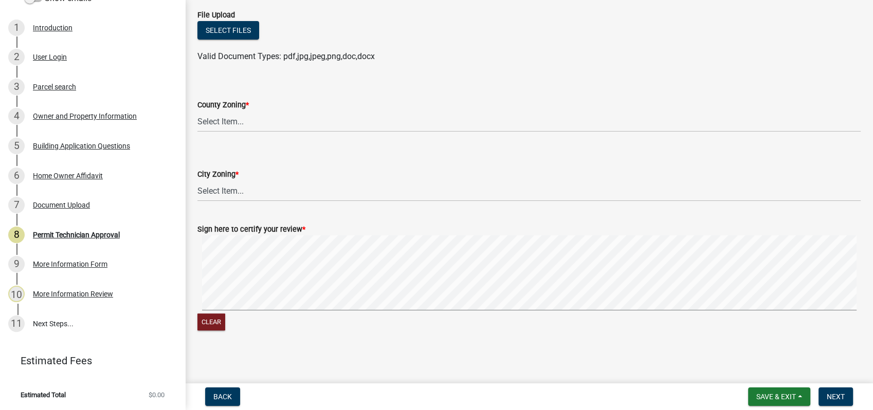
scroll to position [218, 0]
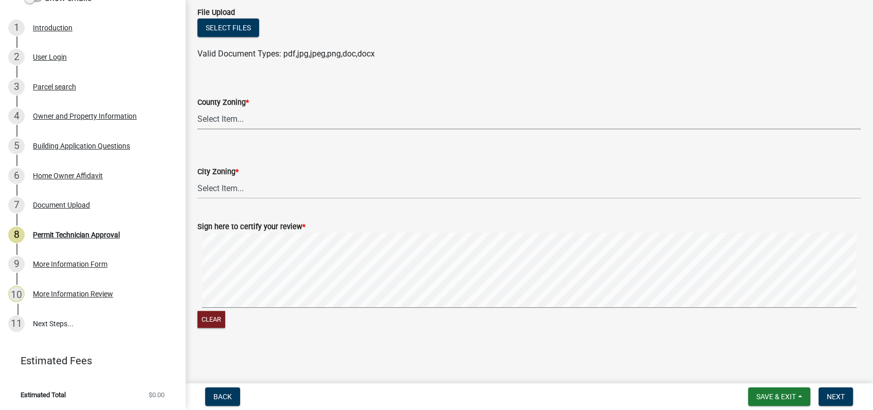
click at [206, 123] on select "Select Item... AG-1 R-1R R-1 R-2 MHP RM-1 RM-3 C-1 C-2 I-M PUD N/A" at bounding box center [528, 118] width 663 height 21
click at [197, 108] on select "Select Item... AG-1 R-1R R-1 R-2 MHP RM-1 RM-3 C-1 C-2 I-M PUD N/A" at bounding box center [528, 118] width 663 height 21
select select "a6b90f04-145f-43dc-a4e6-6d5ec8e28ec9"
click at [230, 188] on select "Select Item... A-1 A-2 R-1 R-2 R-3 R-4 MHP C-1 C-2 I-1 I-2 DB FH H-P N/A" at bounding box center [528, 188] width 663 height 21
click at [197, 178] on select "Select Item... A-1 A-2 R-1 R-2 R-3 R-4 MHP C-1 C-2 I-1 I-2 DB FH H-P N/A" at bounding box center [528, 188] width 663 height 21
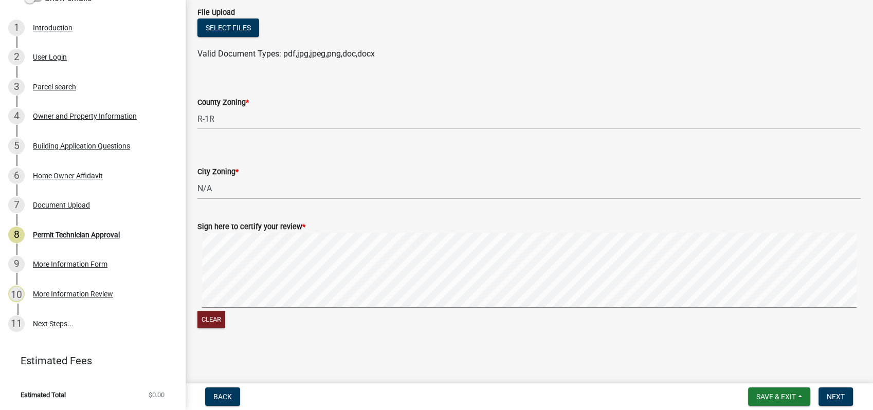
select select "83394b22-4a11-496c-8e5c-75ade2e72faf"
click at [473, 307] on signature-pad at bounding box center [528, 272] width 663 height 78
click at [830, 395] on span "Next" at bounding box center [835, 397] width 18 height 8
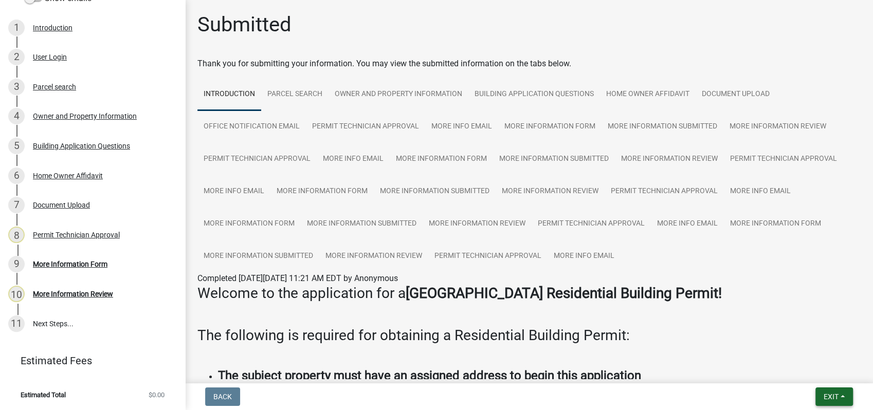
click at [827, 399] on span "Exit" at bounding box center [830, 397] width 15 height 8
click at [816, 366] on button "Save & Exit" at bounding box center [811, 370] width 82 height 25
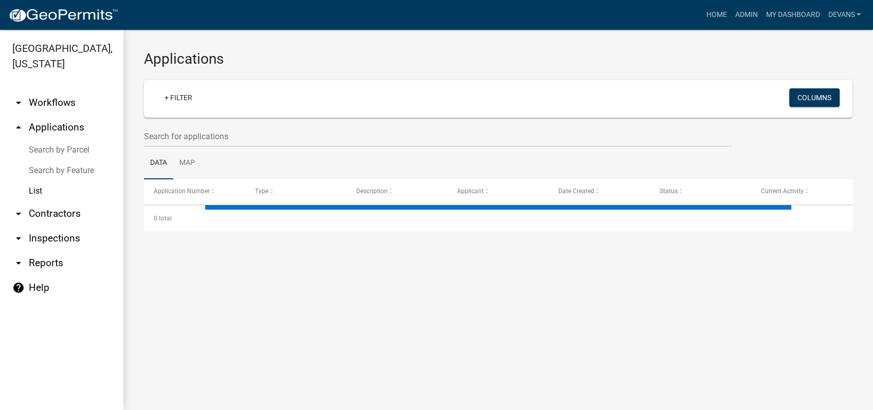
select select "1: 25"
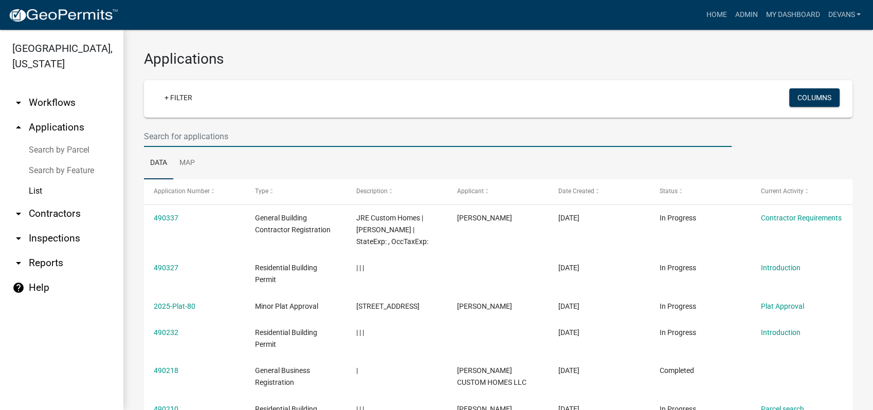
click at [165, 138] on input "text" at bounding box center [437, 136] width 587 height 21
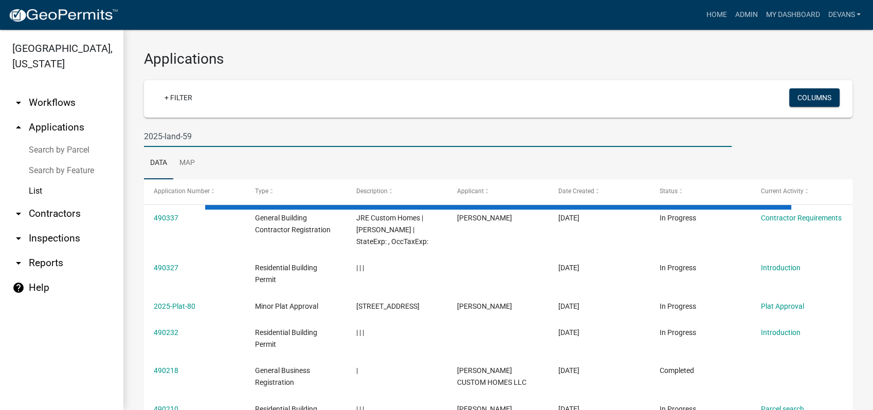
type input "2025-land-59"
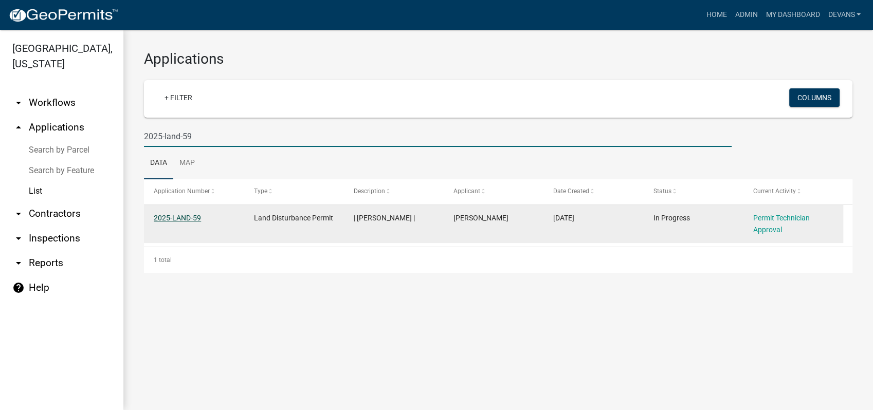
click at [181, 218] on link "2025-LAND-59" at bounding box center [177, 218] width 47 height 8
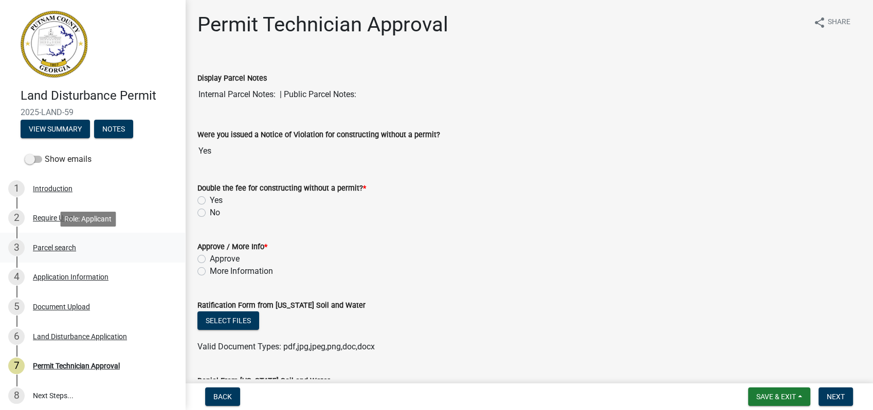
click at [84, 247] on div "3 Parcel search" at bounding box center [88, 247] width 160 height 16
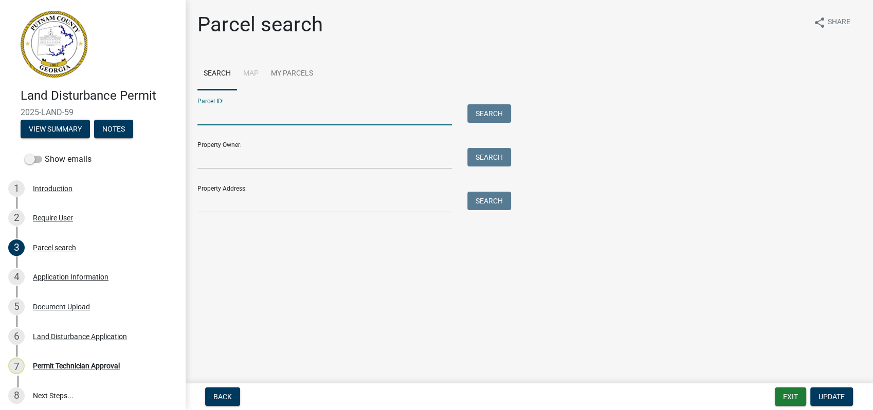
click at [220, 118] on input "Parcel ID:" at bounding box center [324, 114] width 254 height 21
drag, startPoint x: 565, startPoint y: 65, endPoint x: 510, endPoint y: 91, distance: 60.9
click at [564, 66] on ul "Search Map My Parcels" at bounding box center [528, 74] width 663 height 32
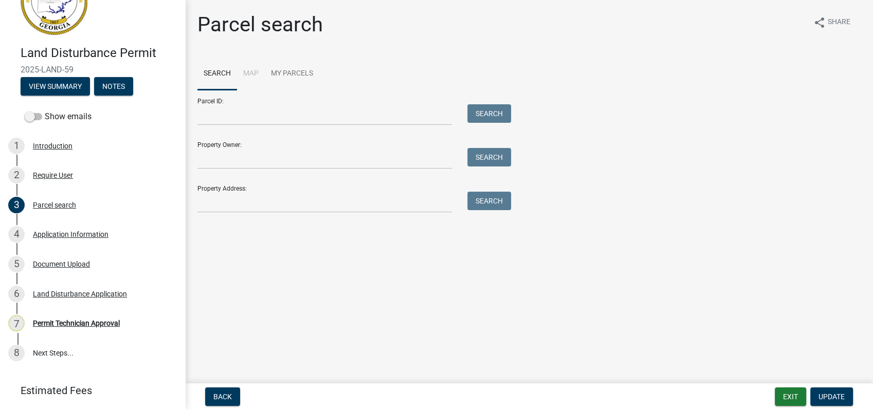
scroll to position [72, 0]
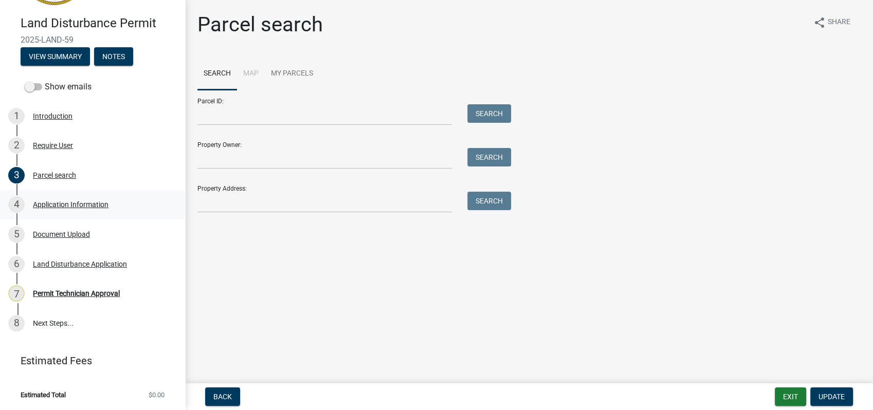
click at [42, 202] on div "Application Information" at bounding box center [71, 204] width 76 height 7
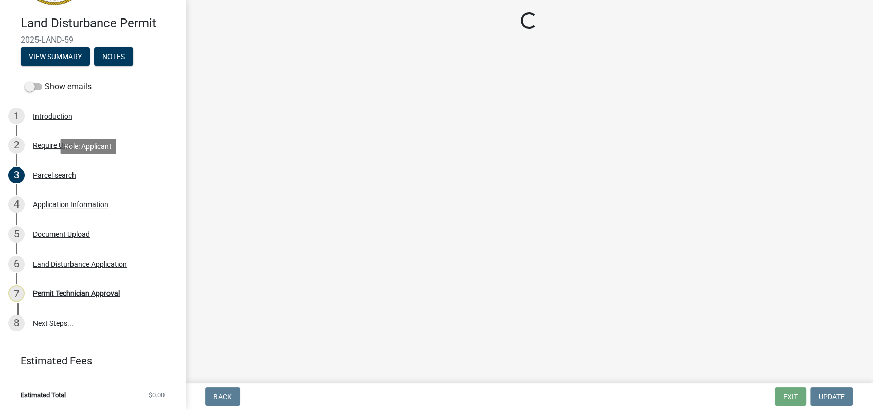
select select "78bfdc44-73ff-456e-a557-d4c99b9c08be"
select select "7eb8553c-806a-4bdf-b4b6-2711153129c5"
select select "469c5908-2854-42d5-89ed-bee7fc26529e"
select select "7e5ee852-7dad-4002-9c8c-99bf8b4202a5"
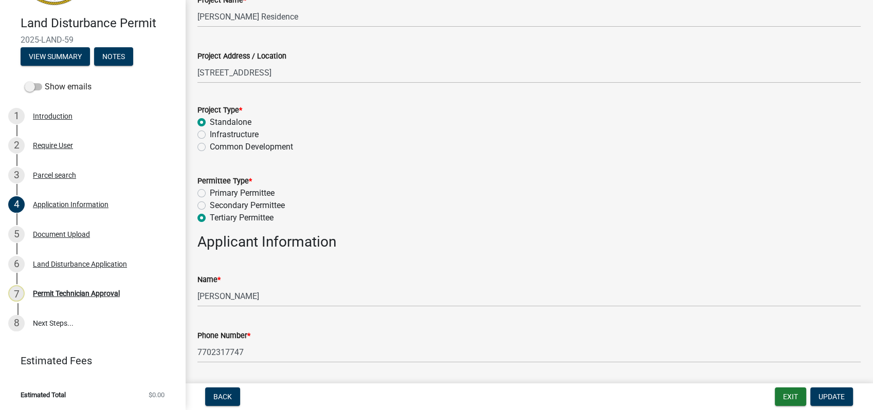
scroll to position [0, 0]
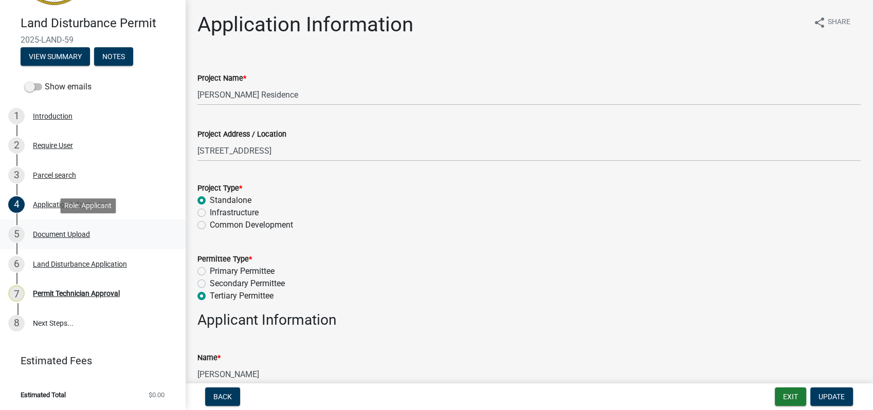
click at [63, 233] on div "Document Upload" at bounding box center [61, 234] width 57 height 7
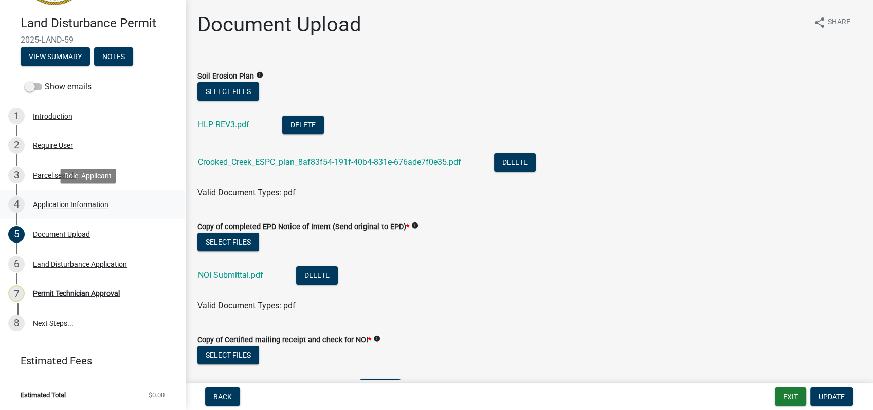
click at [76, 205] on div "Application Information" at bounding box center [71, 204] width 76 height 7
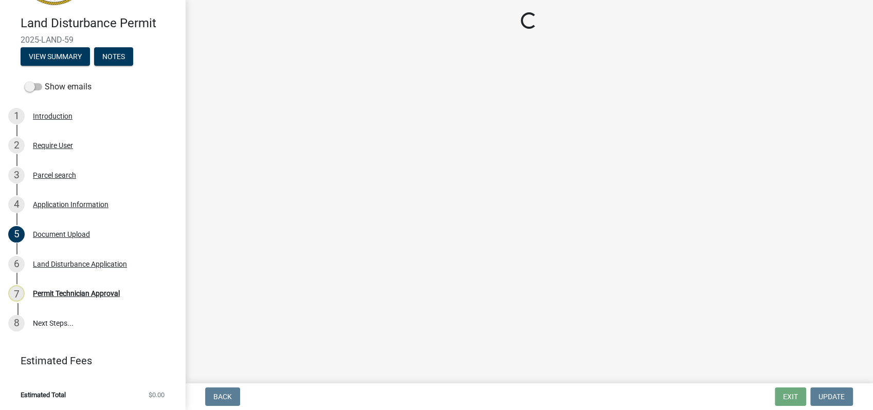
select select "78bfdc44-73ff-456e-a557-d4c99b9c08be"
select select "7eb8553c-806a-4bdf-b4b6-2711153129c5"
select select "469c5908-2854-42d5-89ed-bee7fc26529e"
select select "7e5ee852-7dad-4002-9c8c-99bf8b4202a5"
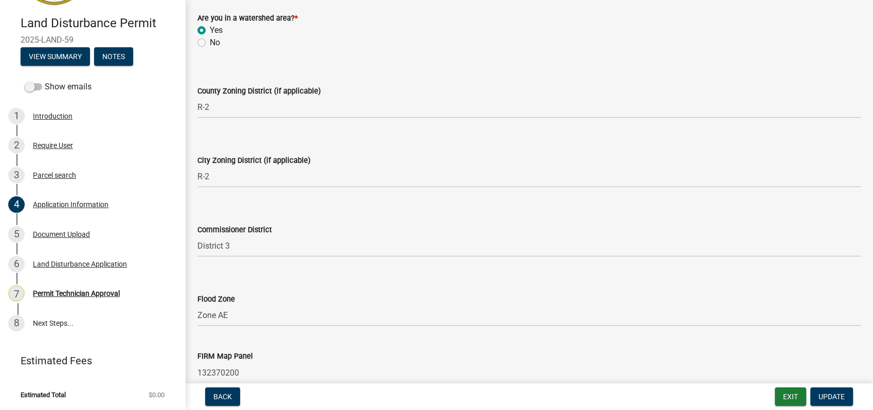
scroll to position [1313, 0]
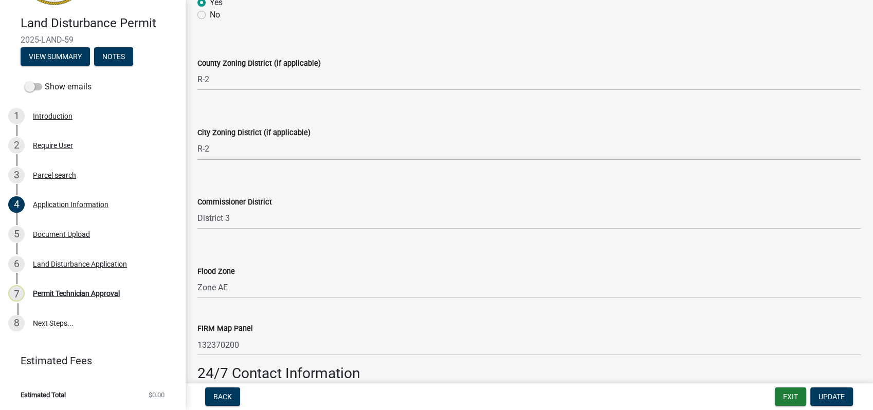
click at [213, 149] on select "Select Item... A-1 A-2 R-1 R-2 R-3 R-4 MHP C-1 C-2 I-1 I-2 DB FH H-P N/A" at bounding box center [528, 149] width 663 height 21
click at [197, 139] on select "Select Item... A-1 A-2 R-1 R-2 R-3 R-4 MHP C-1 C-2 I-1 I-2 DB FH H-P N/A" at bounding box center [528, 149] width 663 height 21
select select "83394b22-4a11-496c-8e5c-75ade2e72faf"
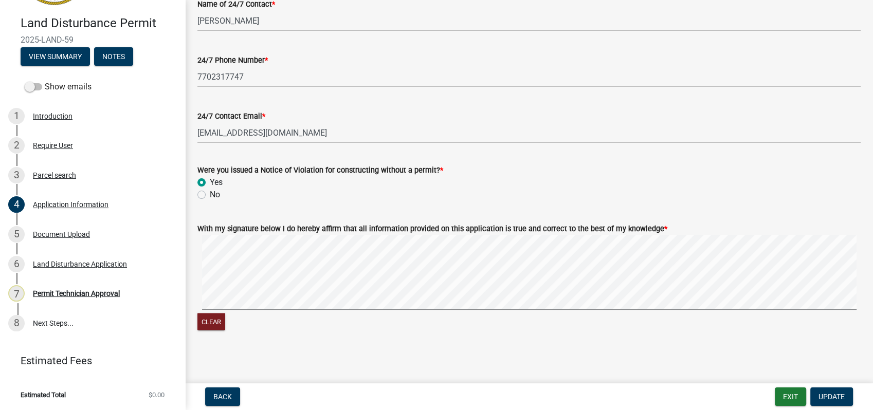
scroll to position [1721, 0]
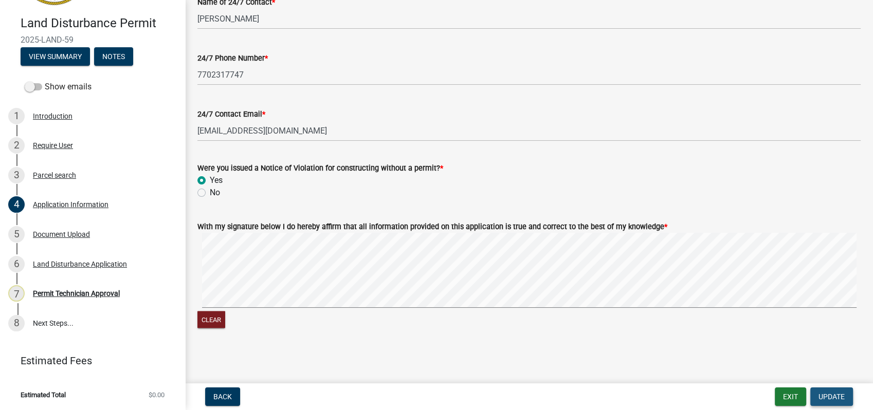
click at [830, 395] on span "Update" at bounding box center [831, 397] width 26 height 8
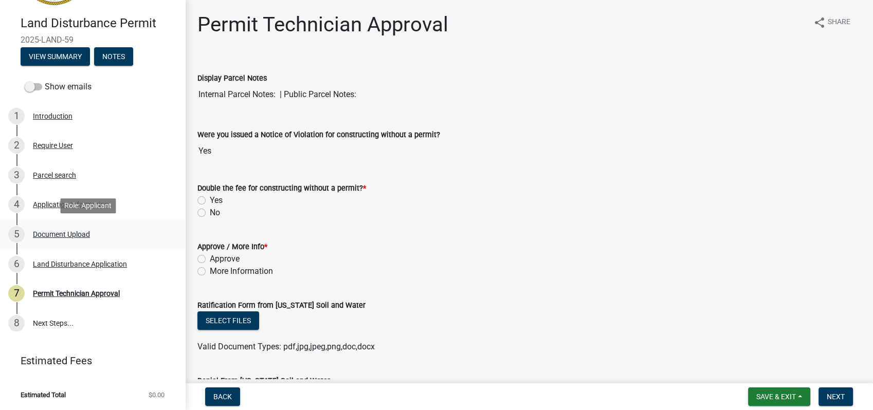
click at [51, 233] on div "Document Upload" at bounding box center [61, 234] width 57 height 7
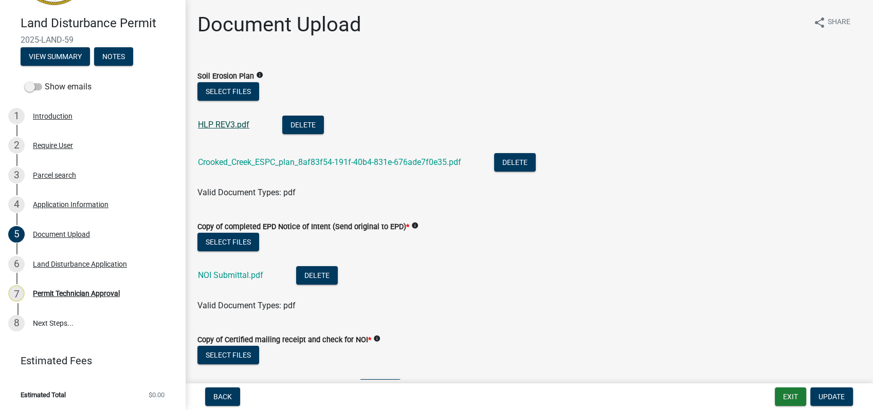
click at [226, 125] on link "HLP REV3.pdf" at bounding box center [223, 125] width 51 height 10
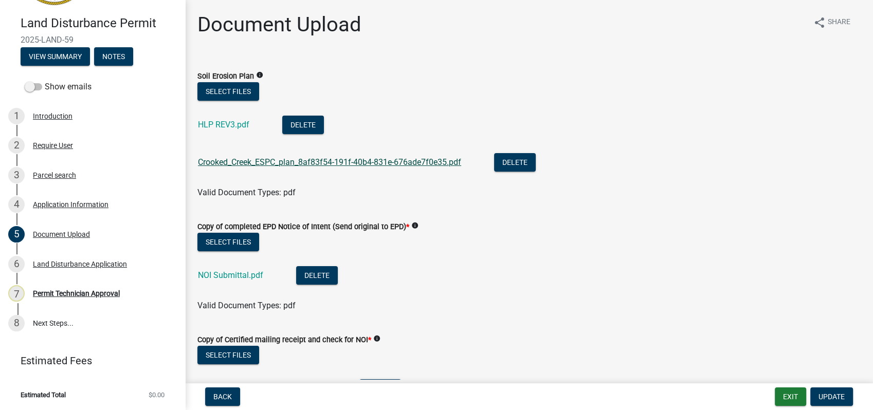
click at [248, 164] on link "Crooked_Creek_ESPC_plan_8af83f54-191f-40b4-831e-676ade7f0e35.pdf" at bounding box center [329, 162] width 263 height 10
click at [240, 272] on link "NOI Submittal.pdf" at bounding box center [230, 275] width 65 height 10
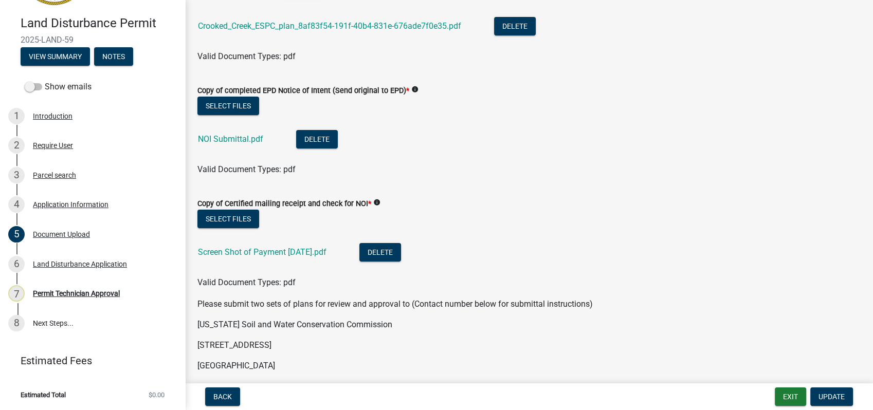
scroll to position [171, 0]
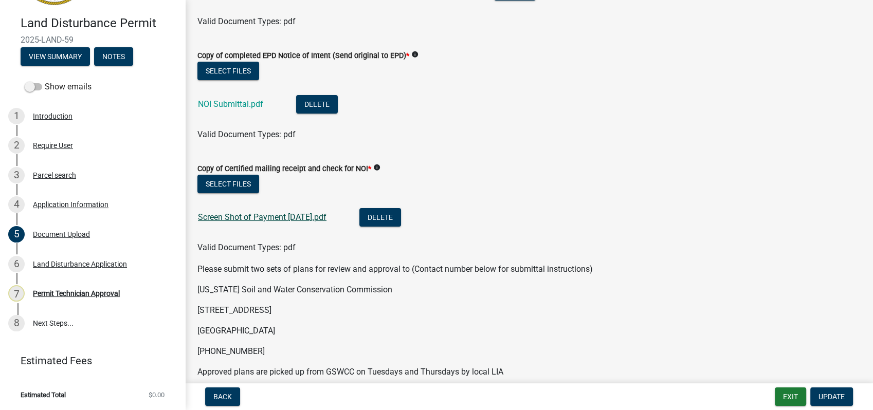
click at [243, 214] on link "Screen Shot of Payment 9.26.25.pdf" at bounding box center [262, 217] width 128 height 10
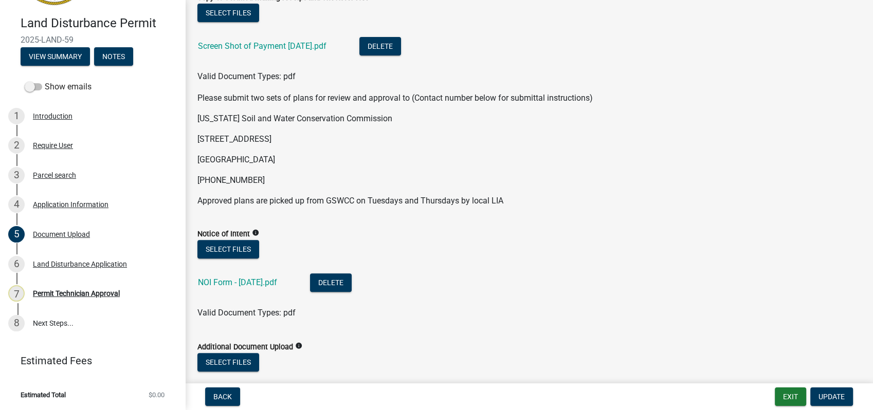
scroll to position [399, 0]
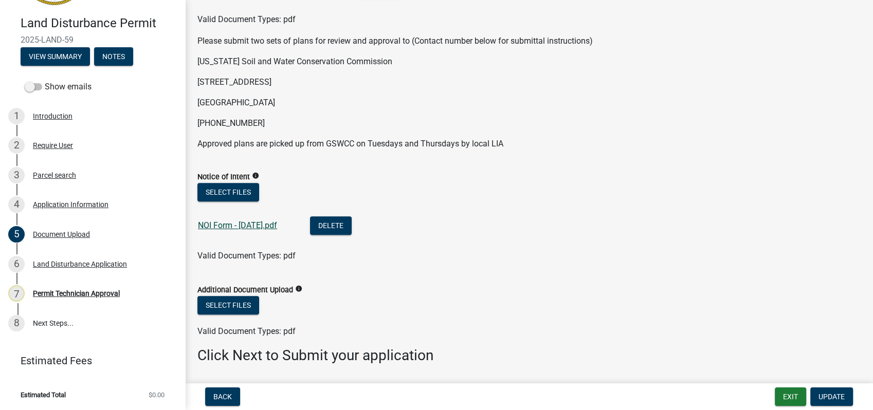
click at [250, 226] on link "NOI Form - 10.7.25.pdf" at bounding box center [237, 225] width 79 height 10
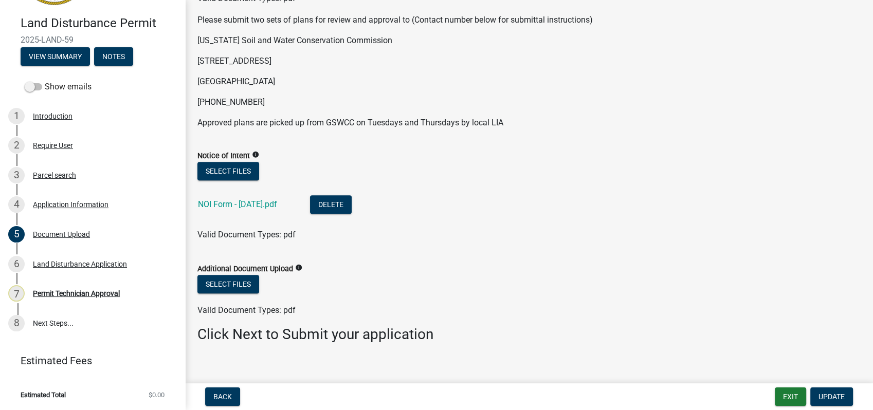
scroll to position [432, 0]
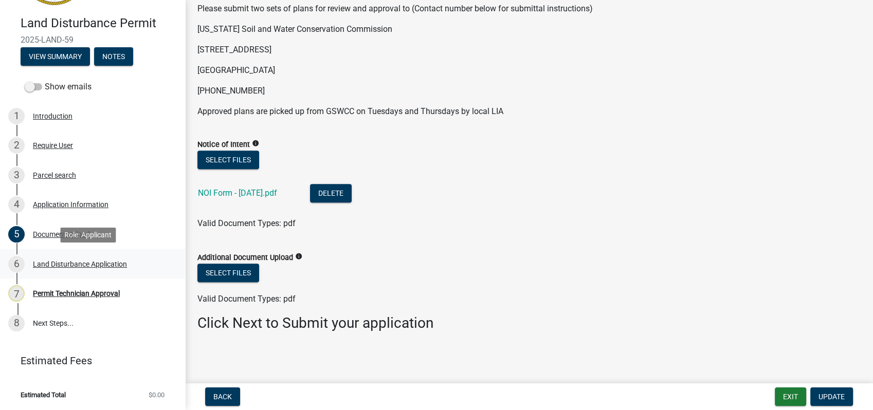
click at [67, 262] on div "Land Disturbance Application" at bounding box center [80, 264] width 94 height 7
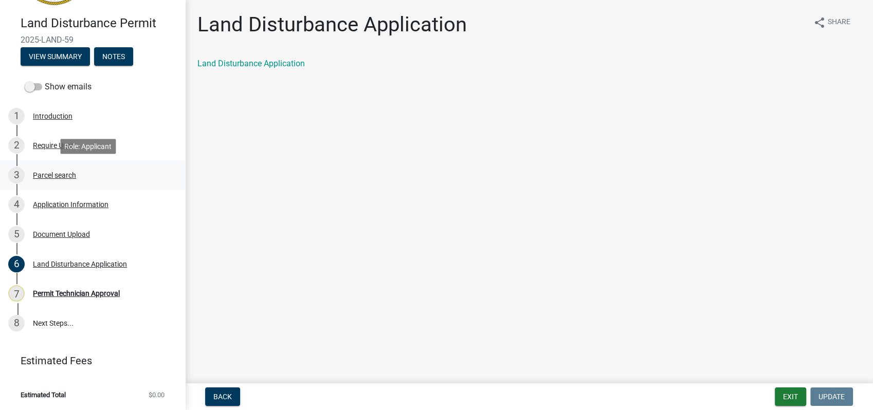
click at [70, 177] on div "Parcel search" at bounding box center [54, 175] width 43 height 7
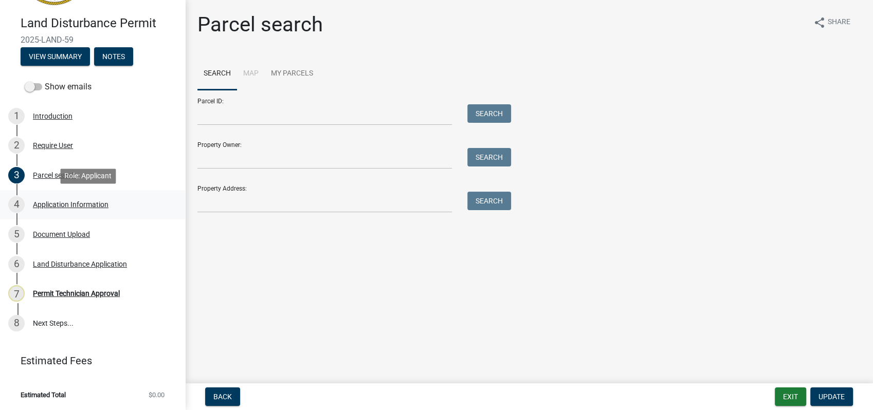
click at [107, 201] on div "Application Information" at bounding box center [71, 204] width 76 height 7
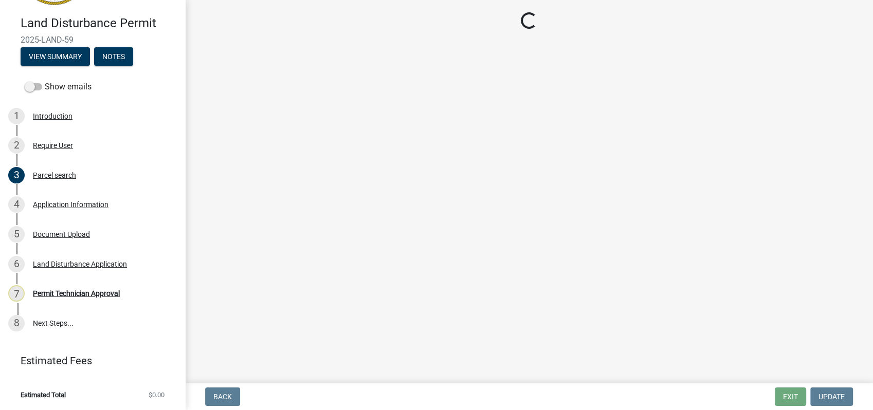
select select "78bfdc44-73ff-456e-a557-d4c99b9c08be"
select select "83394b22-4a11-496c-8e5c-75ade2e72faf"
select select "469c5908-2854-42d5-89ed-bee7fc26529e"
select select "7e5ee852-7dad-4002-9c8c-99bf8b4202a5"
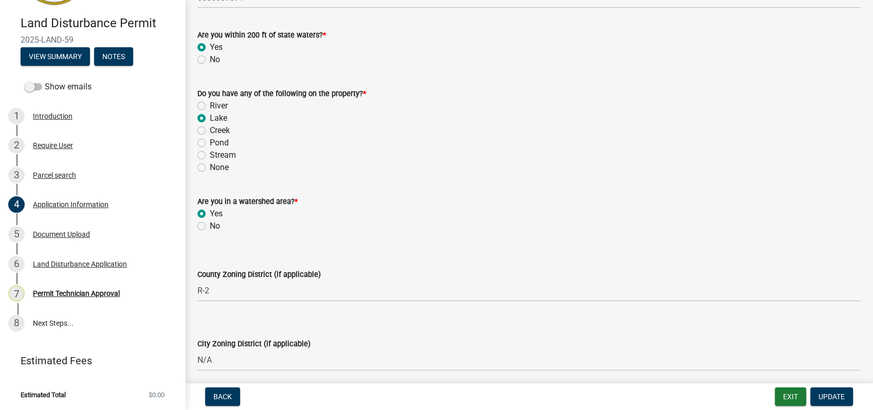
scroll to position [1256, 0]
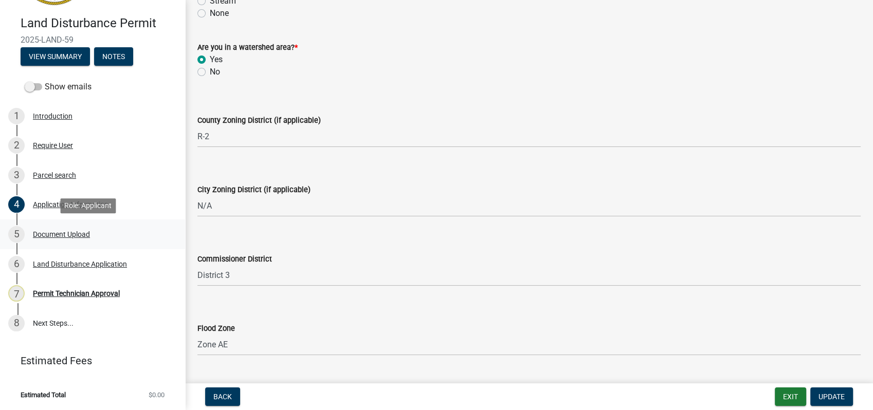
click at [45, 229] on div "5 Document Upload" at bounding box center [88, 234] width 160 height 16
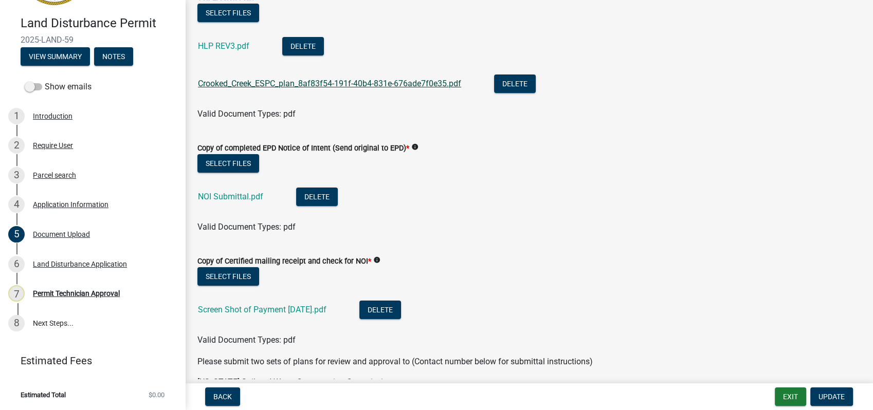
scroll to position [114, 0]
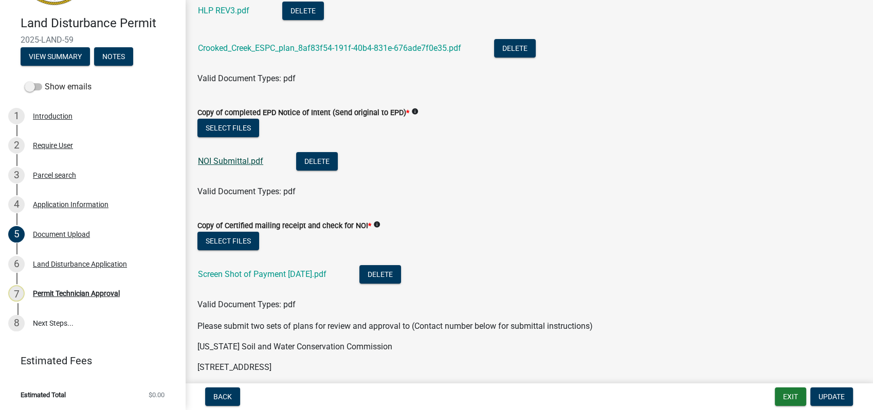
click at [230, 159] on link "NOI Submittal.pdf" at bounding box center [230, 161] width 65 height 10
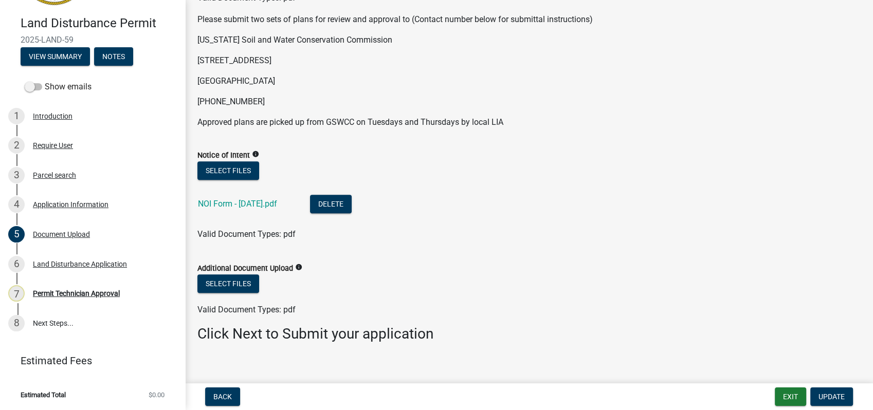
scroll to position [432, 0]
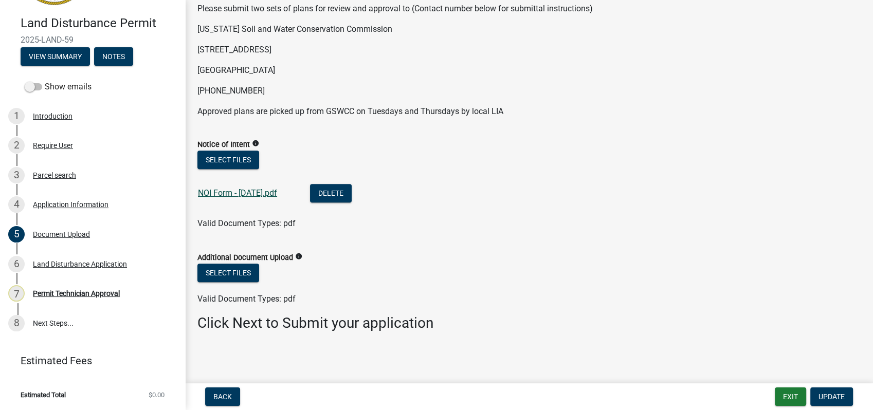
click at [257, 194] on link "NOI Form - 10.7.25.pdf" at bounding box center [237, 193] width 79 height 10
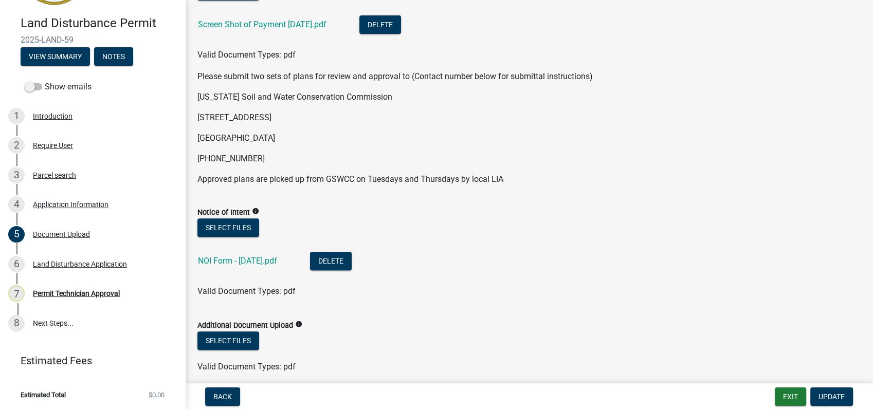
scroll to position [375, 0]
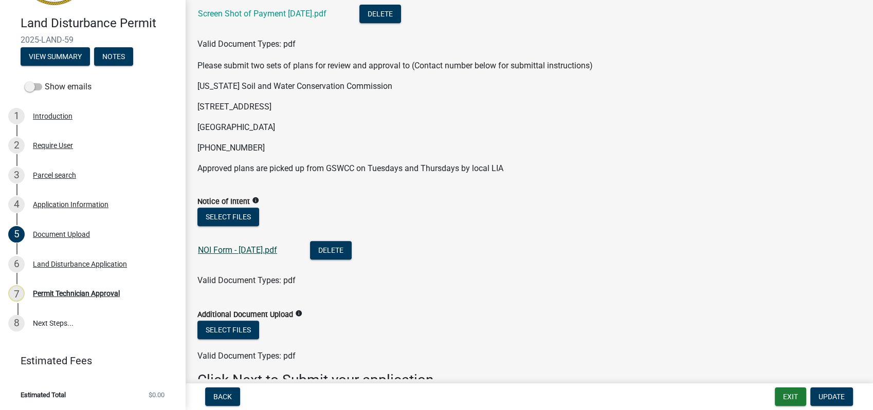
click at [238, 246] on link "NOI Form - 10.7.25.pdf" at bounding box center [237, 250] width 79 height 10
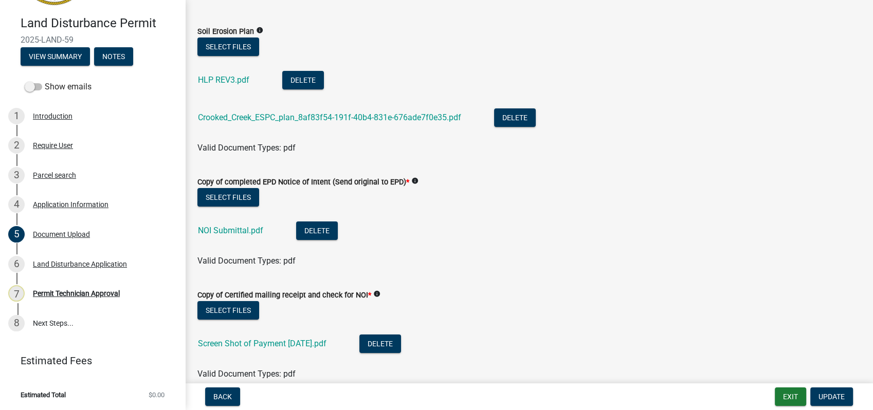
scroll to position [32, 0]
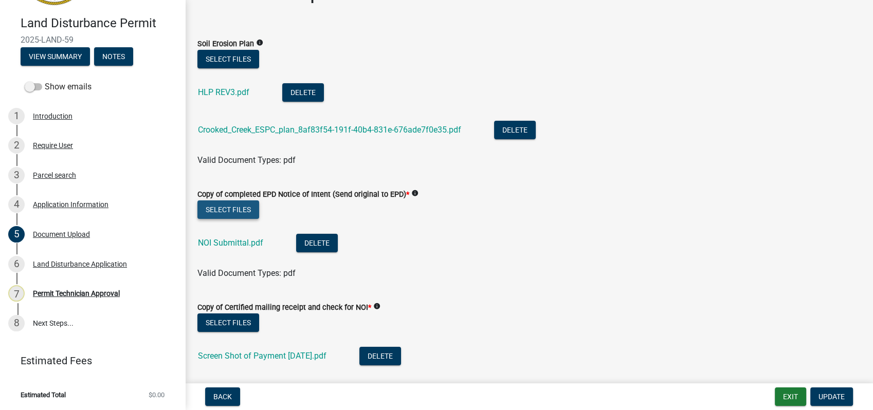
click at [217, 207] on button "Select files" at bounding box center [228, 209] width 62 height 18
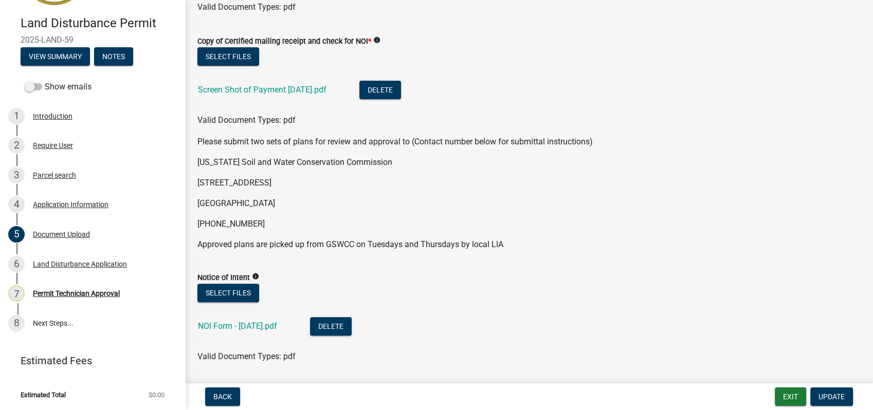
scroll to position [469, 0]
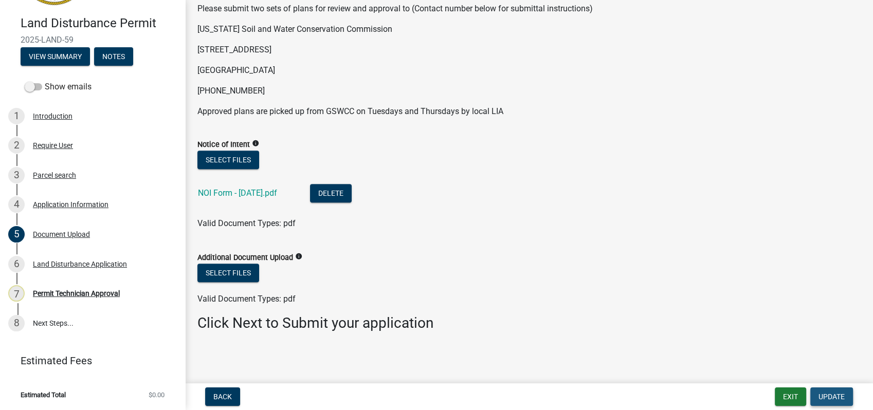
click at [824, 396] on span "Update" at bounding box center [831, 397] width 26 height 8
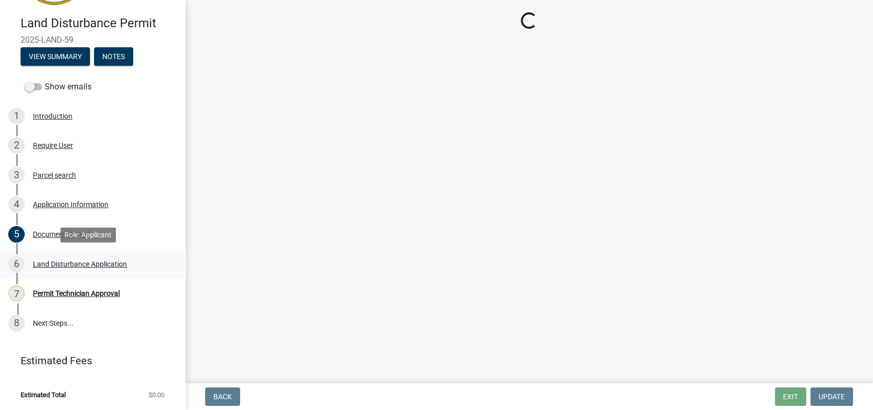
click at [57, 261] on div "Land Disturbance Application" at bounding box center [80, 264] width 94 height 7
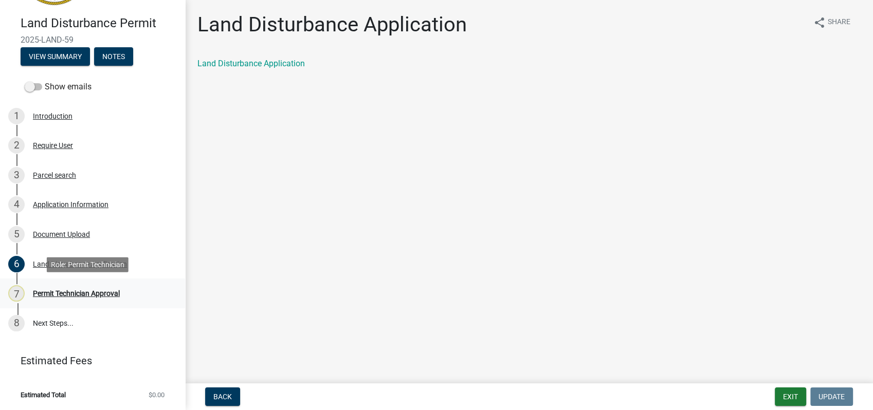
click at [67, 291] on div "Permit Technician Approval" at bounding box center [76, 293] width 87 height 7
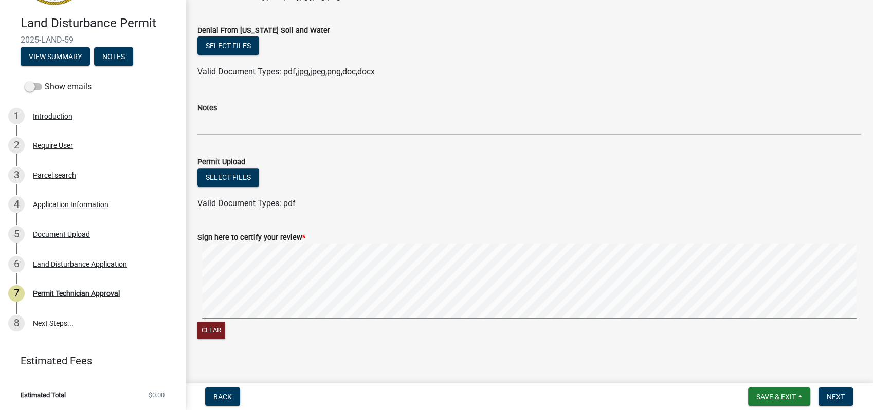
scroll to position [361, 0]
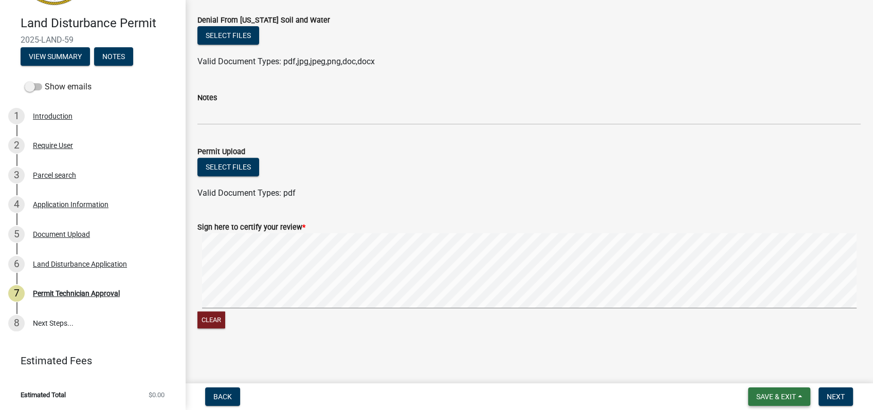
click at [787, 400] on span "Save & Exit" at bounding box center [776, 397] width 40 height 8
click at [753, 345] on button "Save" at bounding box center [769, 345] width 82 height 25
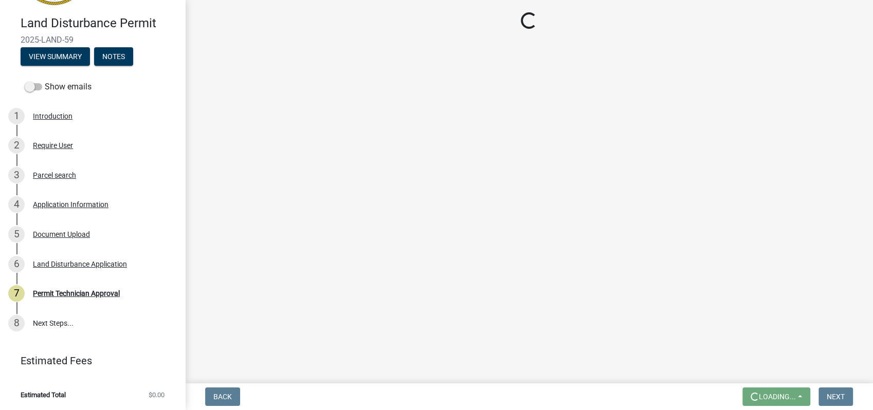
scroll to position [0, 0]
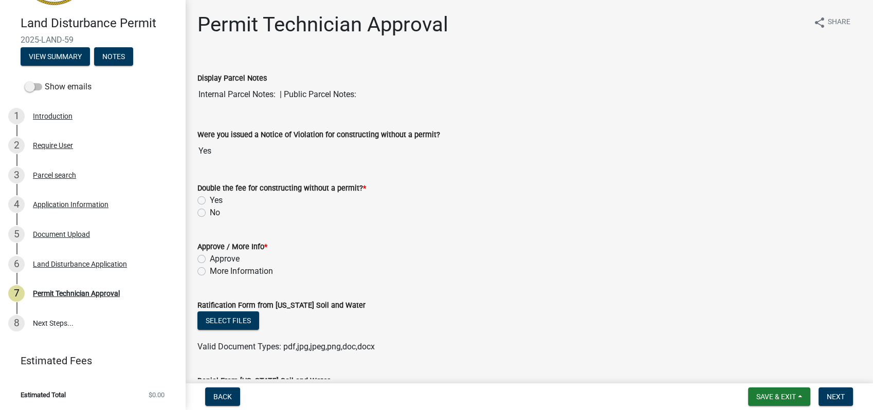
click at [210, 210] on label "No" at bounding box center [215, 213] width 10 height 12
click at [210, 210] on input "No" at bounding box center [213, 210] width 7 height 7
radio input "true"
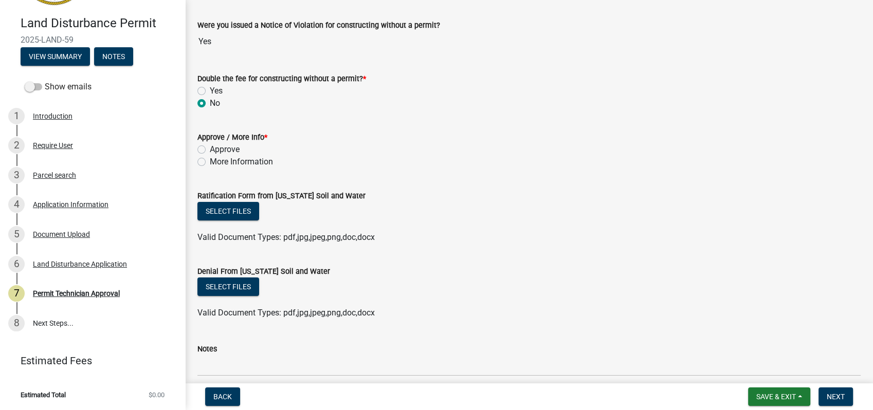
scroll to position [114, 0]
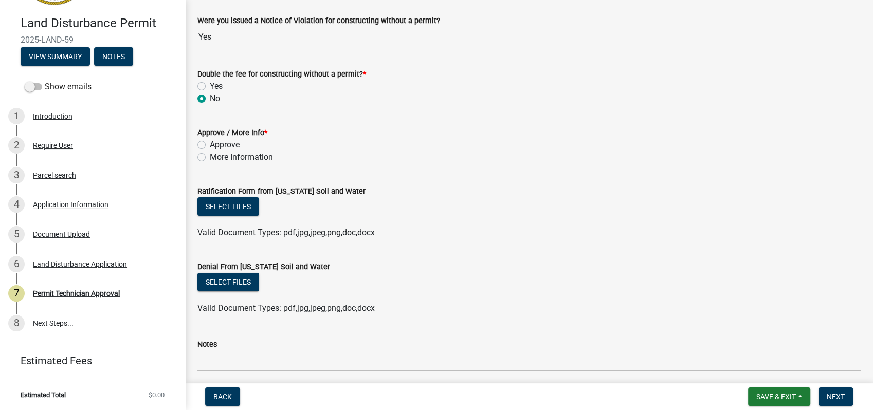
click at [210, 143] on label "Approve" at bounding box center [225, 145] width 30 height 12
click at [210, 143] on input "Approve" at bounding box center [213, 142] width 7 height 7
radio input "true"
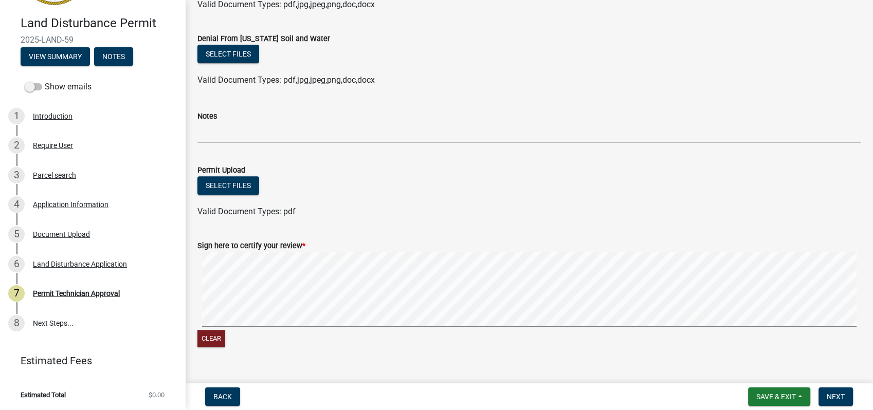
scroll to position [361, 0]
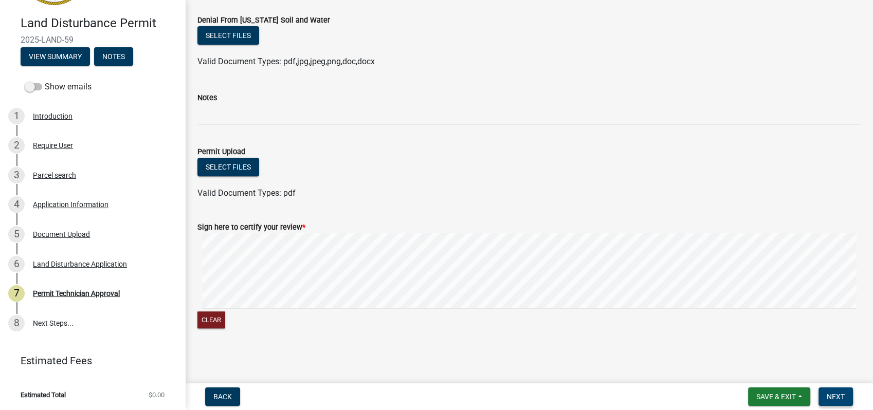
click at [832, 393] on span "Next" at bounding box center [835, 397] width 18 height 8
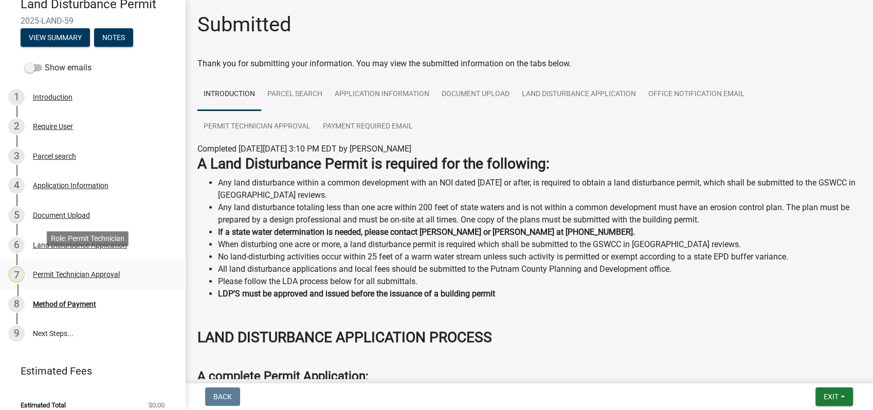
scroll to position [102, 0]
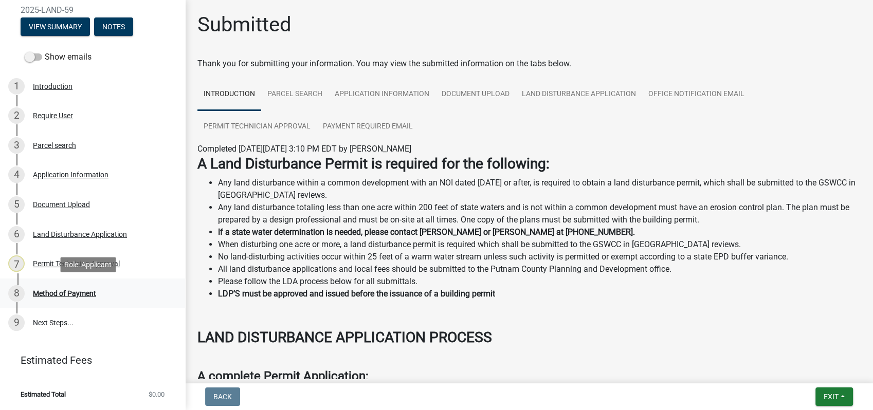
click at [74, 292] on div "Method of Payment" at bounding box center [64, 293] width 63 height 7
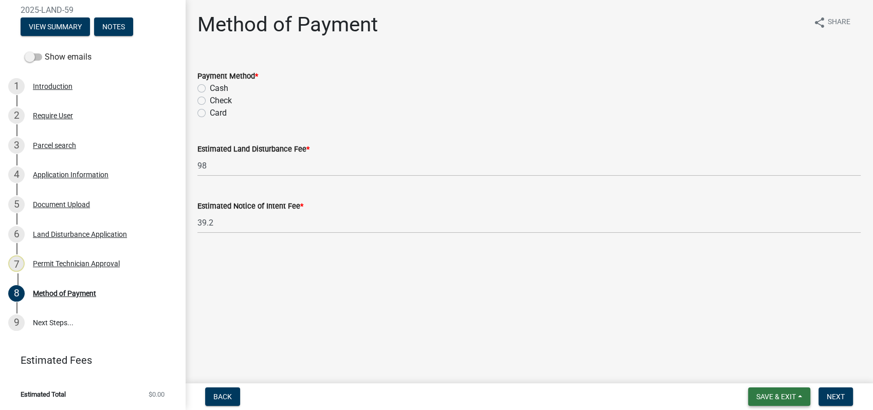
click at [767, 398] on span "Save & Exit" at bounding box center [776, 397] width 40 height 8
click at [755, 366] on button "Save & Exit" at bounding box center [769, 370] width 82 height 25
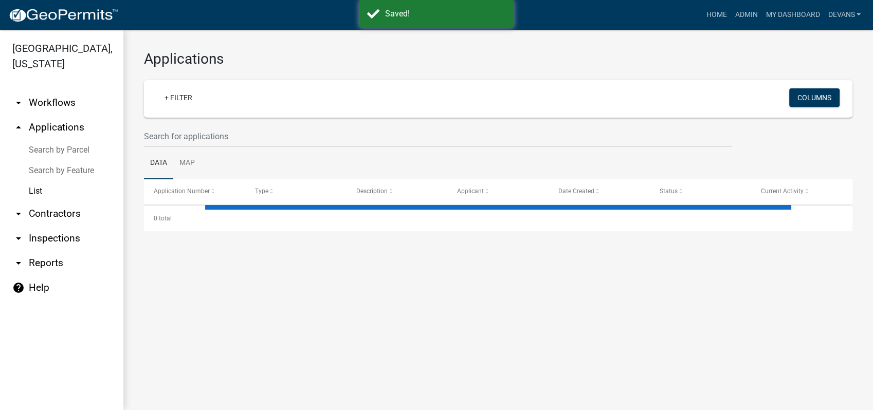
select select "1: 25"
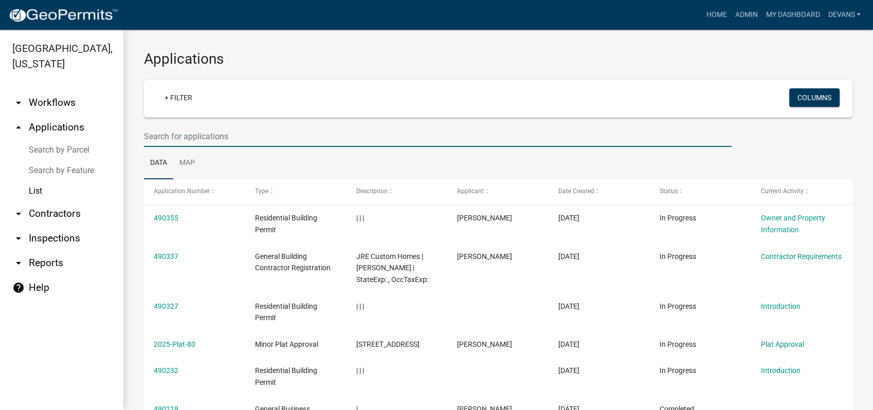
click at [221, 146] on input "text" at bounding box center [437, 136] width 587 height 21
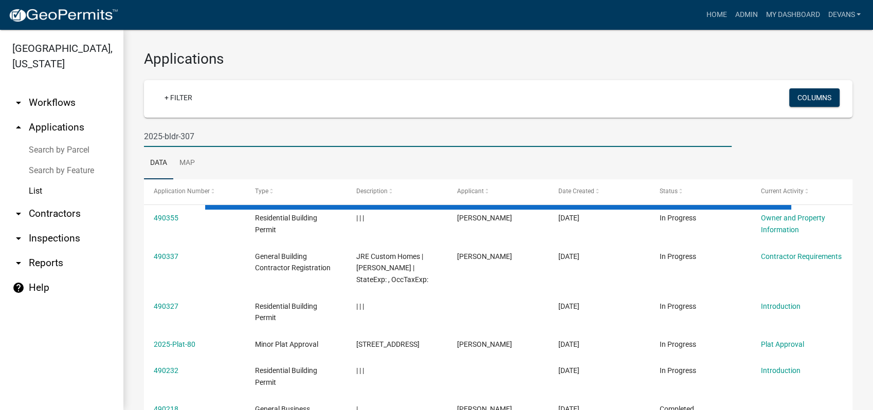
type input "2025-bldr-307"
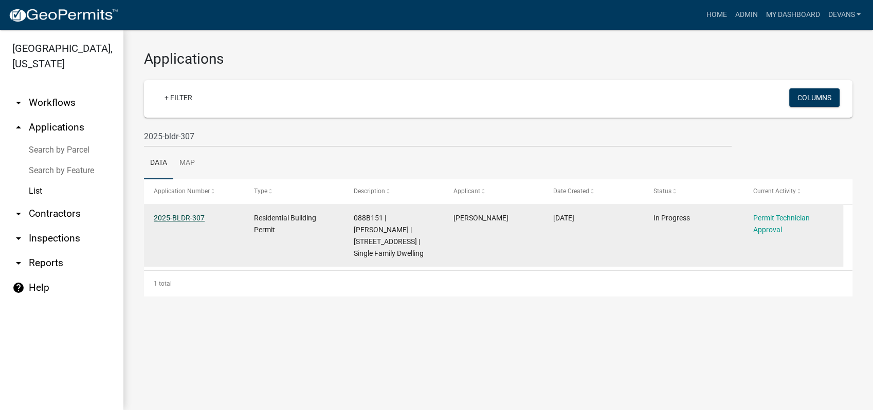
click at [170, 218] on link "2025-BLDR-307" at bounding box center [179, 218] width 51 height 8
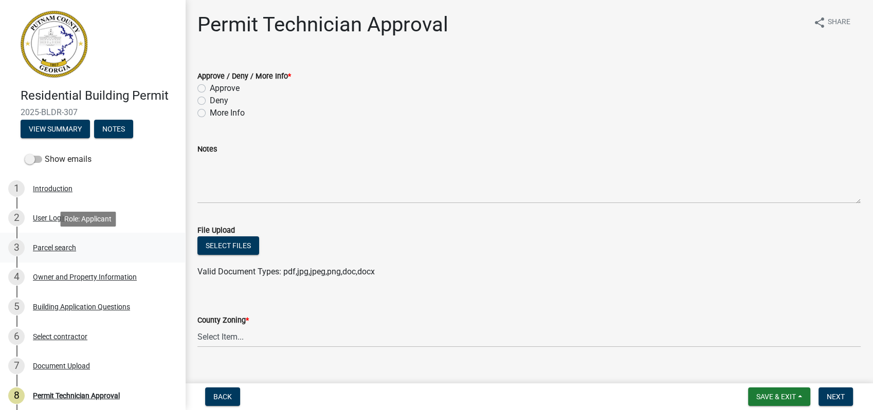
click at [62, 247] on div "Parcel search" at bounding box center [54, 247] width 43 height 7
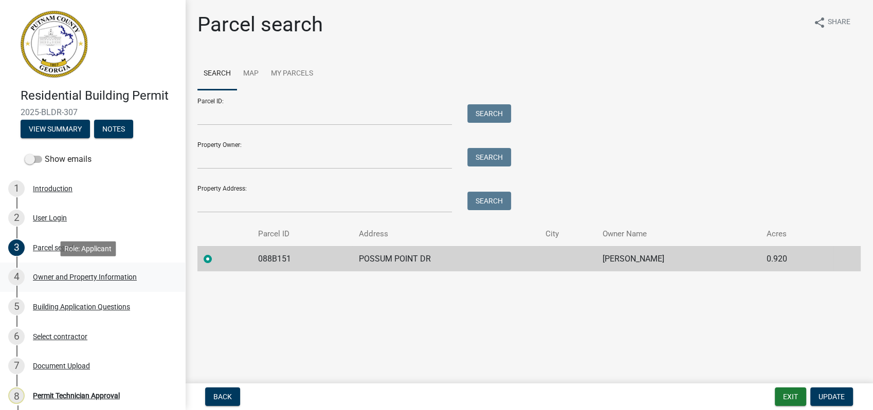
click at [47, 271] on div "4 Owner and Property Information" at bounding box center [88, 277] width 160 height 16
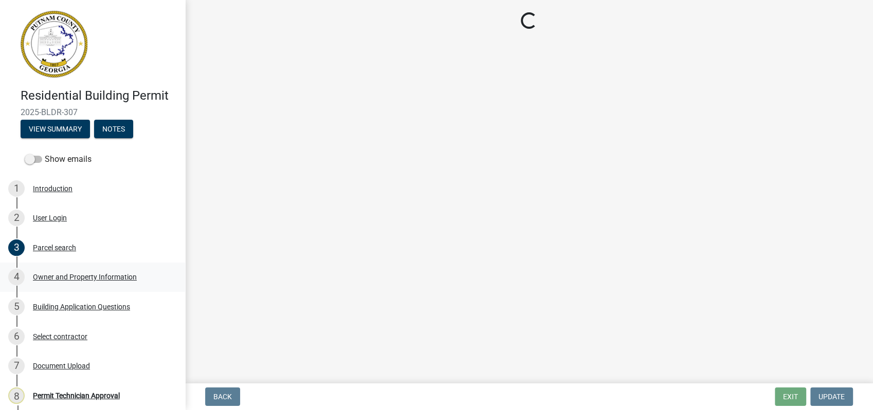
select select "78bfdc44-73ff-456e-a557-d4c99b9c08be"
select select "83394b22-4a11-496c-8e5c-75ade2e72faf"
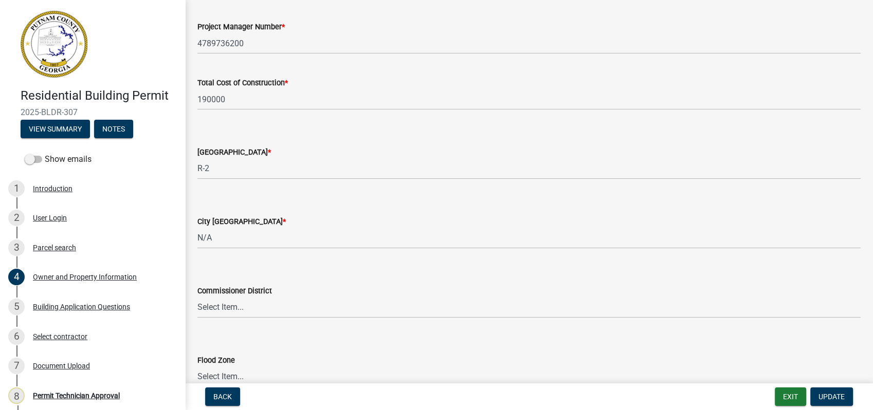
scroll to position [1713, 0]
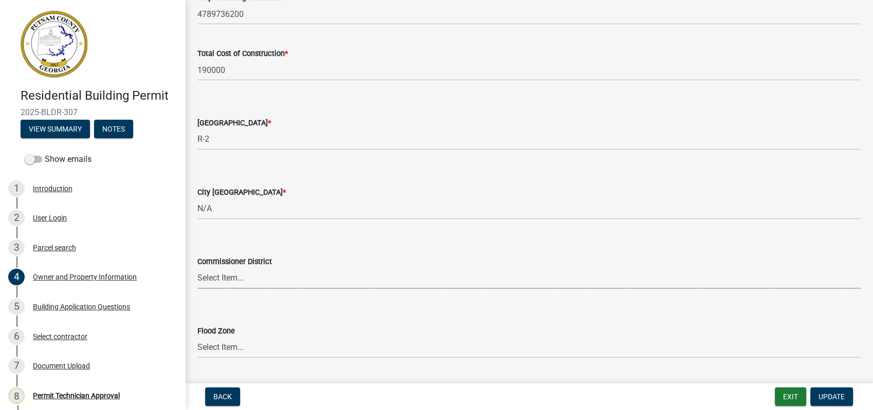
click at [222, 279] on select "Select Item... District 1 District 2 District 3 District 4" at bounding box center [528, 278] width 663 height 21
click at [197, 268] on select "Select Item... District 1 District 2 District 3 District 4" at bounding box center [528, 278] width 663 height 21
select select "295c155f-de53-4b68-9fdd-08c8883e9b6f"
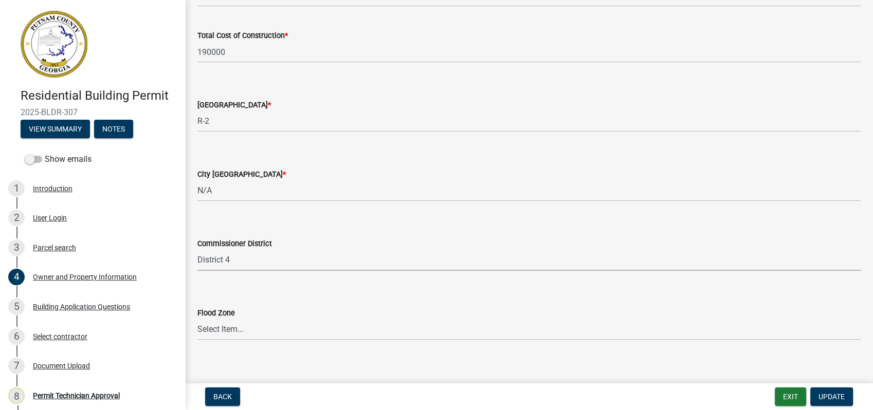
scroll to position [1740, 0]
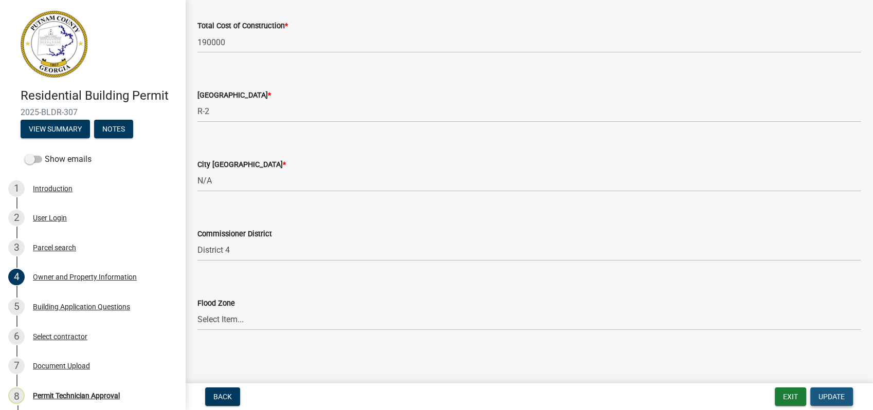
click at [828, 395] on span "Update" at bounding box center [831, 397] width 26 height 8
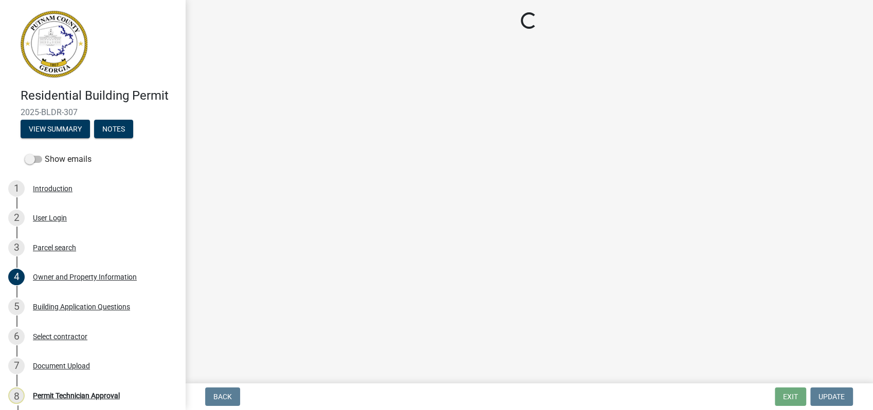
scroll to position [0, 0]
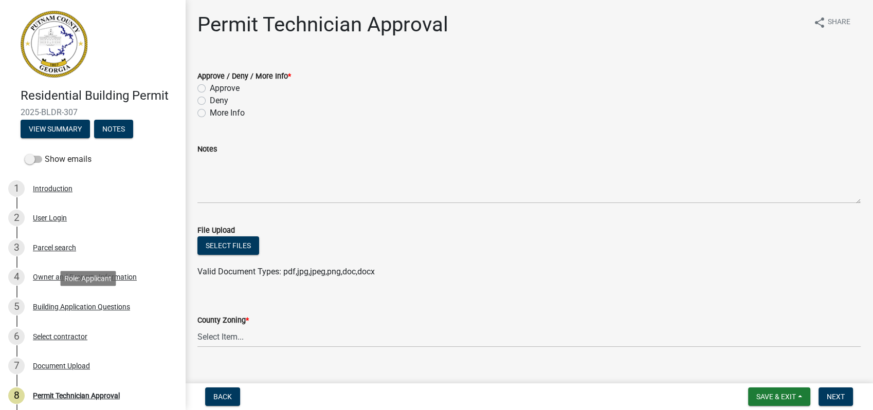
click at [73, 305] on div "Building Application Questions" at bounding box center [81, 306] width 97 height 7
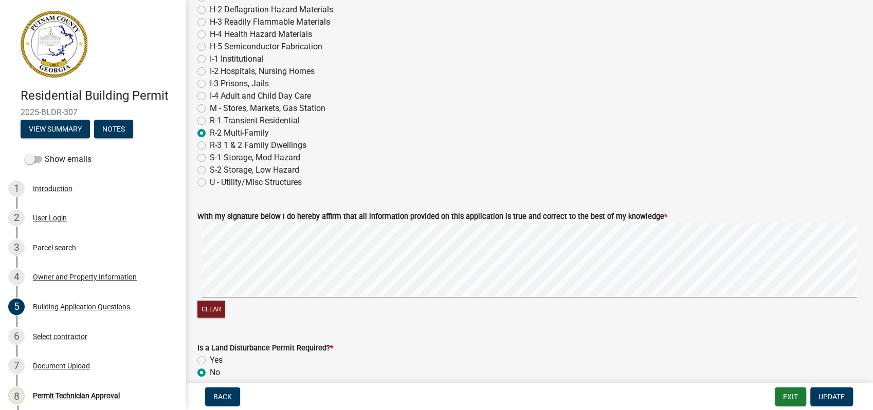
scroll to position [4282, 0]
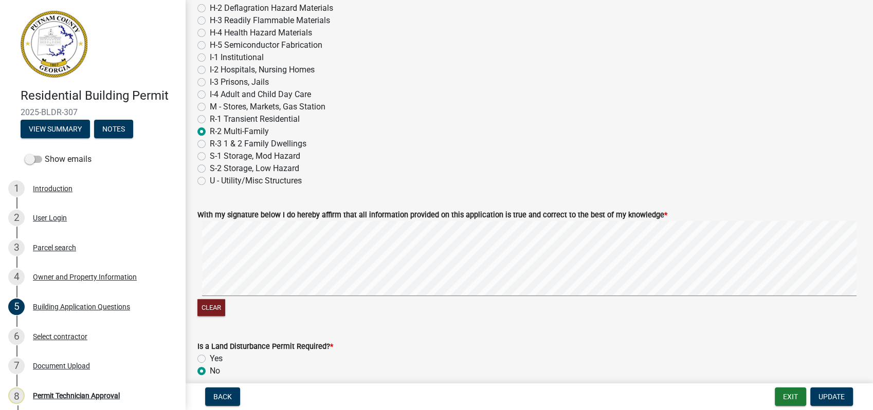
click at [210, 145] on label "R-3 1 & 2 Family Dwellings" at bounding box center [258, 144] width 97 height 12
click at [210, 144] on input "R-3 1 & 2 Family Dwellings" at bounding box center [213, 141] width 7 height 7
radio input "true"
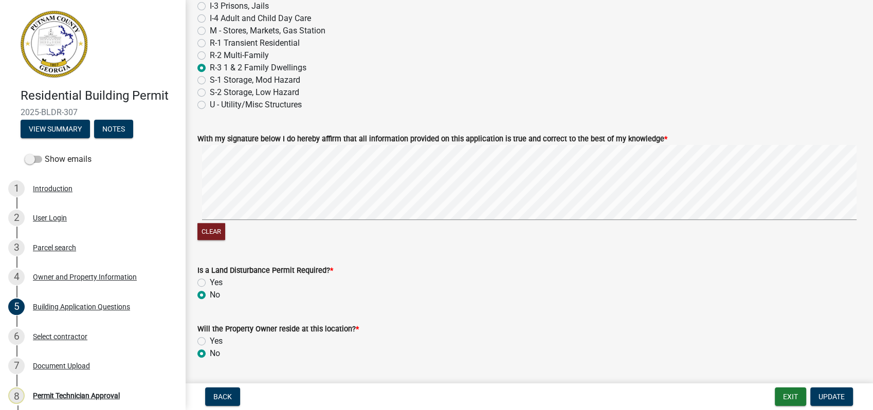
scroll to position [4388, 0]
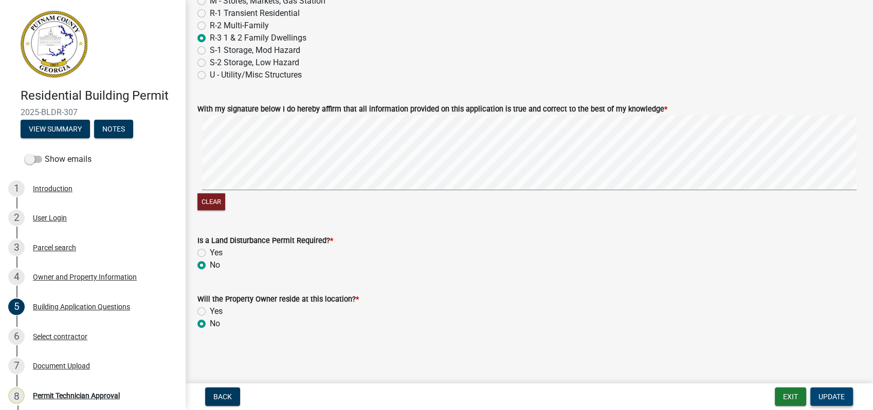
click at [830, 398] on span "Update" at bounding box center [831, 397] width 26 height 8
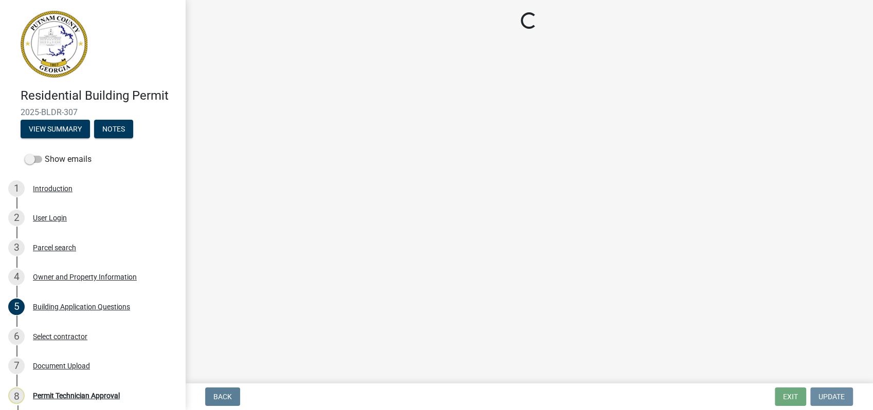
scroll to position [0, 0]
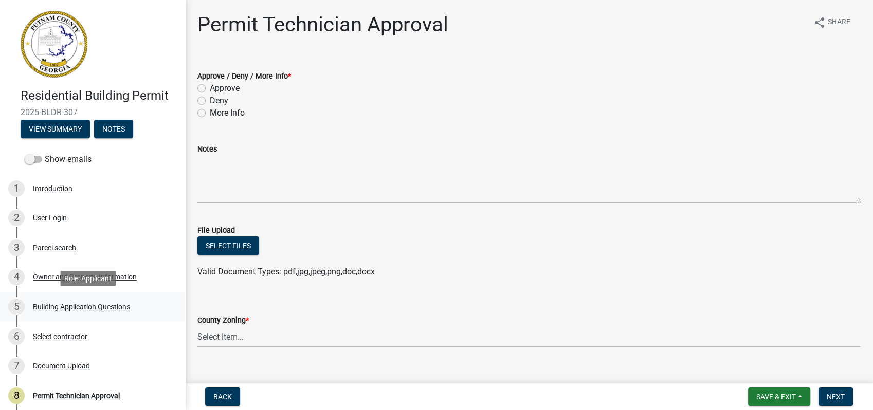
click at [85, 308] on div "Building Application Questions" at bounding box center [81, 306] width 97 height 7
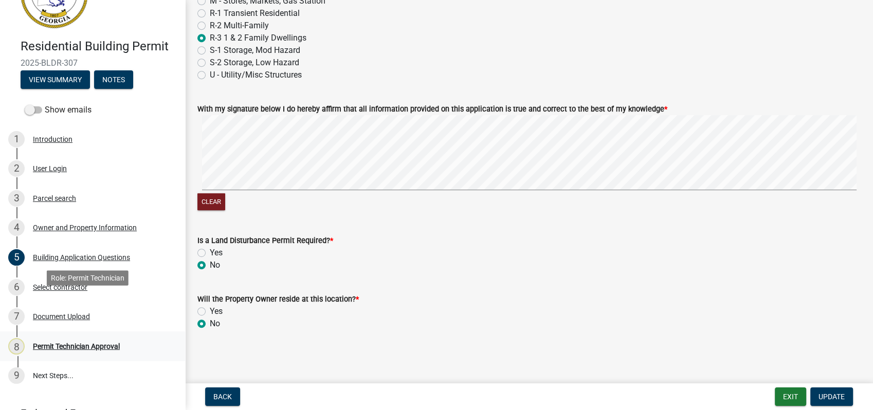
scroll to position [102, 0]
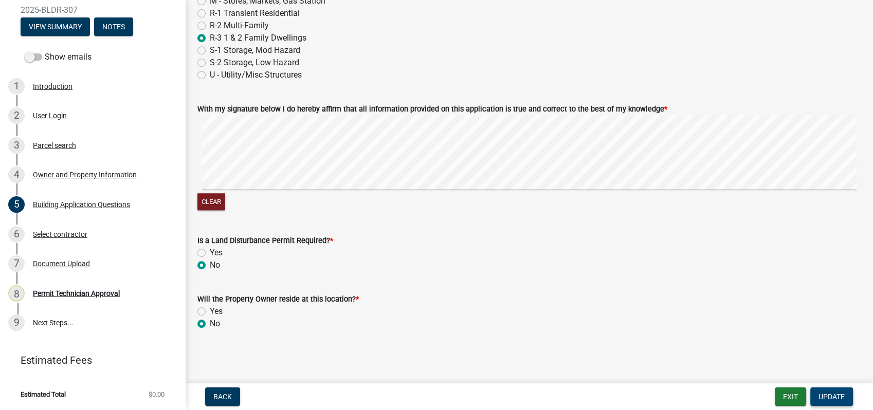
click at [828, 396] on span "Update" at bounding box center [831, 397] width 26 height 8
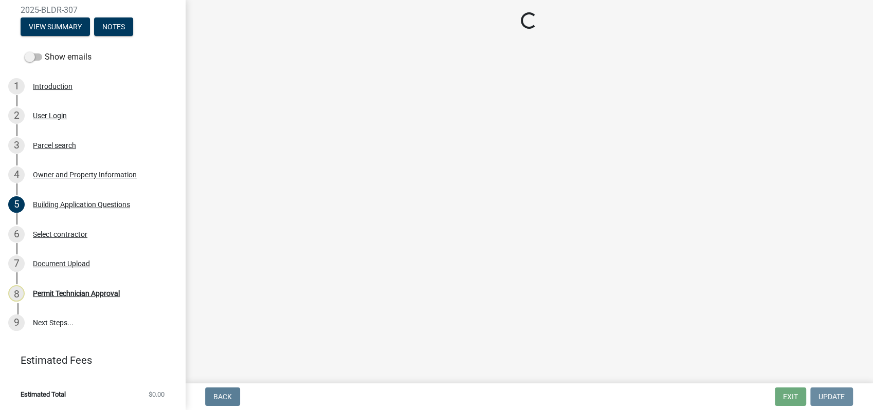
scroll to position [0, 0]
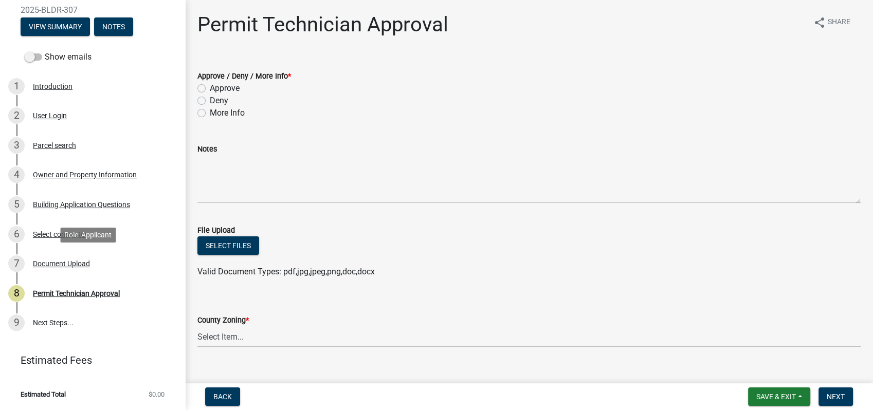
click at [50, 260] on div "Document Upload" at bounding box center [61, 263] width 57 height 7
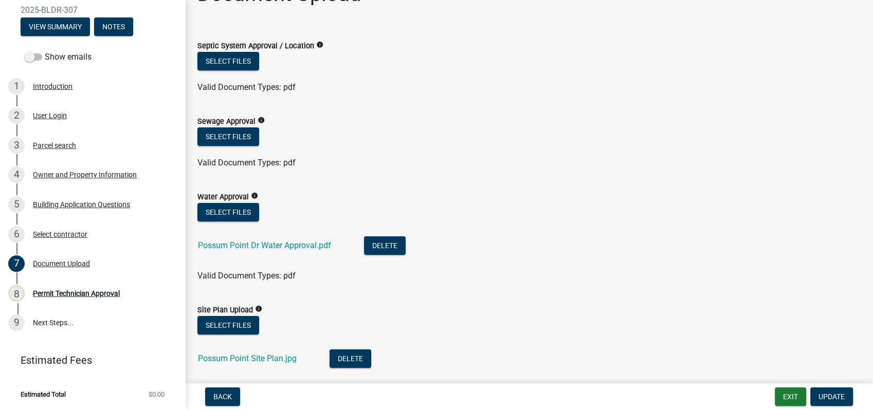
scroll to position [57, 0]
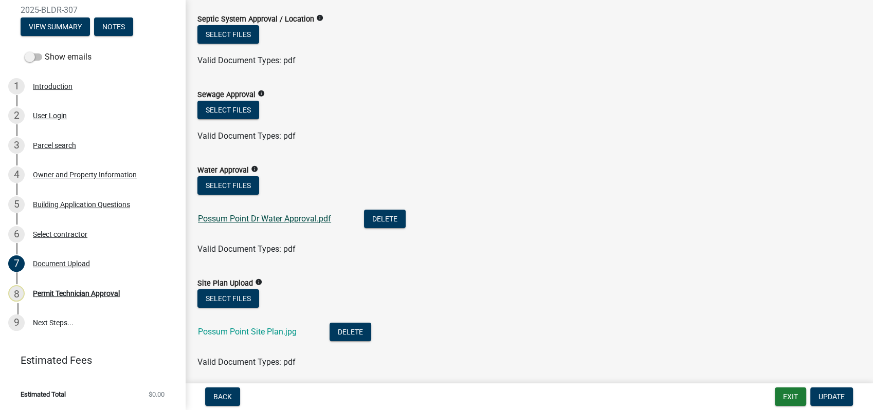
click at [270, 220] on link "Possum Point Dr Water Approval.pdf" at bounding box center [264, 219] width 133 height 10
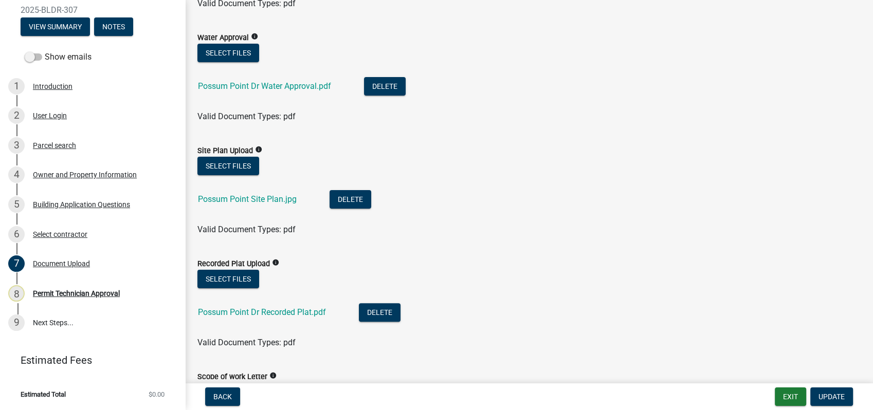
scroll to position [228, 0]
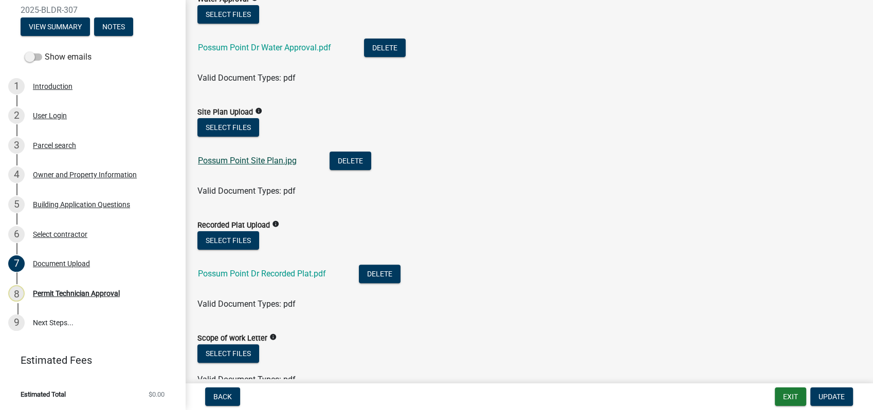
click at [238, 159] on link "Possum Point Site Plan.jpg" at bounding box center [247, 161] width 99 height 10
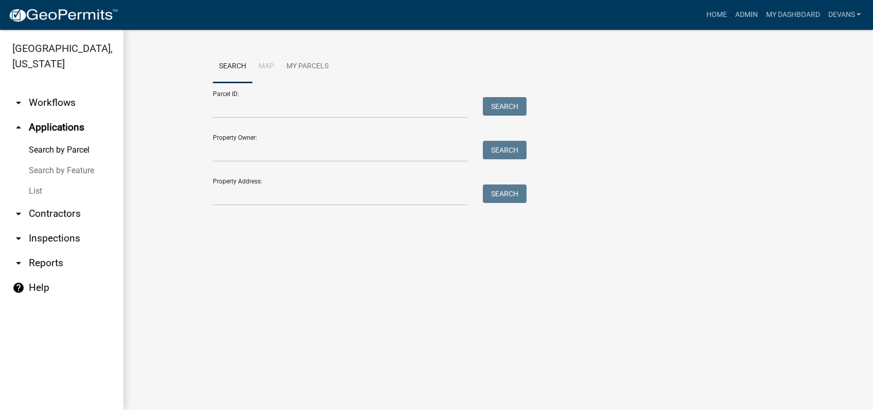
click at [54, 99] on link "arrow_drop_down Workflows" at bounding box center [61, 102] width 123 height 25
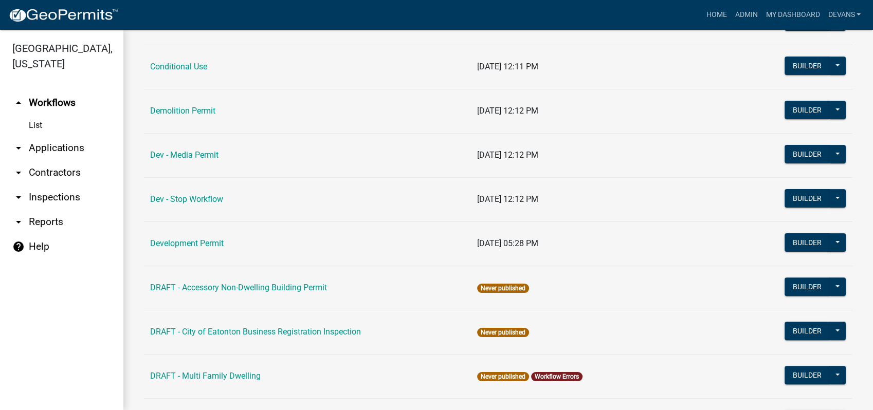
scroll to position [285, 0]
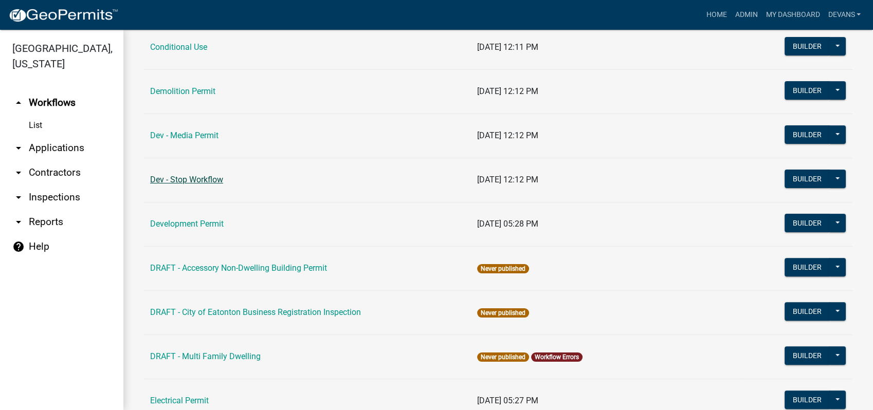
click at [186, 176] on link "Dev - Stop Workflow" at bounding box center [186, 180] width 73 height 10
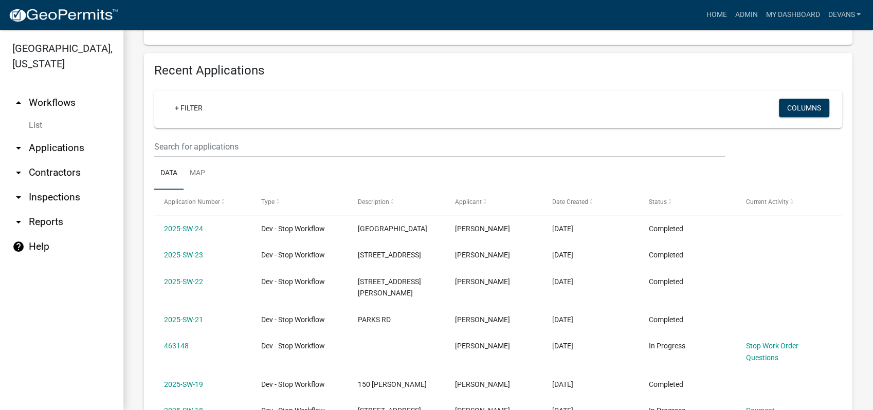
scroll to position [514, 0]
click at [48, 104] on link "arrow_drop_up Workflows" at bounding box center [61, 102] width 123 height 25
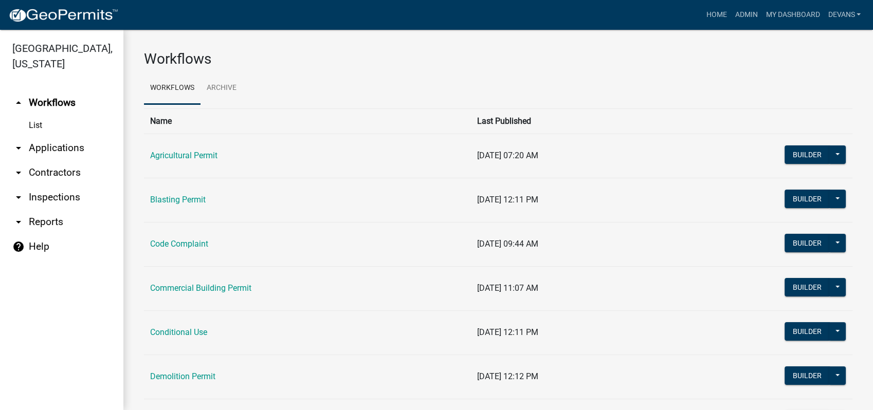
click at [52, 152] on link "arrow_drop_down Applications" at bounding box center [61, 148] width 123 height 25
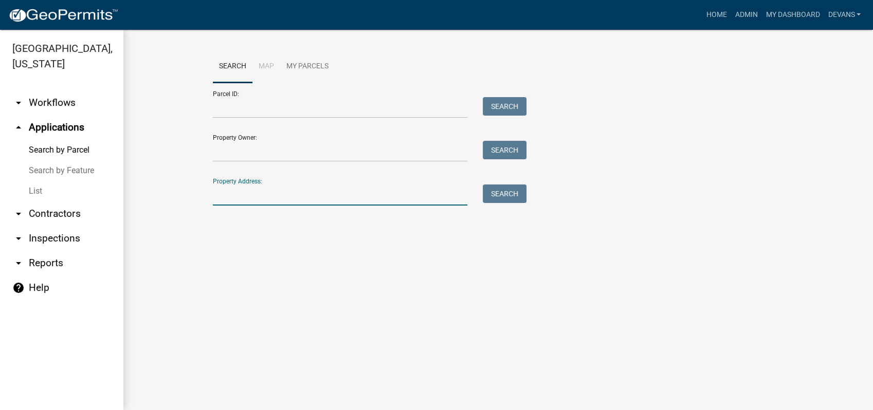
click at [252, 191] on input "Property Address:" at bounding box center [340, 194] width 254 height 21
click at [48, 118] on link "arrow_drop_up Applications" at bounding box center [61, 127] width 123 height 25
click at [749, 15] on link "Admin" at bounding box center [745, 15] width 31 height 20
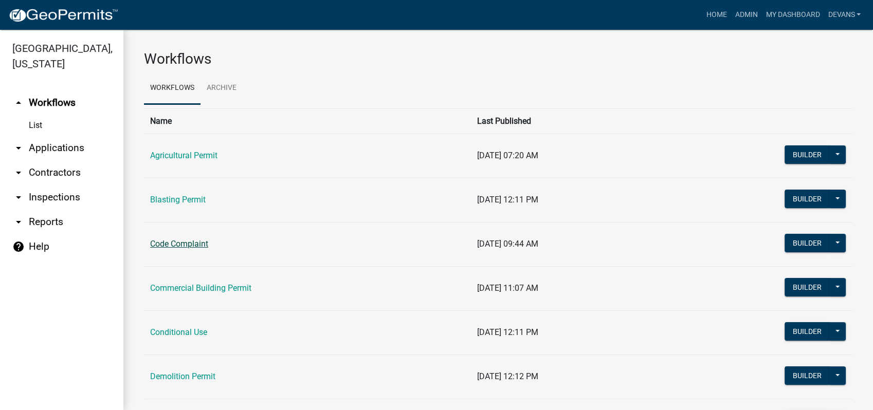
click at [188, 242] on link "Code Complaint" at bounding box center [179, 244] width 58 height 10
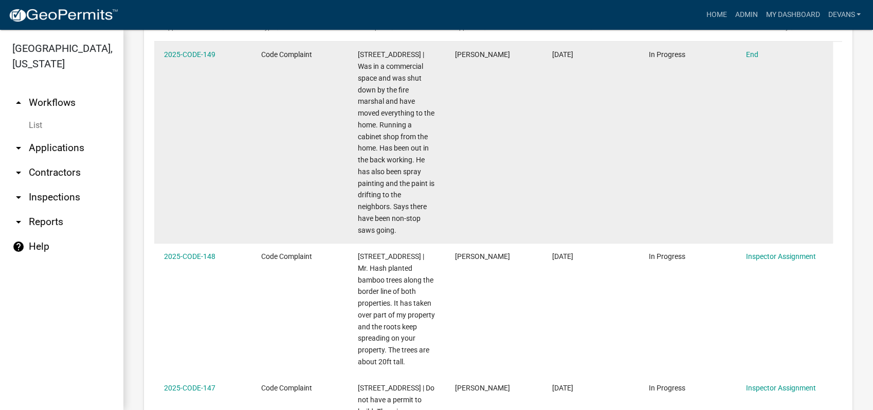
scroll to position [799, 0]
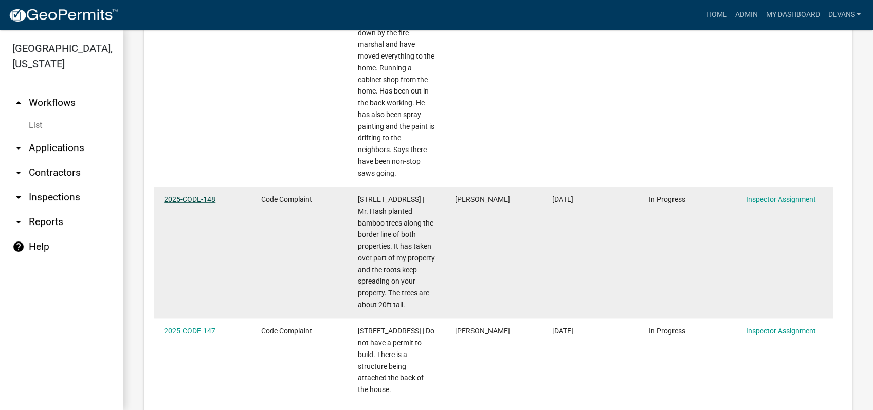
click at [191, 195] on link "2025-CODE-148" at bounding box center [189, 199] width 51 height 8
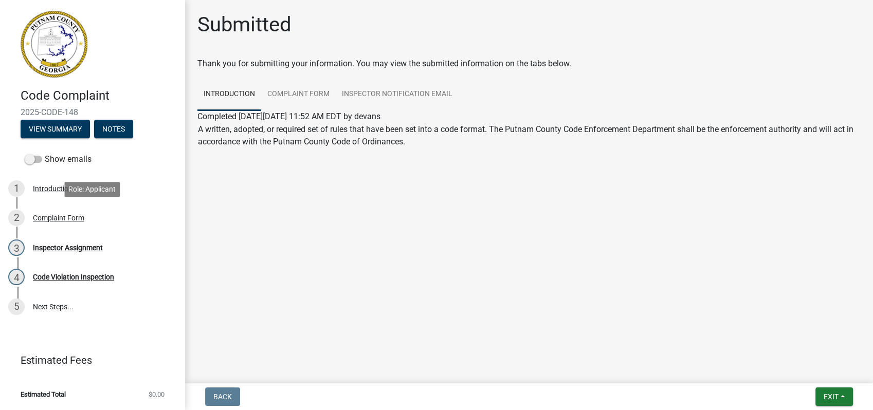
click at [66, 215] on div "Complaint Form" at bounding box center [58, 217] width 51 height 7
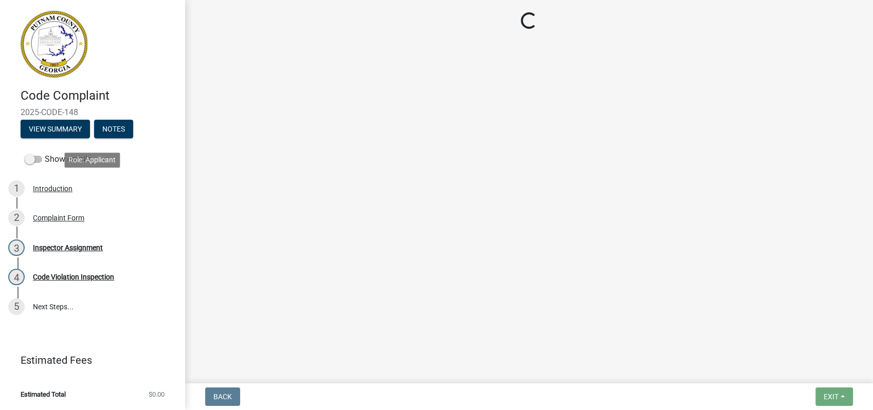
select select "76170ab1-b25a-468b-8231-d5eb0e85b261"
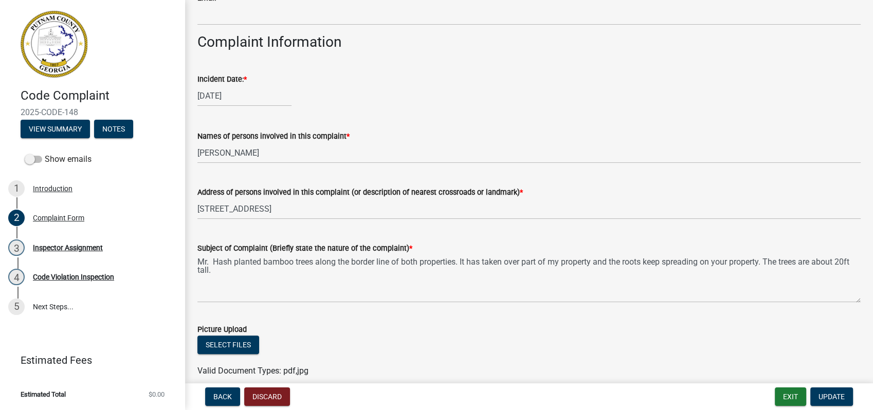
scroll to position [571, 0]
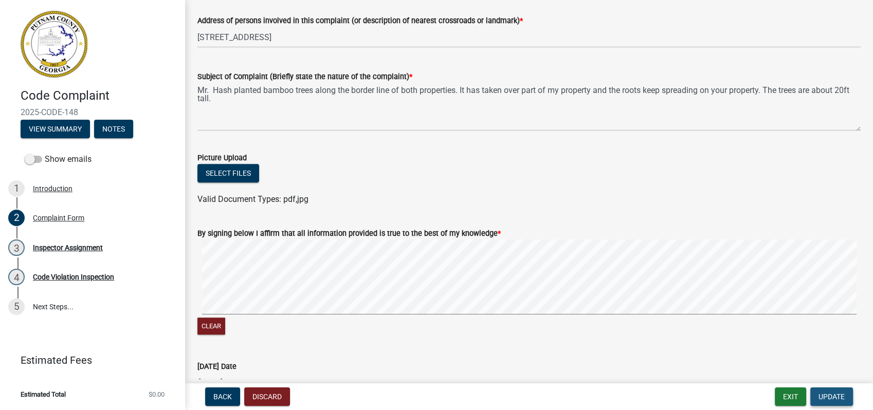
click at [835, 393] on span "Update" at bounding box center [831, 397] width 26 height 8
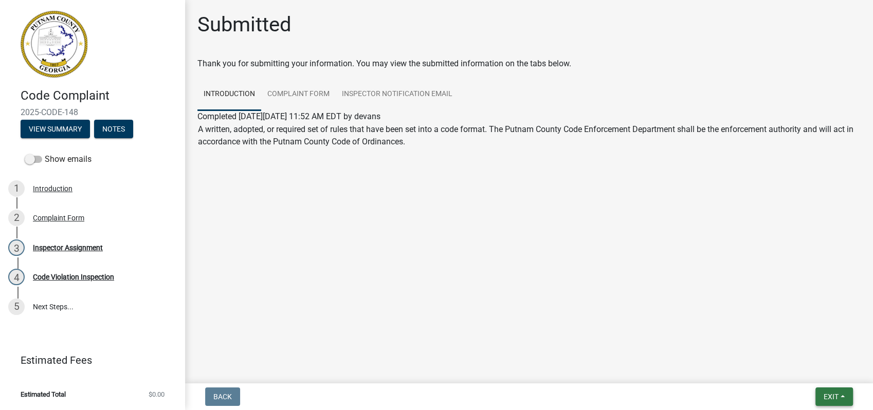
click at [825, 391] on button "Exit" at bounding box center [834, 396] width 38 height 18
click at [826, 366] on button "Save & Exit" at bounding box center [811, 370] width 82 height 25
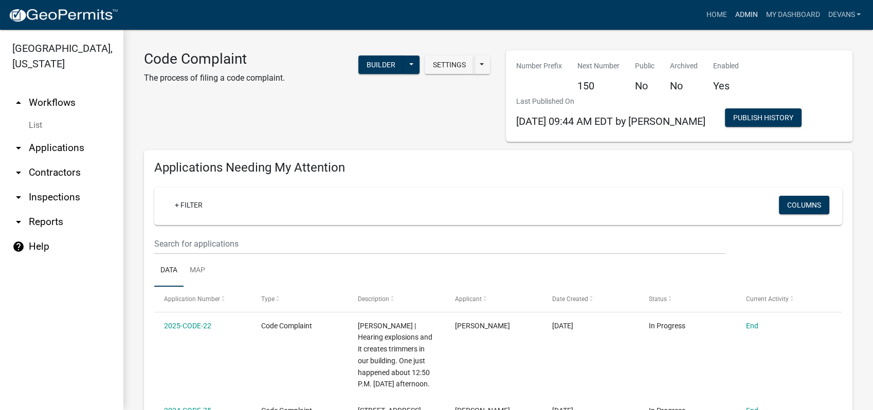
click at [745, 13] on link "Admin" at bounding box center [745, 15] width 31 height 20
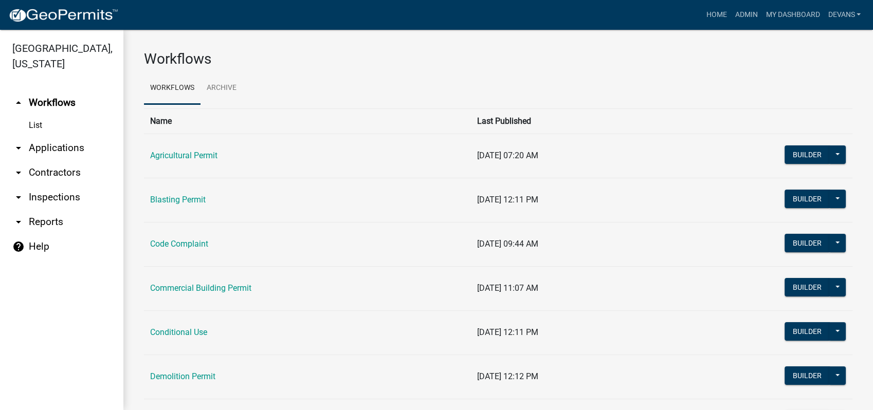
click at [41, 152] on link "arrow_drop_down Applications" at bounding box center [61, 148] width 123 height 25
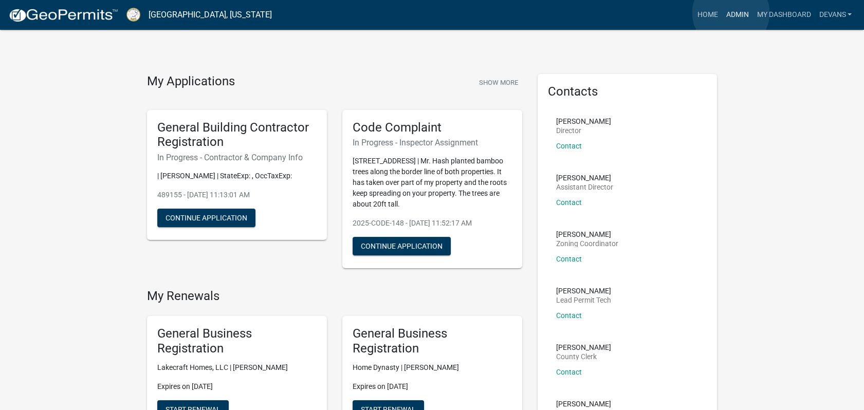
click at [731, 13] on link "Admin" at bounding box center [736, 15] width 31 height 20
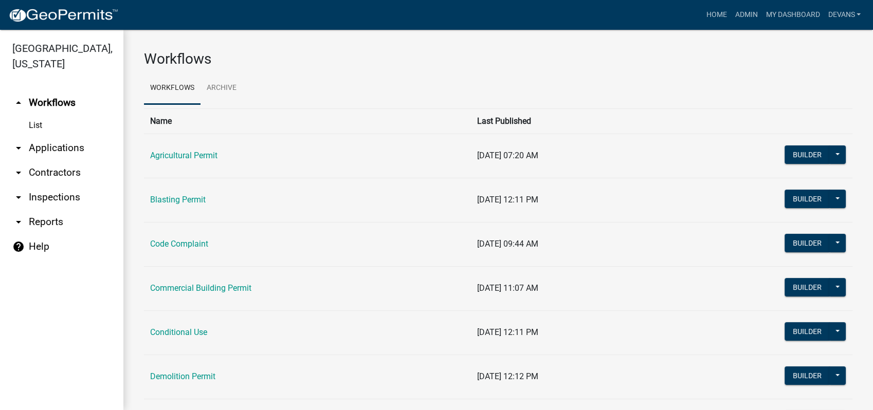
click at [65, 149] on link "arrow_drop_down Applications" at bounding box center [61, 148] width 123 height 25
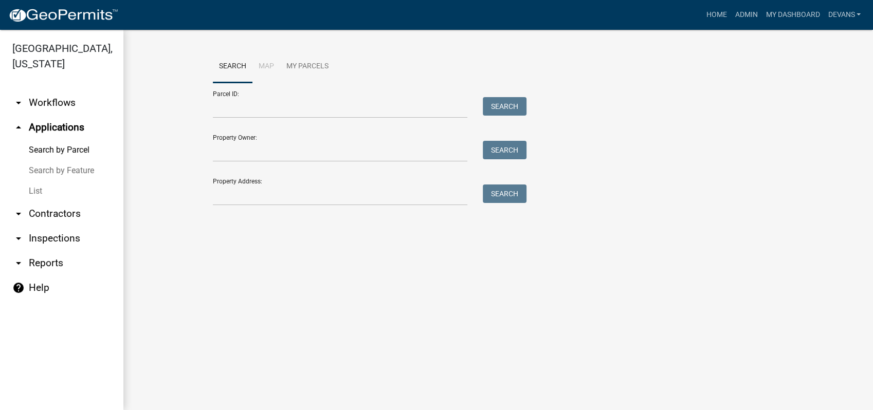
click at [38, 195] on link "List" at bounding box center [61, 191] width 123 height 21
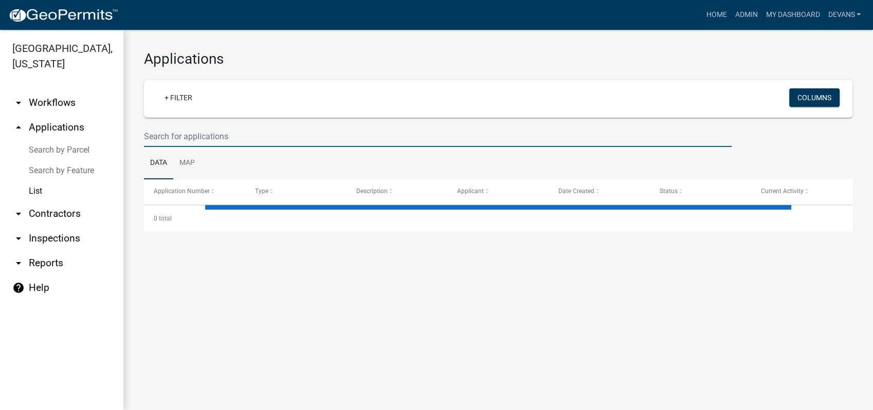
click at [211, 136] on input "text" at bounding box center [437, 136] width 587 height 21
type input "2"
select select "1: 25"
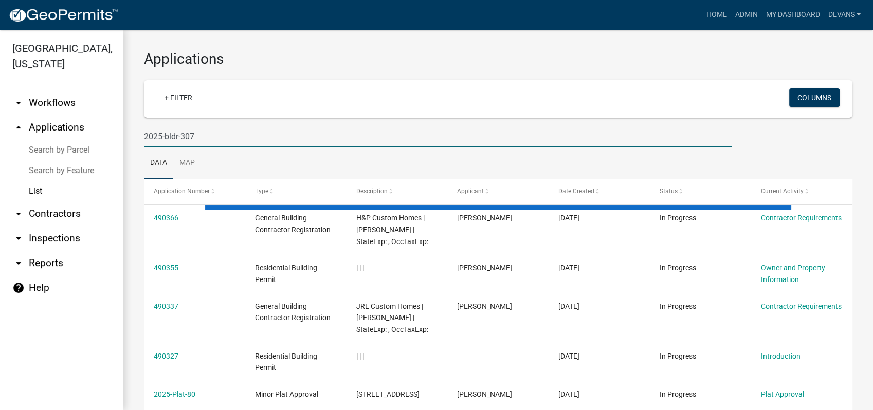
type input "2025-bldr-307"
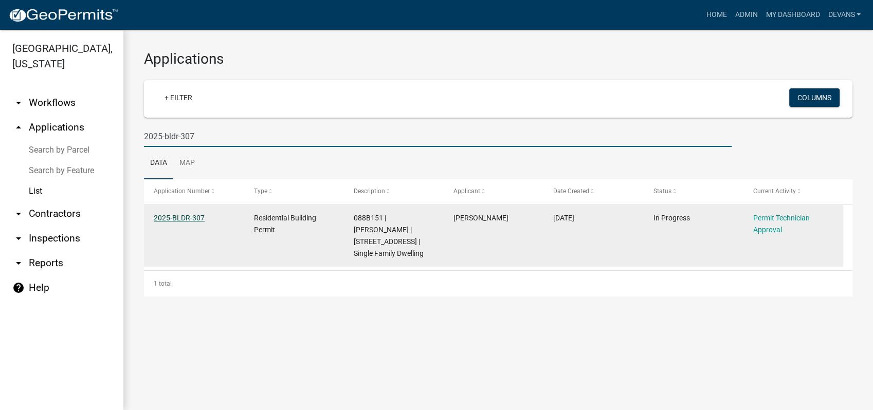
click at [163, 215] on link "2025-BLDR-307" at bounding box center [179, 218] width 51 height 8
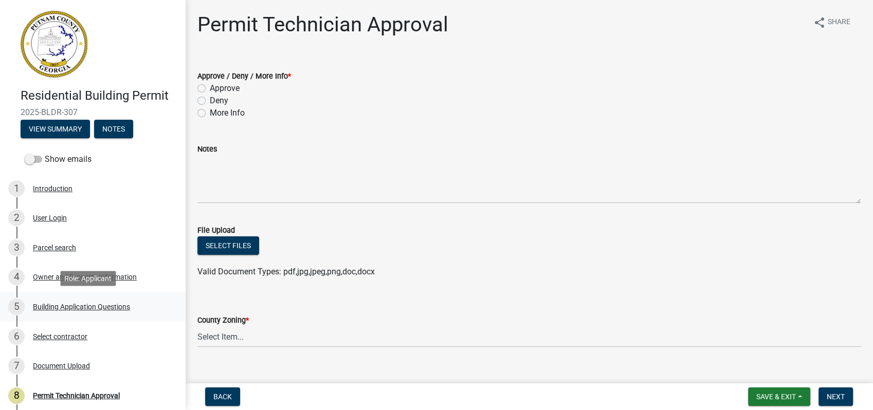
click at [105, 303] on div "Building Application Questions" at bounding box center [81, 306] width 97 height 7
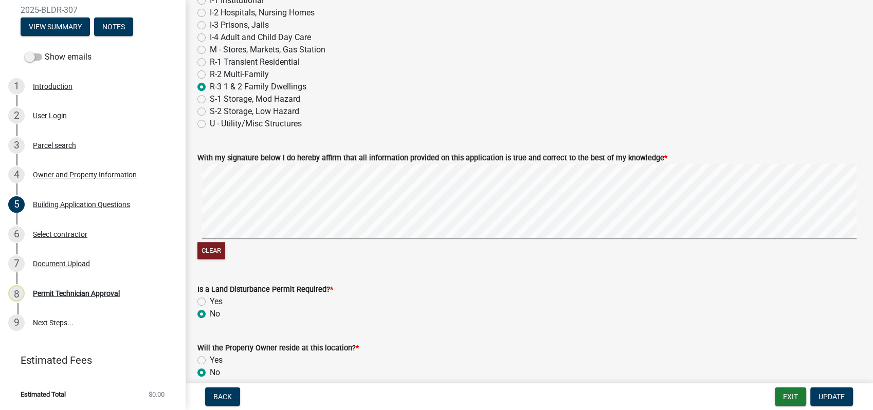
scroll to position [4388, 0]
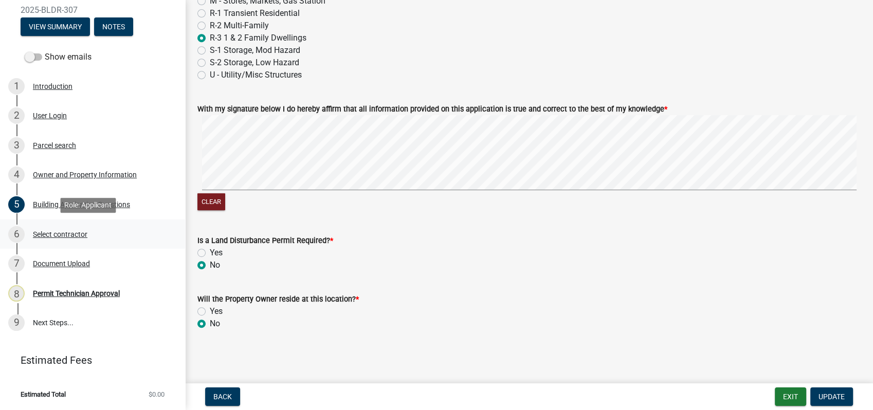
click at [55, 235] on div "Select contractor" at bounding box center [60, 234] width 54 height 7
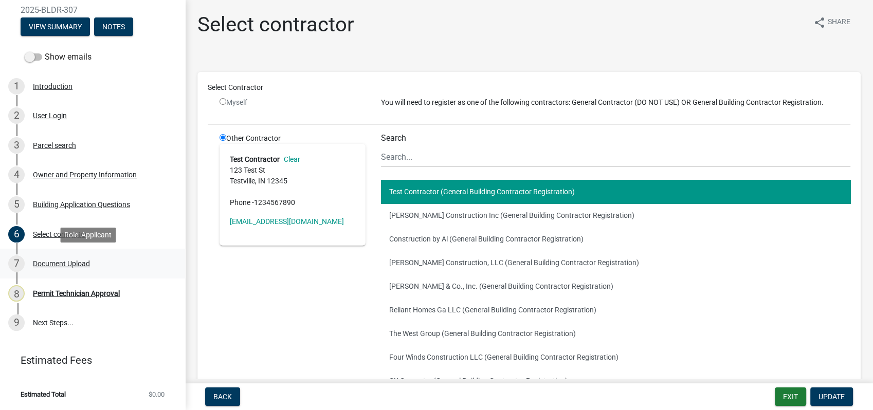
click at [69, 262] on div "Document Upload" at bounding box center [61, 263] width 57 height 7
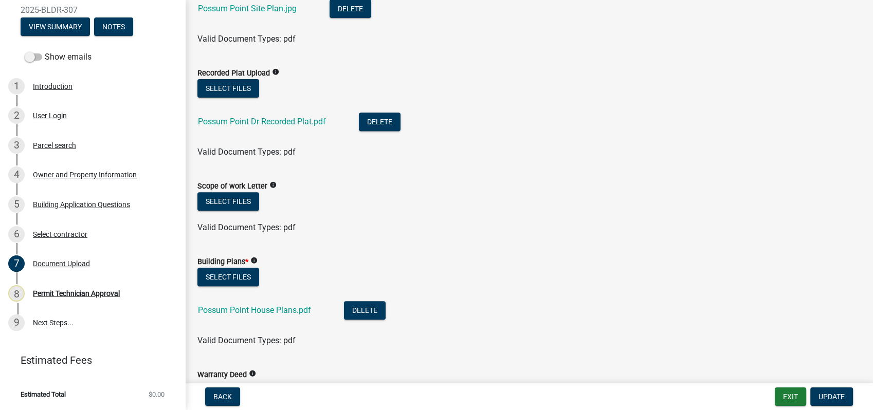
scroll to position [399, 0]
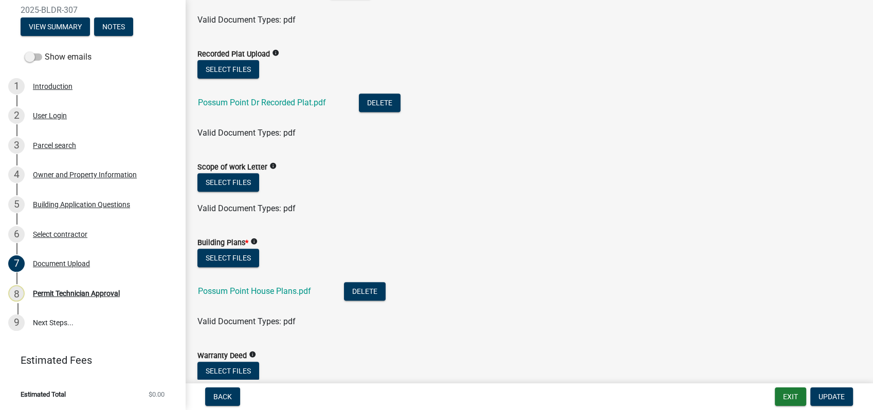
click at [229, 97] on div "Possum Point Dr Recorded Plat.pdf" at bounding box center [270, 104] width 144 height 21
click at [273, 102] on link "Possum Point Dr Recorded Plat.pdf" at bounding box center [262, 103] width 128 height 10
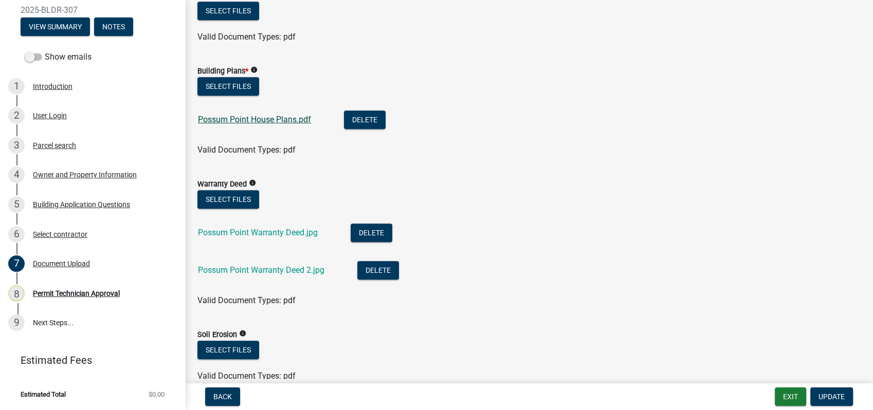
click at [230, 117] on link "Possum Point House Plans.pdf" at bounding box center [254, 120] width 113 height 10
click at [247, 234] on link "Possum Point Warranty Deed.jpg" at bounding box center [258, 233] width 120 height 10
click at [270, 271] on link "Possum Point Warranty Deed 2.jpg" at bounding box center [261, 270] width 126 height 10
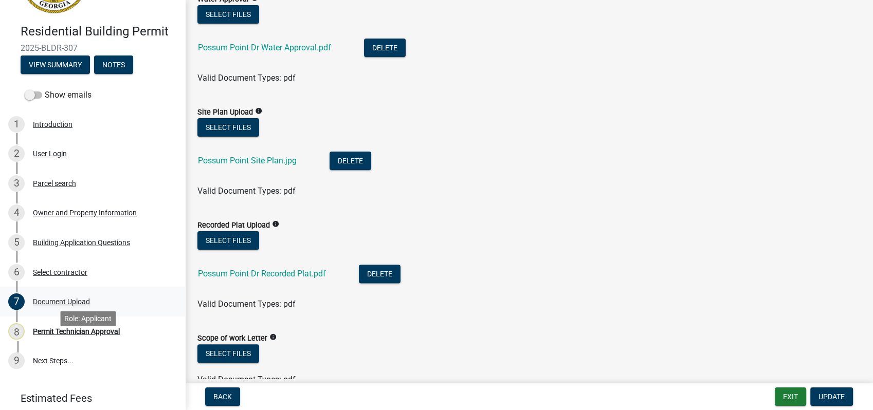
scroll to position [0, 0]
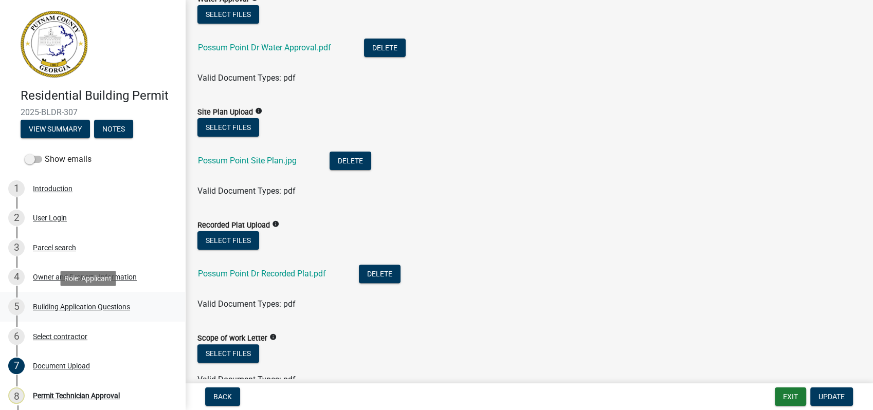
click at [90, 312] on div "5 Building Application Questions" at bounding box center [88, 307] width 160 height 16
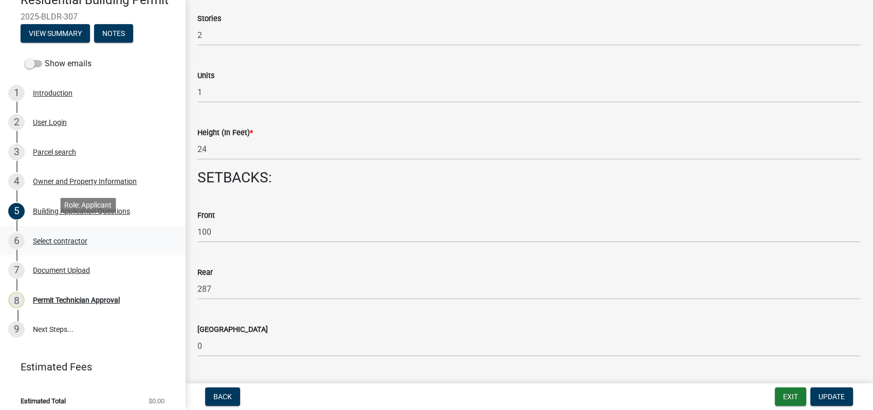
scroll to position [102, 0]
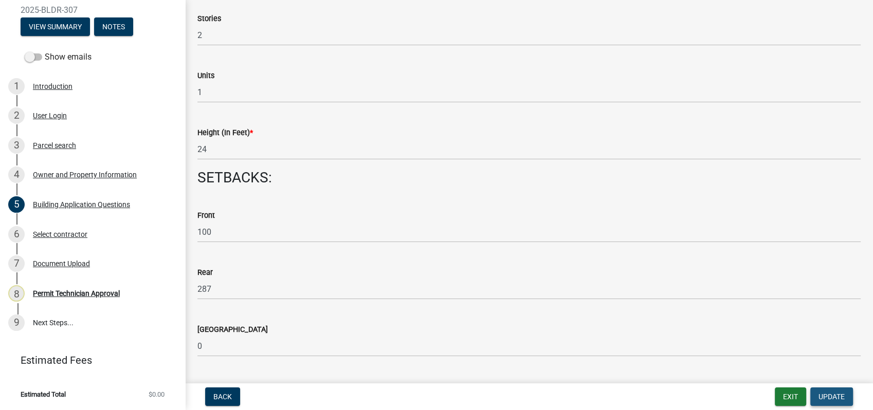
click at [833, 402] on button "Update" at bounding box center [831, 396] width 43 height 18
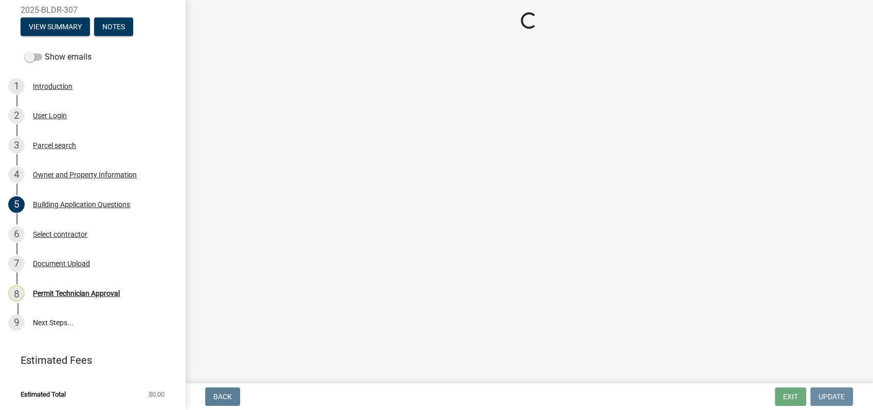
scroll to position [0, 0]
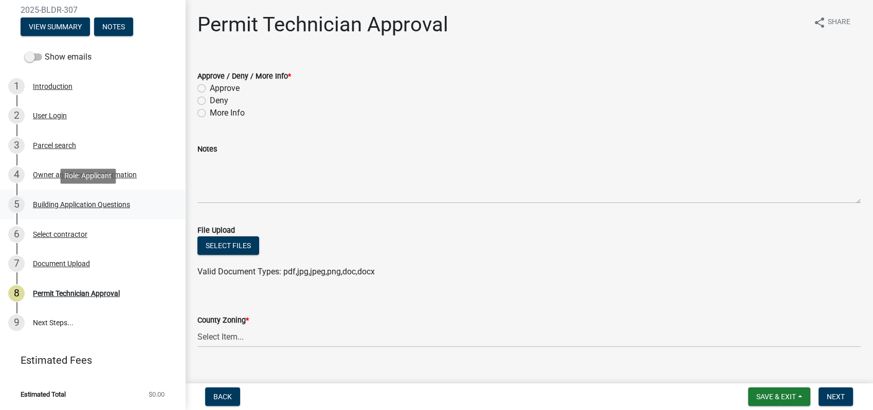
click at [108, 199] on div "5 Building Application Questions" at bounding box center [88, 204] width 160 height 16
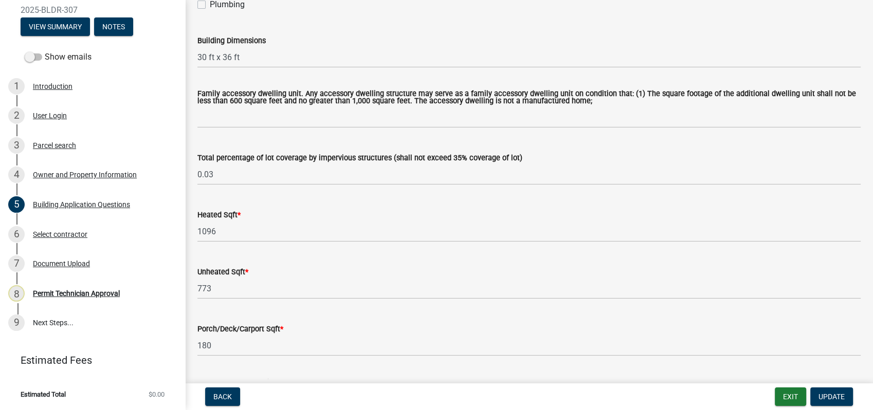
scroll to position [514, 0]
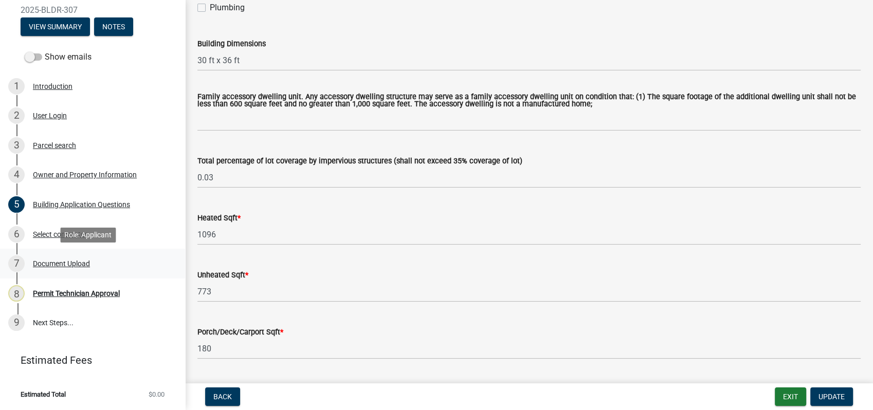
click at [42, 263] on div "Document Upload" at bounding box center [61, 263] width 57 height 7
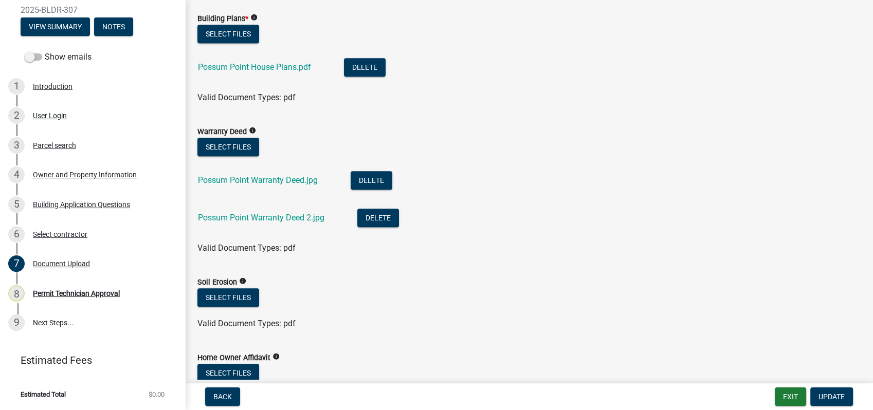
scroll to position [628, 0]
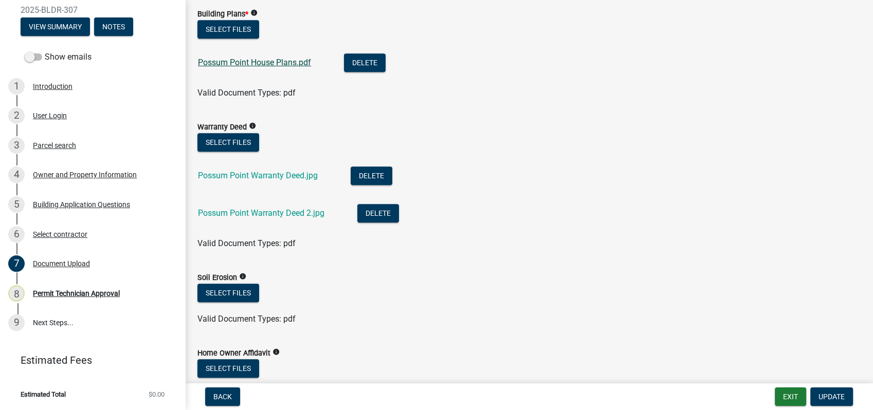
click at [215, 59] on link "Possum Point House Plans.pdf" at bounding box center [254, 63] width 113 height 10
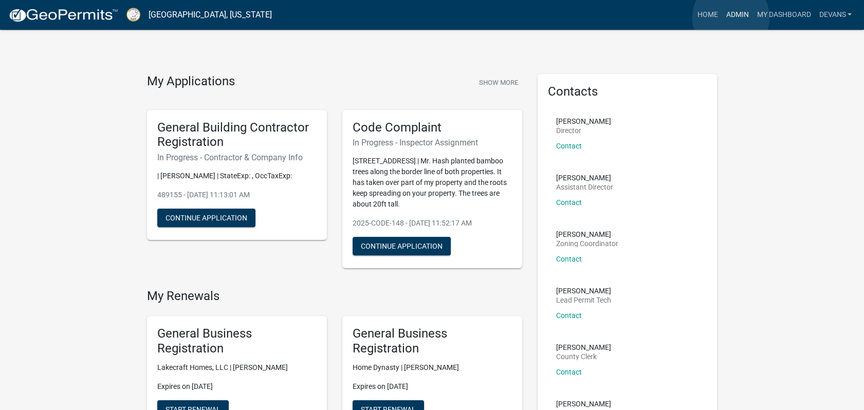
click at [731, 17] on link "Admin" at bounding box center [736, 15] width 31 height 20
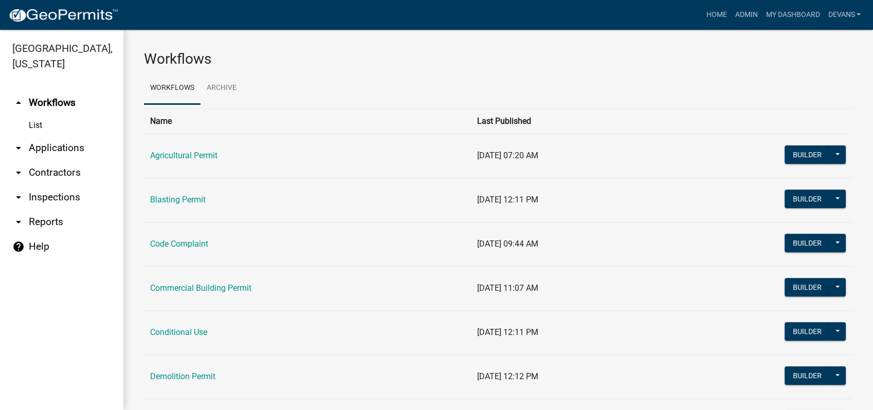
click at [53, 145] on link "arrow_drop_down Applications" at bounding box center [61, 148] width 123 height 25
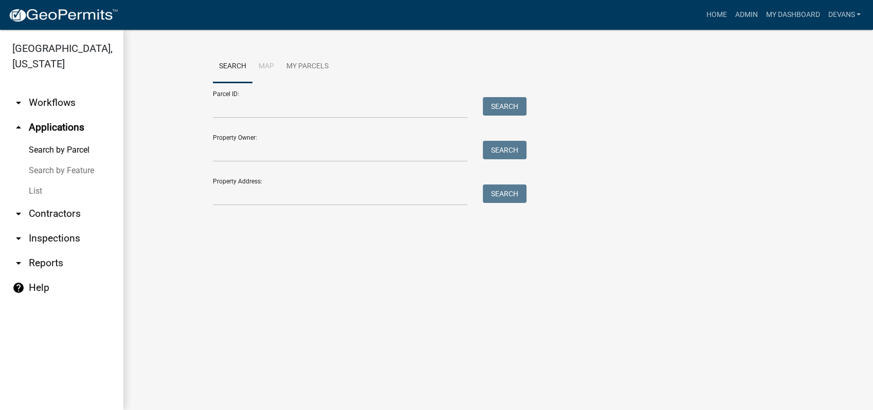
click at [264, 207] on div "Search Map My Parcels Parcel ID: Search Property Owner: Search Property Address…" at bounding box center [498, 132] width 586 height 164
click at [263, 199] on input "Property Address:" at bounding box center [340, 194] width 254 height 21
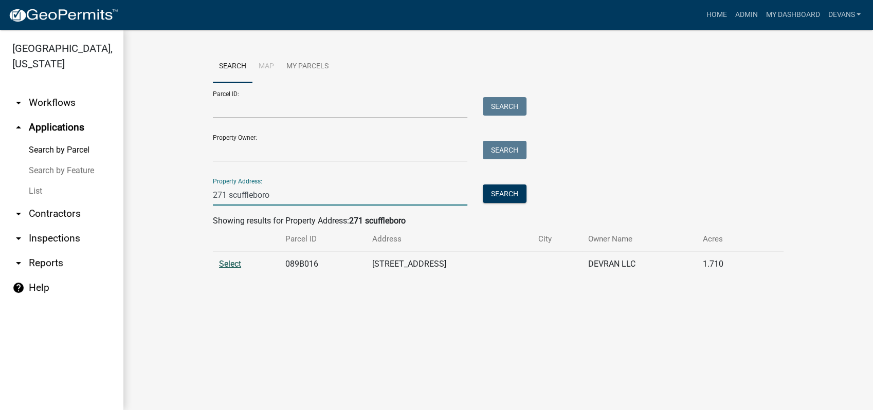
type input "271 scuffleboro"
click at [229, 261] on span "Select" at bounding box center [230, 264] width 22 height 10
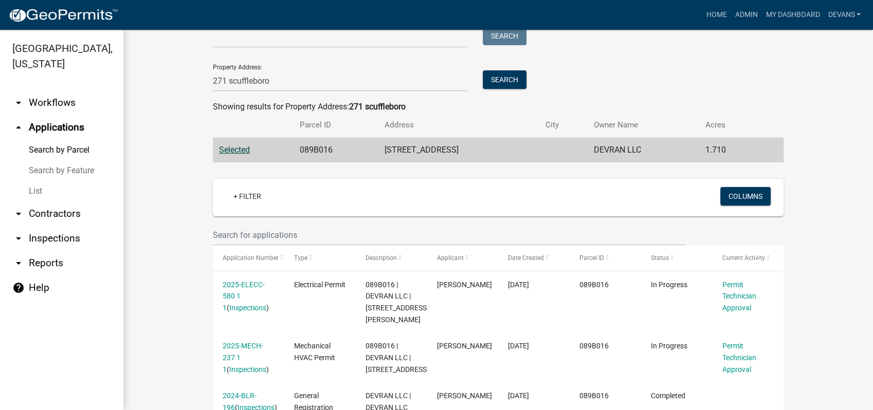
scroll to position [248, 0]
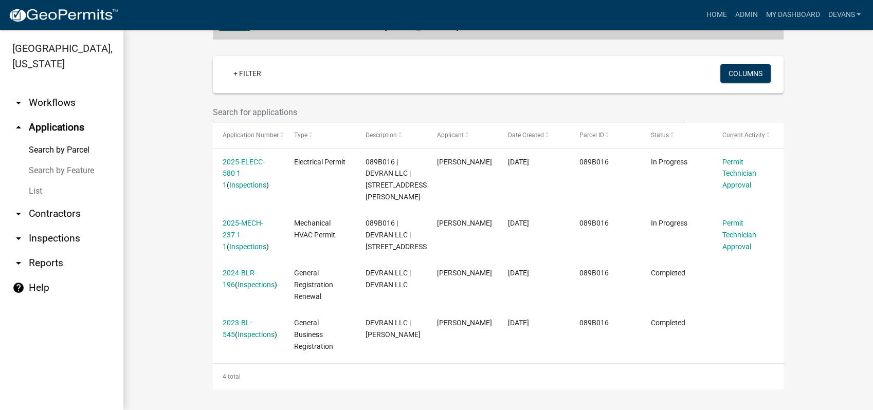
click at [55, 121] on link "arrow_drop_up Applications" at bounding box center [61, 127] width 123 height 25
click at [37, 194] on link "List" at bounding box center [61, 191] width 123 height 21
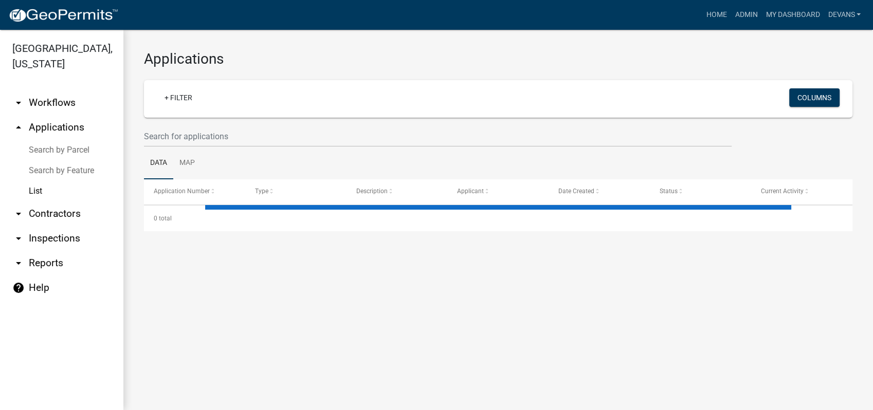
select select "1: 25"
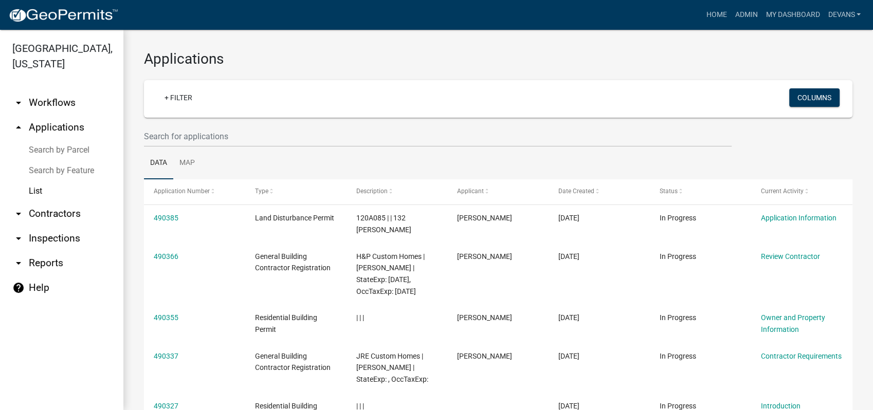
click at [58, 129] on link "arrow_drop_up Applications" at bounding box center [61, 127] width 123 height 25
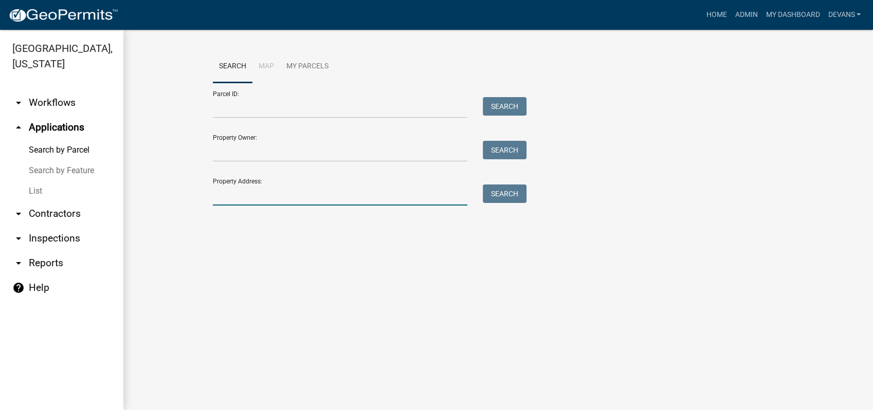
click at [253, 193] on input "Property Address:" at bounding box center [340, 194] width 254 height 21
type input "271 scuffleboro"
click at [499, 194] on button "Search" at bounding box center [505, 193] width 44 height 18
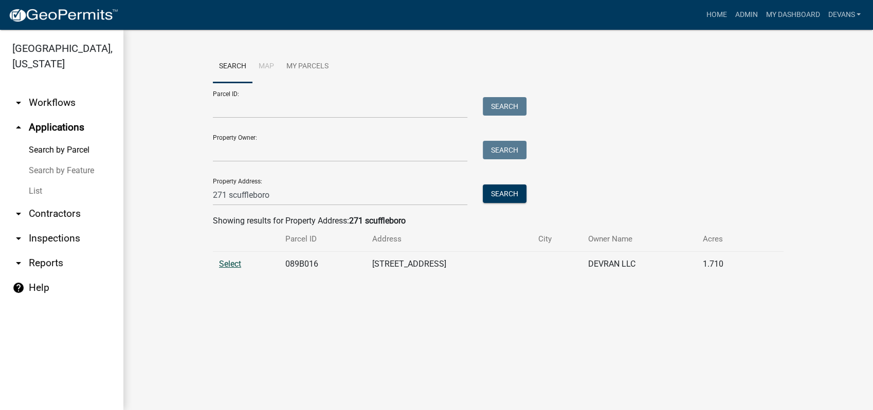
click at [225, 264] on span "Select" at bounding box center [230, 264] width 22 height 10
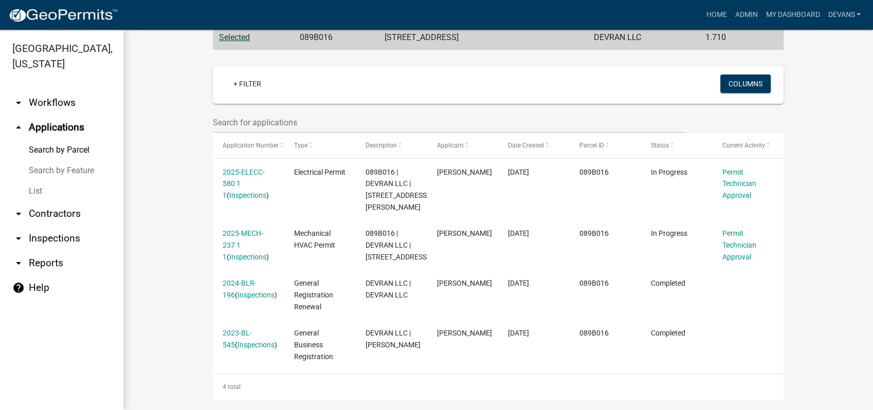
scroll to position [228, 0]
click at [746, 10] on link "Admin" at bounding box center [745, 15] width 31 height 20
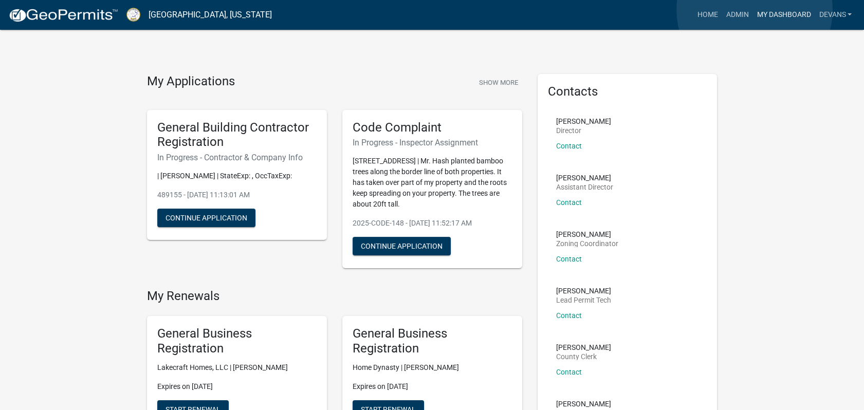
click at [753, 10] on link "My Dashboard" at bounding box center [783, 15] width 62 height 20
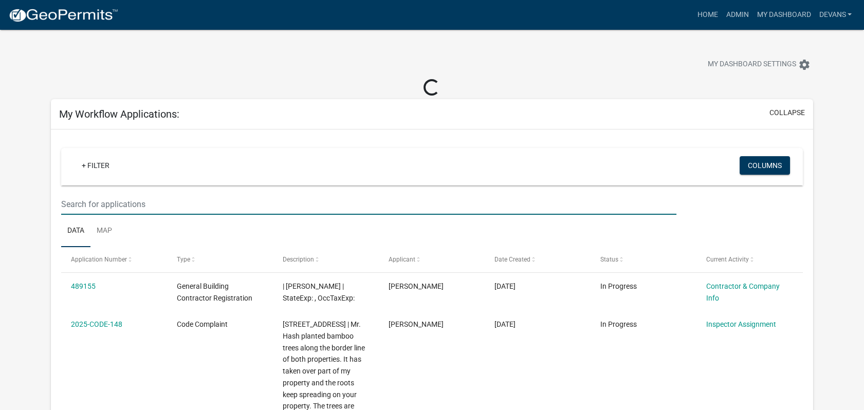
click at [127, 207] on input "text" at bounding box center [368, 204] width 615 height 21
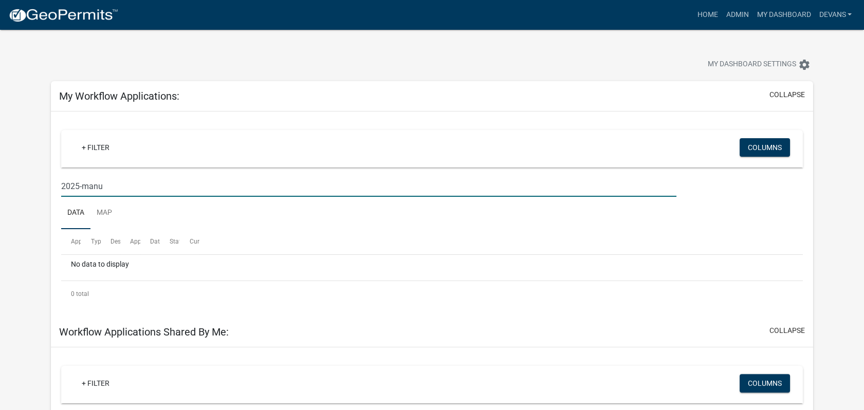
click at [143, 185] on input "2025-manu" at bounding box center [368, 186] width 615 height 21
type input "2025-manu-54"
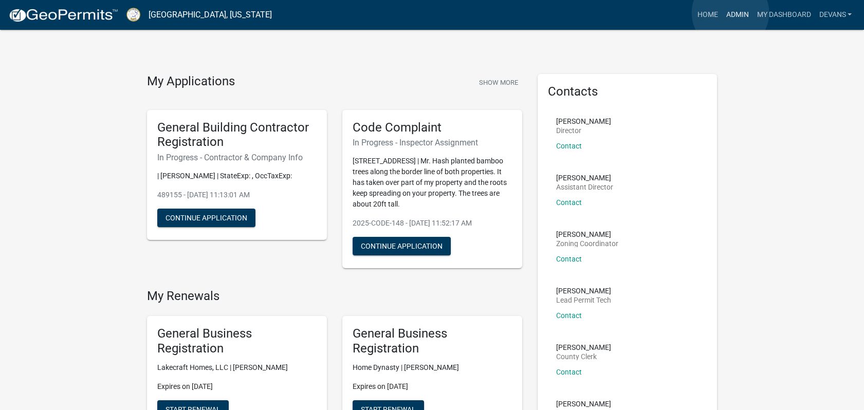
click at [730, 13] on link "Admin" at bounding box center [736, 15] width 31 height 20
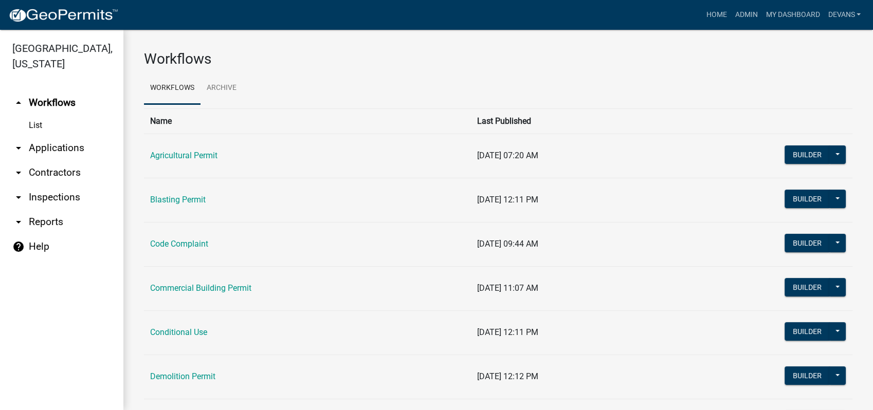
click at [60, 147] on link "arrow_drop_down Applications" at bounding box center [61, 148] width 123 height 25
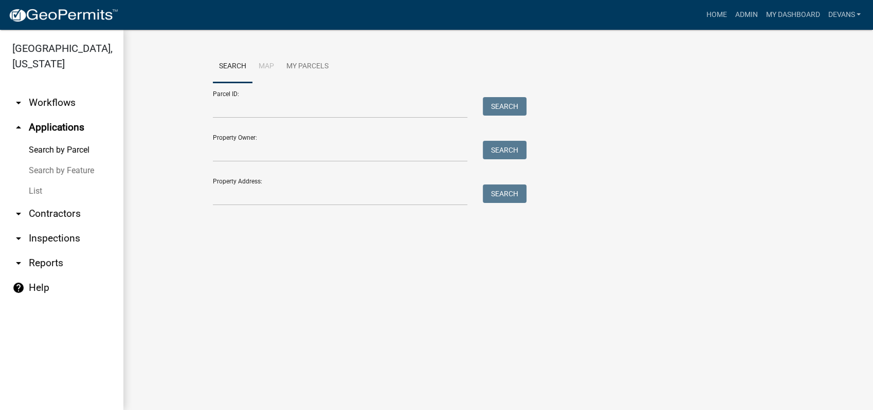
click at [36, 194] on link "List" at bounding box center [61, 191] width 123 height 21
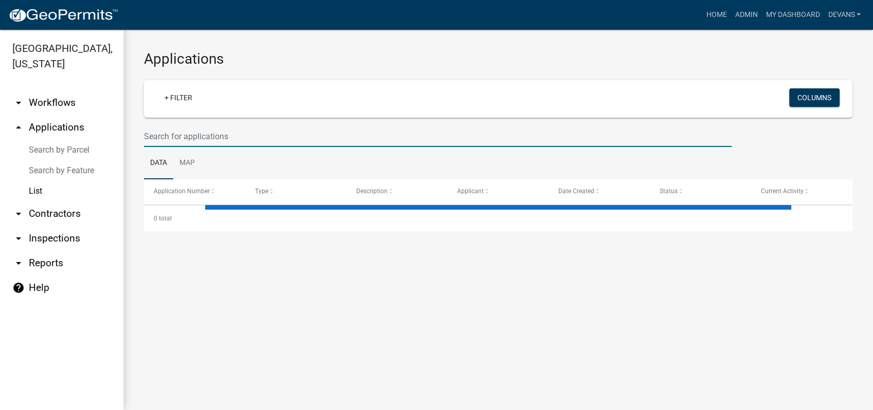
click at [192, 137] on input "text" at bounding box center [437, 136] width 587 height 21
type input "2025-manu-54"
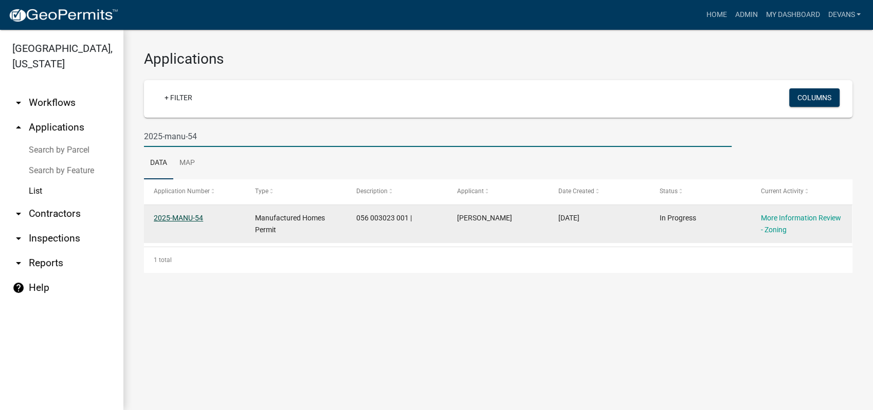
click at [172, 214] on link "2025-MANU-54" at bounding box center [178, 218] width 49 height 8
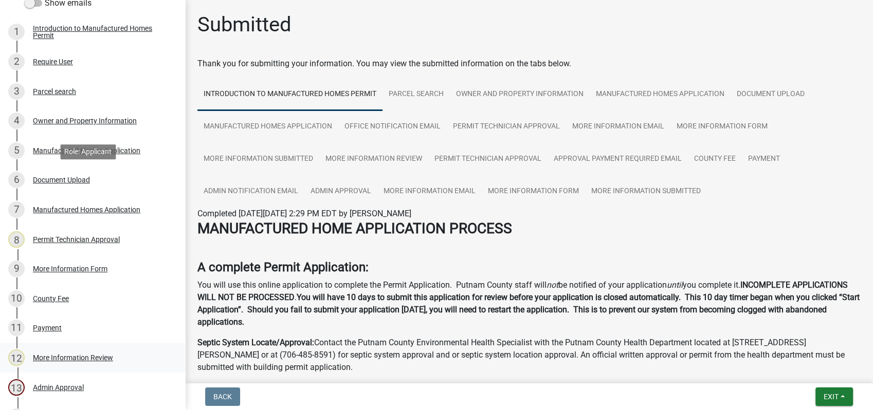
scroll to position [342, 0]
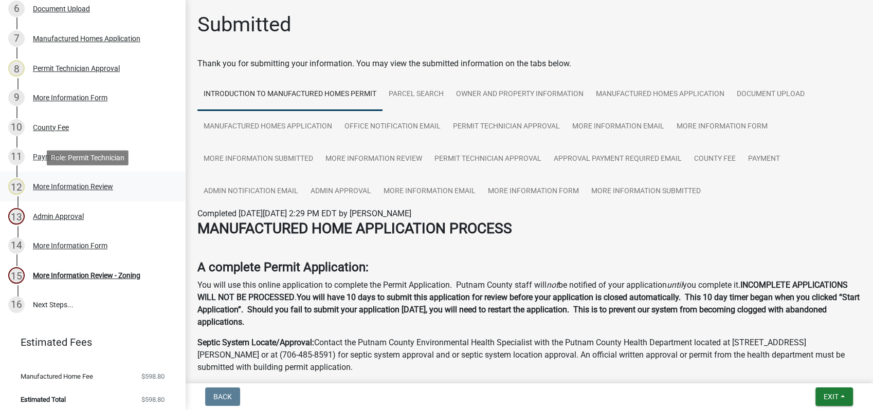
click at [94, 187] on div "More Information Review" at bounding box center [73, 186] width 80 height 7
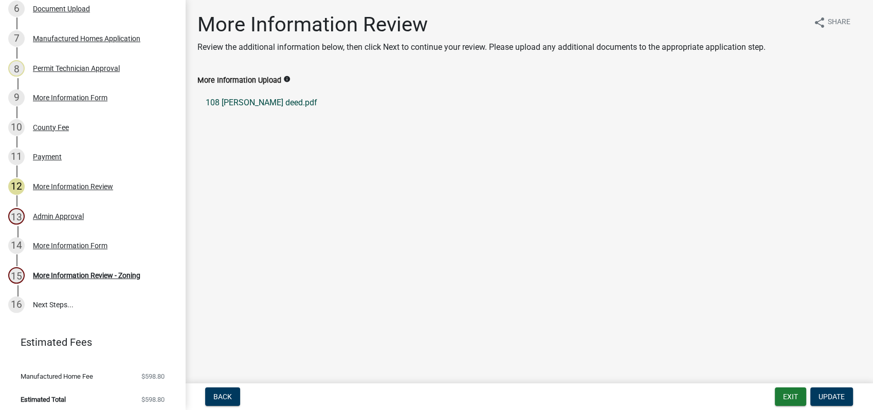
click at [248, 99] on link "108 [PERSON_NAME] deed.pdf" at bounding box center [528, 102] width 663 height 25
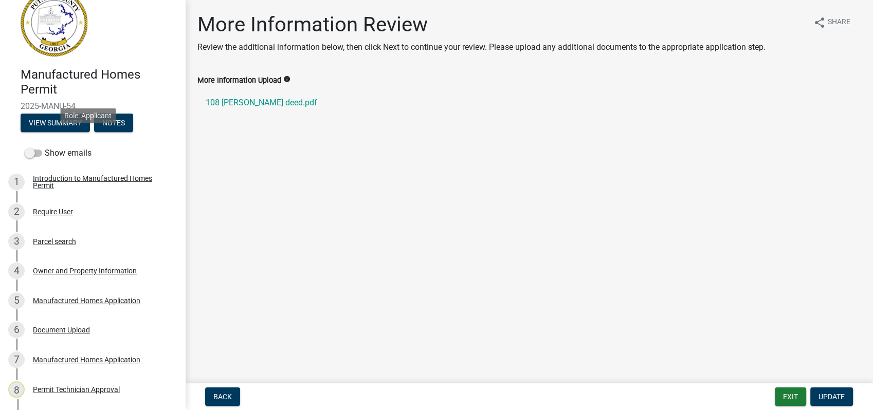
scroll to position [0, 0]
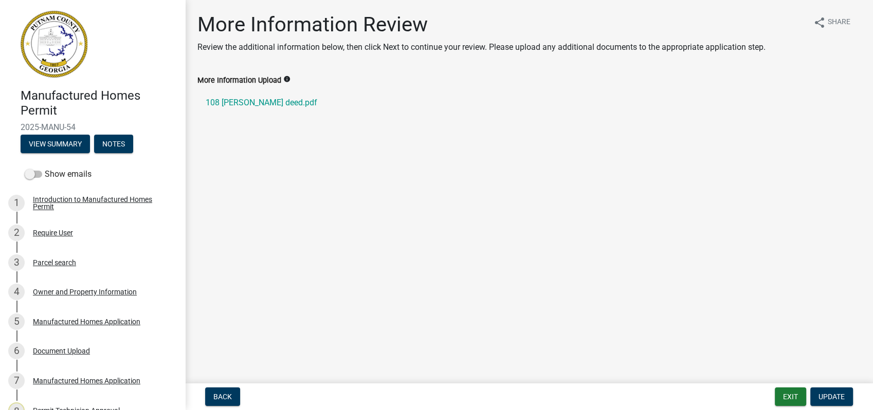
click at [82, 126] on span "2025-MANU-54" at bounding box center [93, 127] width 144 height 10
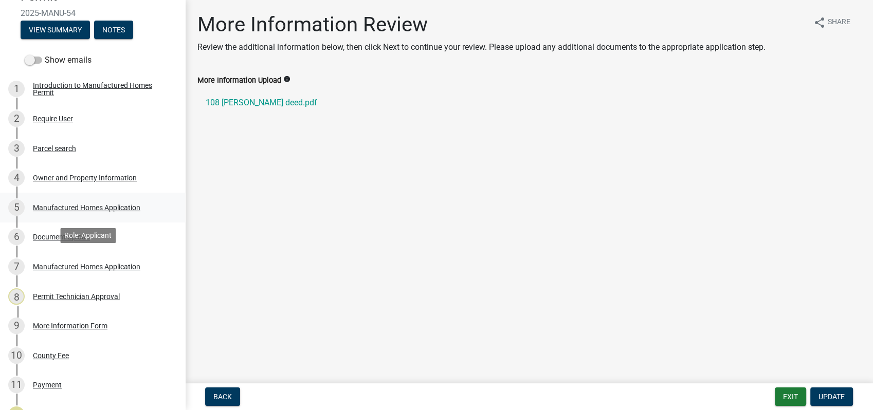
scroll to position [57, 0]
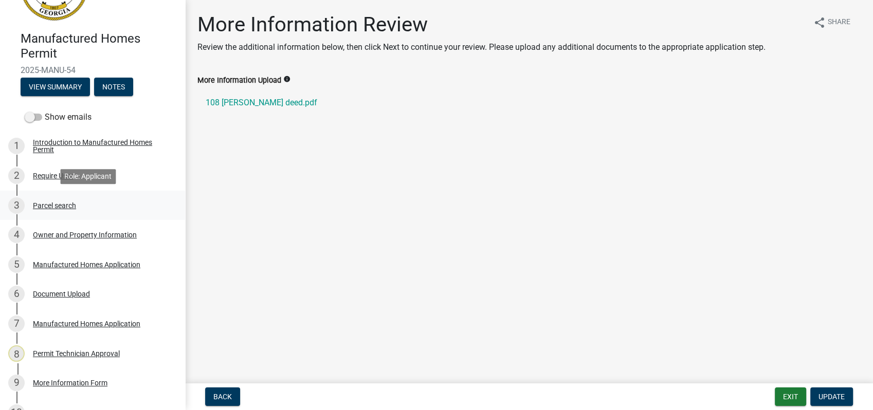
click at [70, 202] on div "Parcel search" at bounding box center [54, 205] width 43 height 7
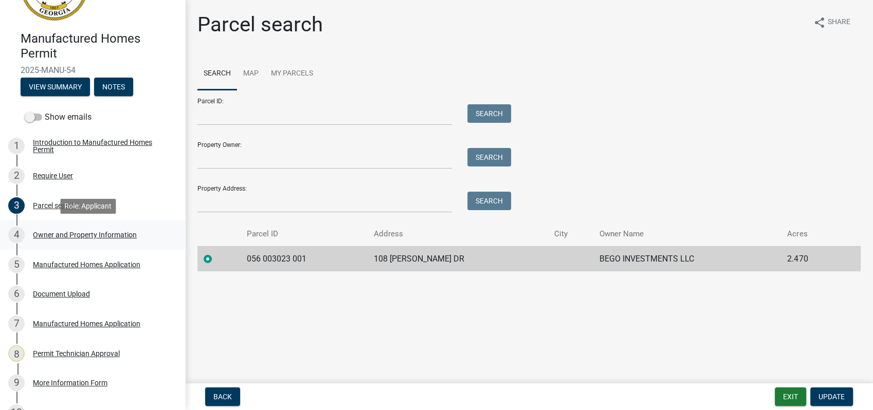
click at [68, 236] on div "Owner and Property Information" at bounding box center [85, 234] width 104 height 7
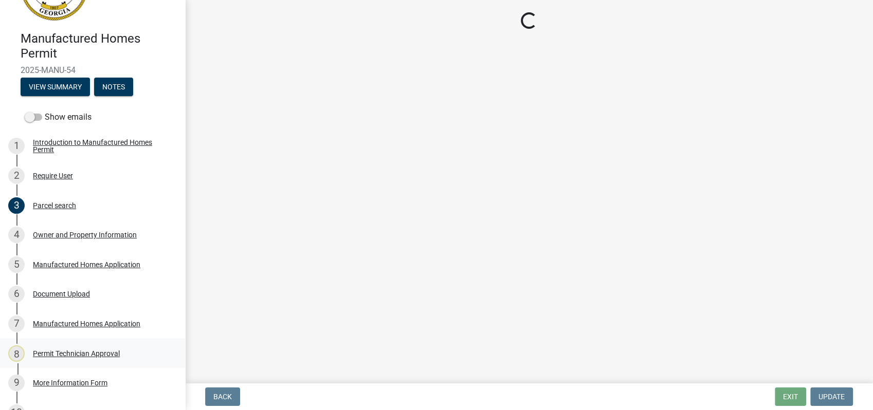
select select "34fe85c2-5f76-4343-b6bb-8ca387e0bed7"
select select "ece5c1a9-df30-4702-9587-5deee23533b7"
select select "6f1acead-4b1a-4680-ba5d-beeb03d30465"
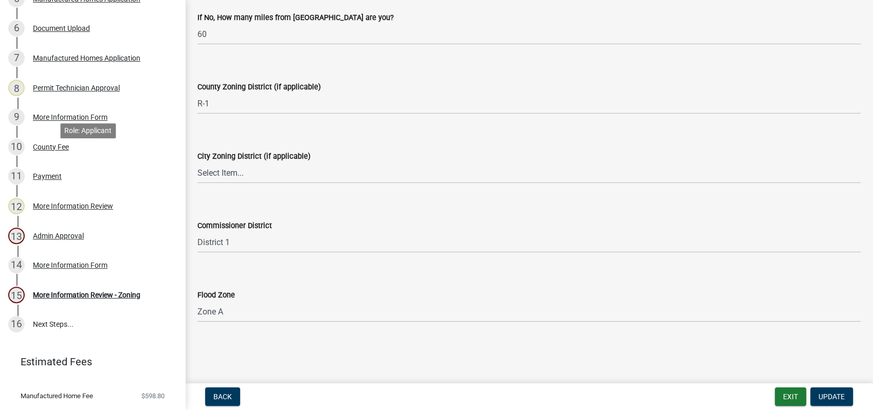
scroll to position [342, 0]
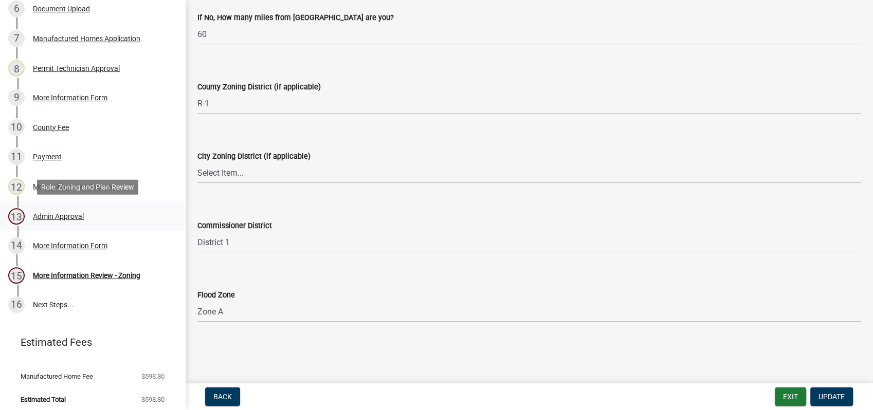
click at [56, 214] on div "Admin Approval" at bounding box center [58, 216] width 51 height 7
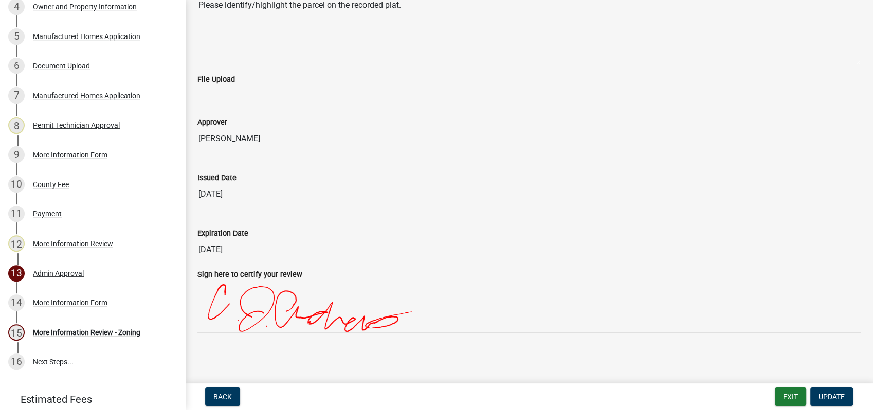
scroll to position [85, 0]
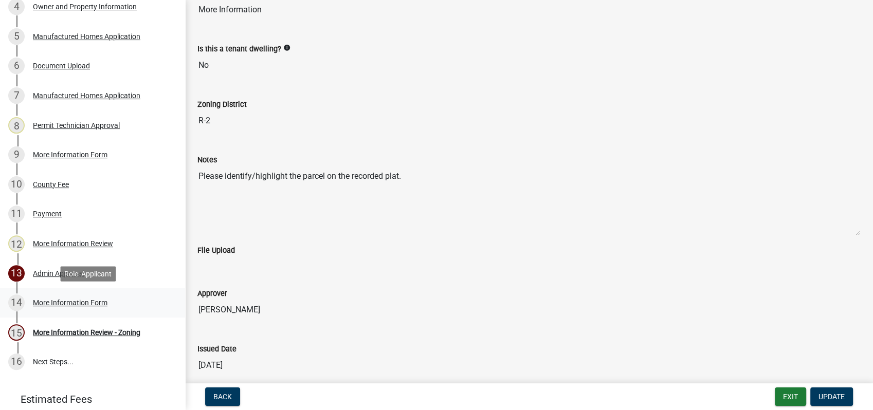
click at [55, 299] on div "More Information Form" at bounding box center [70, 302] width 75 height 7
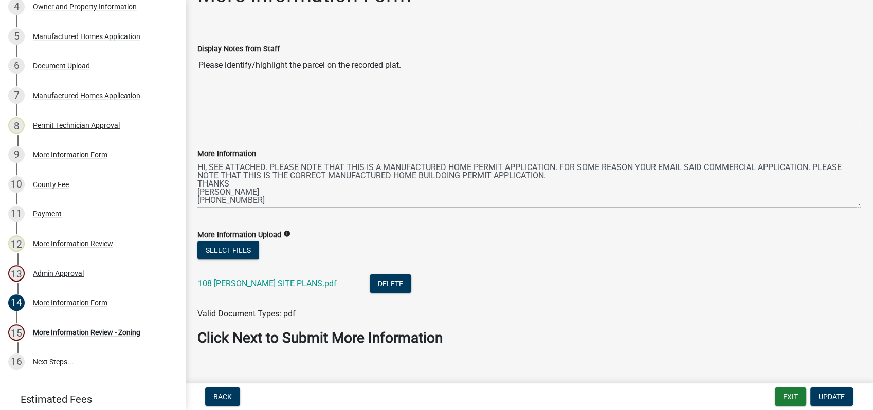
scroll to position [45, 0]
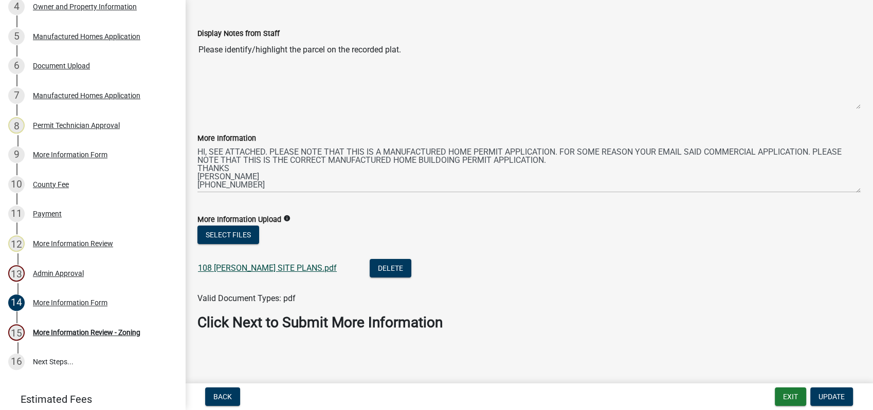
click at [252, 268] on link "108 [PERSON_NAME] SITE PLANS.pdf" at bounding box center [267, 268] width 139 height 10
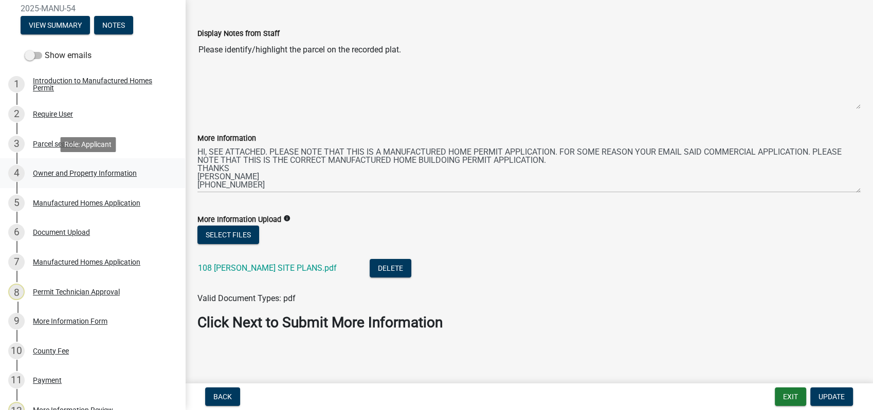
click at [78, 171] on div "Owner and Property Information" at bounding box center [85, 173] width 104 height 7
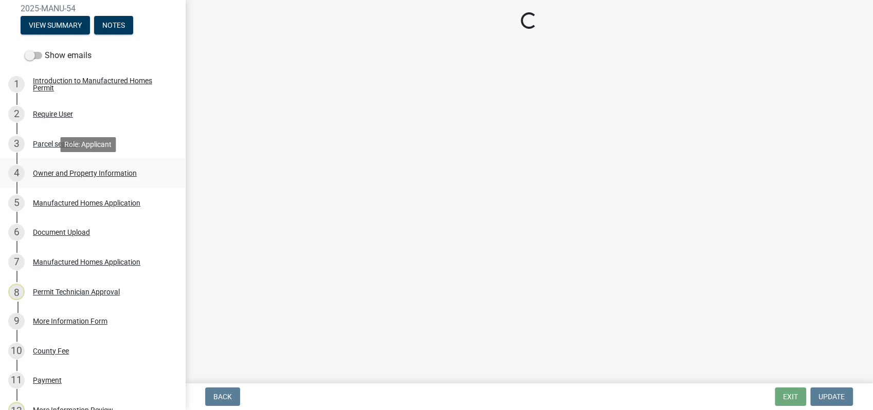
scroll to position [0, 0]
select select "34fe85c2-5f76-4343-b6bb-8ca387e0bed7"
select select "ece5c1a9-df30-4702-9587-5deee23533b7"
select select "6f1acead-4b1a-4680-ba5d-beeb03d30465"
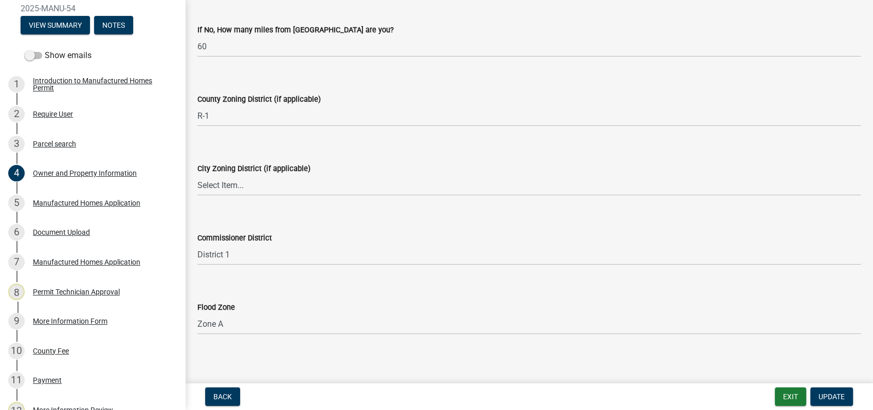
scroll to position [1336, 0]
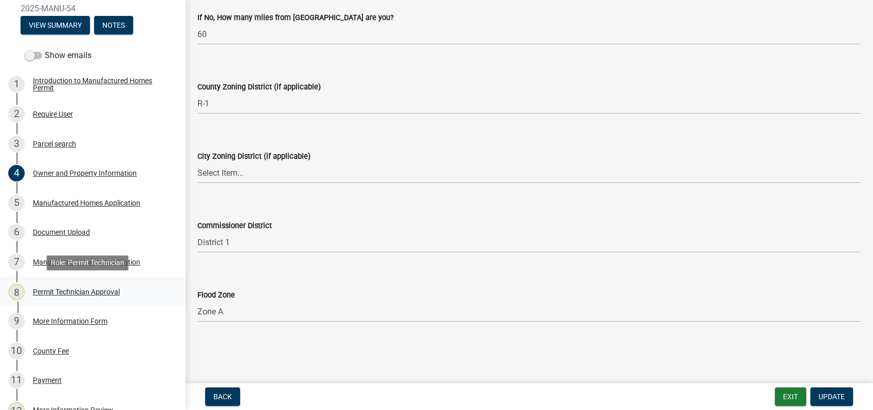
click at [86, 286] on div "8 Permit Technician Approval" at bounding box center [88, 292] width 160 height 16
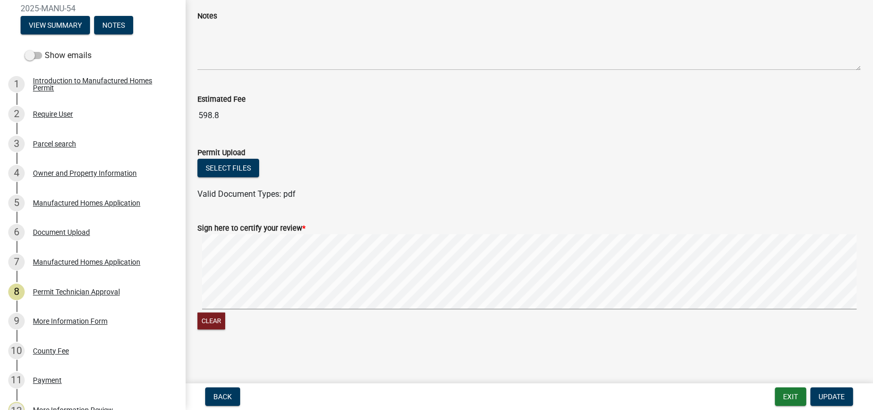
scroll to position [286, 0]
click at [61, 165] on div "4 Owner and Property Information" at bounding box center [88, 173] width 160 height 16
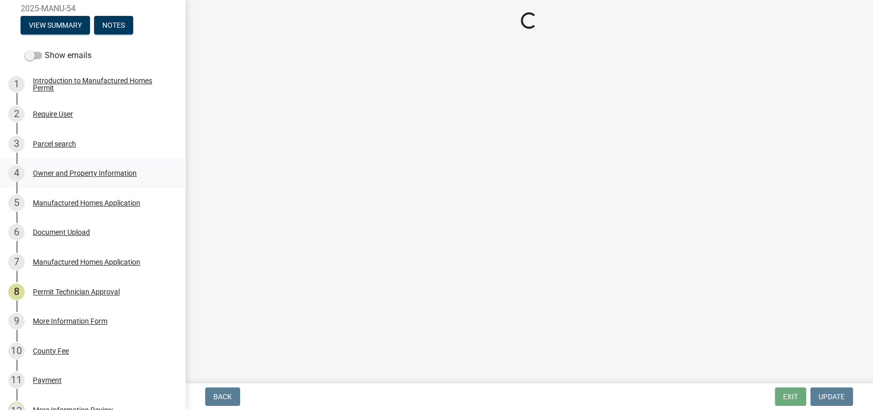
scroll to position [0, 0]
select select "34fe85c2-5f76-4343-b6bb-8ca387e0bed7"
select select "ece5c1a9-df30-4702-9587-5deee23533b7"
select select "6f1acead-4b1a-4680-ba5d-beeb03d30465"
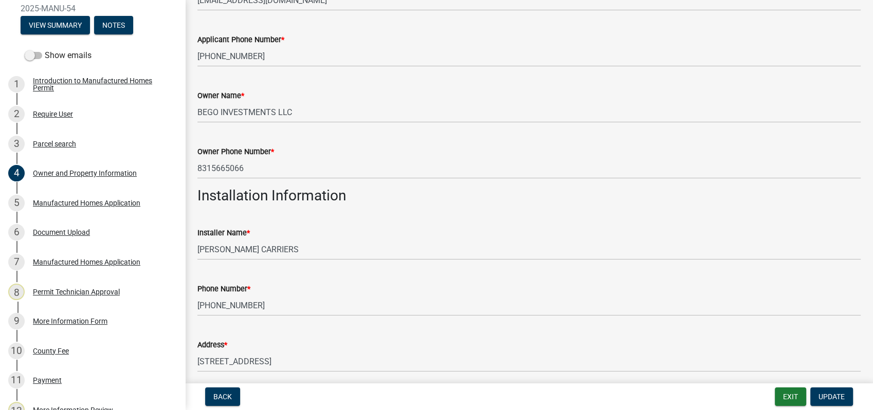
scroll to position [228, 0]
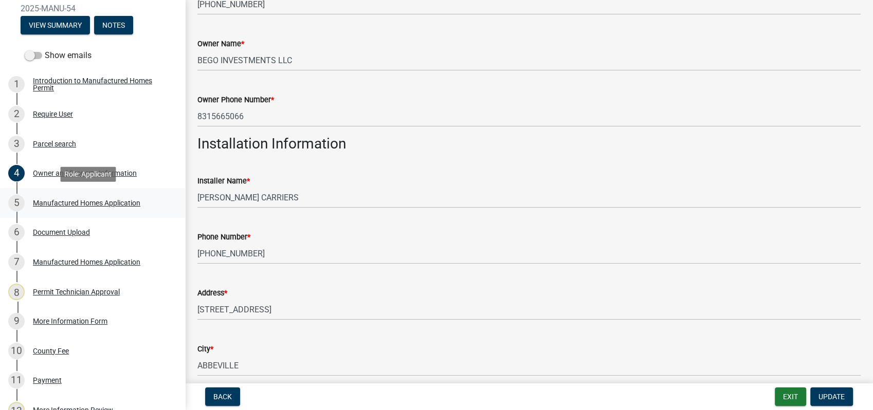
click at [85, 210] on div "5 Manufactured Homes Application" at bounding box center [88, 203] width 160 height 16
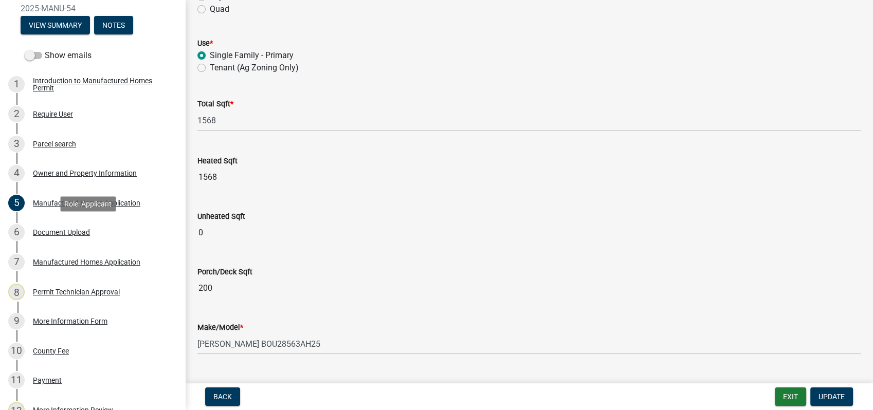
click at [60, 226] on div "6 Document Upload" at bounding box center [88, 232] width 160 height 16
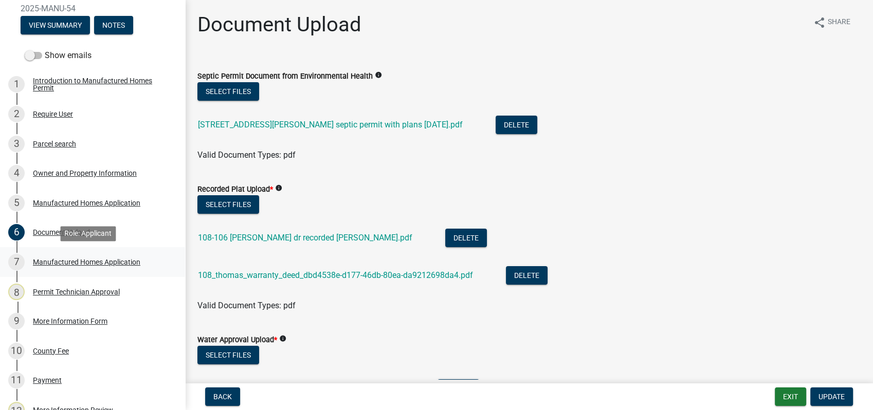
click at [68, 263] on div "Manufactured Homes Application" at bounding box center [86, 261] width 107 height 7
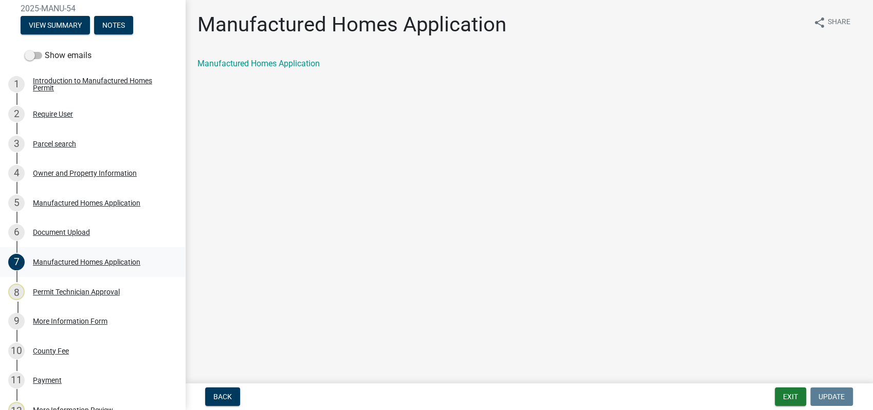
click at [97, 264] on div "Manufactured Homes Application" at bounding box center [86, 261] width 107 height 7
click at [87, 295] on div "Permit Technician Approval" at bounding box center [76, 291] width 87 height 7
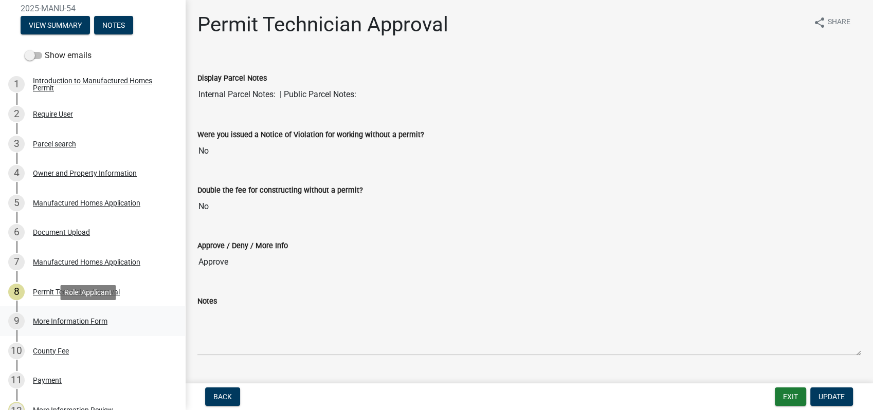
click at [81, 318] on div "More Information Form" at bounding box center [70, 321] width 75 height 7
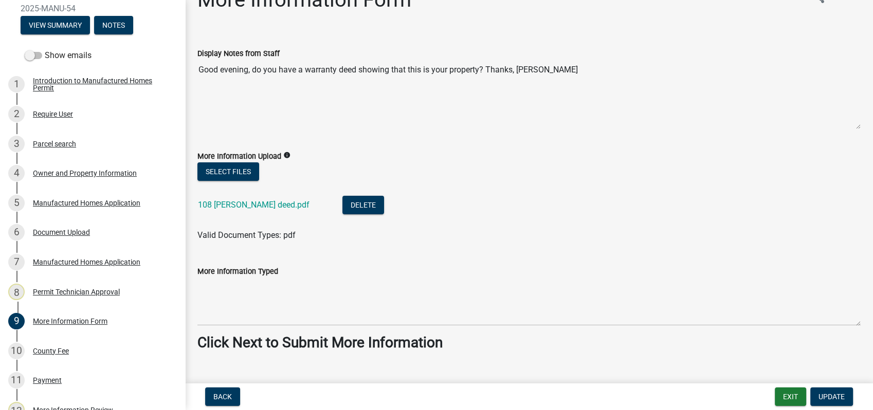
scroll to position [45, 0]
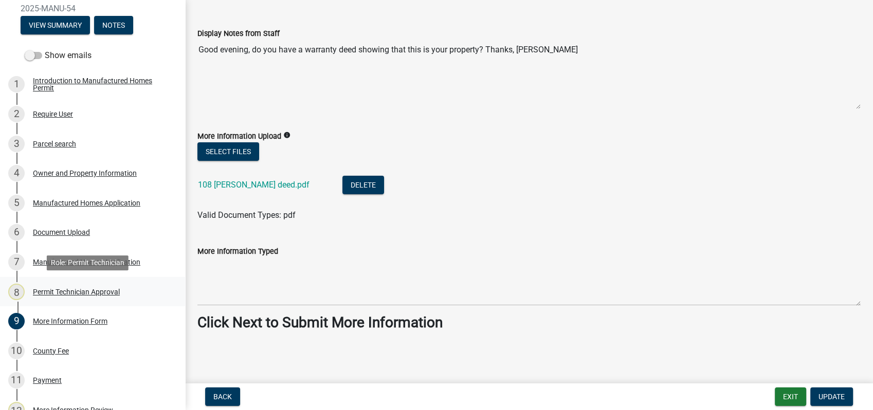
click at [80, 291] on div "Permit Technician Approval" at bounding box center [76, 291] width 87 height 7
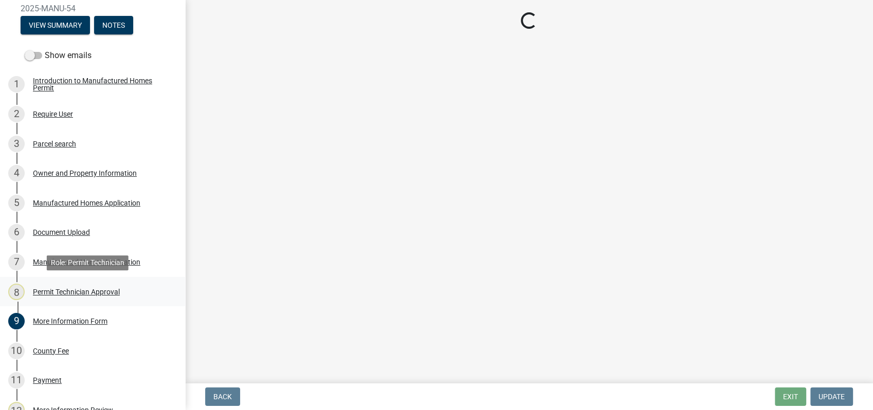
scroll to position [0, 0]
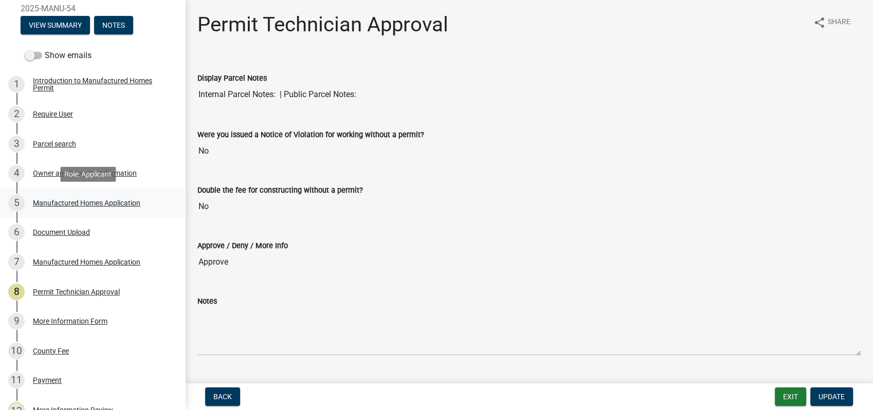
click at [90, 201] on div "Manufactured Homes Application" at bounding box center [86, 202] width 107 height 7
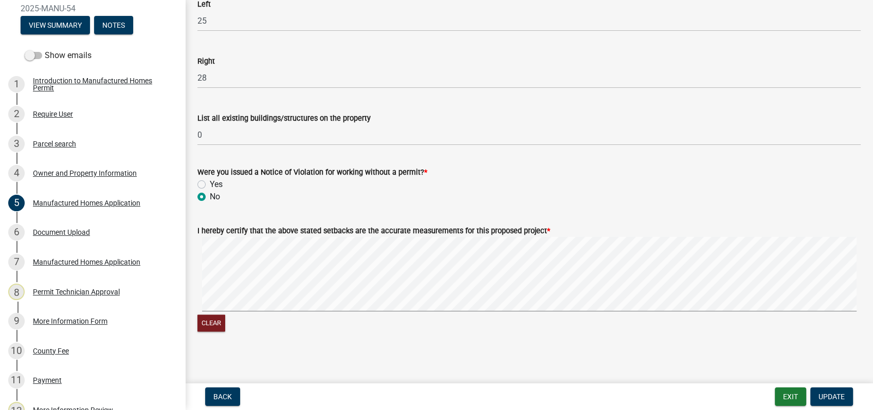
scroll to position [1615, 0]
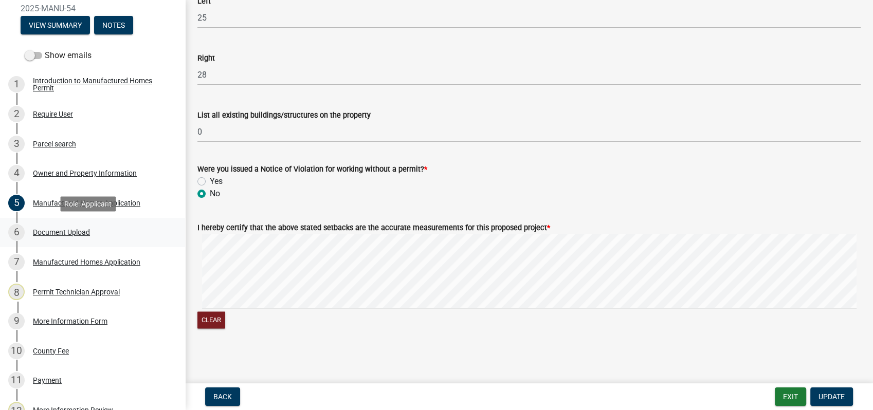
click at [82, 229] on div "Document Upload" at bounding box center [61, 232] width 57 height 7
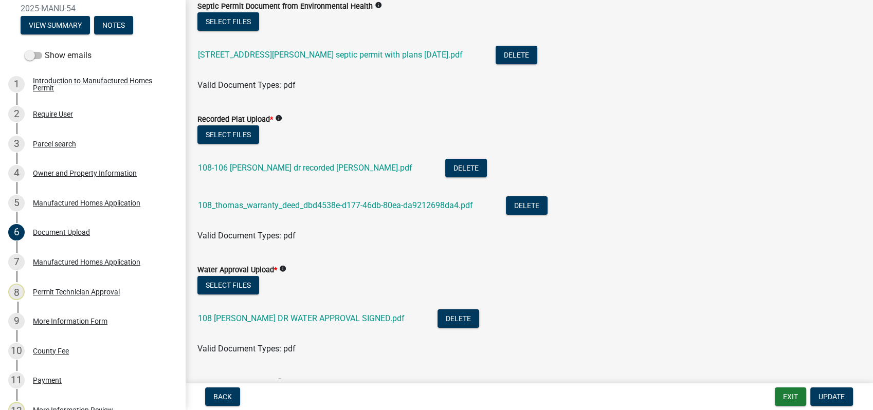
scroll to position [233, 0]
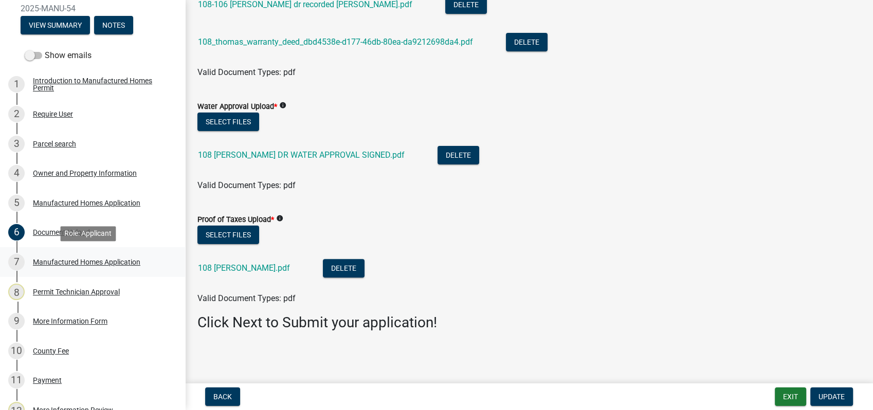
click at [55, 262] on div "Manufactured Homes Application" at bounding box center [86, 261] width 107 height 7
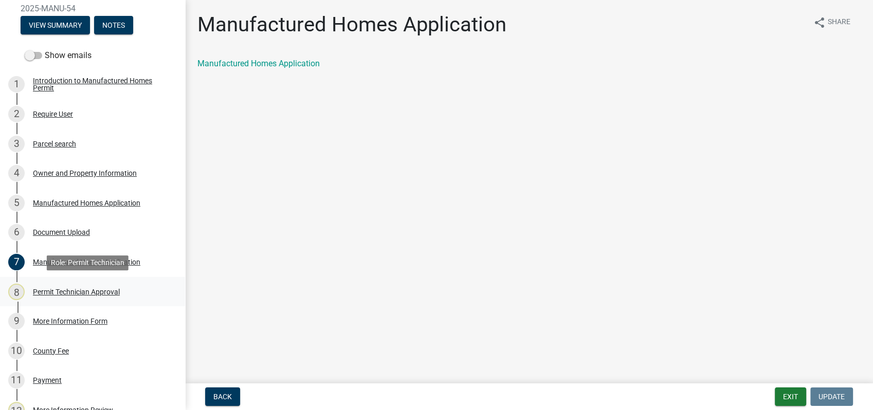
click at [51, 294] on div "Permit Technician Approval" at bounding box center [76, 291] width 87 height 7
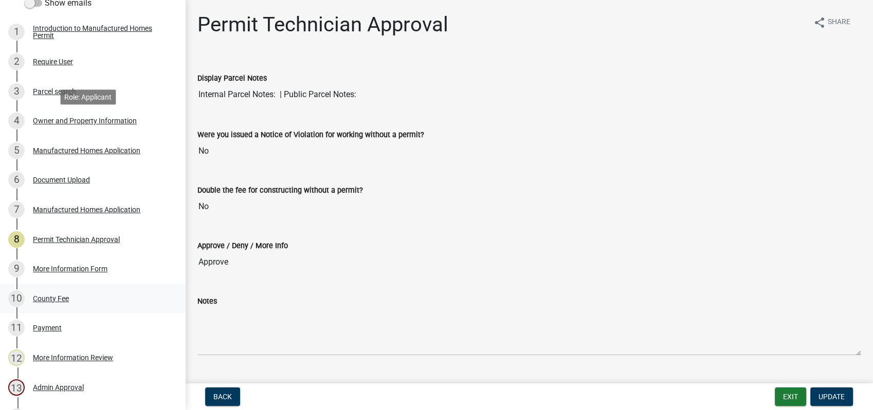
scroll to position [233, 0]
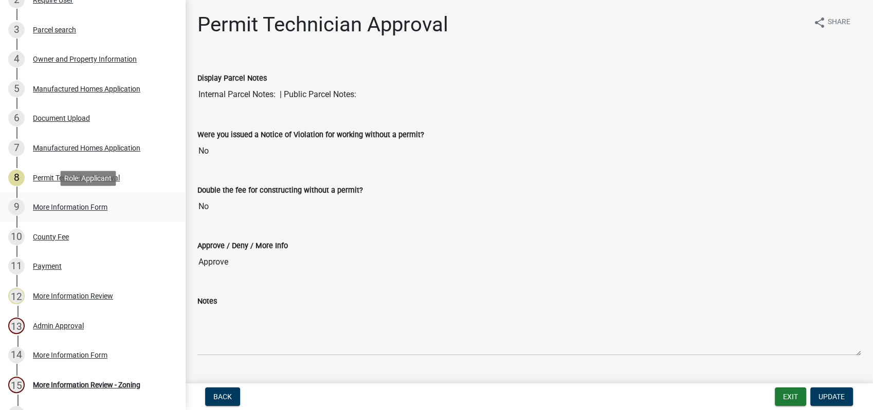
click at [75, 209] on div "More Information Form" at bounding box center [70, 206] width 75 height 7
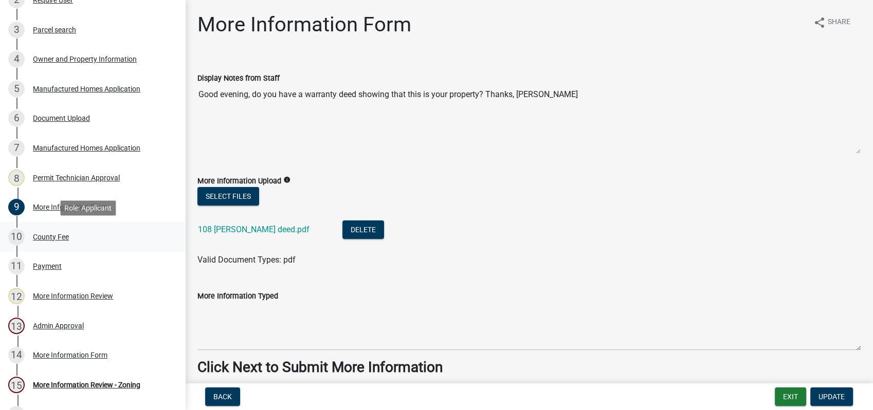
click at [45, 237] on div "County Fee" at bounding box center [51, 236] width 36 height 7
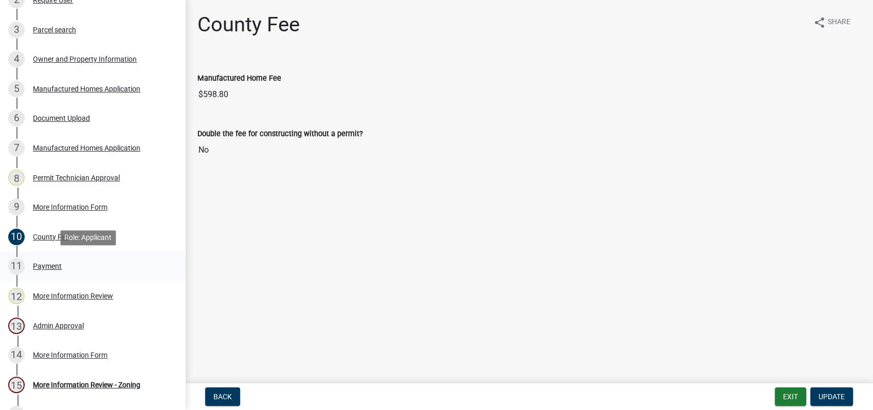
click at [58, 263] on div "Payment" at bounding box center [47, 266] width 29 height 7
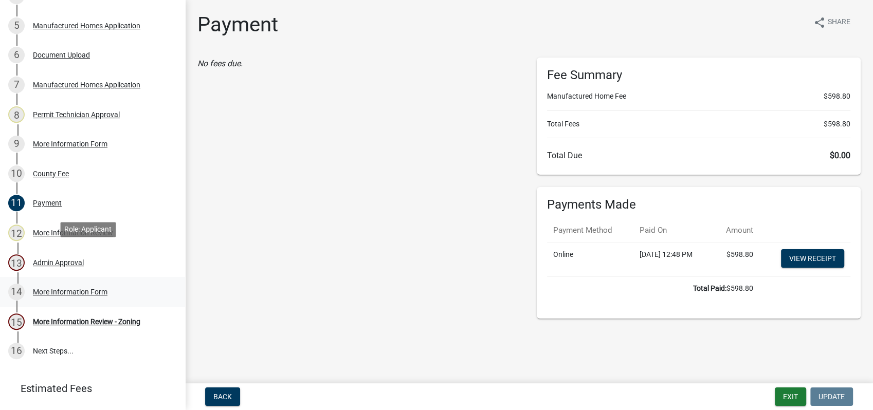
scroll to position [347, 0]
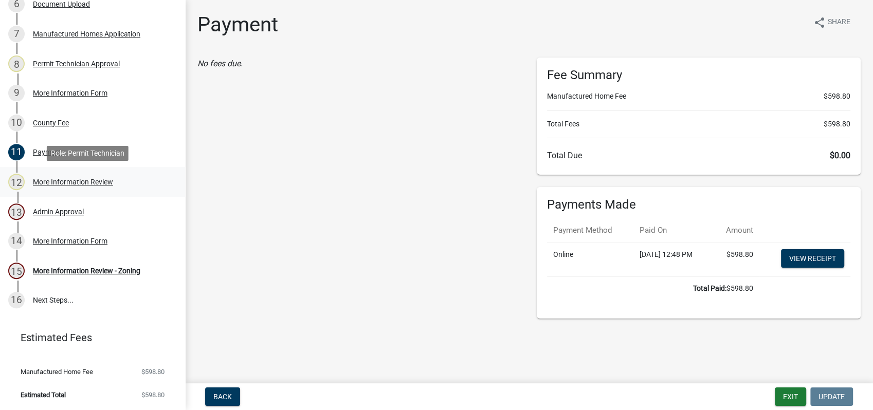
click at [72, 184] on div "More Information Review" at bounding box center [73, 181] width 80 height 7
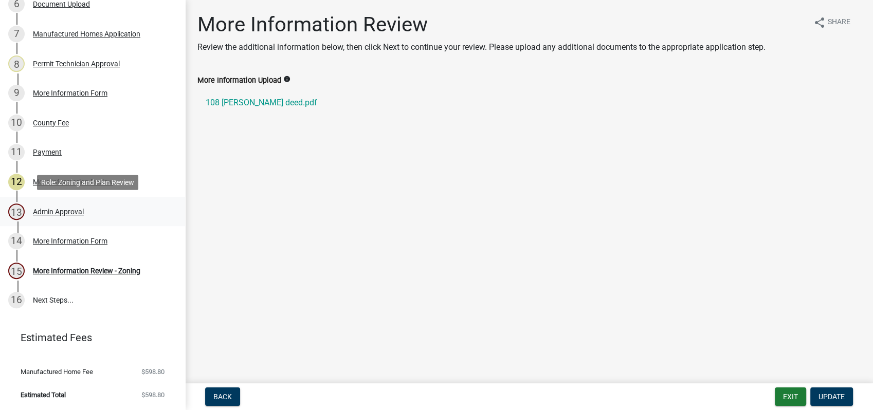
click at [58, 213] on div "Admin Approval" at bounding box center [58, 211] width 51 height 7
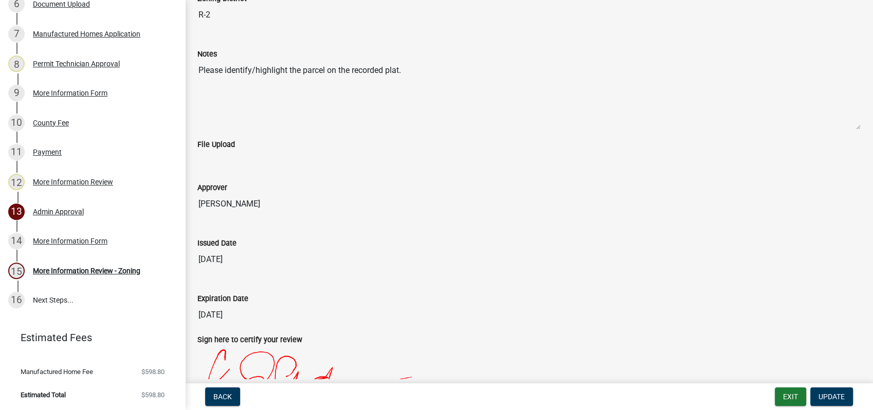
scroll to position [171, 0]
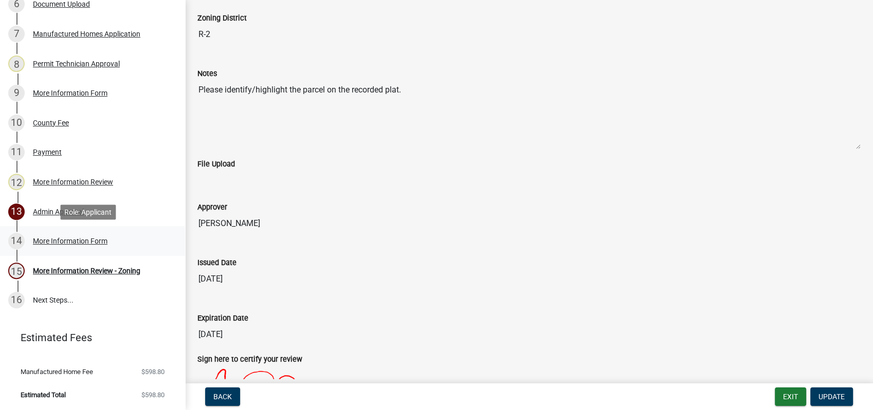
click at [90, 242] on div "More Information Form" at bounding box center [70, 240] width 75 height 7
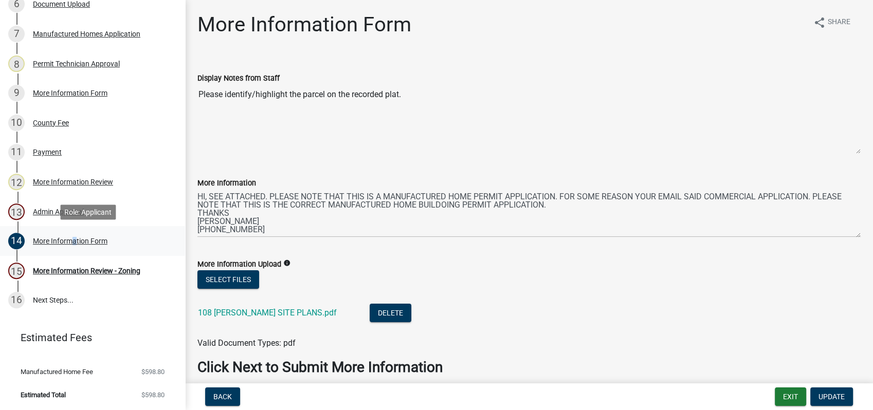
click at [67, 238] on div "14 More Information Form" at bounding box center [88, 241] width 160 height 16
click at [67, 271] on div "More Information Review - Zoning" at bounding box center [86, 270] width 107 height 7
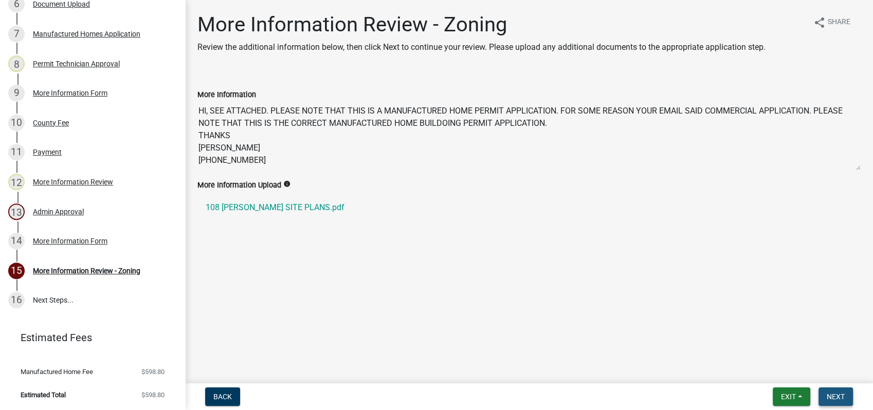
click at [832, 400] on span "Next" at bounding box center [835, 397] width 18 height 8
click at [830, 395] on span "Next" at bounding box center [835, 397] width 18 height 8
click at [785, 402] on button "Exit" at bounding box center [791, 396] width 38 height 18
click at [772, 367] on button "Save & Exit" at bounding box center [769, 370] width 82 height 25
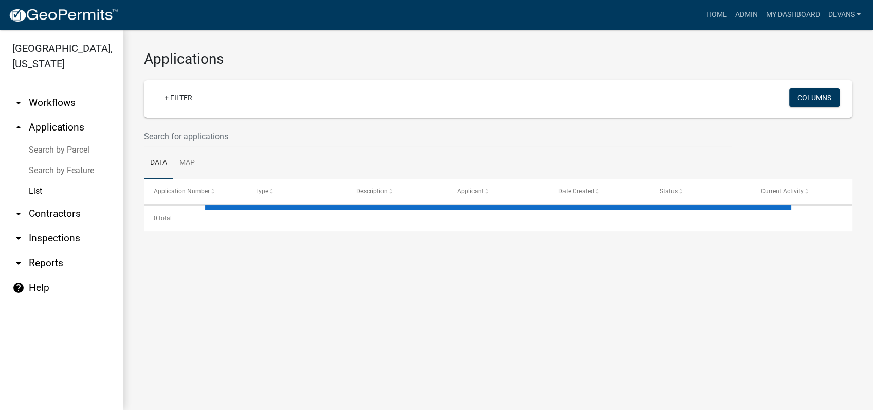
select select "1: 25"
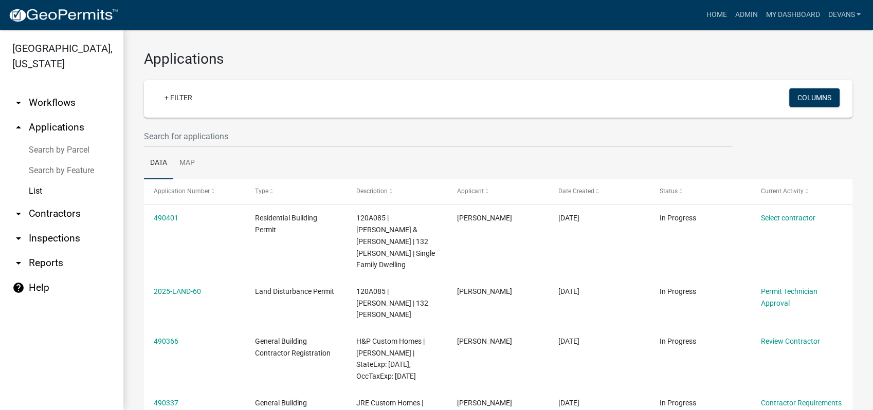
click at [160, 147] on link "Data" at bounding box center [158, 163] width 29 height 33
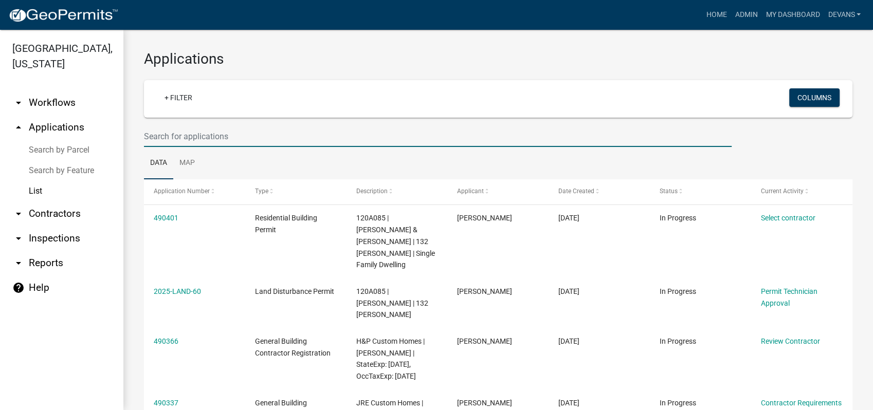
click at [165, 143] on input "text" at bounding box center [437, 136] width 587 height 21
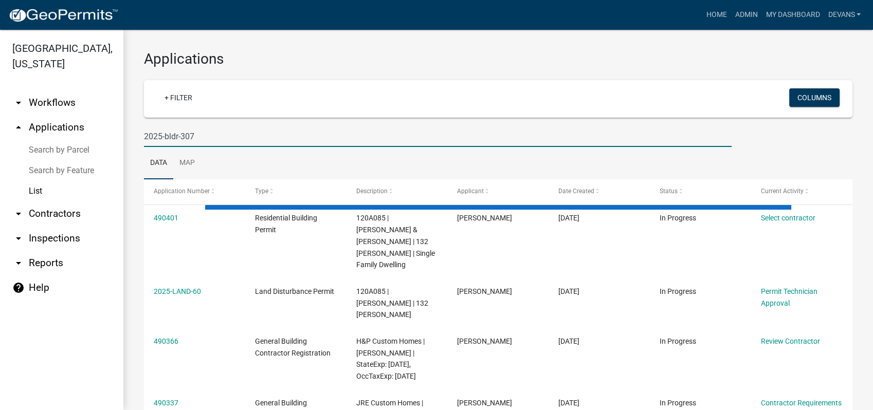
type input "2025-bldr-307"
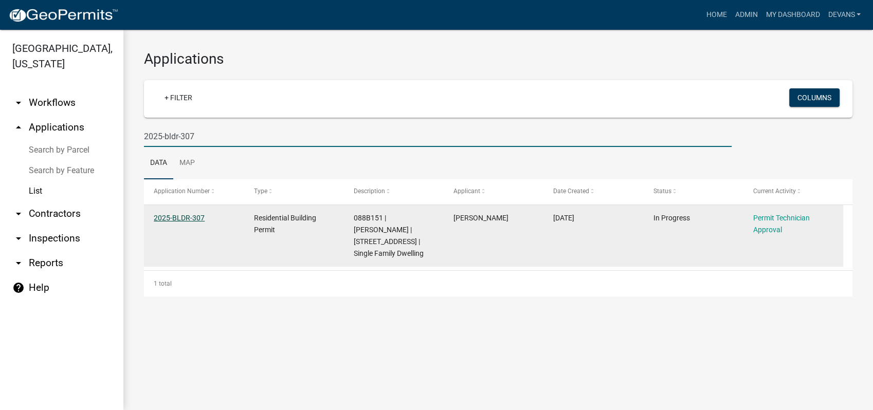
click at [177, 220] on link "2025-BLDR-307" at bounding box center [179, 218] width 51 height 8
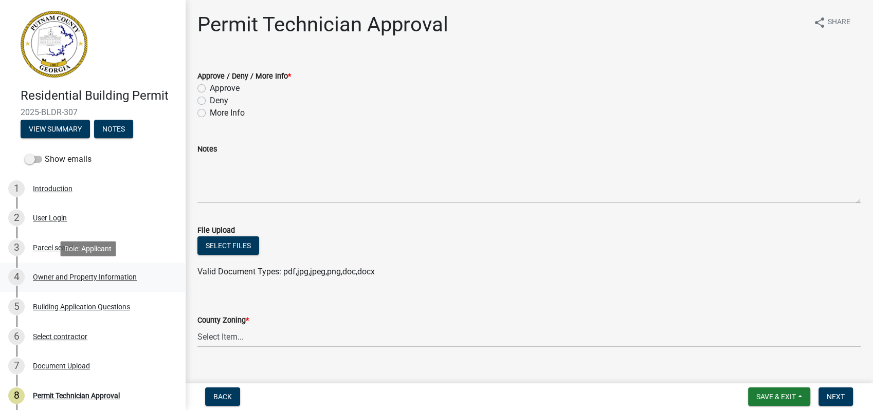
click at [74, 276] on div "Owner and Property Information" at bounding box center [85, 276] width 104 height 7
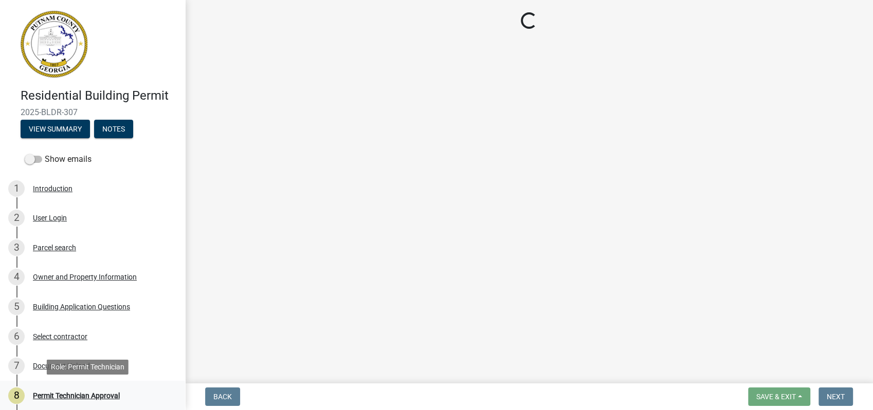
select select "78bfdc44-73ff-456e-a557-d4c99b9c08be"
select select "83394b22-4a11-496c-8e5c-75ade2e72faf"
select select "295c155f-de53-4b68-9fdd-08c8883e9b6f"
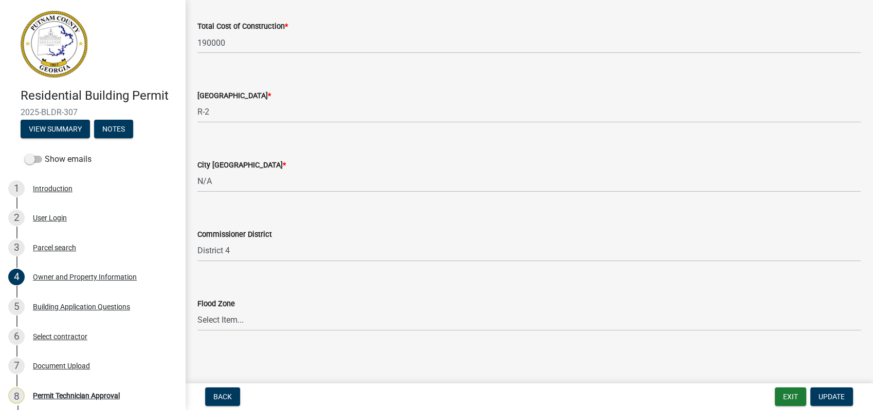
scroll to position [1740, 0]
click at [110, 306] on div "Building Application Questions" at bounding box center [81, 306] width 97 height 7
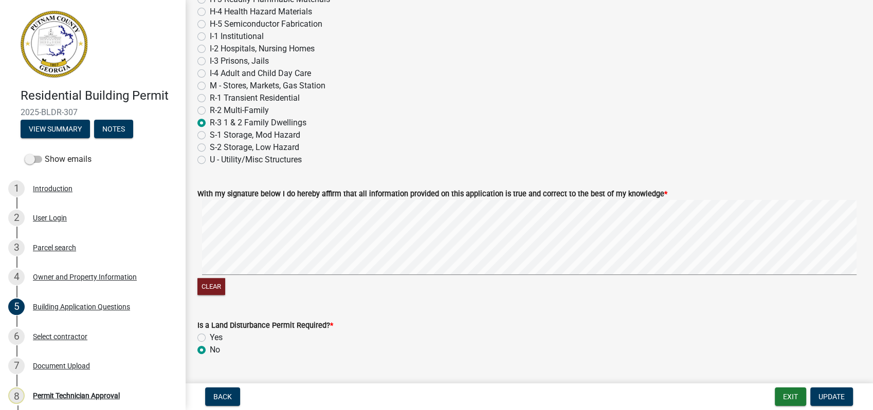
scroll to position [4388, 0]
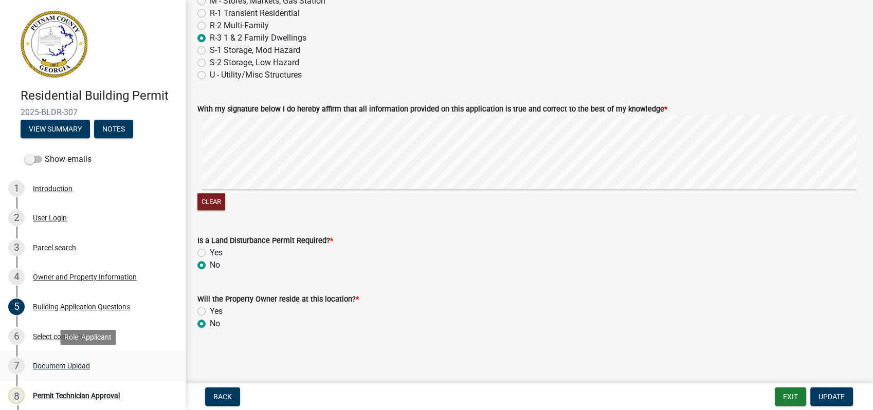
click at [68, 366] on div "Document Upload" at bounding box center [61, 365] width 57 height 7
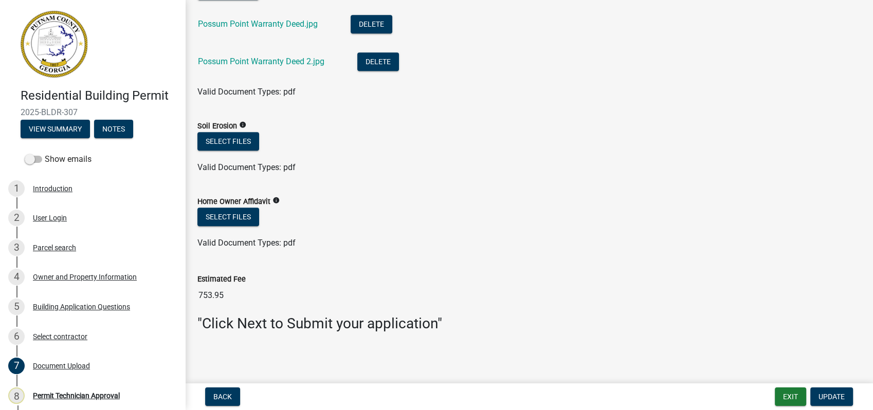
scroll to position [781, 0]
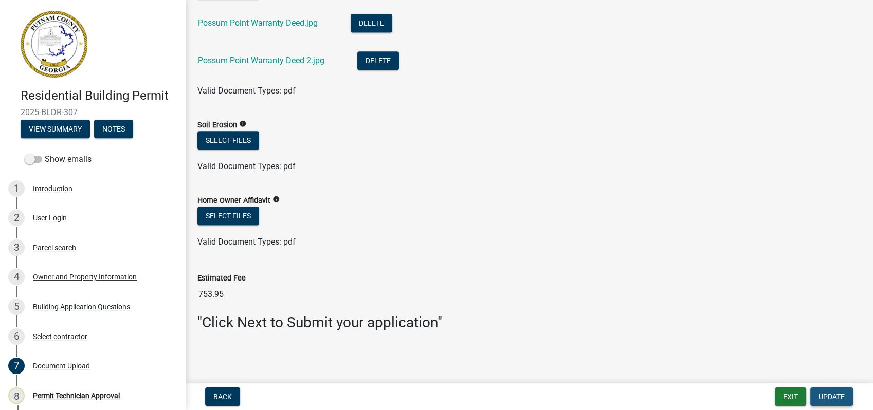
click at [829, 395] on span "Update" at bounding box center [831, 397] width 26 height 8
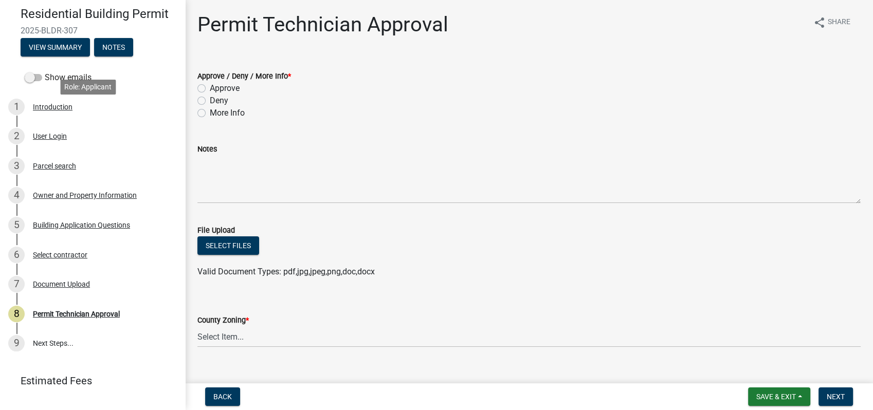
scroll to position [102, 0]
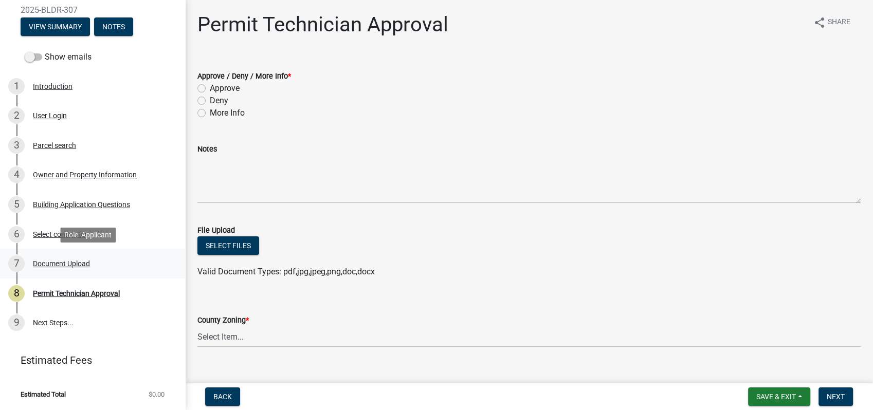
click at [69, 264] on div "Document Upload" at bounding box center [61, 263] width 57 height 7
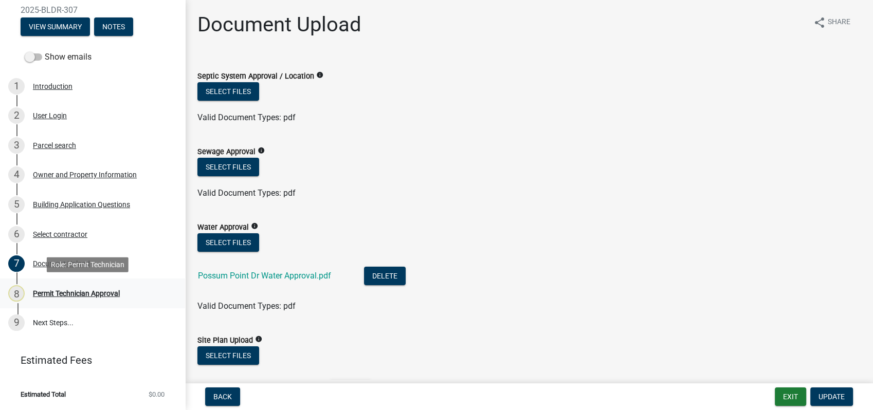
click at [82, 297] on div "8 Permit Technician Approval" at bounding box center [88, 293] width 160 height 16
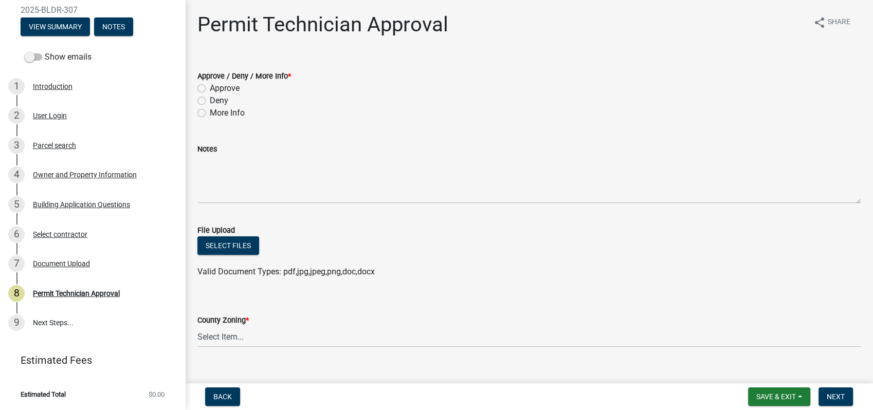
click at [210, 112] on label "More Info" at bounding box center [227, 113] width 35 height 12
click at [210, 112] on input "More Info" at bounding box center [213, 110] width 7 height 7
radio input "true"
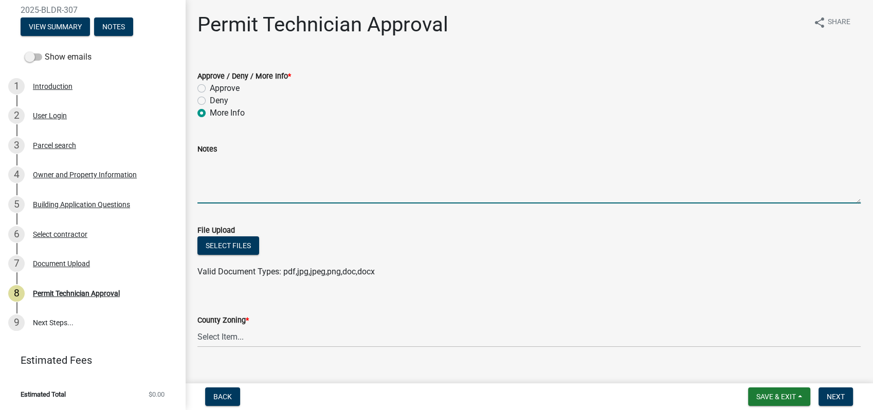
click at [233, 167] on textarea "Notes" at bounding box center [528, 179] width 663 height 48
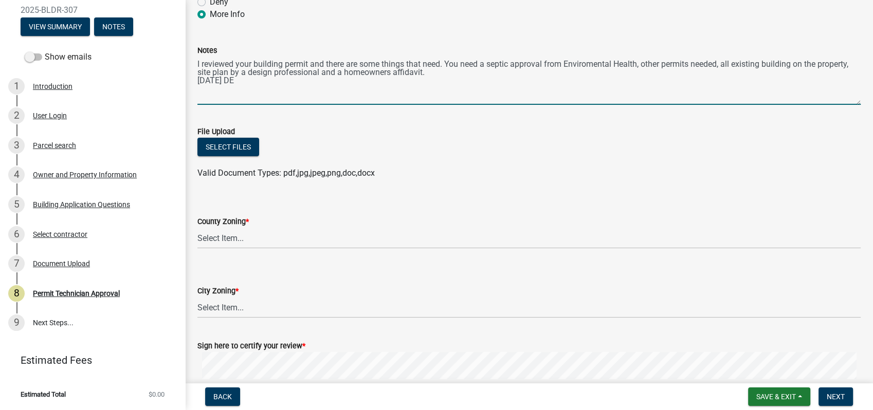
scroll to position [171, 0]
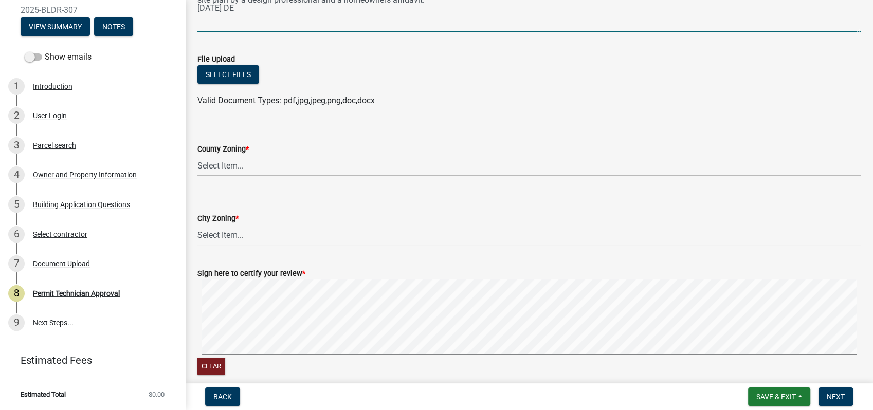
type textarea "I reviewed your building permit and there are some things that need. You need a…"
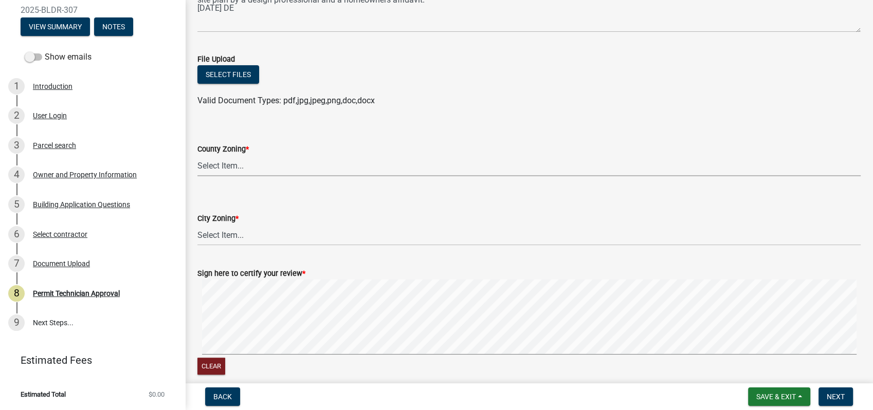
click at [212, 164] on select "Select Item... AG-1 R-1R R-1 R-2 MHP RM-1 RM-3 C-1 C-2 I-M PUD N/A" at bounding box center [528, 165] width 663 height 21
click at [197, 155] on select "Select Item... AG-1 R-1R R-1 R-2 MHP RM-1 RM-3 C-1 C-2 I-M PUD N/A" at bounding box center [528, 165] width 663 height 21
select select "78bfdc44-73ff-456e-a557-d4c99b9c08be"
click at [226, 237] on select "Select Item... A-1 A-2 R-1 R-2 R-3 R-4 MHP C-1 C-2 I-1 I-2 DB FH H-P N/A" at bounding box center [528, 235] width 663 height 21
click at [197, 225] on select "Select Item... A-1 A-2 R-1 R-2 R-3 R-4 MHP C-1 C-2 I-1 I-2 DB FH H-P N/A" at bounding box center [528, 235] width 663 height 21
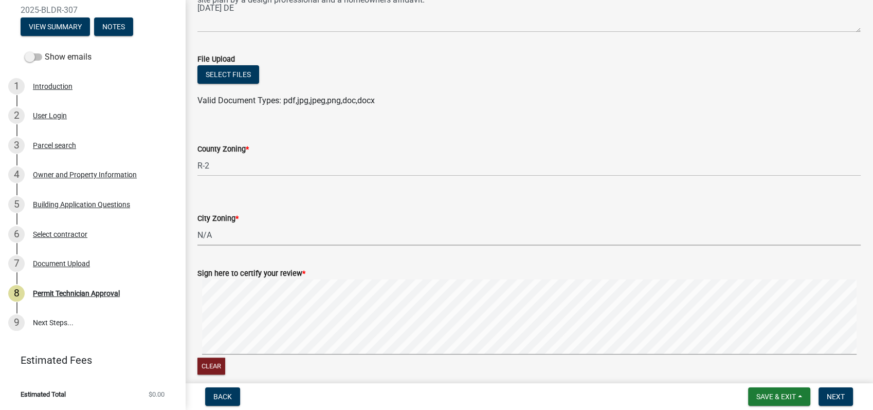
select select "83394b22-4a11-496c-8e5c-75ade2e72faf"
click at [844, 400] on button "Next" at bounding box center [835, 396] width 34 height 18
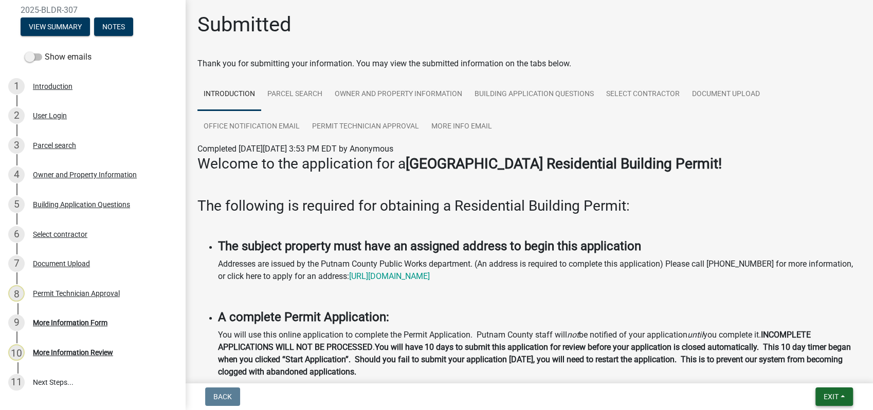
drag, startPoint x: 835, startPoint y: 395, endPoint x: 829, endPoint y: 393, distance: 6.4
click at [835, 395] on span "Exit" at bounding box center [830, 397] width 15 height 8
click at [816, 374] on button "Save & Exit" at bounding box center [811, 370] width 82 height 25
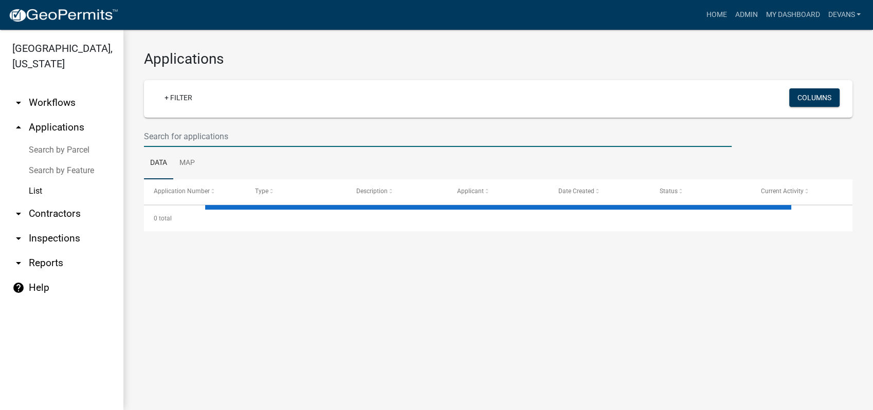
click at [175, 137] on input "text" at bounding box center [437, 136] width 587 height 21
select select "1: 25"
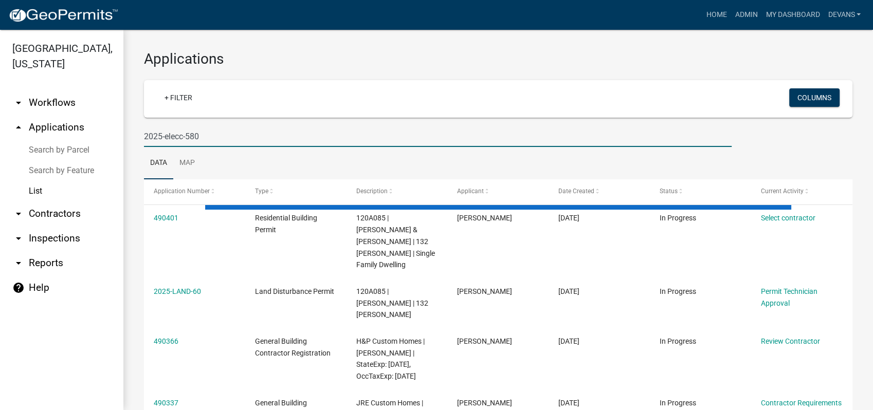
type input "2025-elecc-580"
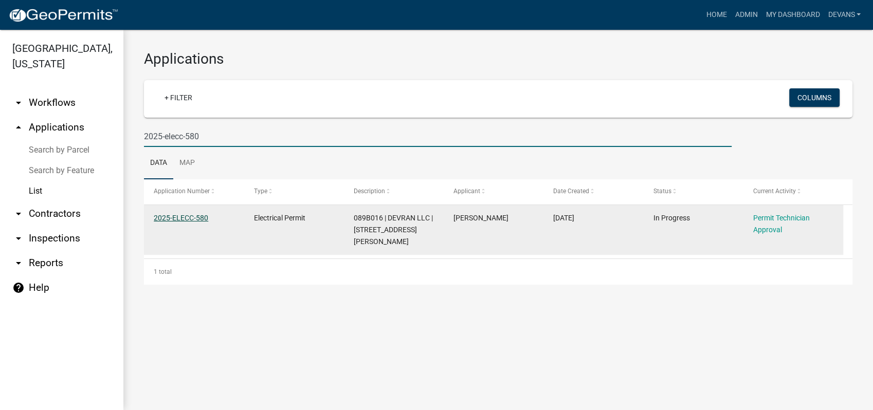
click at [164, 216] on link "2025-ELECC-580" at bounding box center [181, 218] width 54 height 8
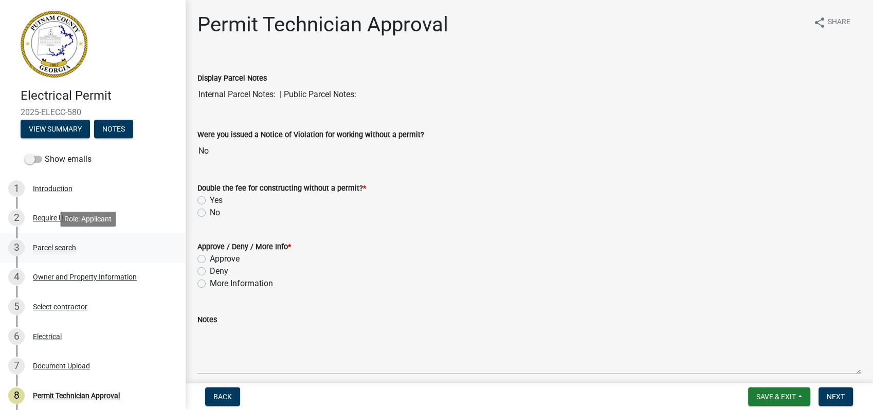
click at [62, 244] on div "Parcel search" at bounding box center [54, 247] width 43 height 7
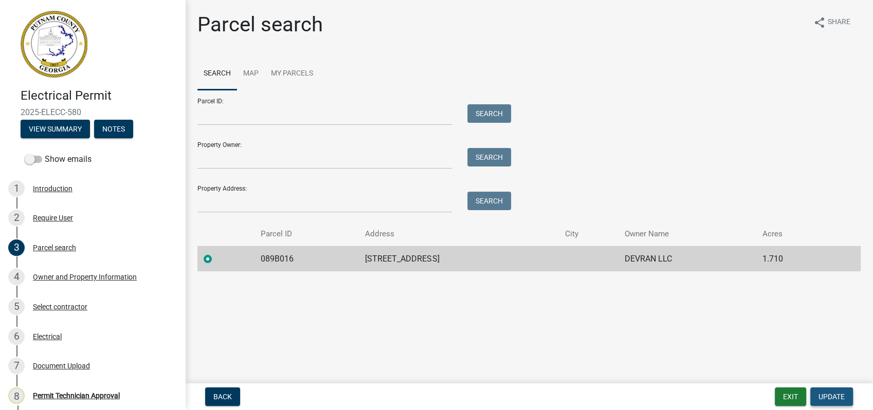
click at [823, 391] on button "Update" at bounding box center [831, 396] width 43 height 18
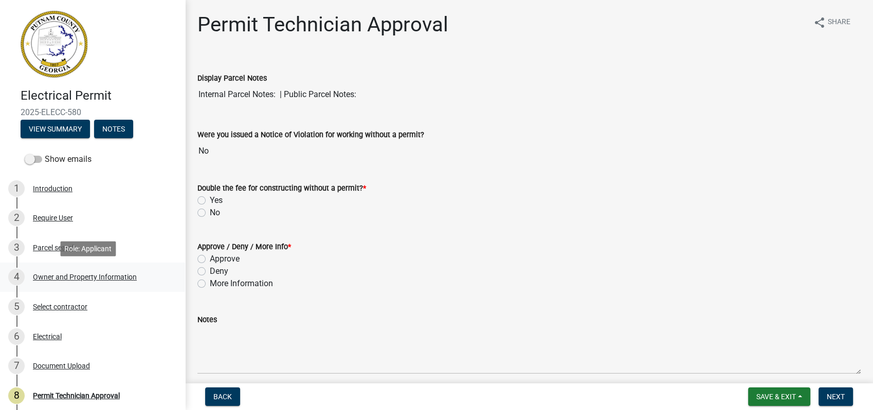
click at [90, 273] on div "Owner and Property Information" at bounding box center [85, 276] width 104 height 7
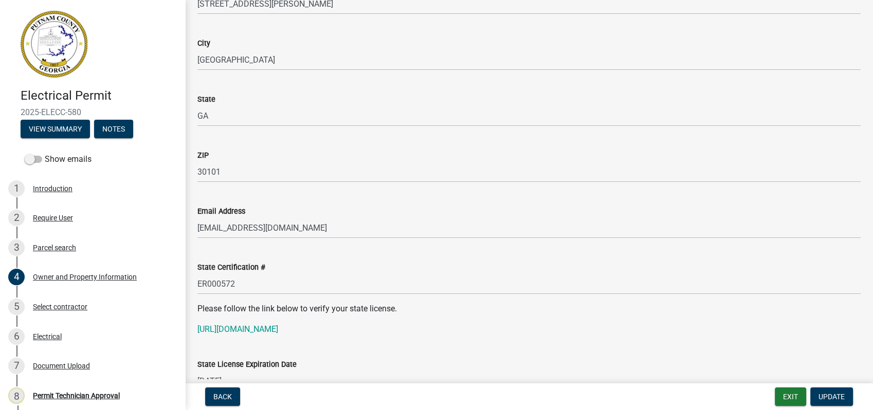
scroll to position [1199, 0]
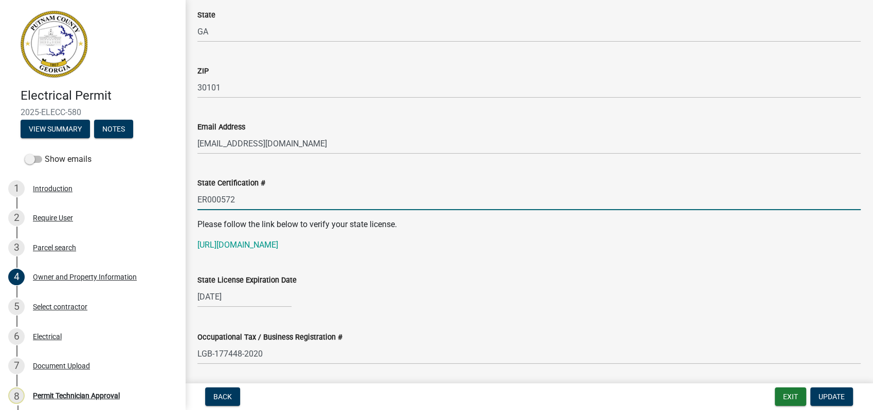
drag, startPoint x: 243, startPoint y: 202, endPoint x: 181, endPoint y: 201, distance: 61.7
click at [181, 201] on div "Electrical Permit 2025-ELECC-580 View Summary Notes Show emails 1 Introduction …" at bounding box center [436, 205] width 873 height 410
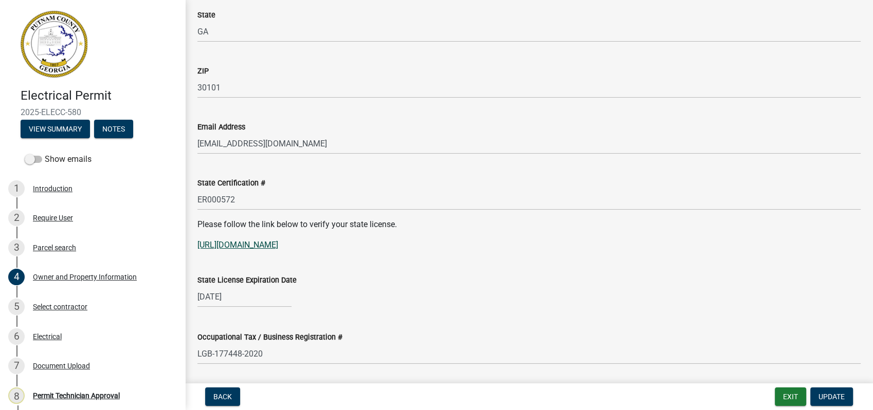
drag, startPoint x: 217, startPoint y: 200, endPoint x: 314, endPoint y: 243, distance: 106.5
click at [278, 243] on link "[URL][DOMAIN_NAME]" at bounding box center [237, 245] width 81 height 10
click at [100, 279] on div "Owner and Property Information" at bounding box center [85, 276] width 104 height 7
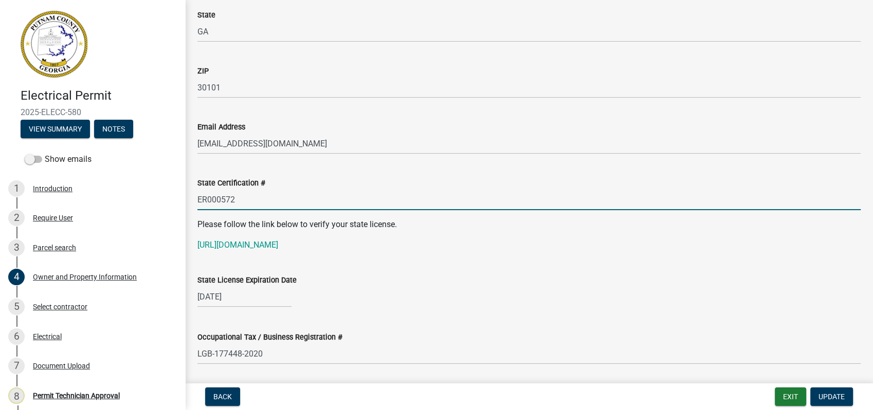
drag, startPoint x: 246, startPoint y: 194, endPoint x: 192, endPoint y: 193, distance: 54.0
click at [192, 193] on div "State Certification # ER000572" at bounding box center [529, 186] width 678 height 48
click at [278, 240] on link "[URL][DOMAIN_NAME]" at bounding box center [237, 245] width 81 height 10
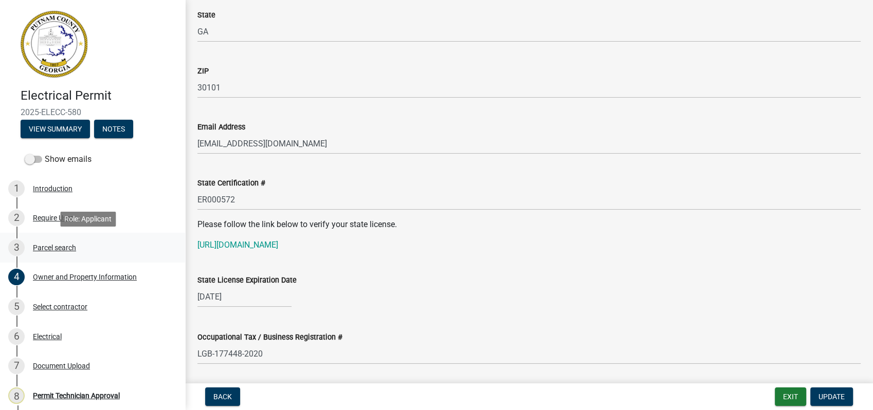
click at [58, 244] on div "Parcel search" at bounding box center [54, 247] width 43 height 7
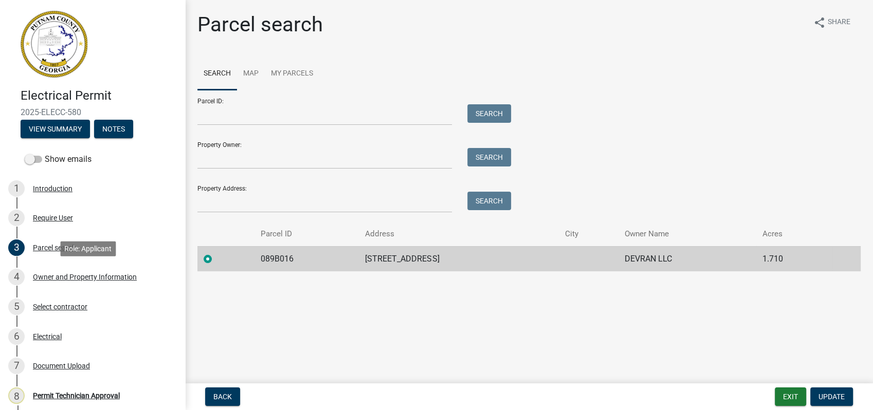
drag, startPoint x: 76, startPoint y: 274, endPoint x: 427, endPoint y: 268, distance: 350.5
click at [76, 274] on div "Owner and Property Information" at bounding box center [85, 276] width 104 height 7
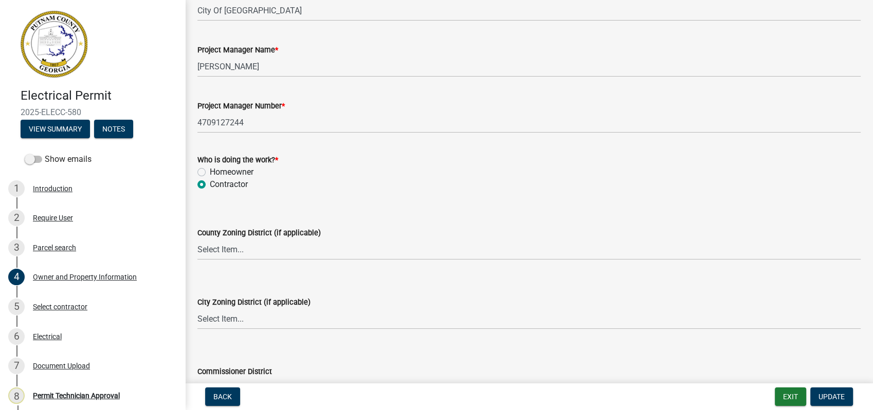
scroll to position [1656, 0]
click at [224, 250] on select "Select Item... AG-1 R-1R R-1 R-2 MHP RM-1 RM-3 C-1 C-2 I-M PUD N/A" at bounding box center [528, 248] width 663 height 21
click at [197, 238] on select "Select Item... AG-1 R-1R R-1 R-2 MHP RM-1 RM-3 C-1 C-2 I-M PUD N/A" at bounding box center [528, 248] width 663 height 21
select select "78a0cf10-583c-416f-b876-f8d04396e91b"
click at [211, 318] on select "Select Item... A-1 A-2 R-1 R-2 R-3 R-4 MHP C-1 C-2 I-1 I-2 DB FH H-P N/A" at bounding box center [528, 318] width 663 height 21
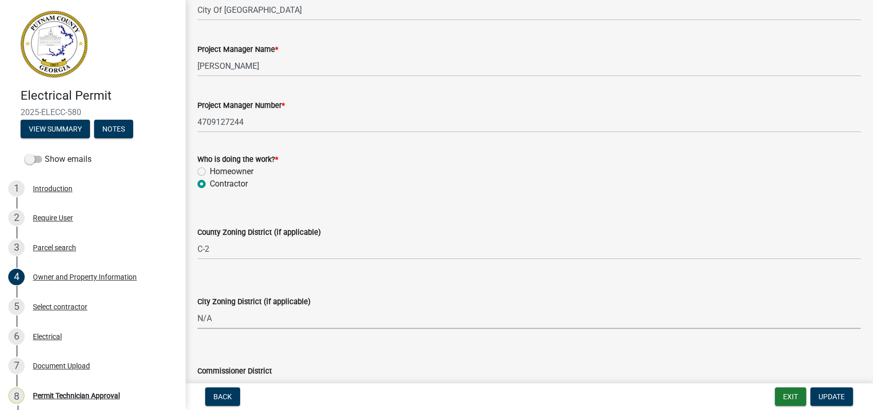
click at [197, 308] on select "Select Item... A-1 A-2 R-1 R-2 R-3 R-4 MHP C-1 C-2 I-1 I-2 DB FH H-P N/A" at bounding box center [528, 318] width 663 height 21
select select "83394b22-4a11-496c-8e5c-75ade2e72faf"
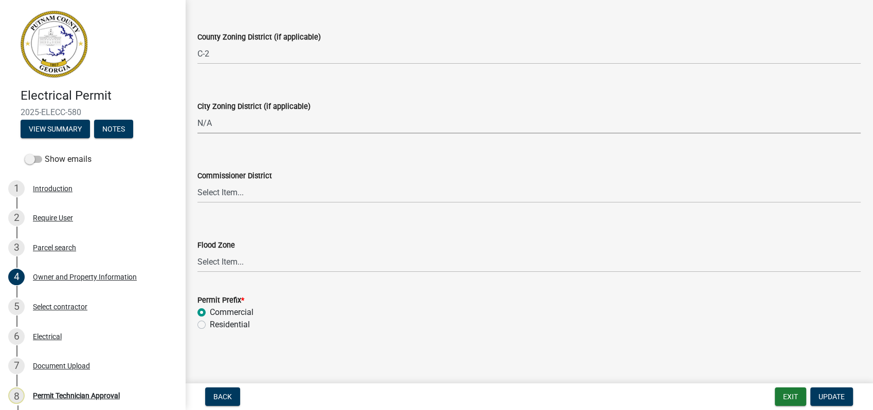
scroll to position [1851, 0]
